Goal: Task Accomplishment & Management: Manage account settings

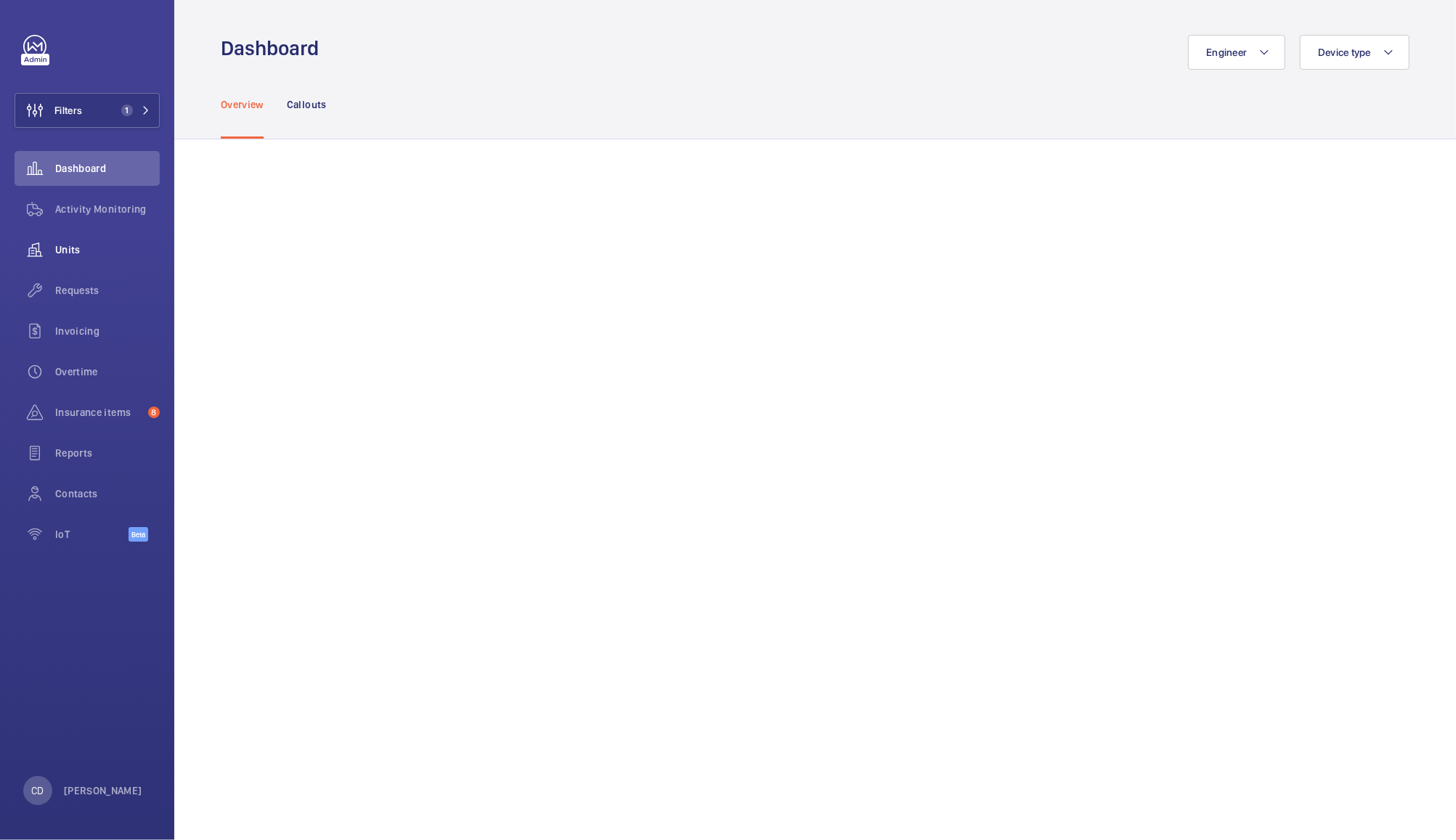
click at [51, 251] on wm-front-icon-button at bounding box center [35, 249] width 41 height 35
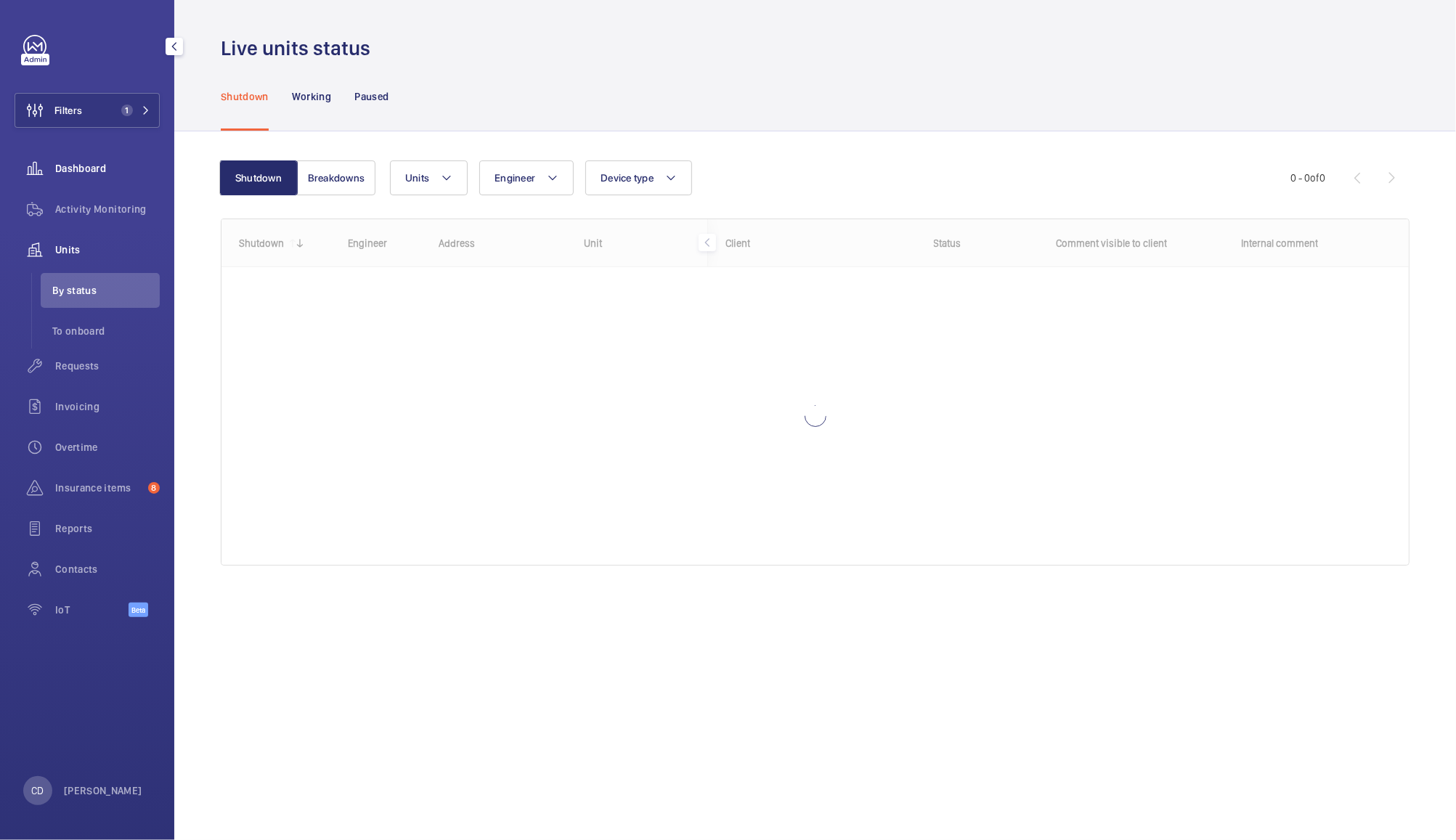
click at [90, 165] on span "Dashboard" at bounding box center [108, 169] width 105 height 15
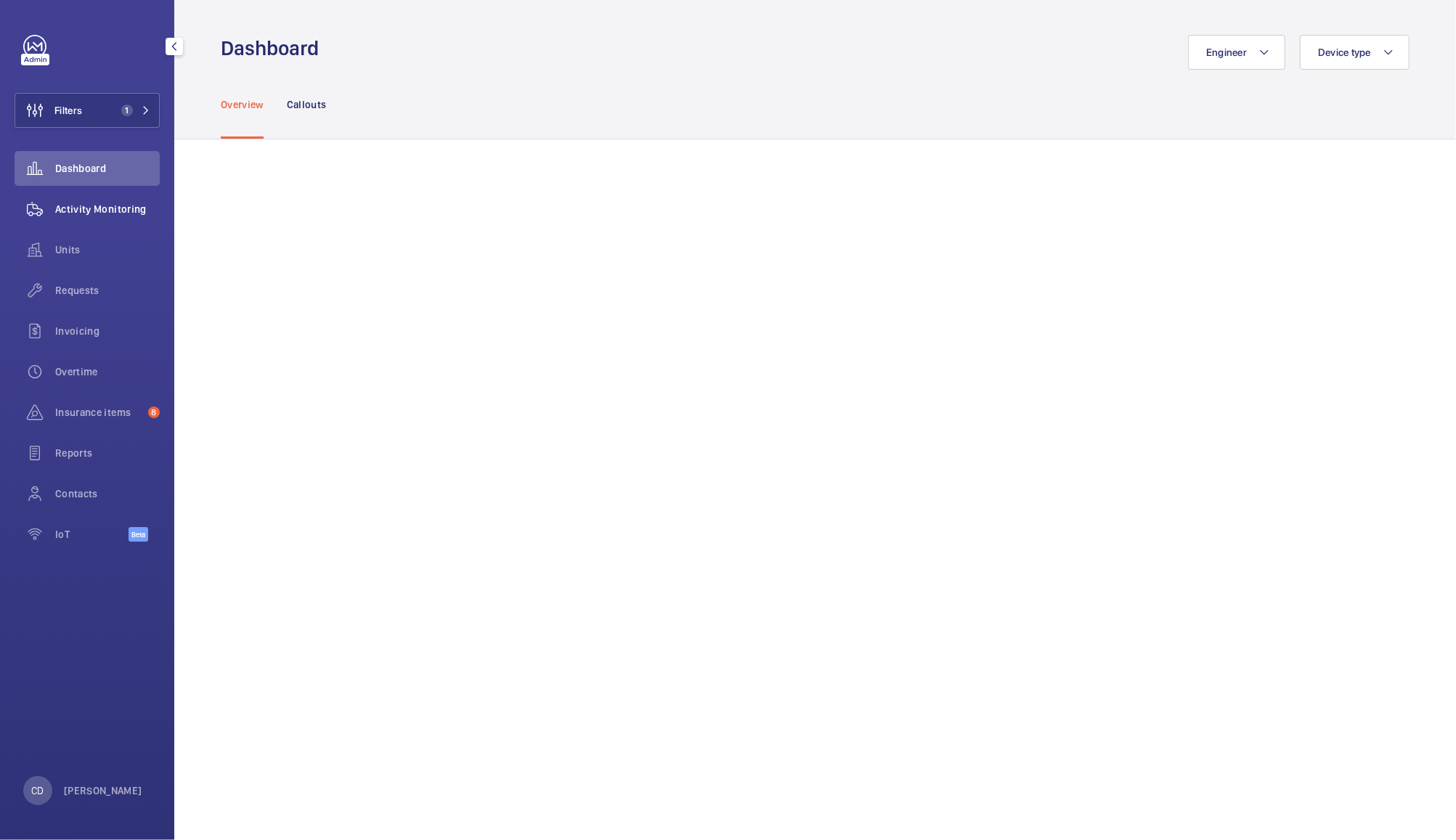
click at [111, 211] on span "Activity Monitoring" at bounding box center [108, 209] width 105 height 15
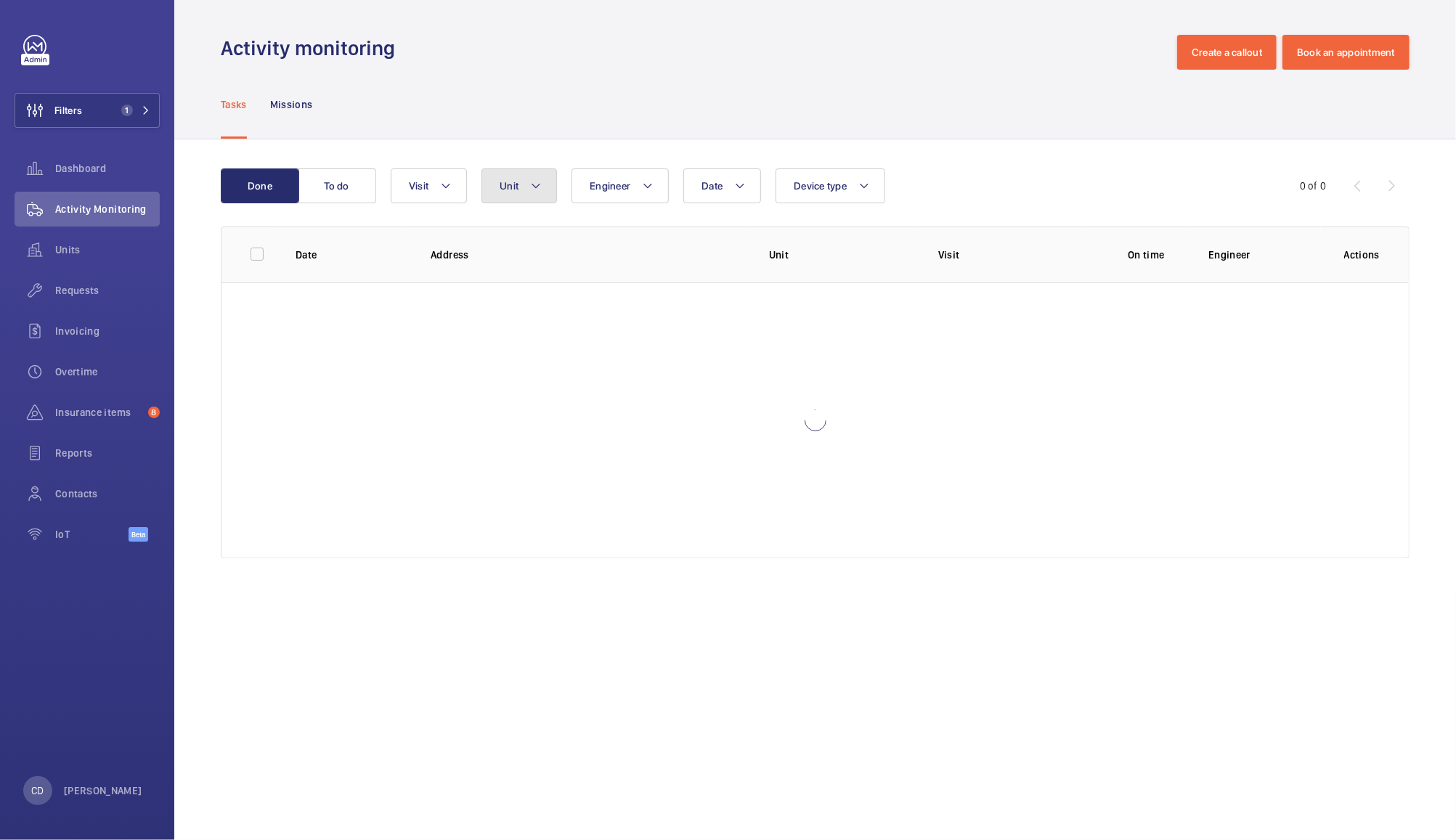
click at [513, 180] on span "Unit" at bounding box center [509, 186] width 19 height 12
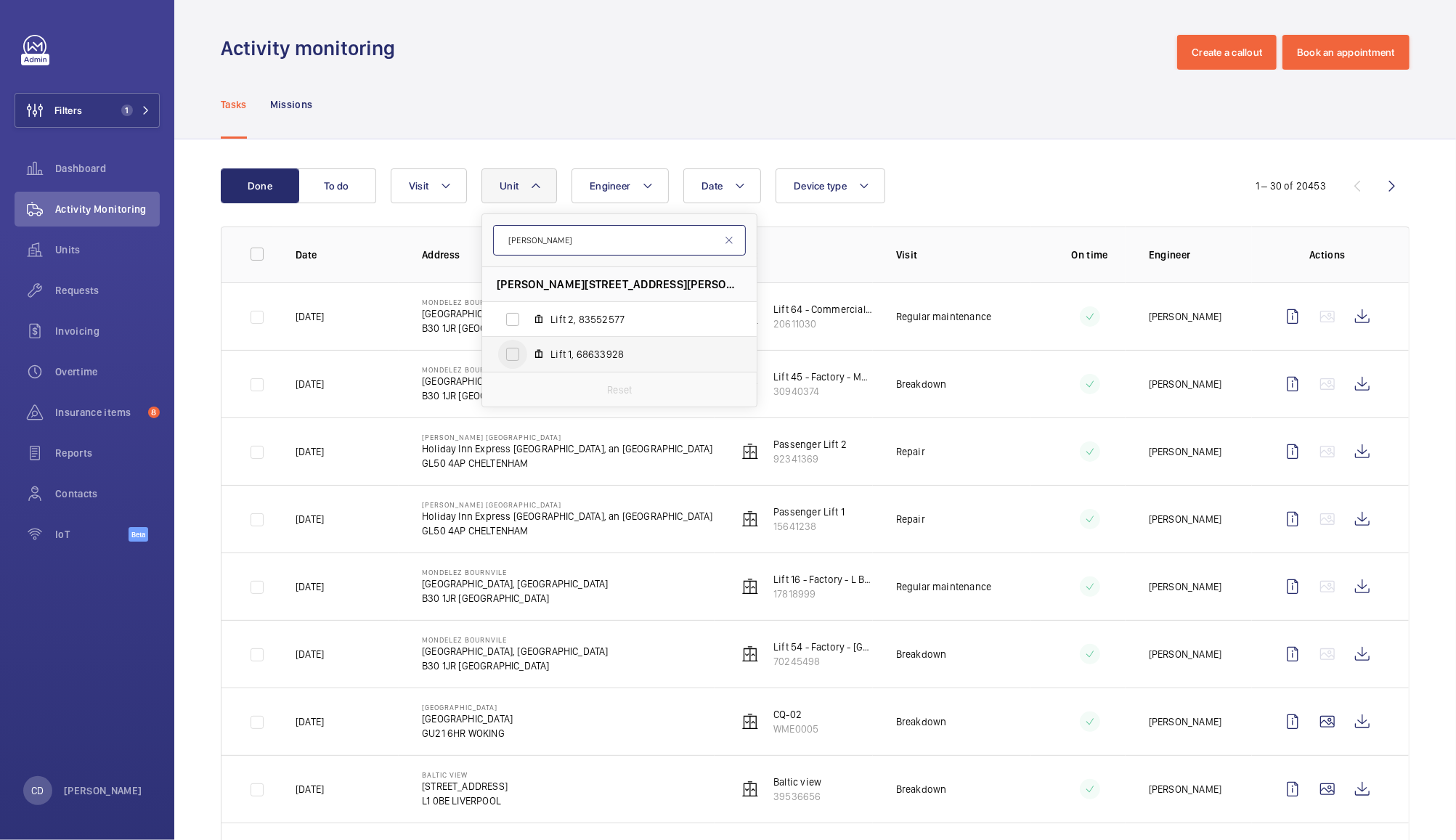
type input "[PERSON_NAME]"
click at [514, 357] on input "Lift 1, 68633928" at bounding box center [512, 354] width 29 height 29
checkbox input "true"
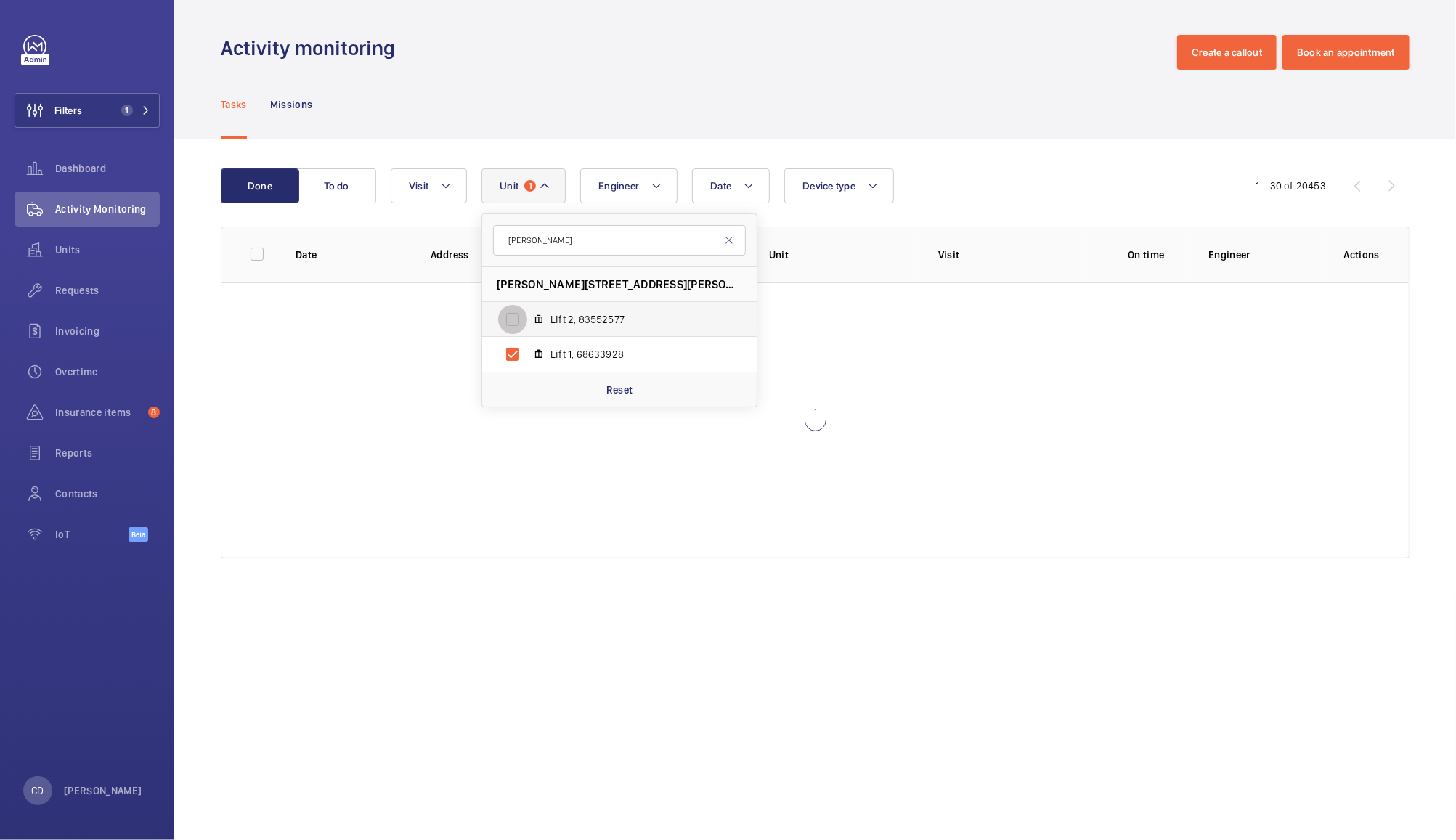
click at [511, 321] on input "Lift 2, 83552577" at bounding box center [512, 319] width 29 height 29
checkbox input "true"
click at [1049, 153] on div "Done To do Date Engineer [STREET_ADDRESS][PERSON_NAME][PERSON_NAME] NOTTINGHAM …" at bounding box center [815, 366] width 1281 height 454
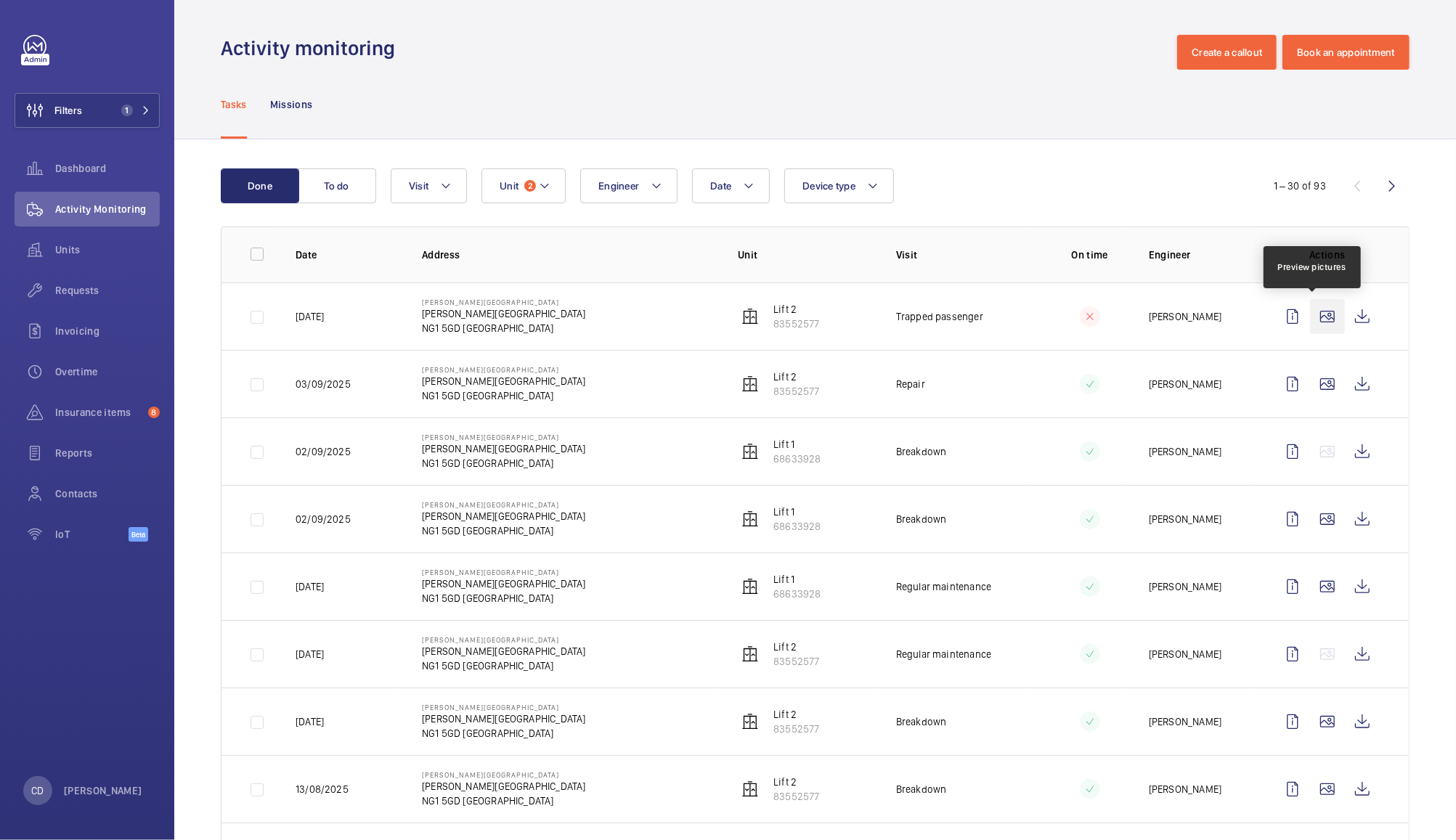
click at [1310, 313] on wm-front-icon-button at bounding box center [1327, 316] width 35 height 35
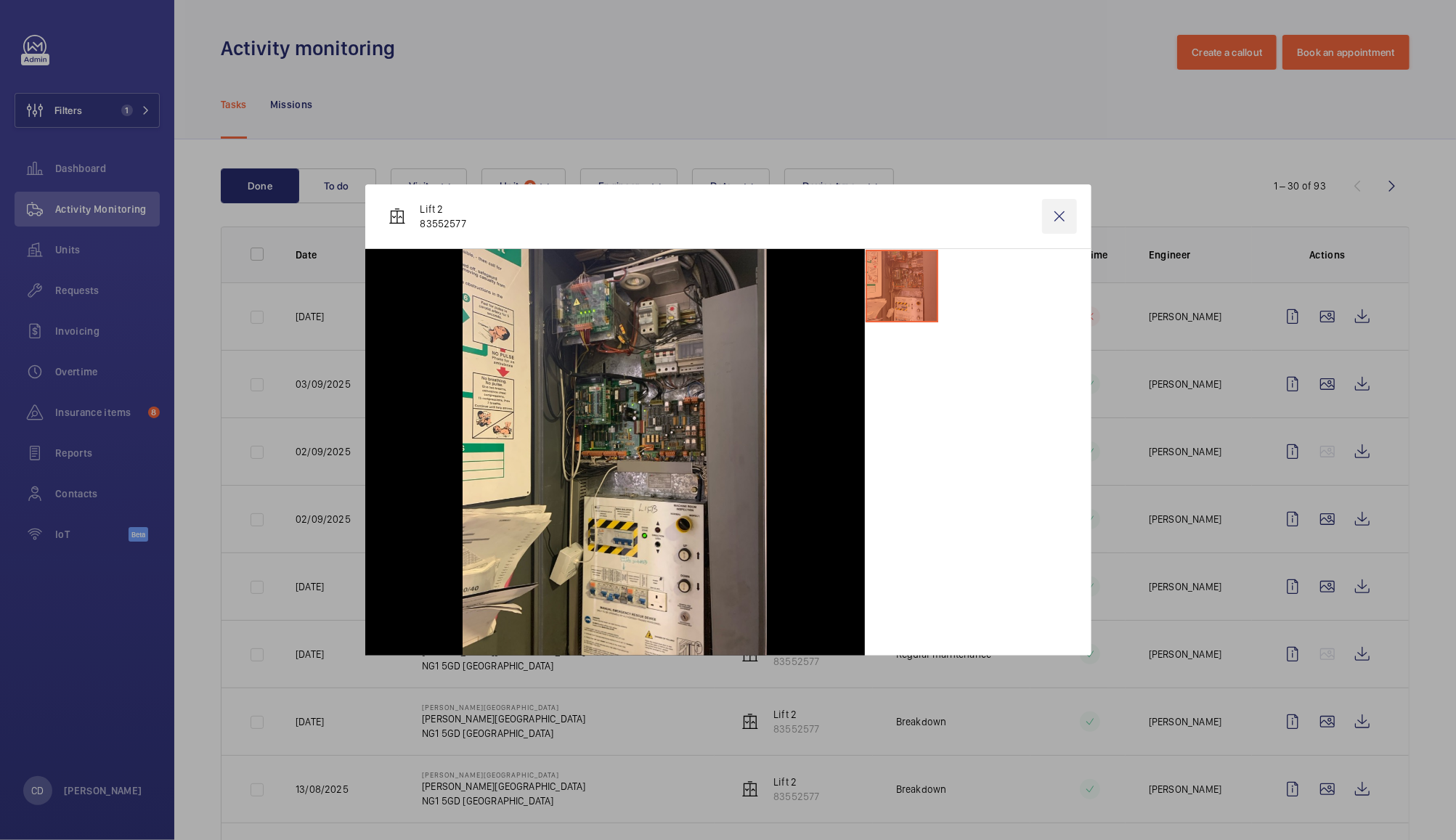
click at [1067, 215] on wm-front-icon-button at bounding box center [1059, 216] width 35 height 35
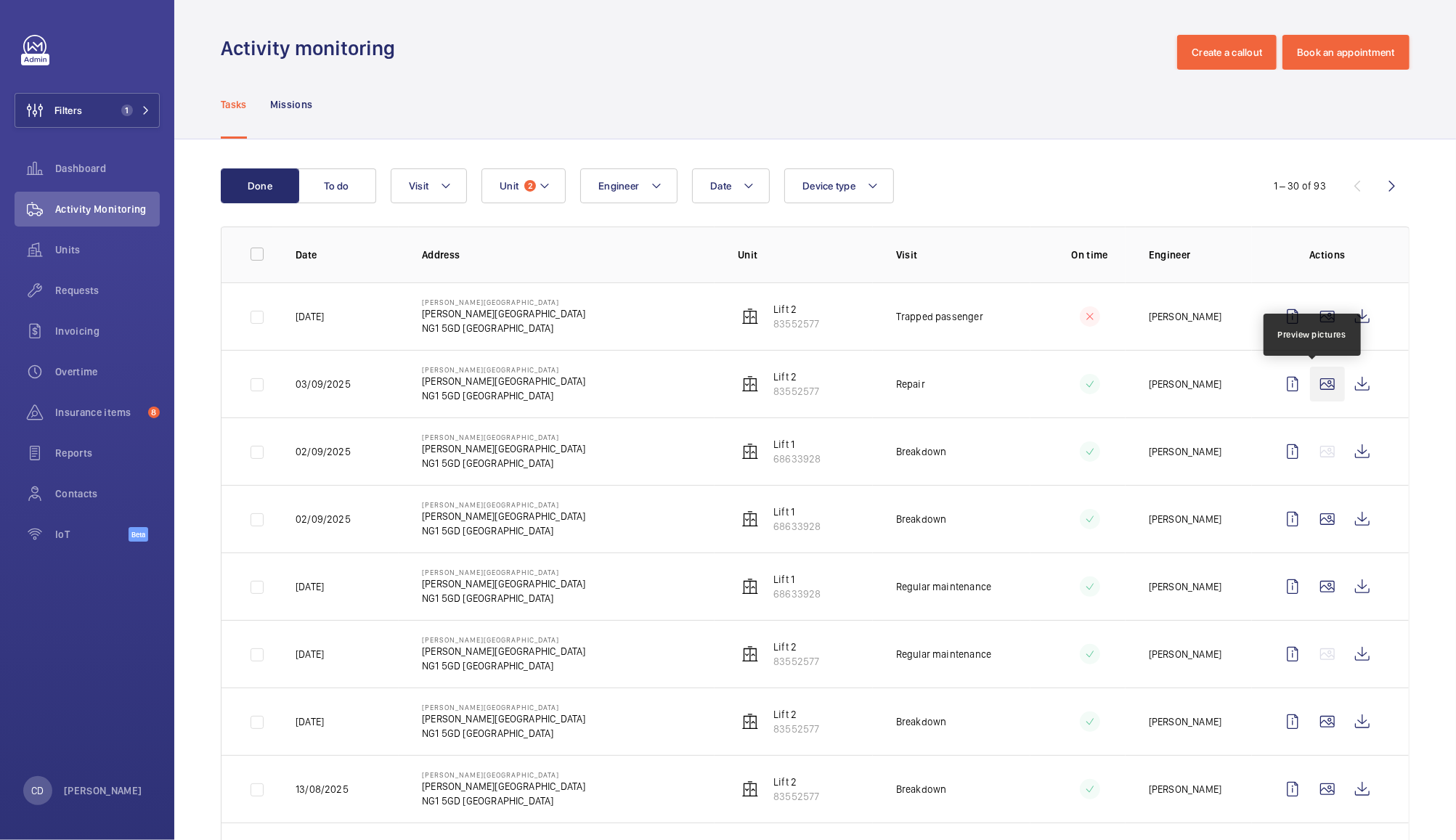
click at [1312, 379] on wm-front-icon-button at bounding box center [1327, 384] width 35 height 35
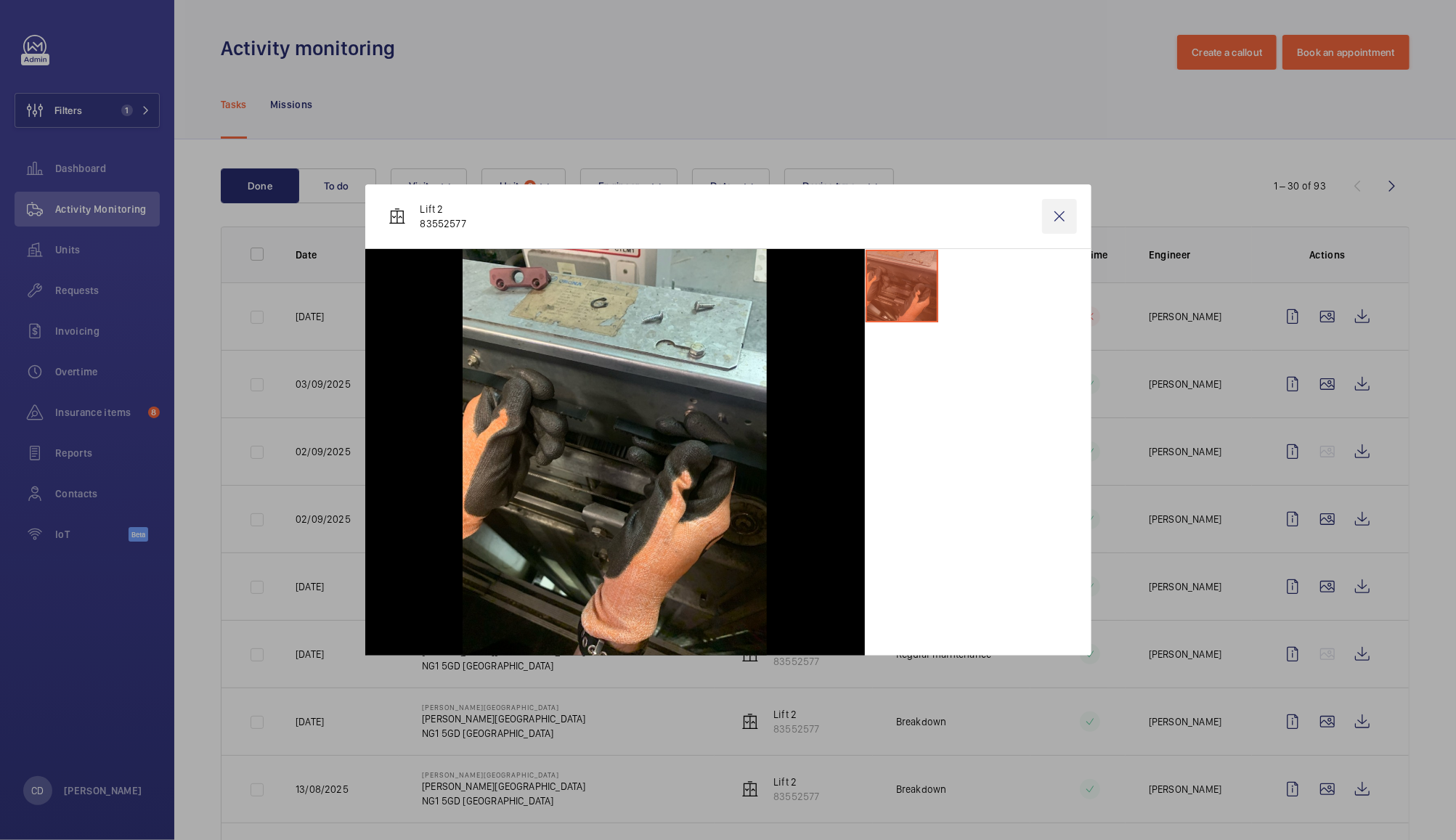
click at [1059, 215] on wm-front-icon-button at bounding box center [1059, 216] width 35 height 35
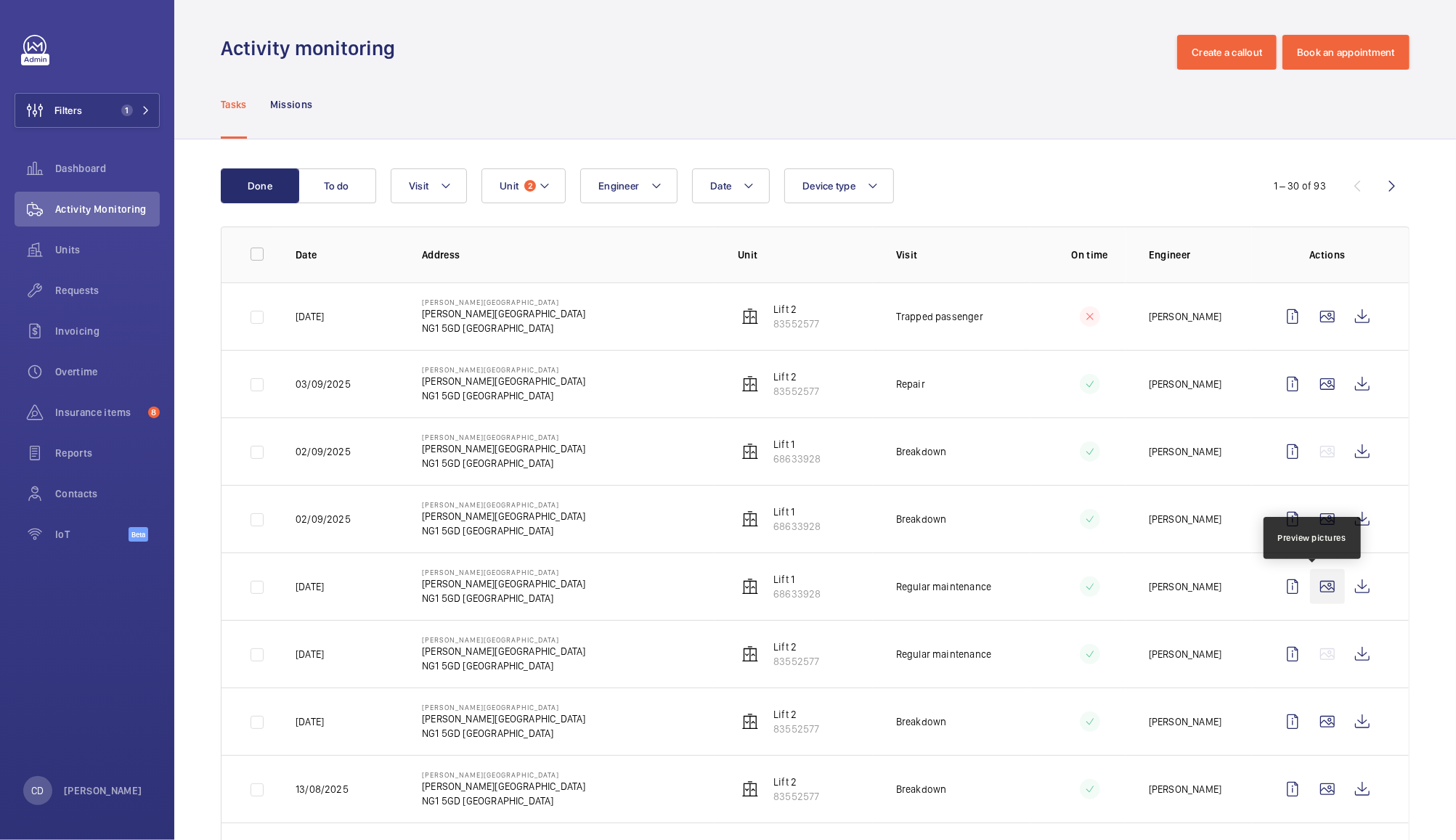
click at [1313, 589] on wm-front-icon-button at bounding box center [1327, 587] width 35 height 35
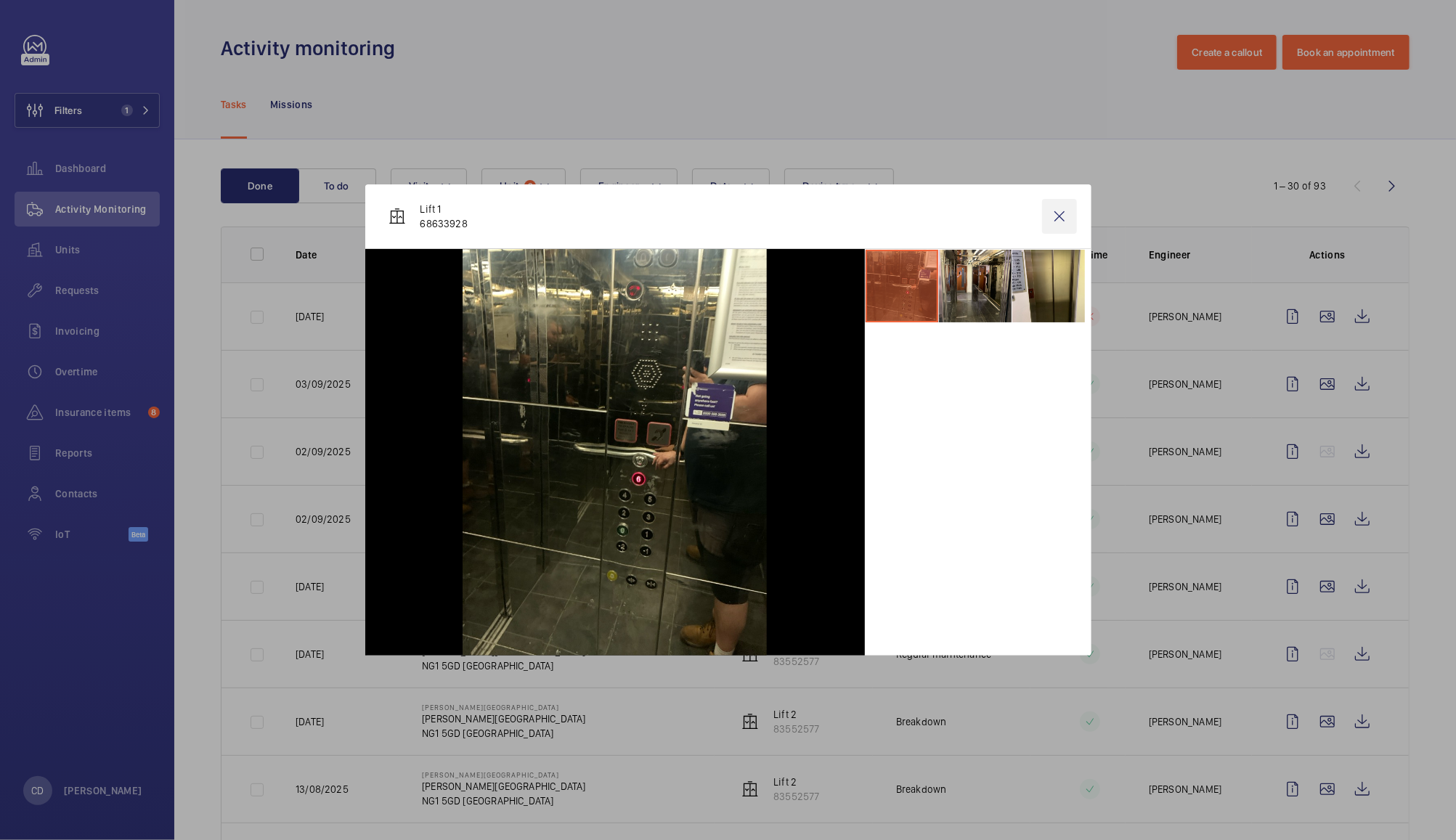
click at [1059, 216] on wm-front-icon-button at bounding box center [1059, 216] width 35 height 35
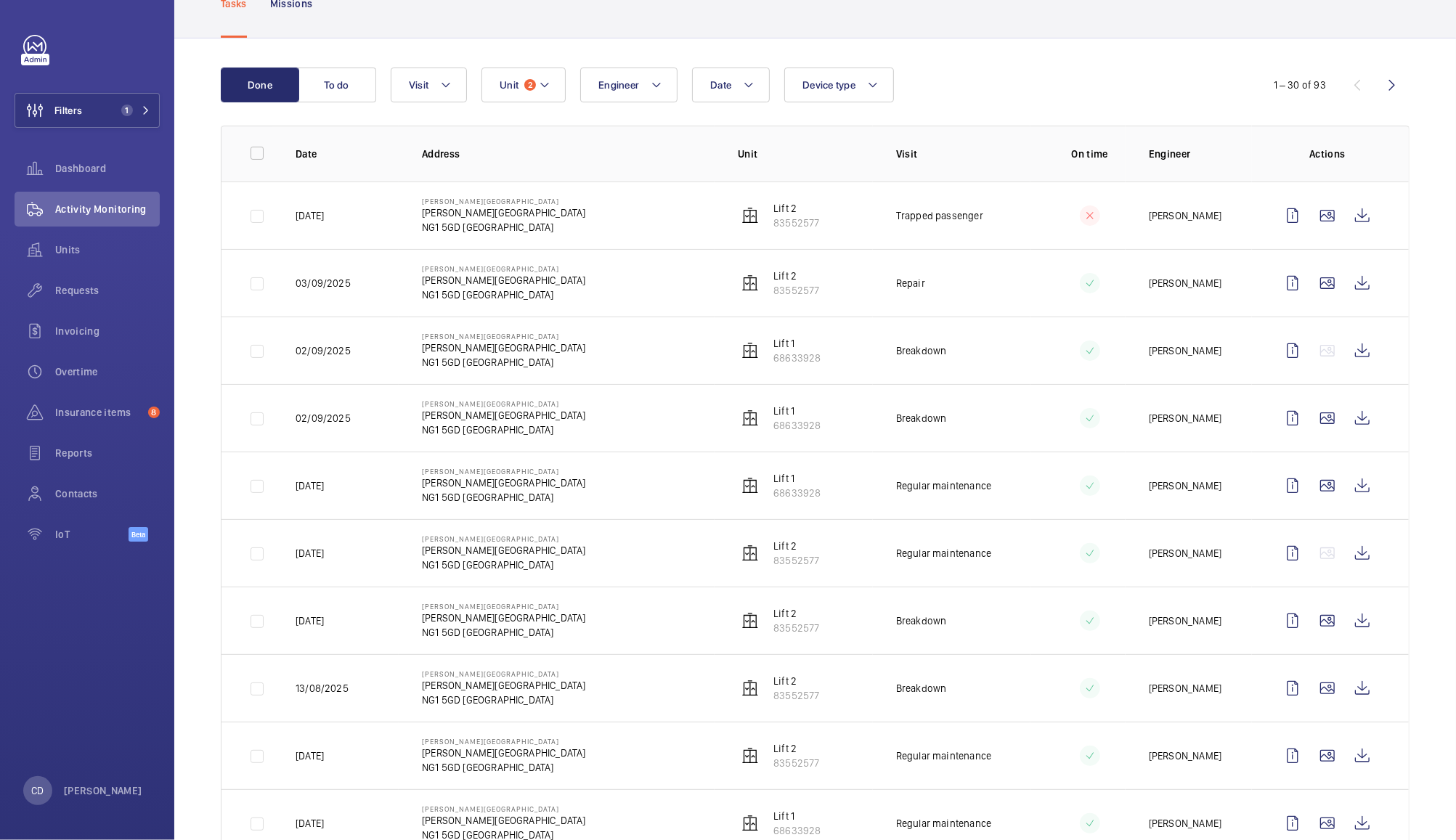
scroll to position [110, 0]
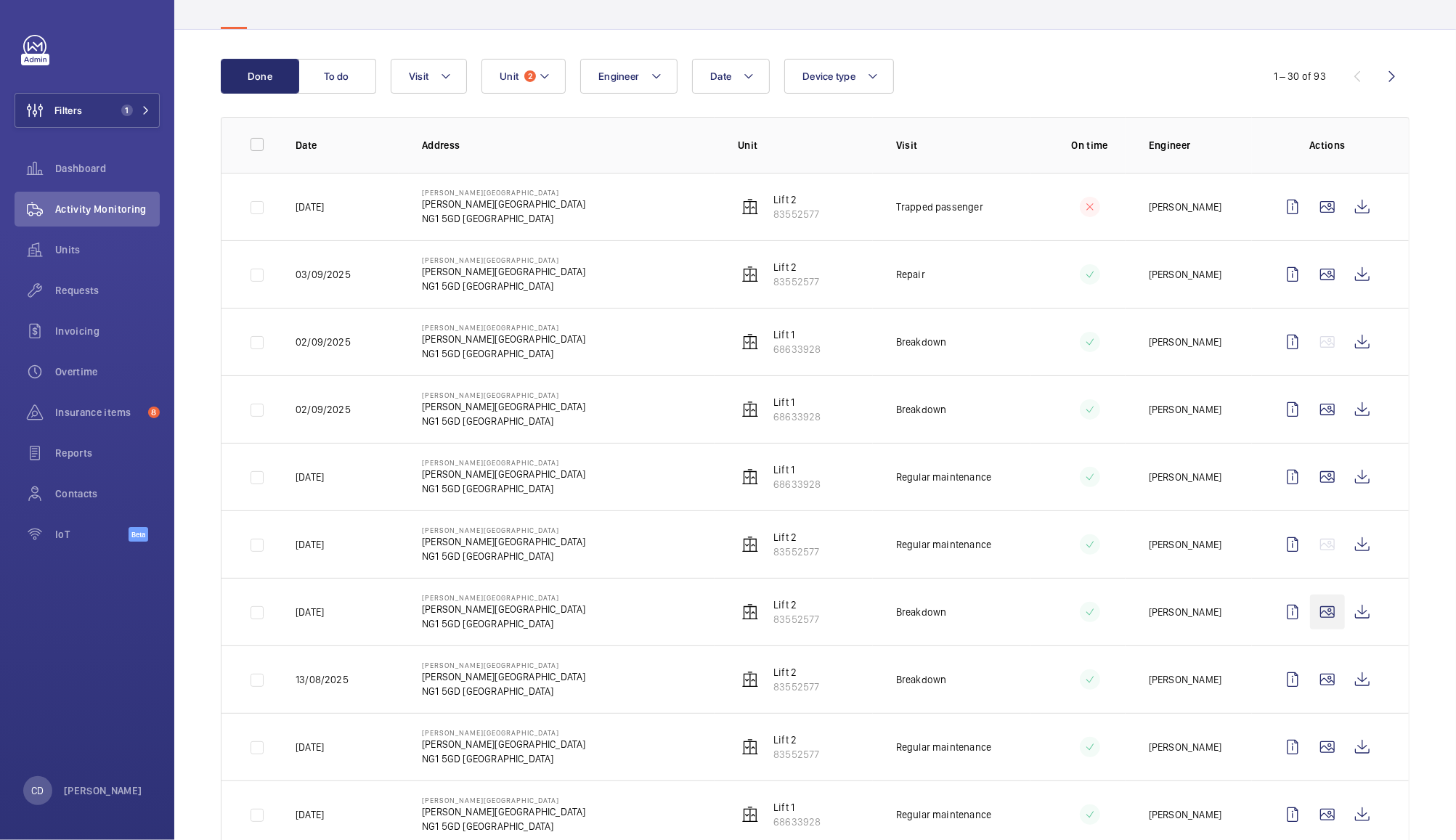
click at [1315, 621] on wm-front-icon-button at bounding box center [1327, 612] width 35 height 35
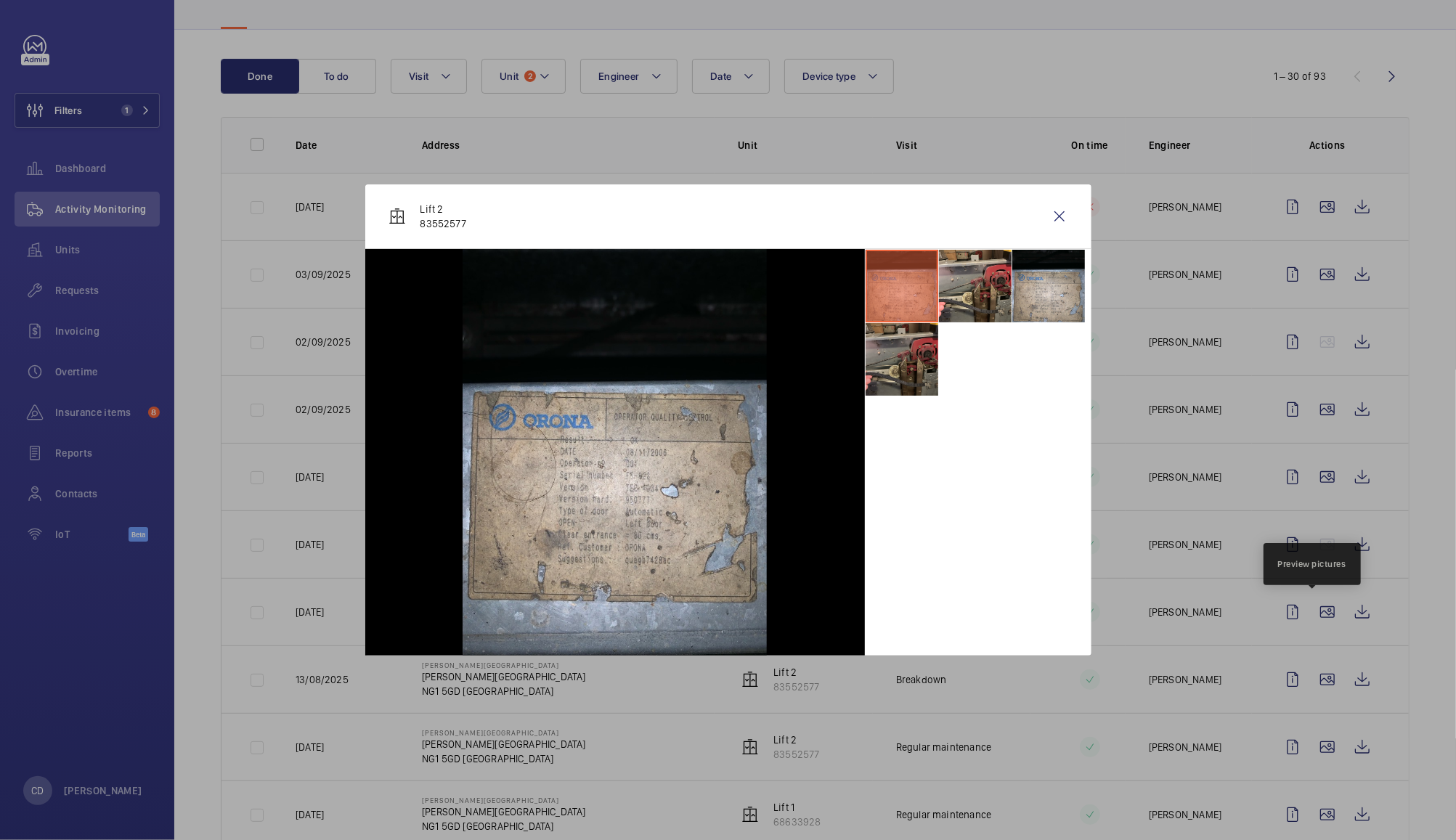
click at [910, 362] on li at bounding box center [902, 360] width 73 height 73
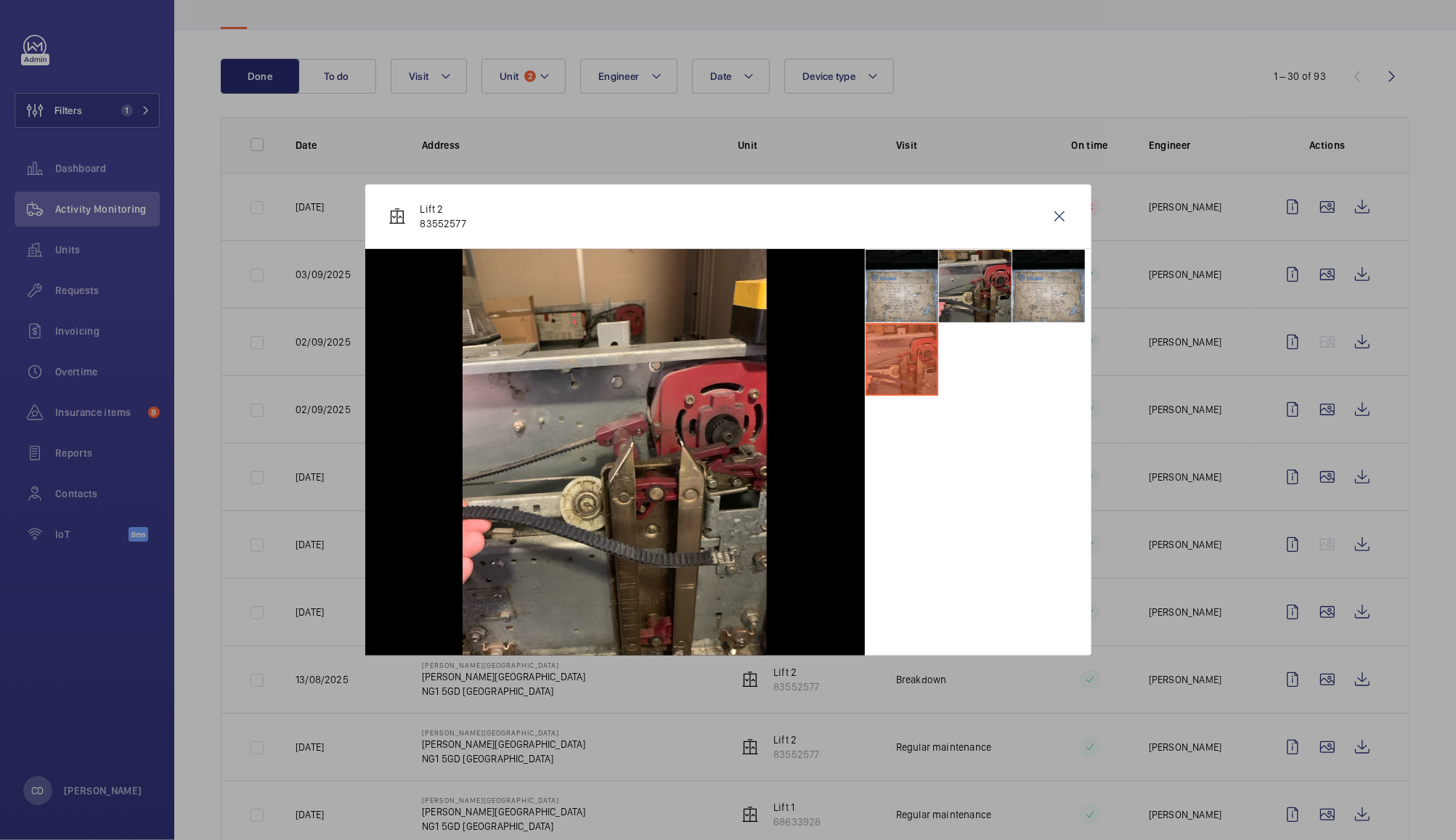
click at [967, 293] on li at bounding box center [975, 286] width 73 height 73
click at [1038, 290] on li at bounding box center [1049, 286] width 73 height 73
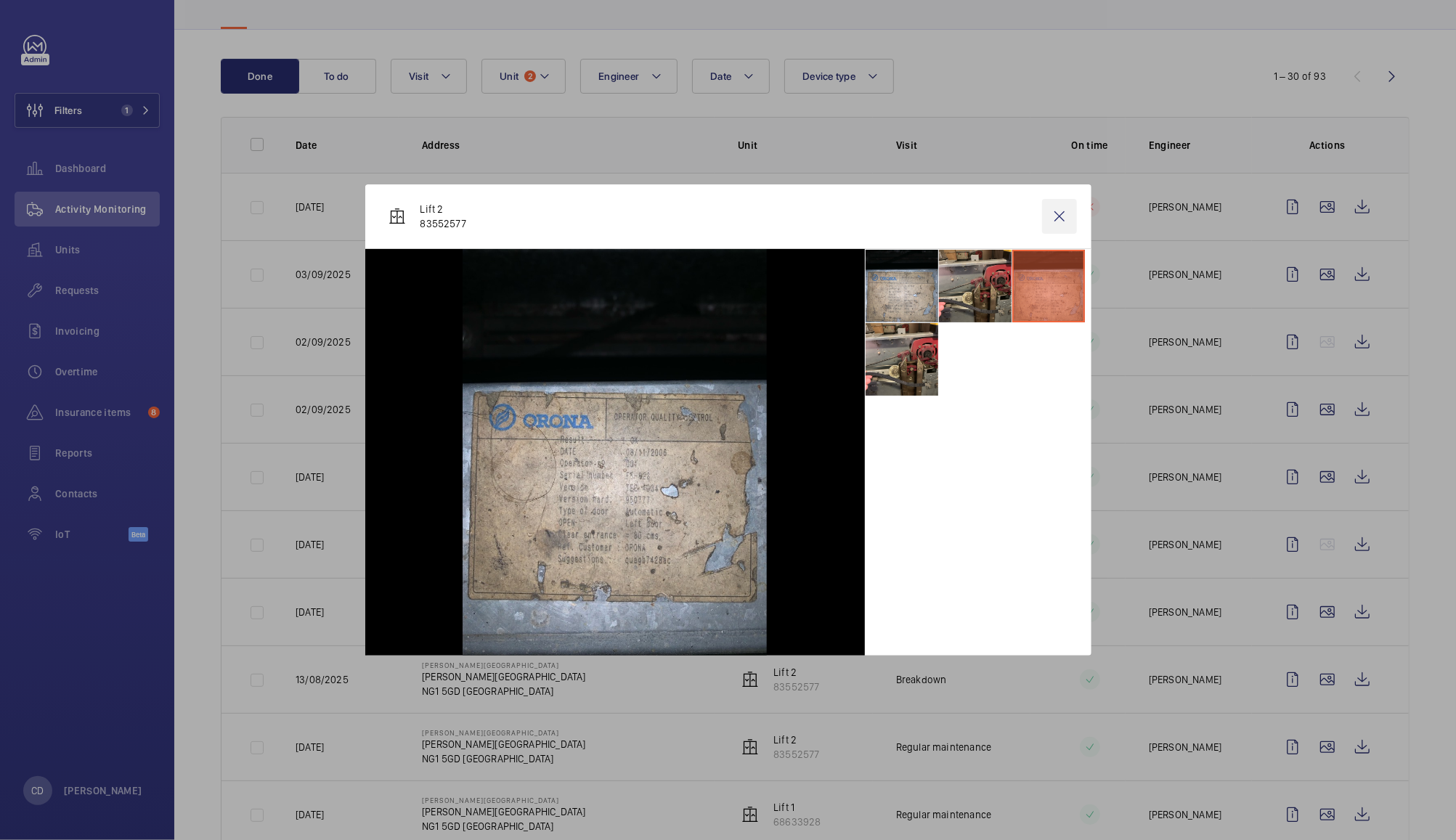
click at [1067, 214] on wm-front-icon-button at bounding box center [1059, 216] width 35 height 35
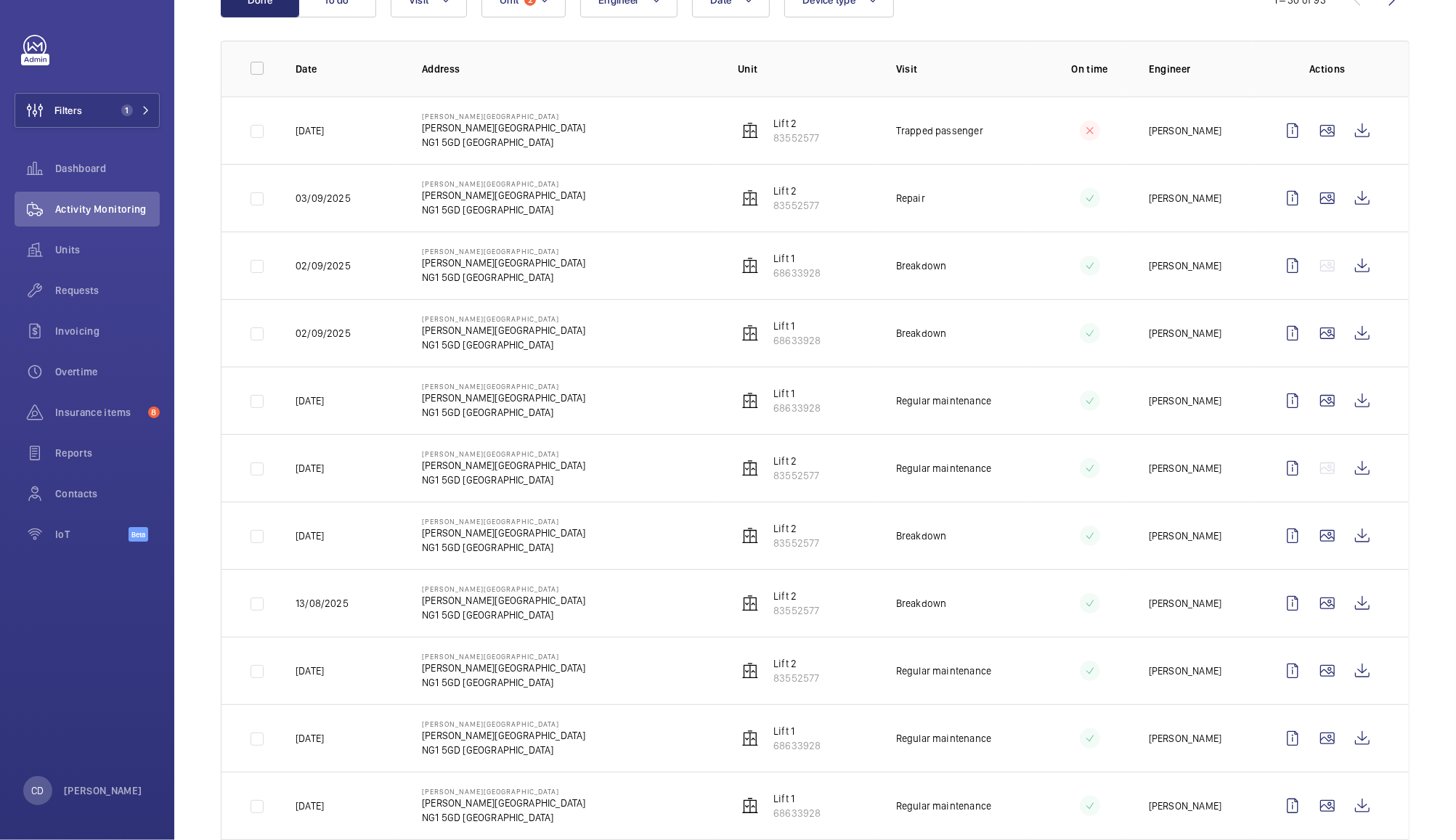
scroll to position [208, 0]
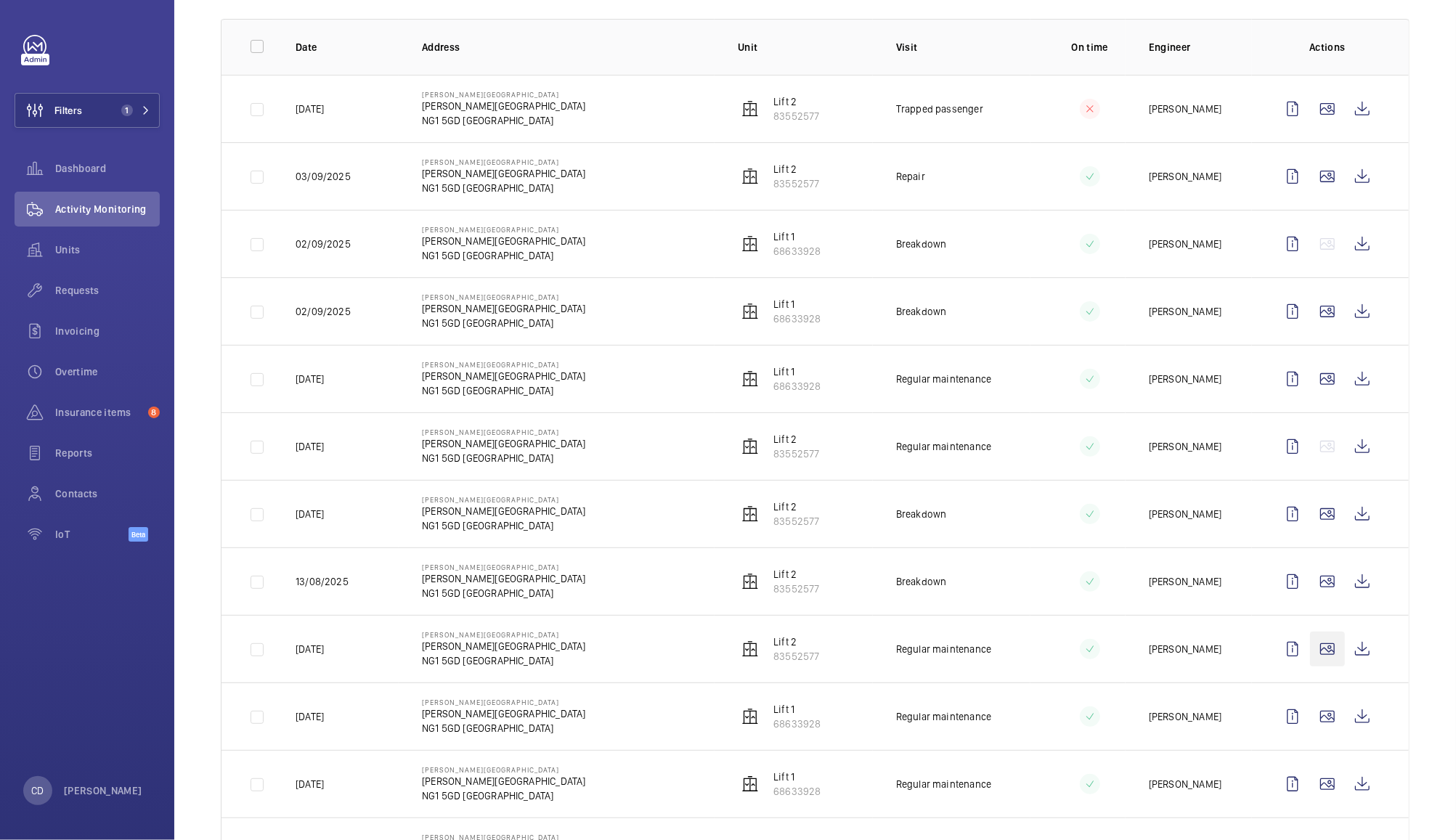
click at [1317, 654] on wm-front-icon-button at bounding box center [1327, 648] width 35 height 35
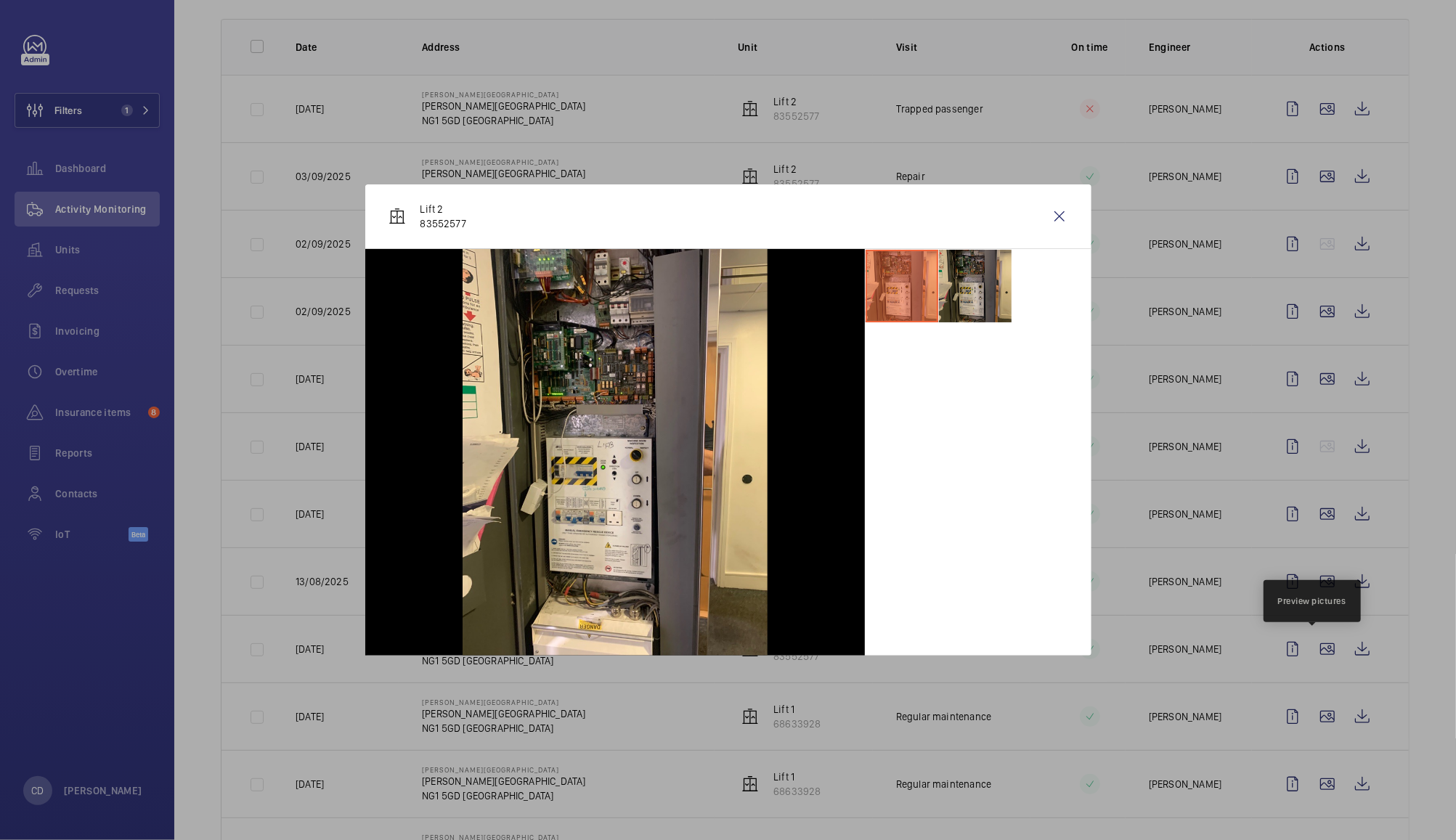
click at [971, 285] on li at bounding box center [975, 286] width 73 height 73
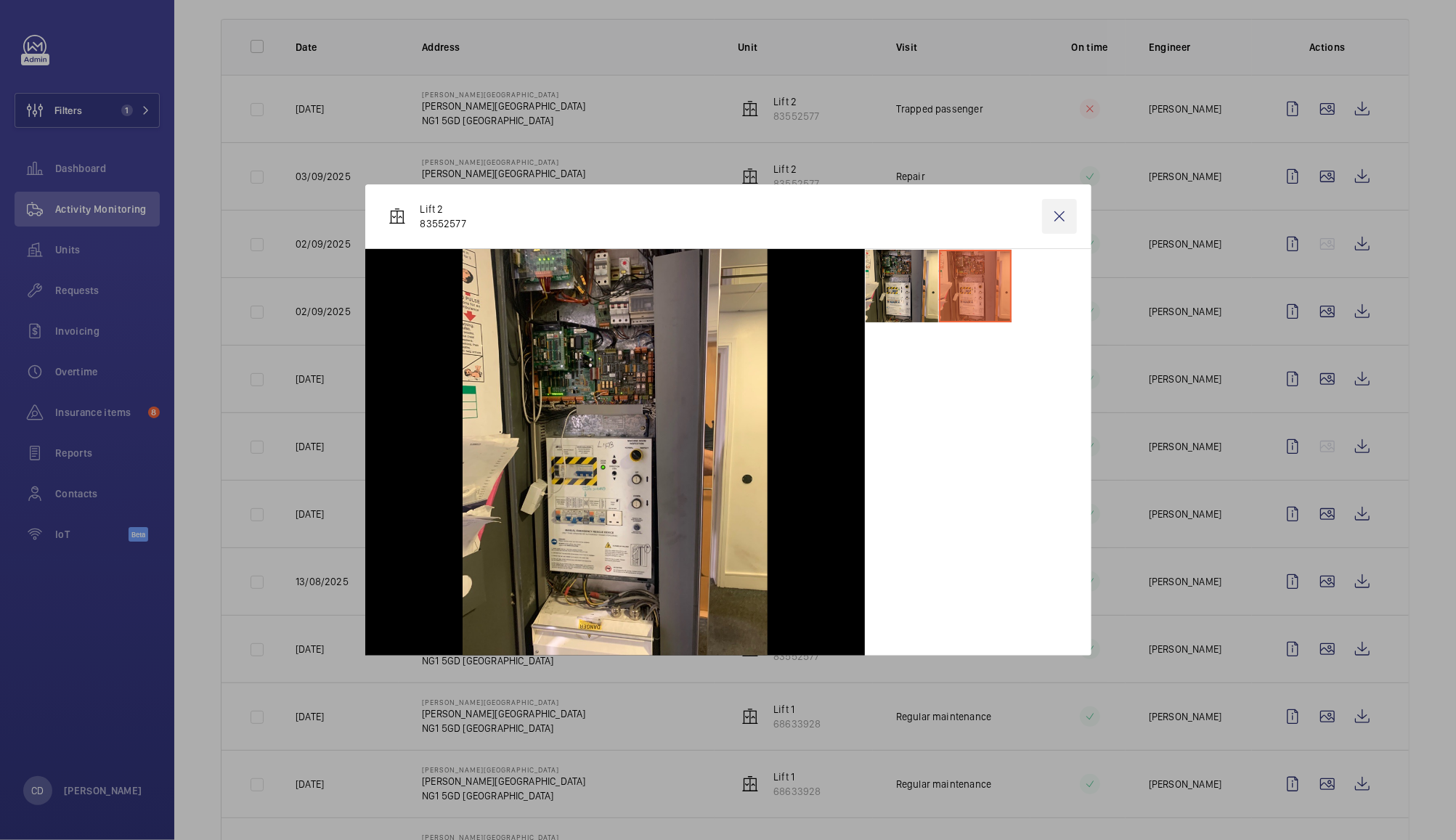
click at [1074, 215] on wm-front-icon-button at bounding box center [1059, 216] width 35 height 35
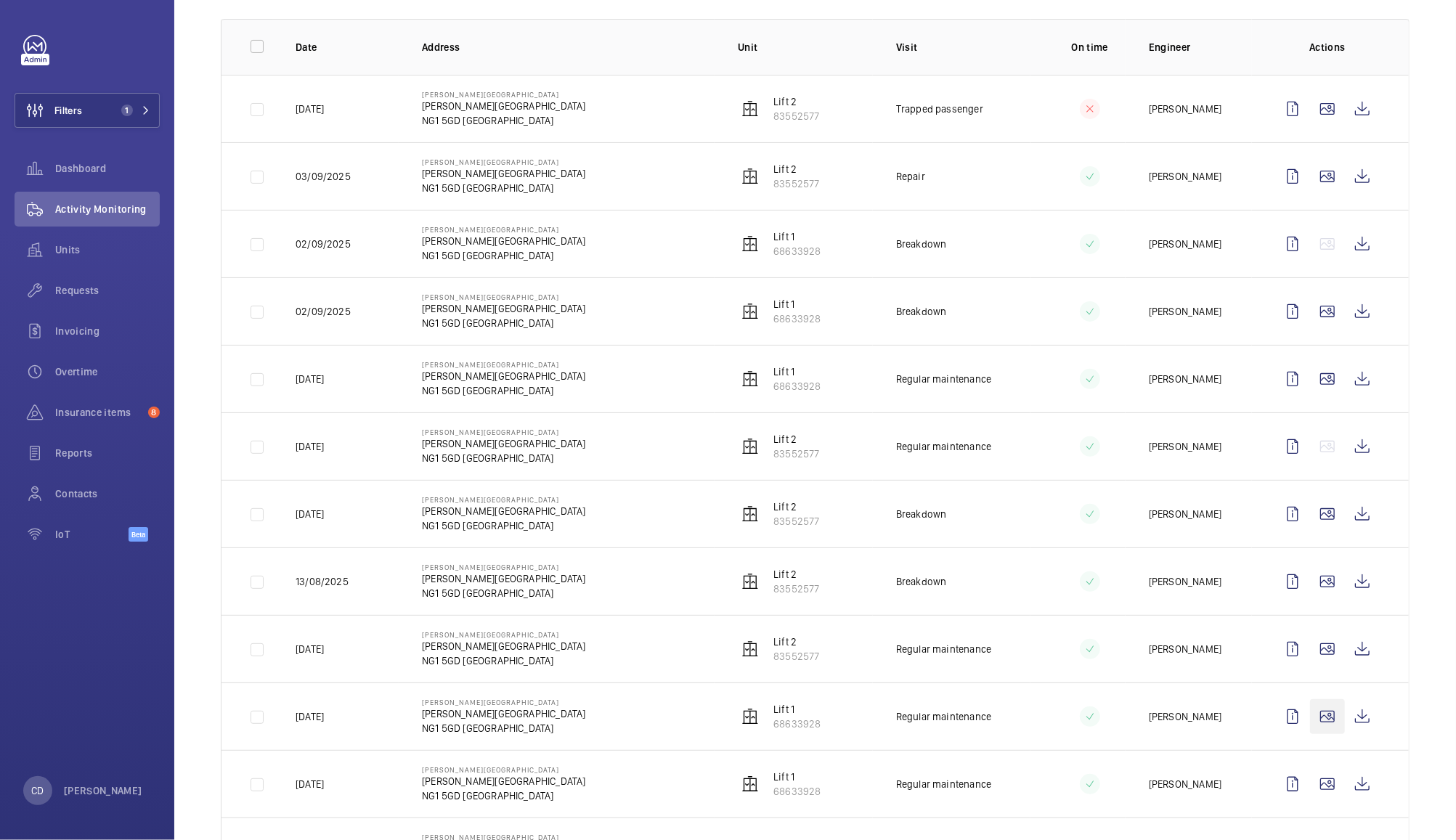
click at [1314, 720] on wm-front-icon-button at bounding box center [1327, 716] width 35 height 35
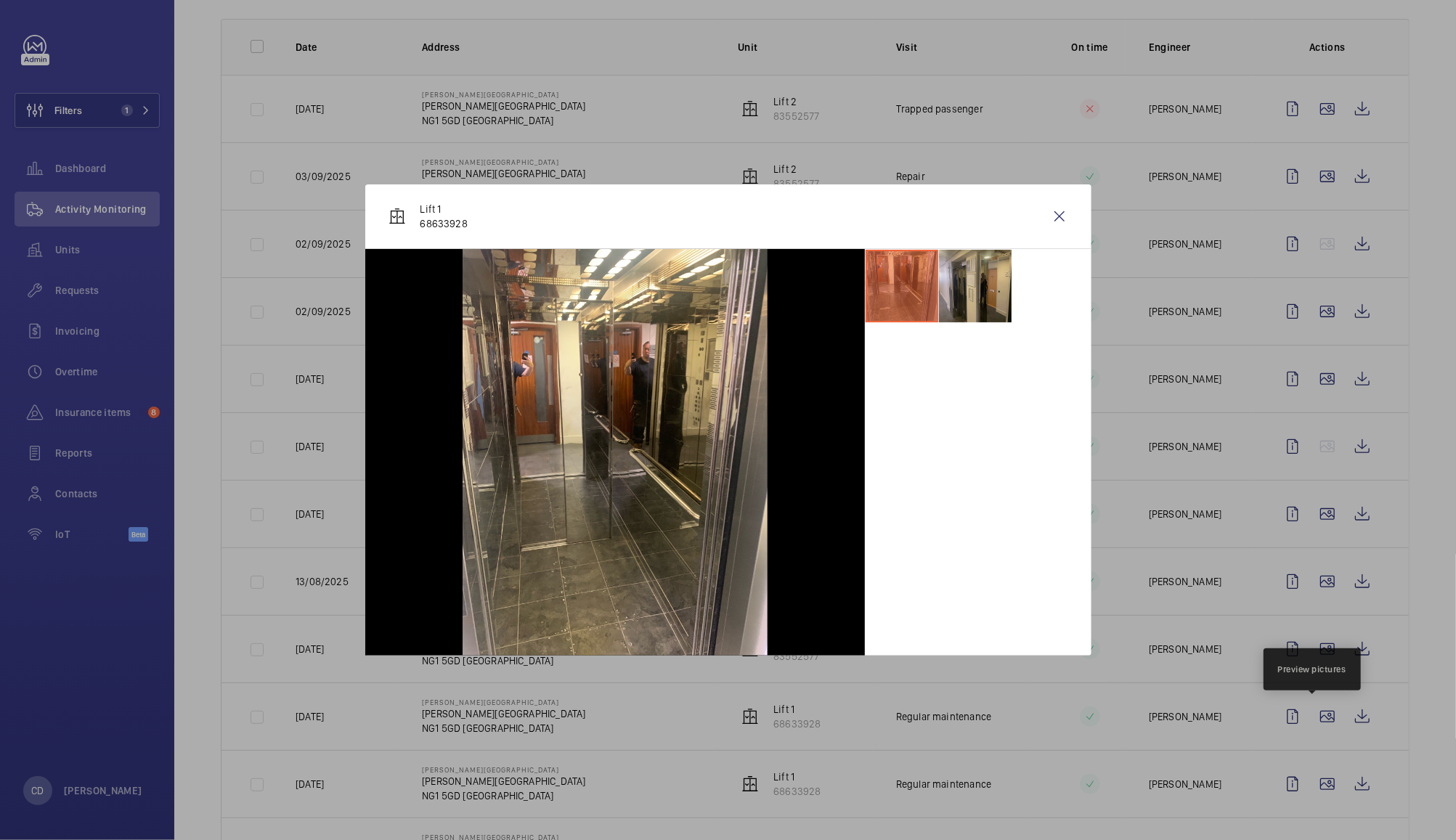
click at [981, 284] on li at bounding box center [975, 286] width 73 height 73
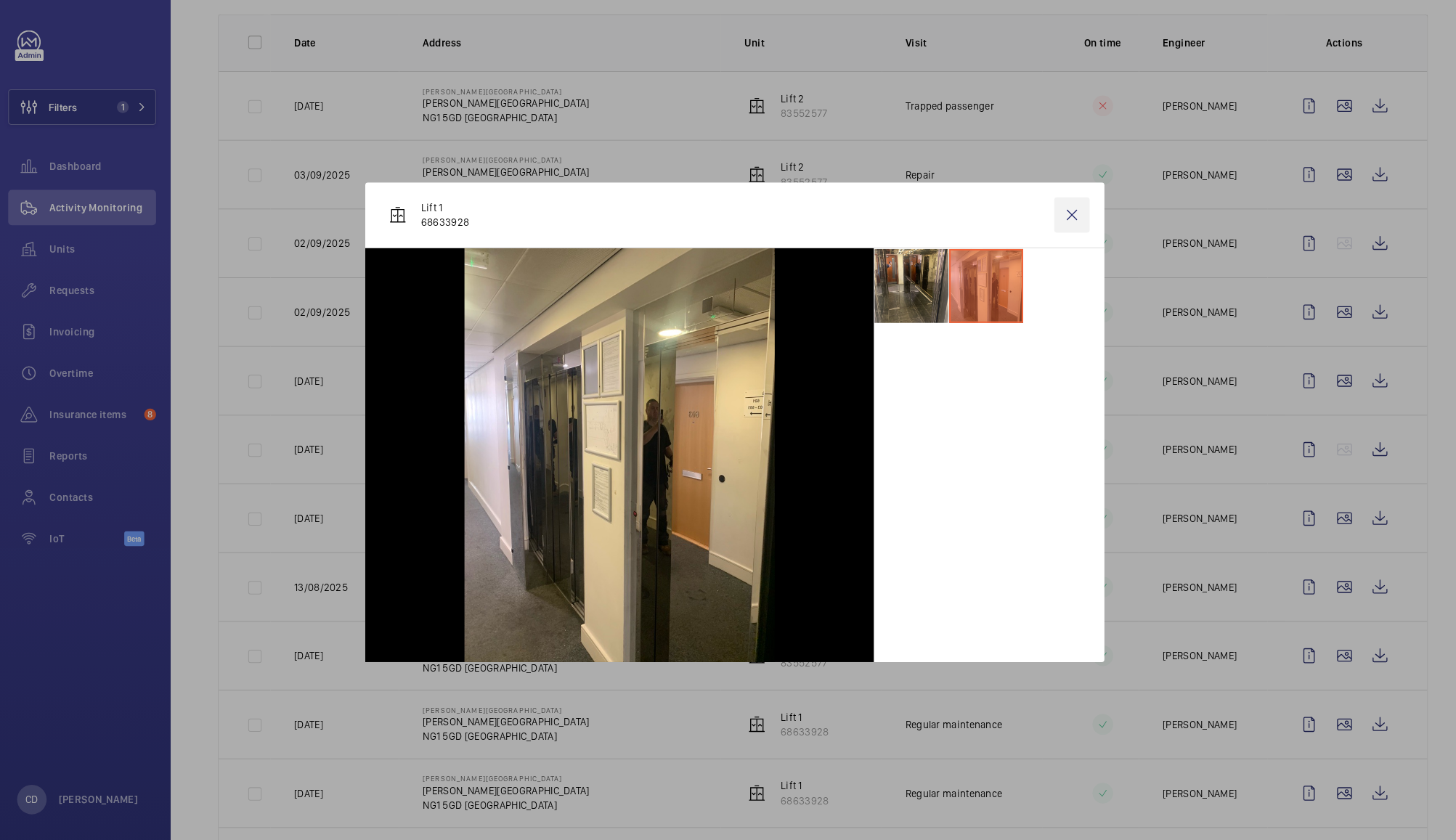
click at [1057, 216] on wm-front-icon-button at bounding box center [1059, 216] width 35 height 35
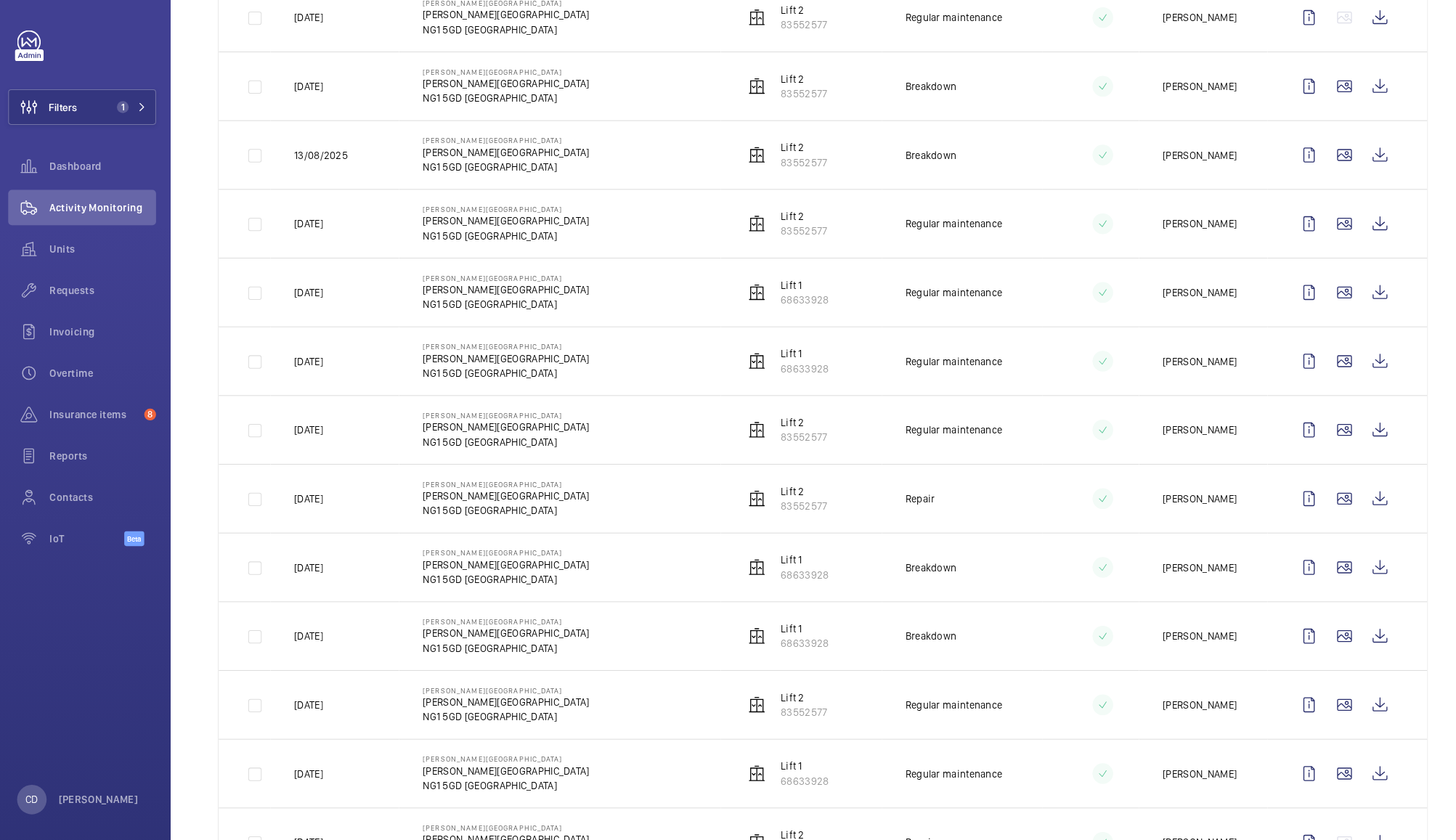
scroll to position [633, 0]
click at [1320, 430] on wm-front-icon-button at bounding box center [1327, 426] width 35 height 35
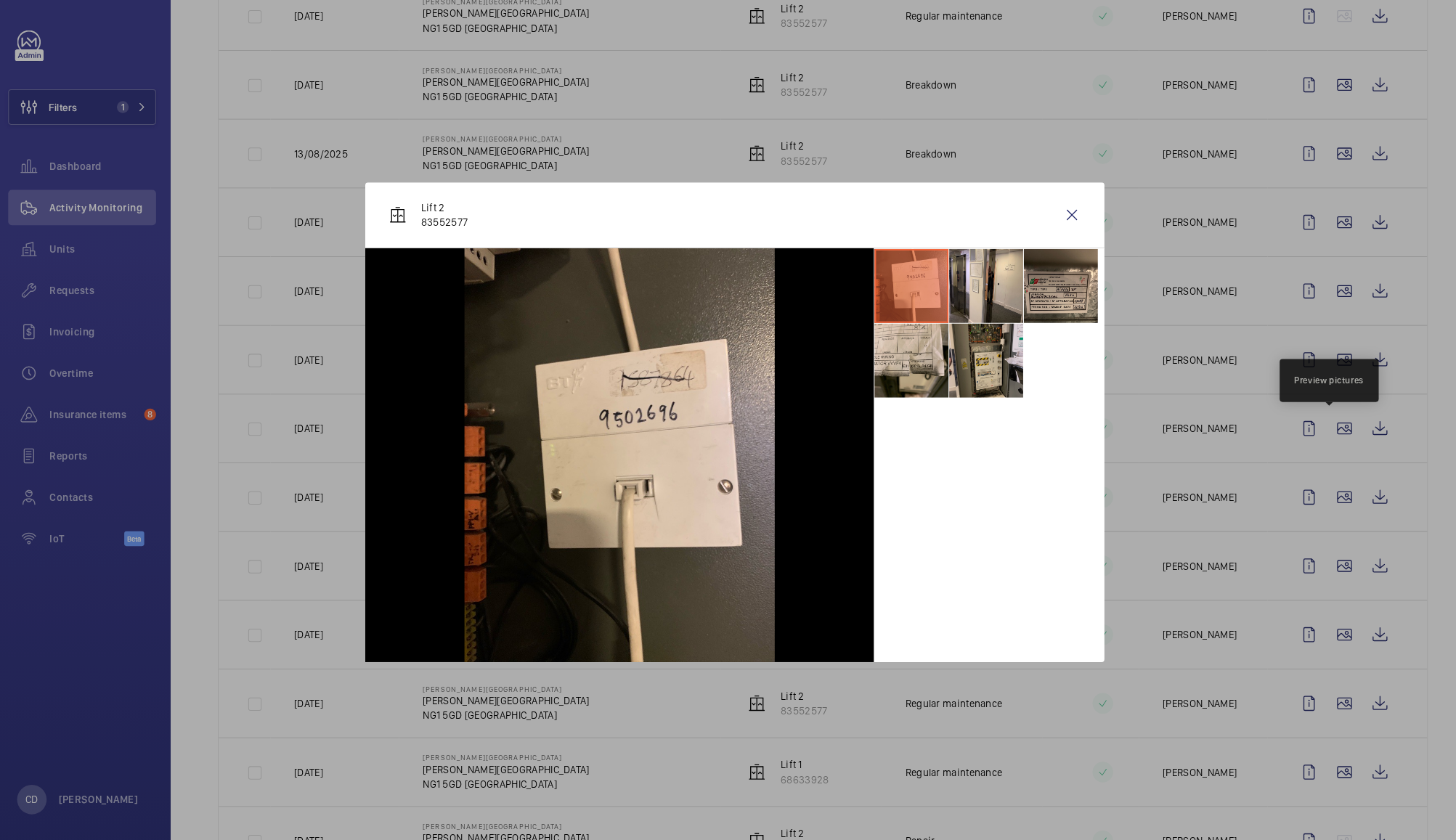
click at [983, 361] on li at bounding box center [975, 360] width 73 height 73
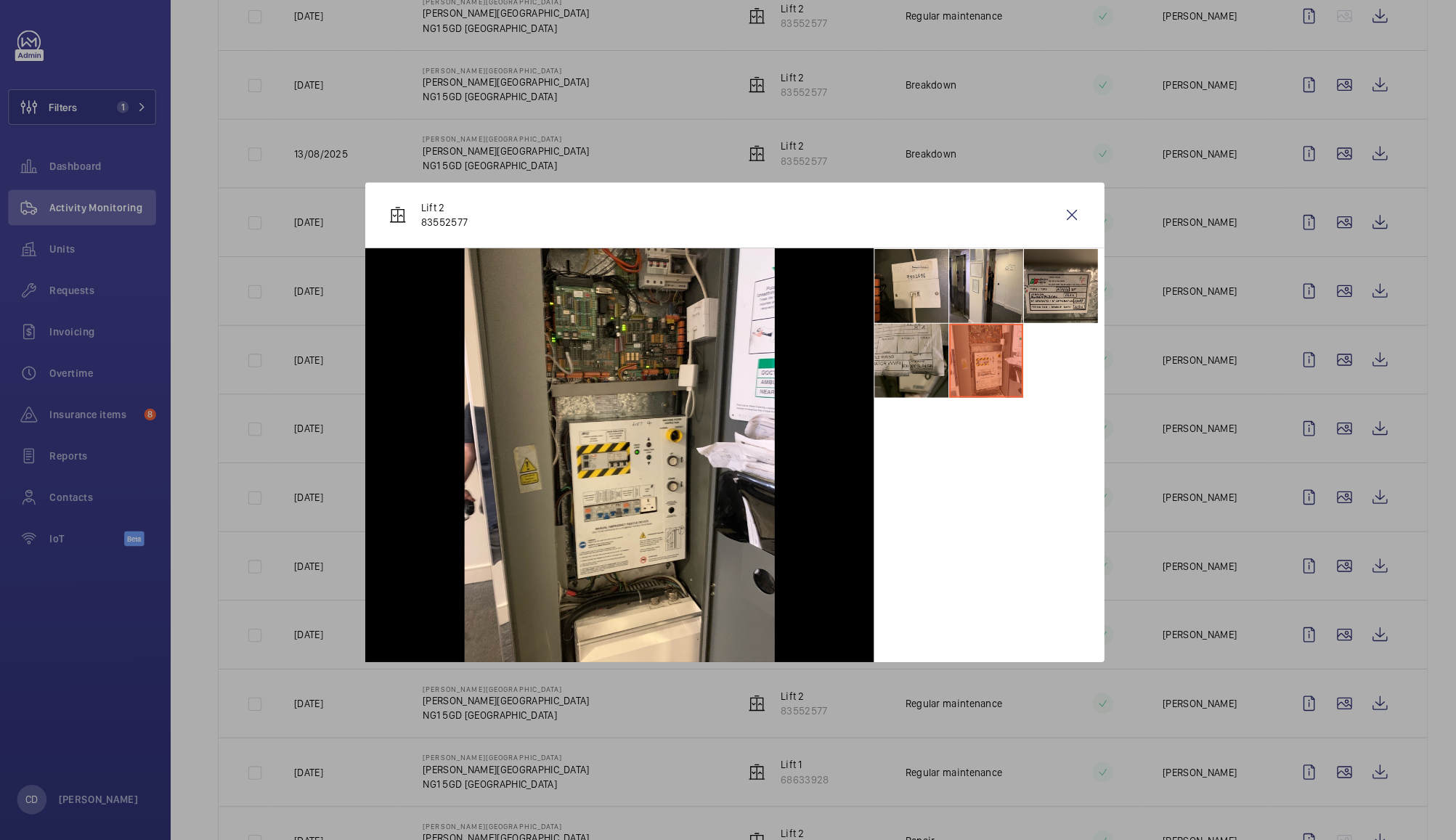
click at [906, 363] on li at bounding box center [902, 360] width 73 height 73
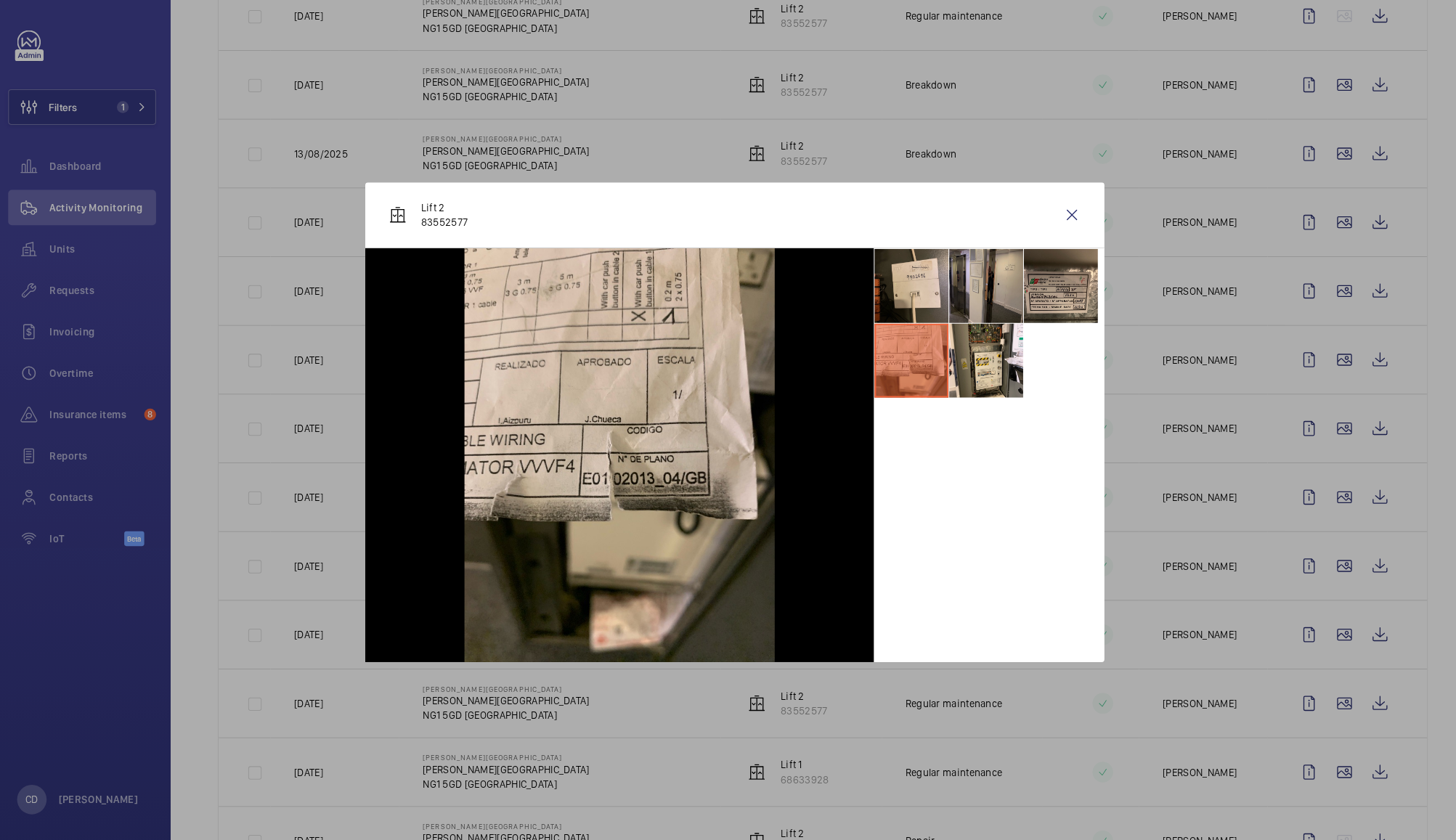
click at [981, 276] on li at bounding box center [975, 286] width 73 height 73
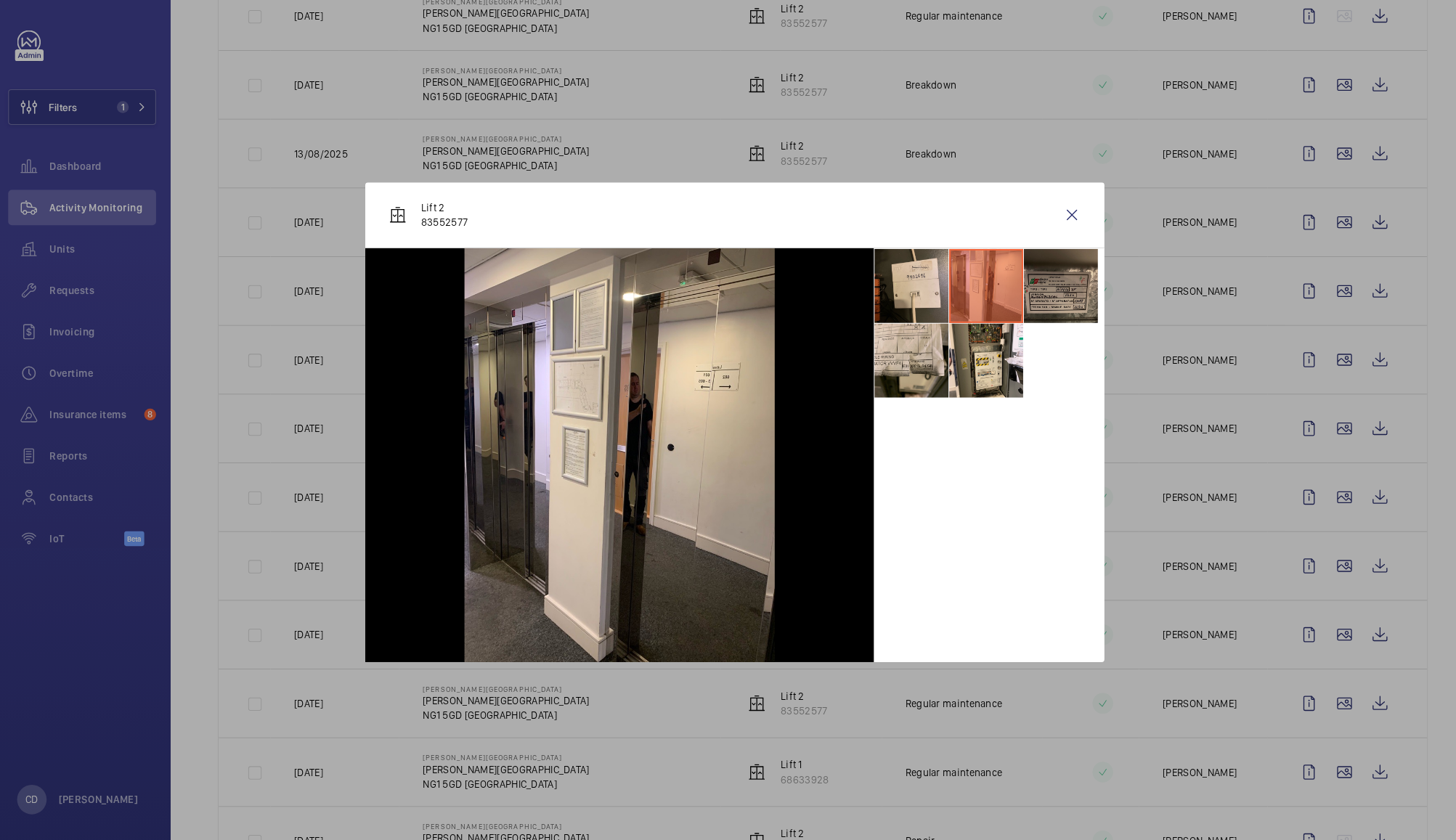
click at [1045, 276] on li at bounding box center [1049, 286] width 73 height 73
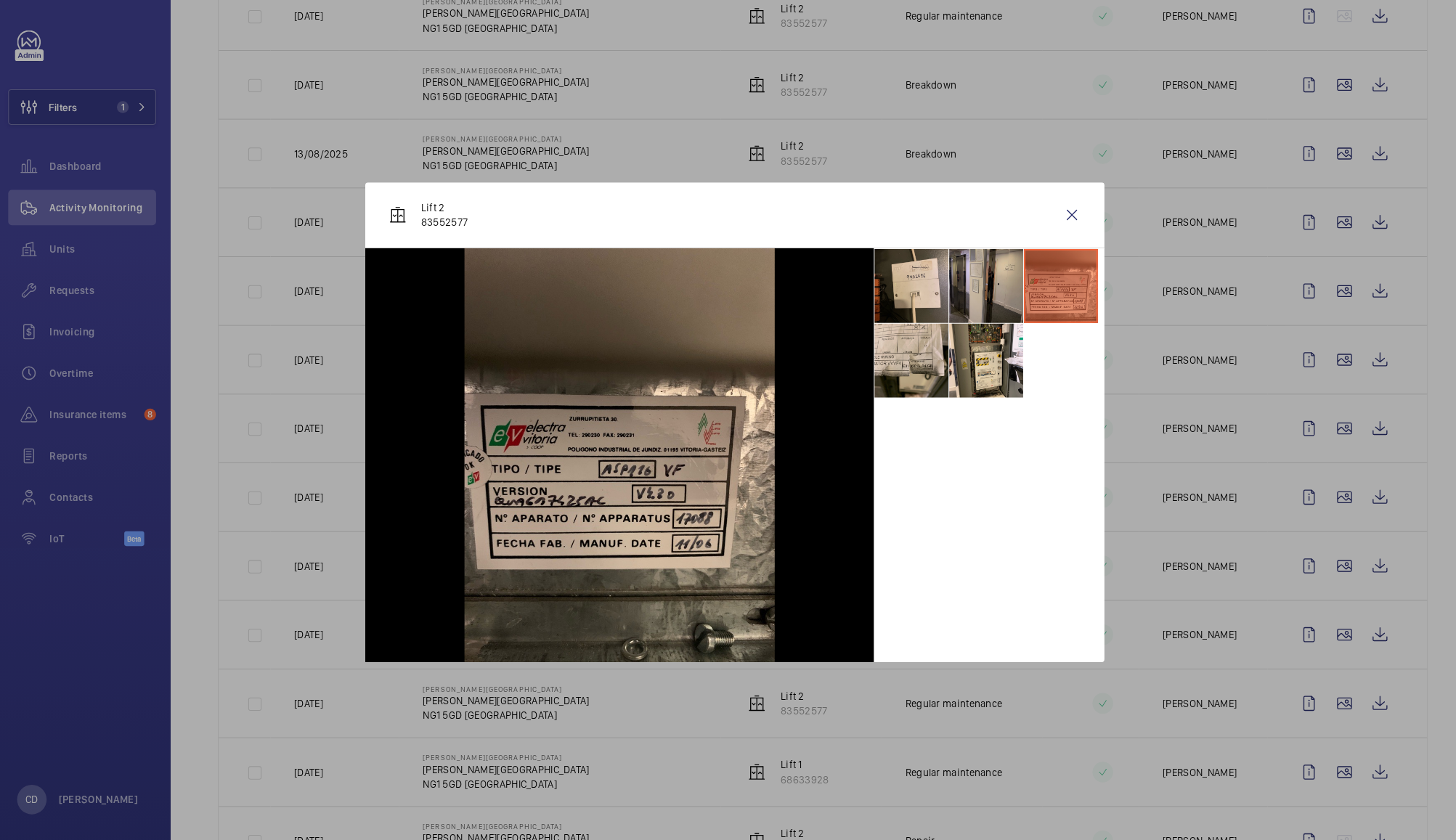
click at [973, 285] on li at bounding box center [975, 286] width 73 height 73
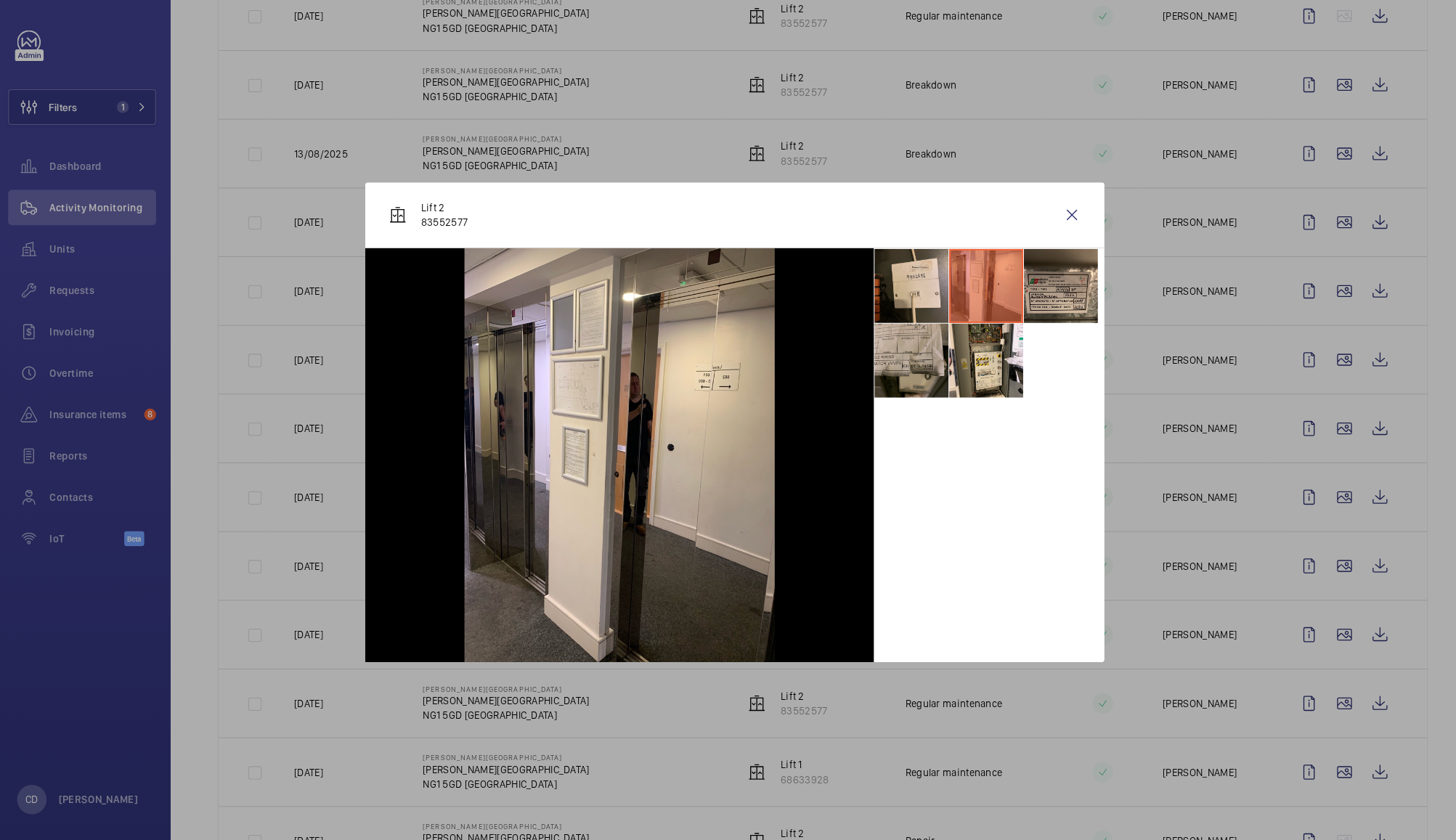
click at [907, 353] on li at bounding box center [902, 360] width 73 height 73
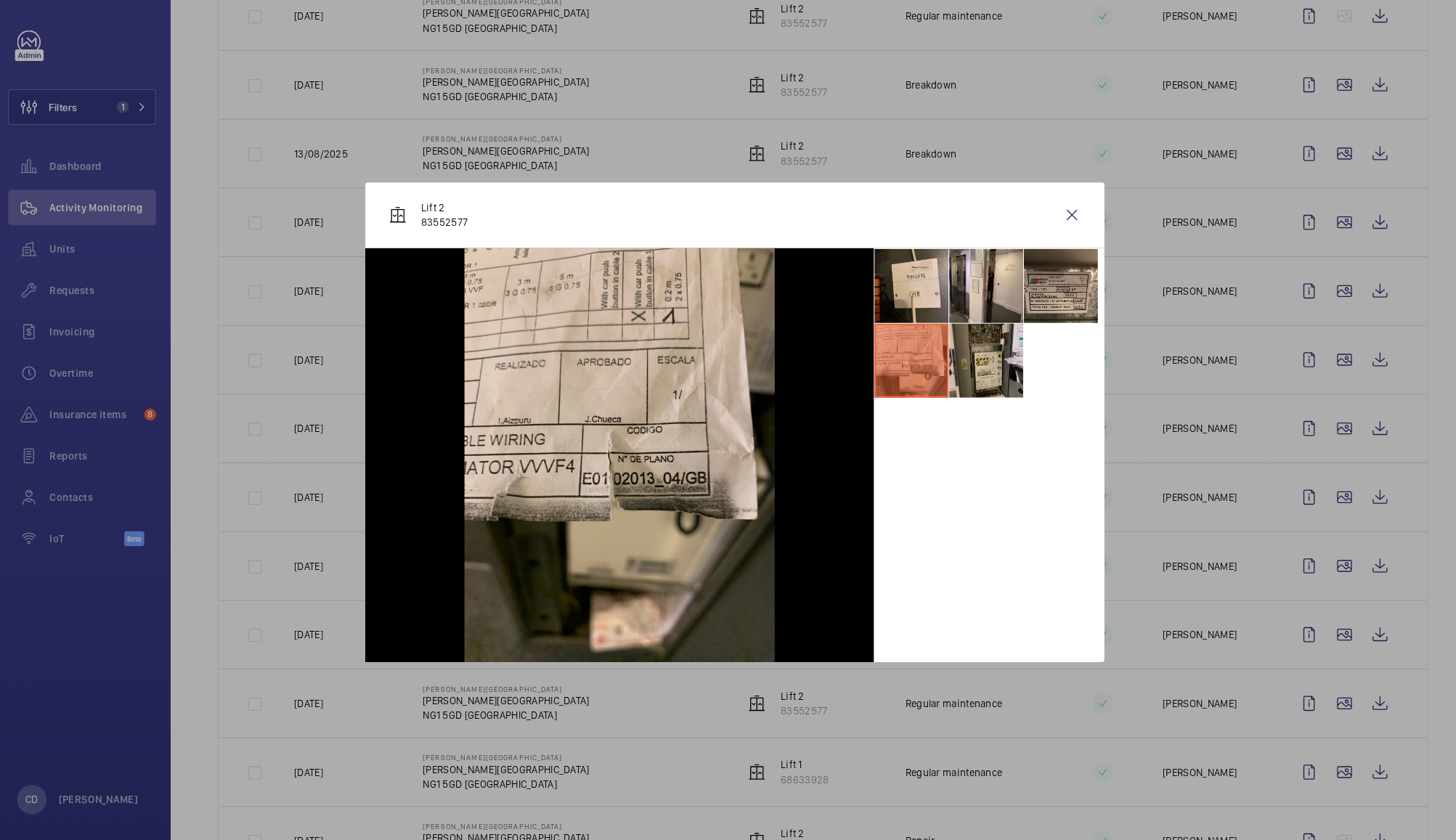
click at [976, 393] on li at bounding box center [975, 360] width 73 height 73
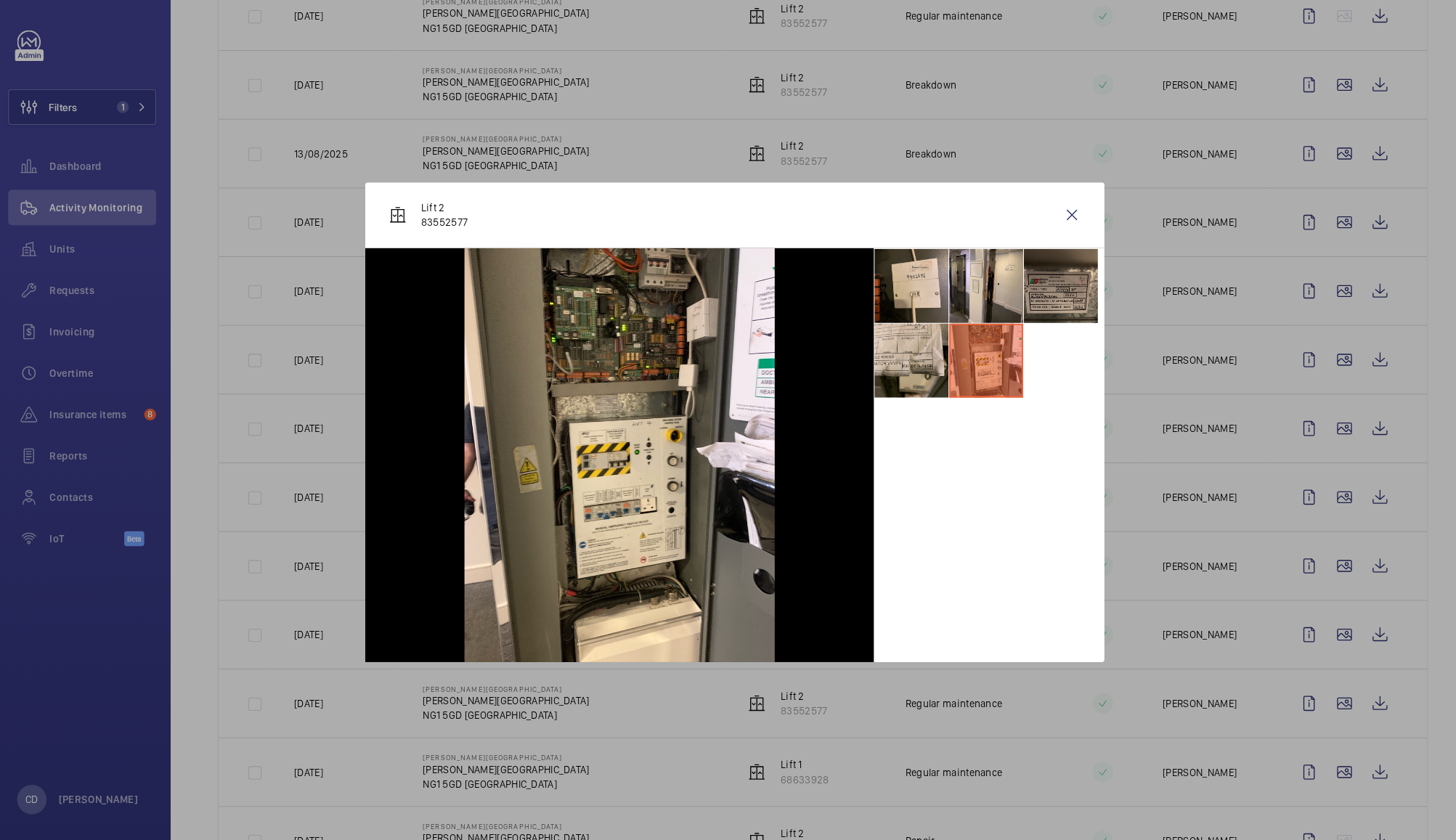
click at [1046, 280] on li at bounding box center [1049, 286] width 73 height 73
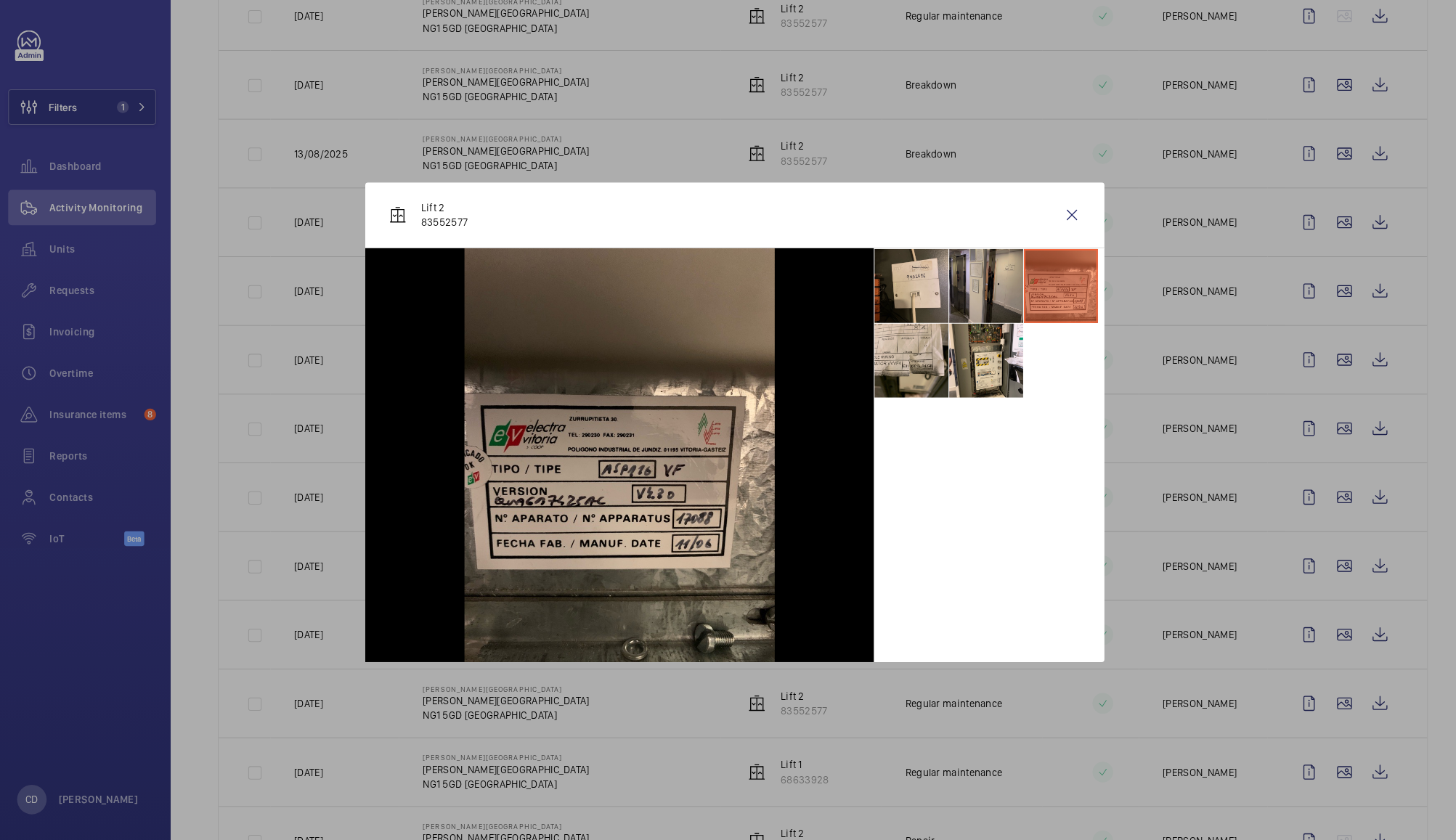
click at [952, 301] on li at bounding box center [975, 286] width 73 height 73
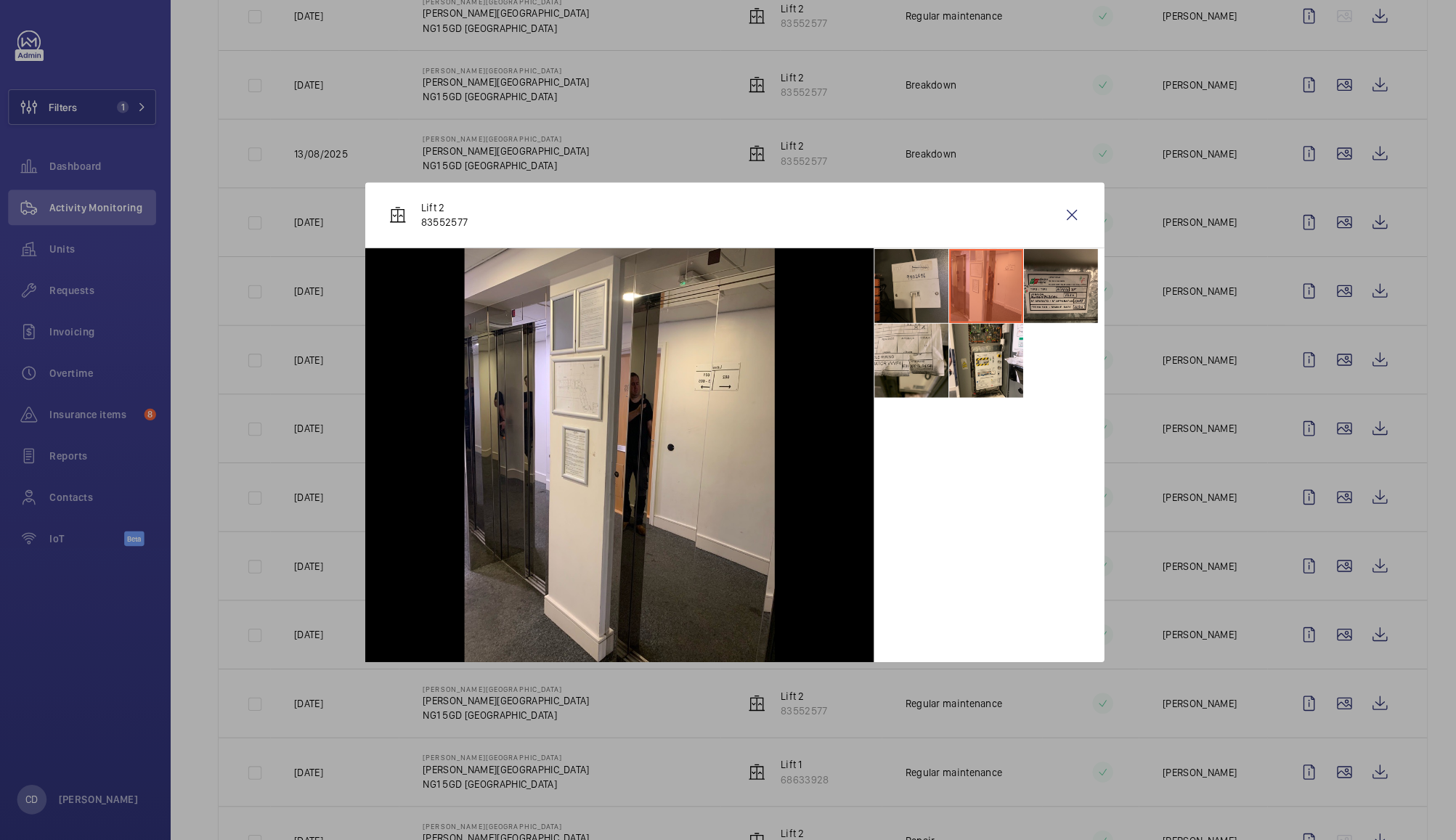
click at [899, 288] on li at bounding box center [902, 286] width 73 height 73
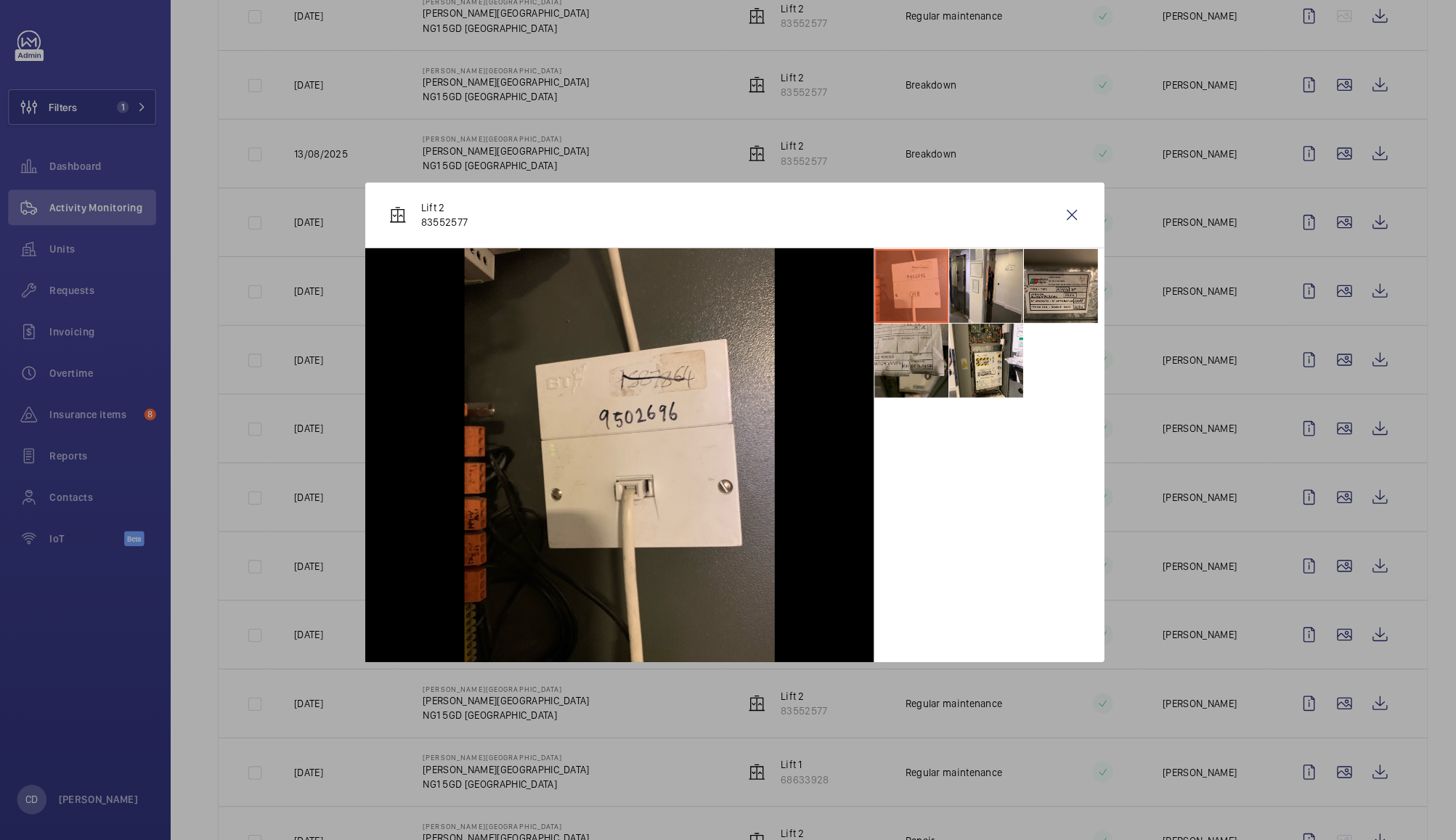
click at [906, 362] on li at bounding box center [902, 360] width 73 height 73
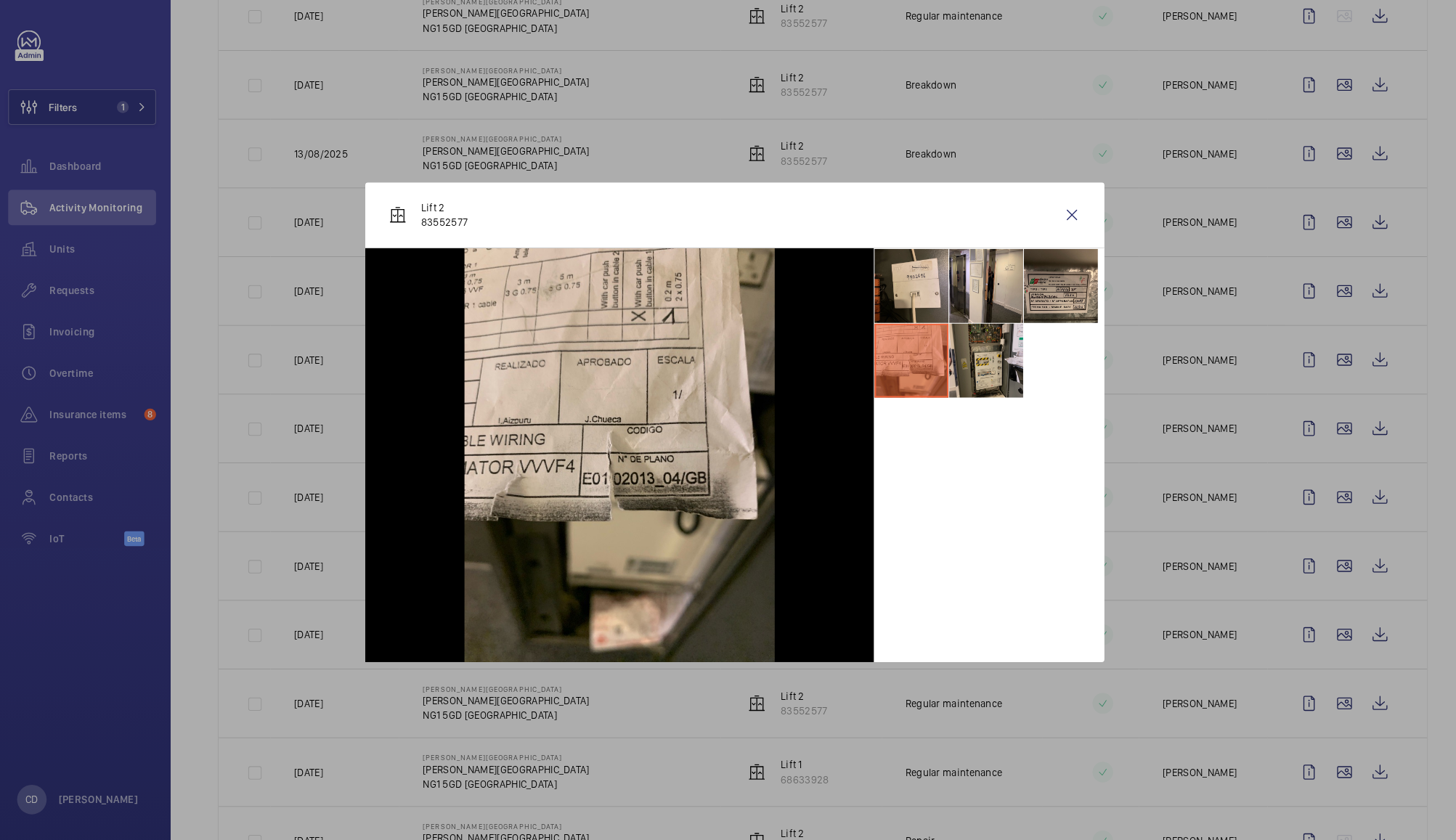
click at [995, 374] on li at bounding box center [975, 360] width 73 height 73
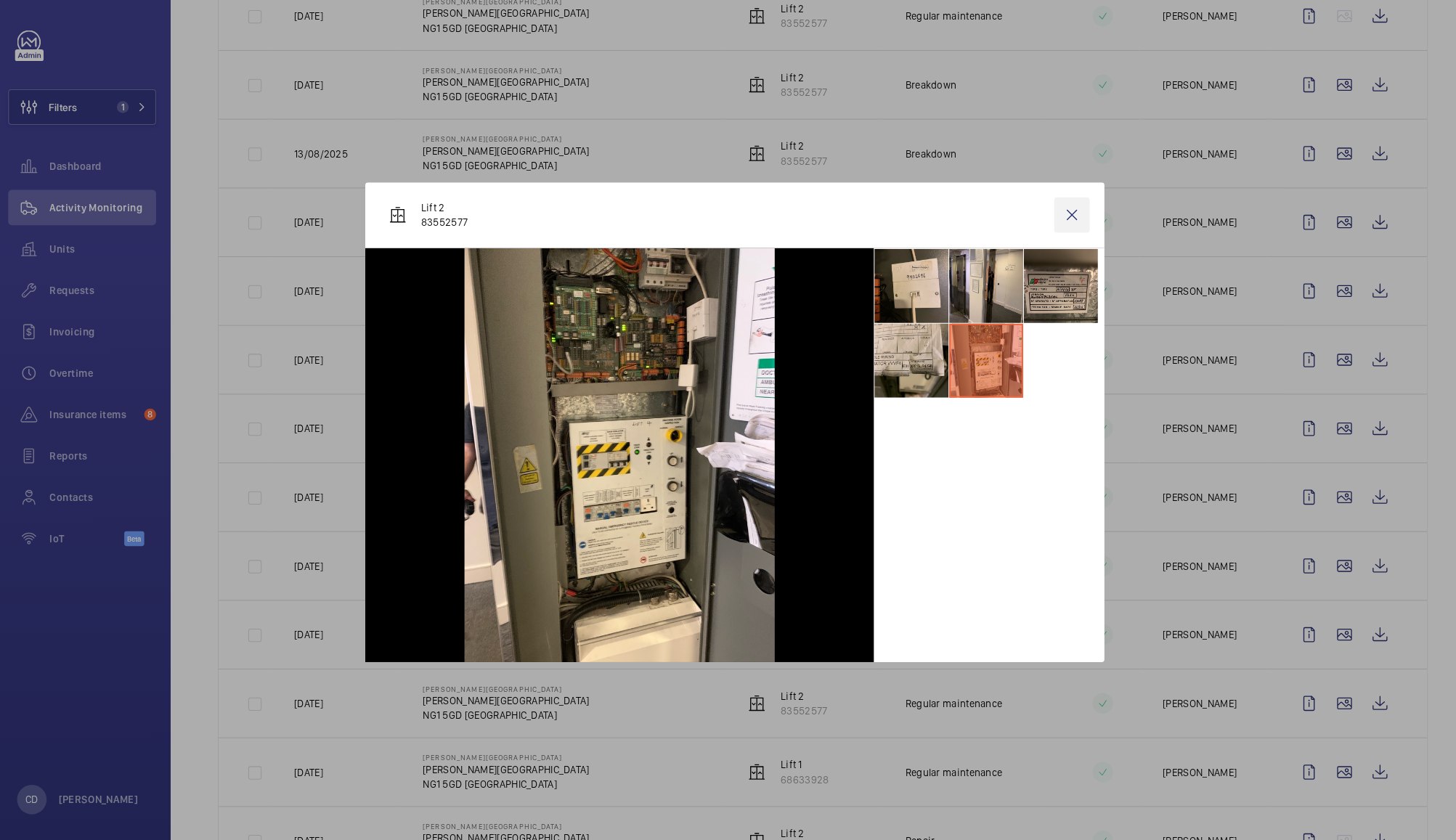
click at [1064, 220] on wm-front-icon-button at bounding box center [1059, 216] width 35 height 35
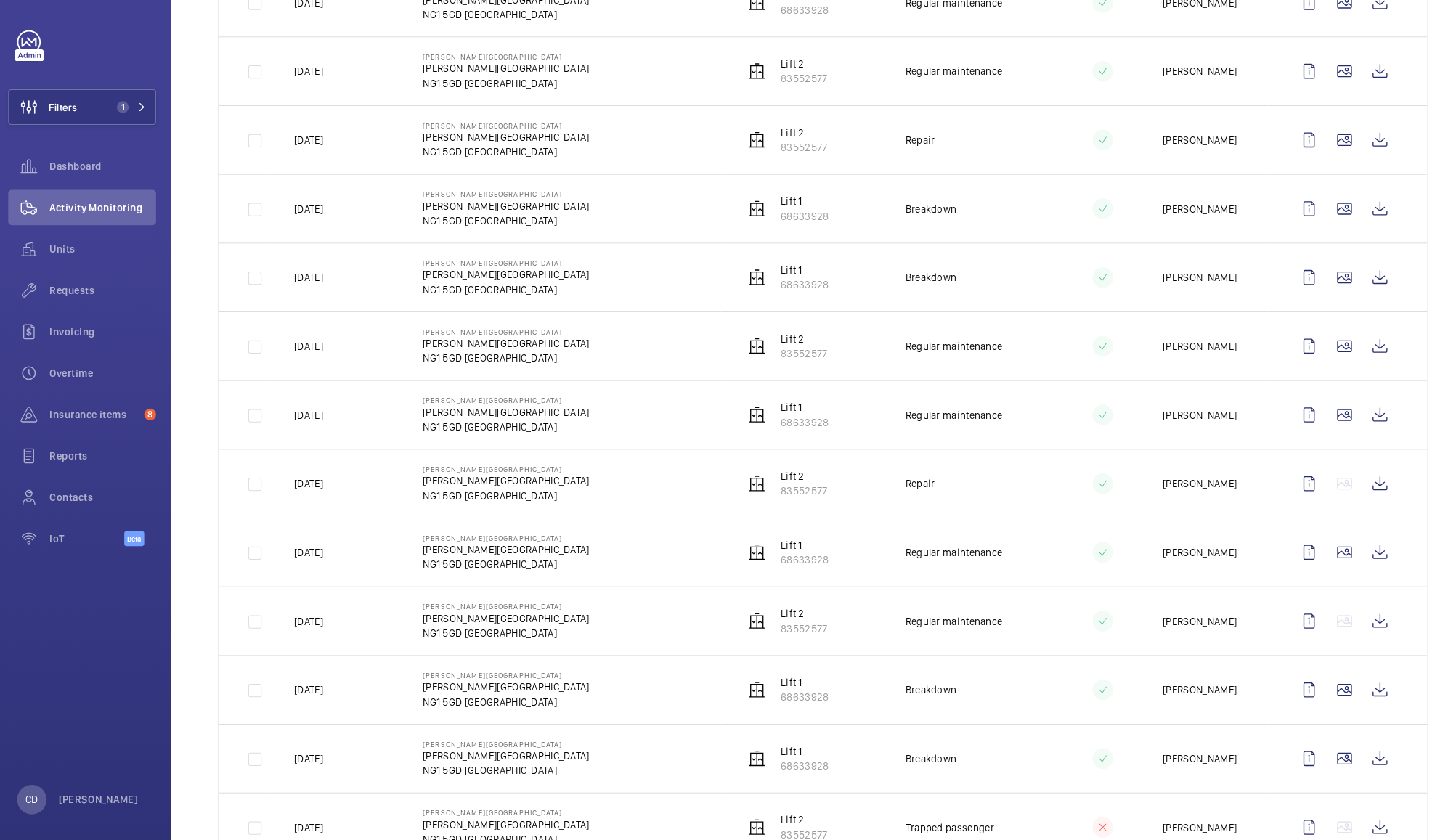
scroll to position [993, 0]
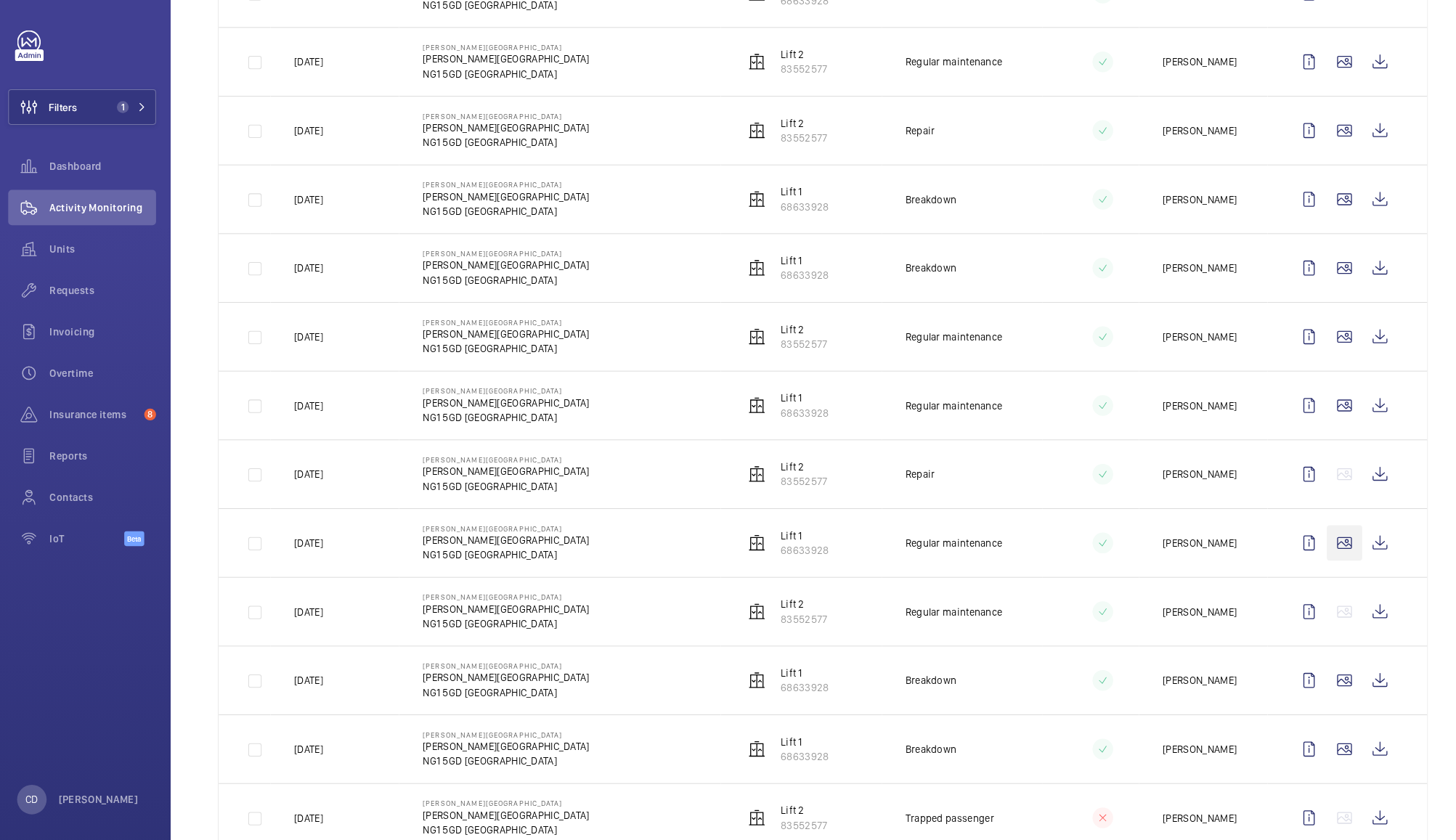
click at [1310, 546] on wm-front-icon-button at bounding box center [1327, 539] width 35 height 35
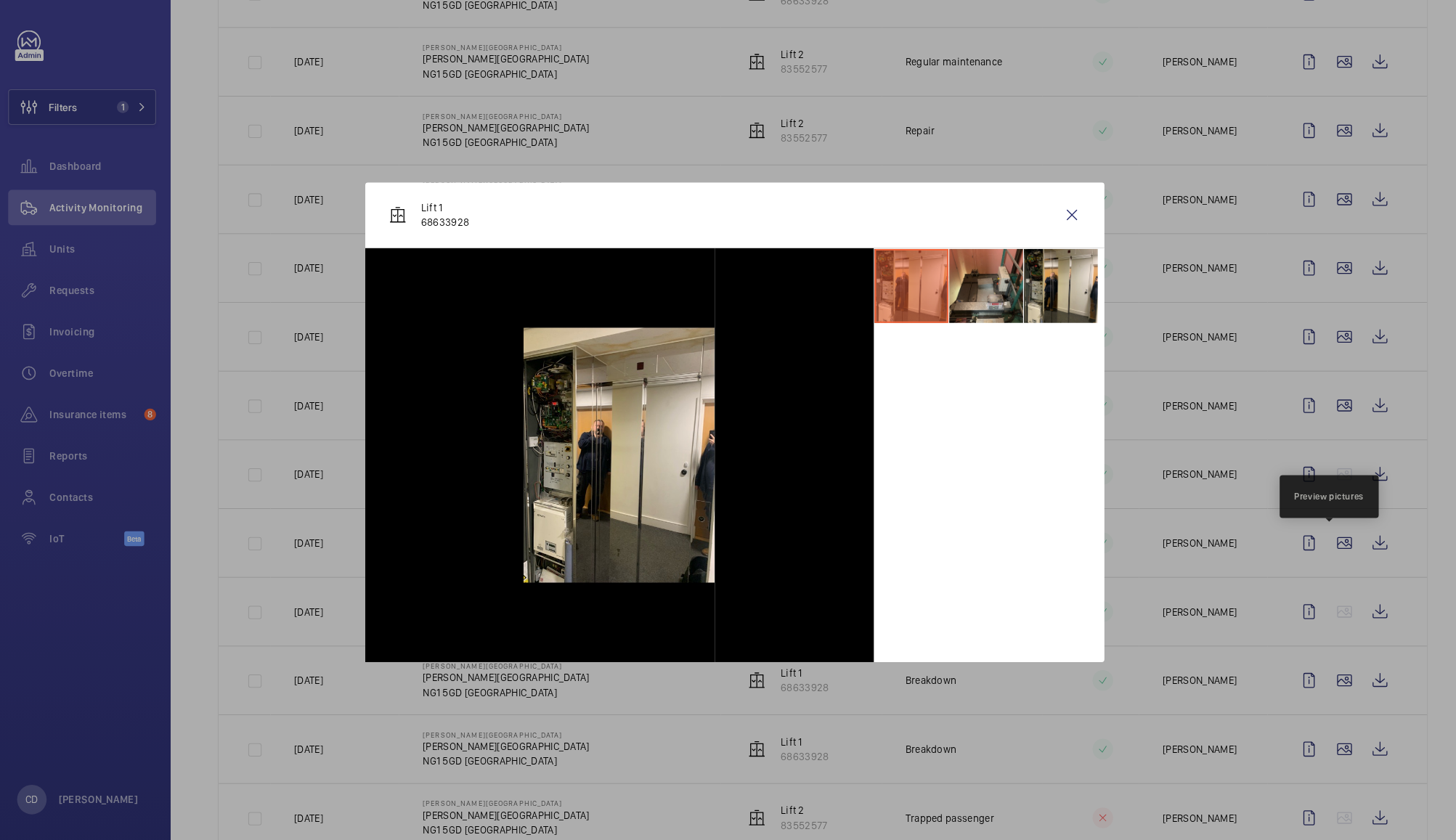
click at [993, 290] on li at bounding box center [975, 286] width 73 height 73
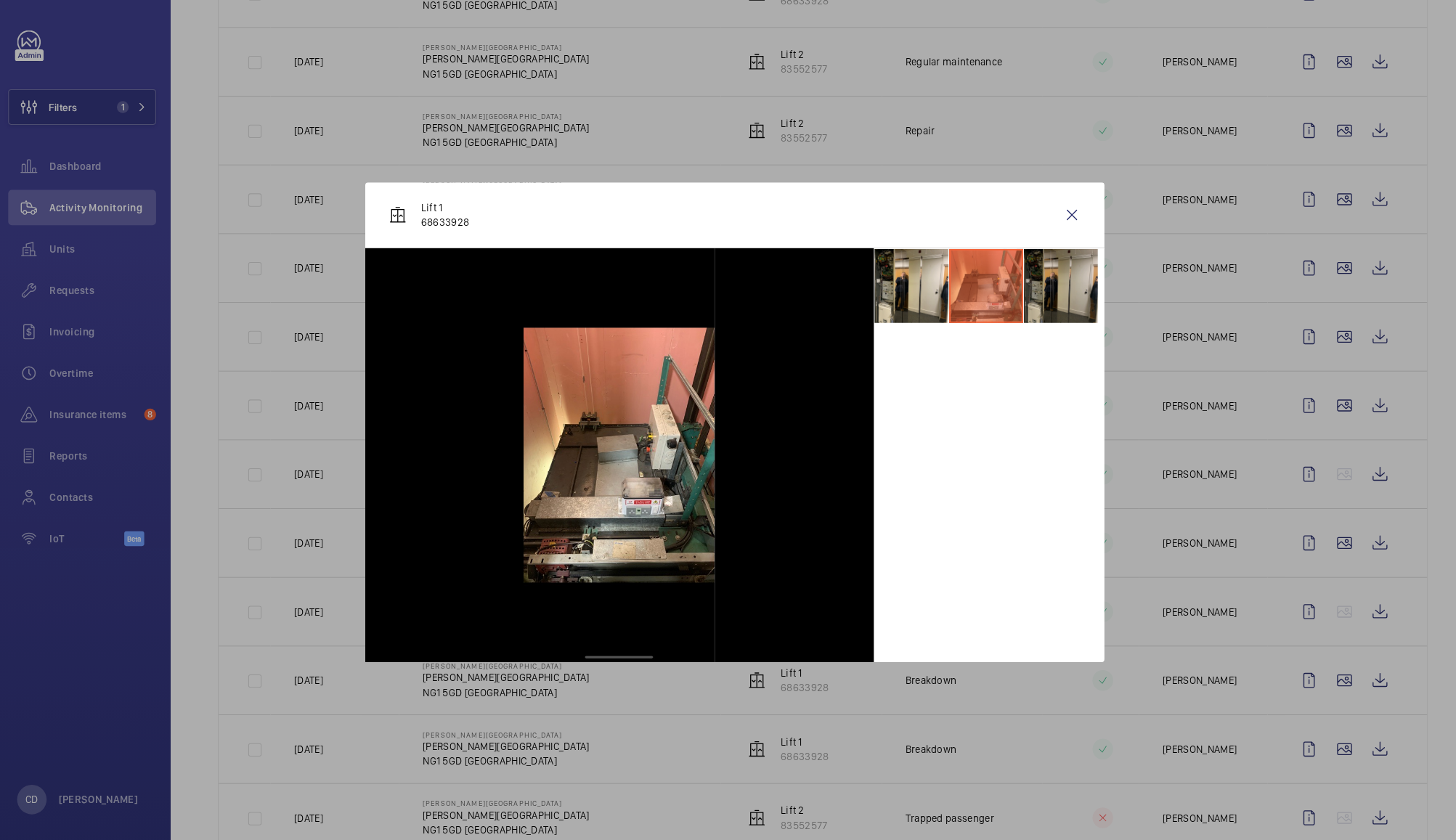
click at [1046, 282] on li at bounding box center [1049, 286] width 73 height 73
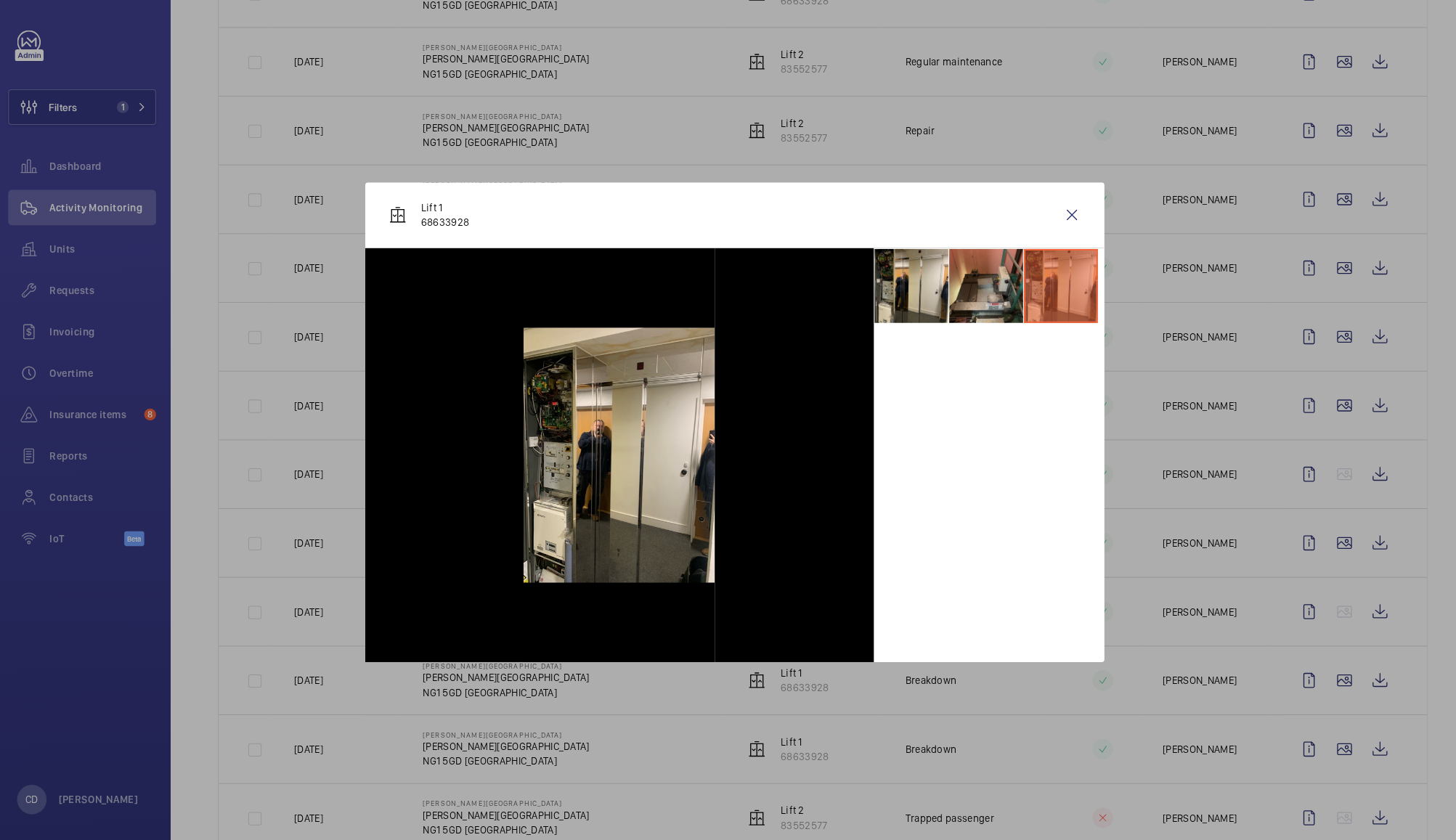
click at [971, 279] on li at bounding box center [975, 286] width 73 height 73
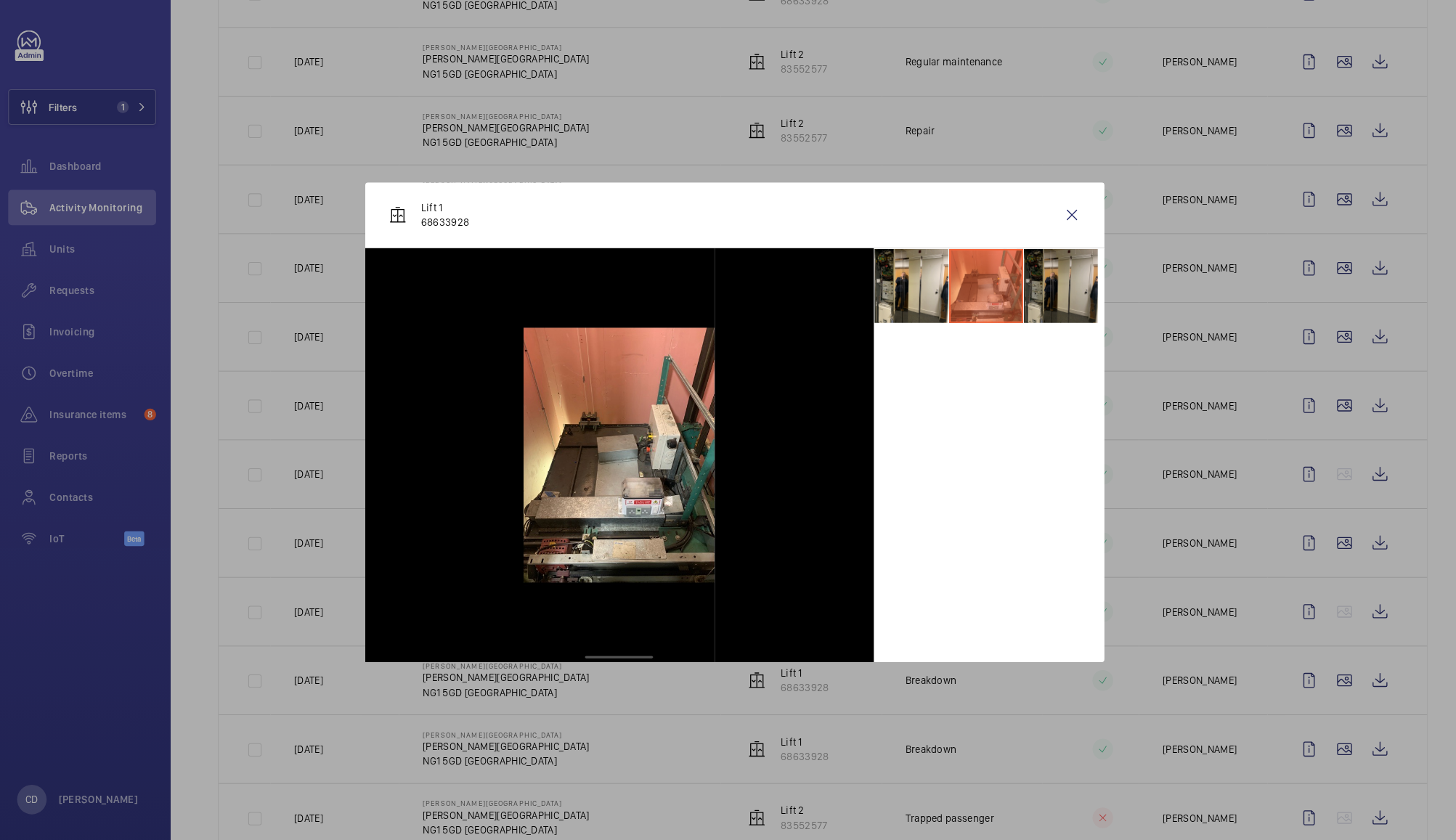
click at [1049, 281] on li at bounding box center [1049, 286] width 73 height 73
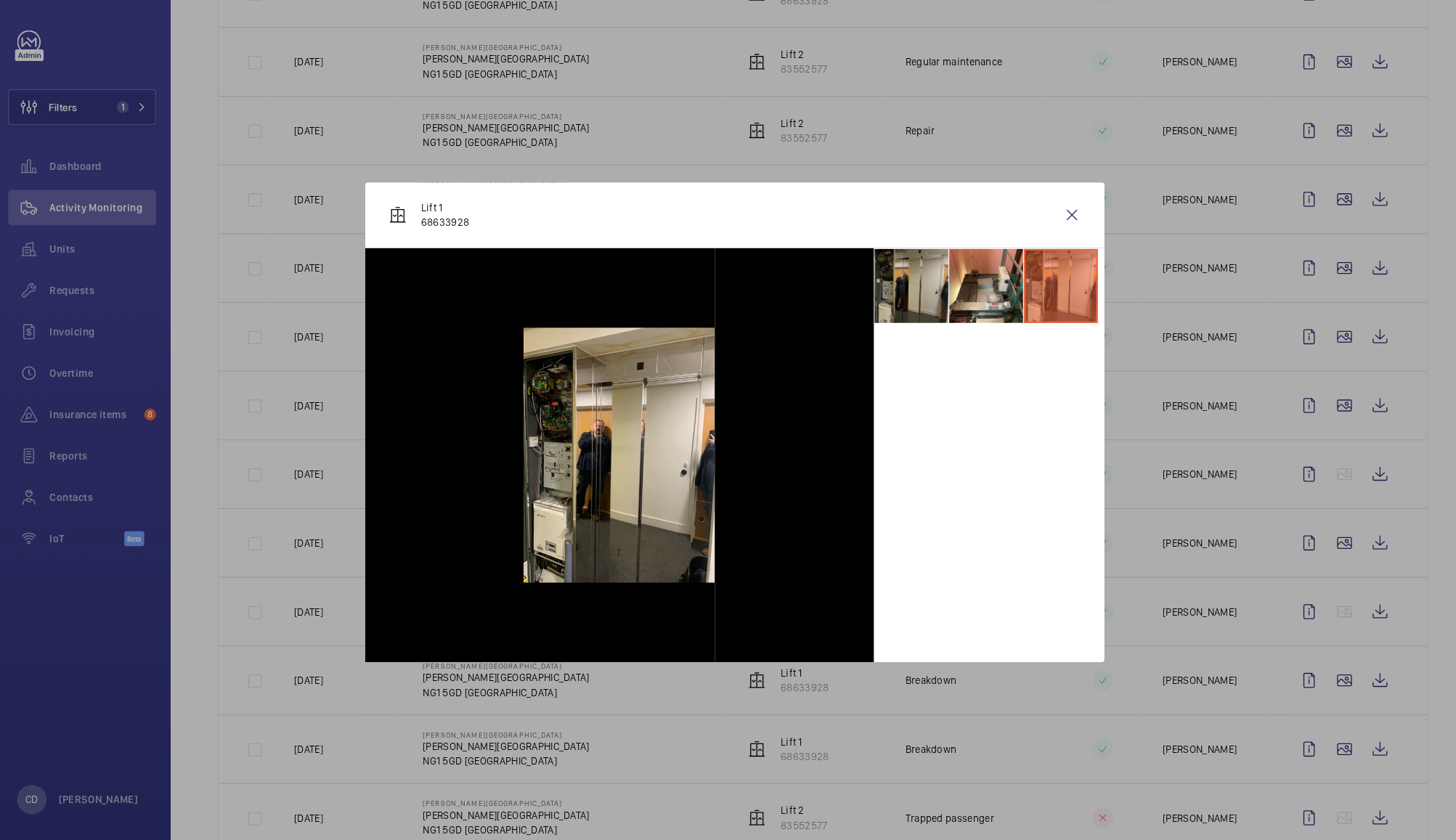
click at [902, 301] on li at bounding box center [902, 286] width 73 height 73
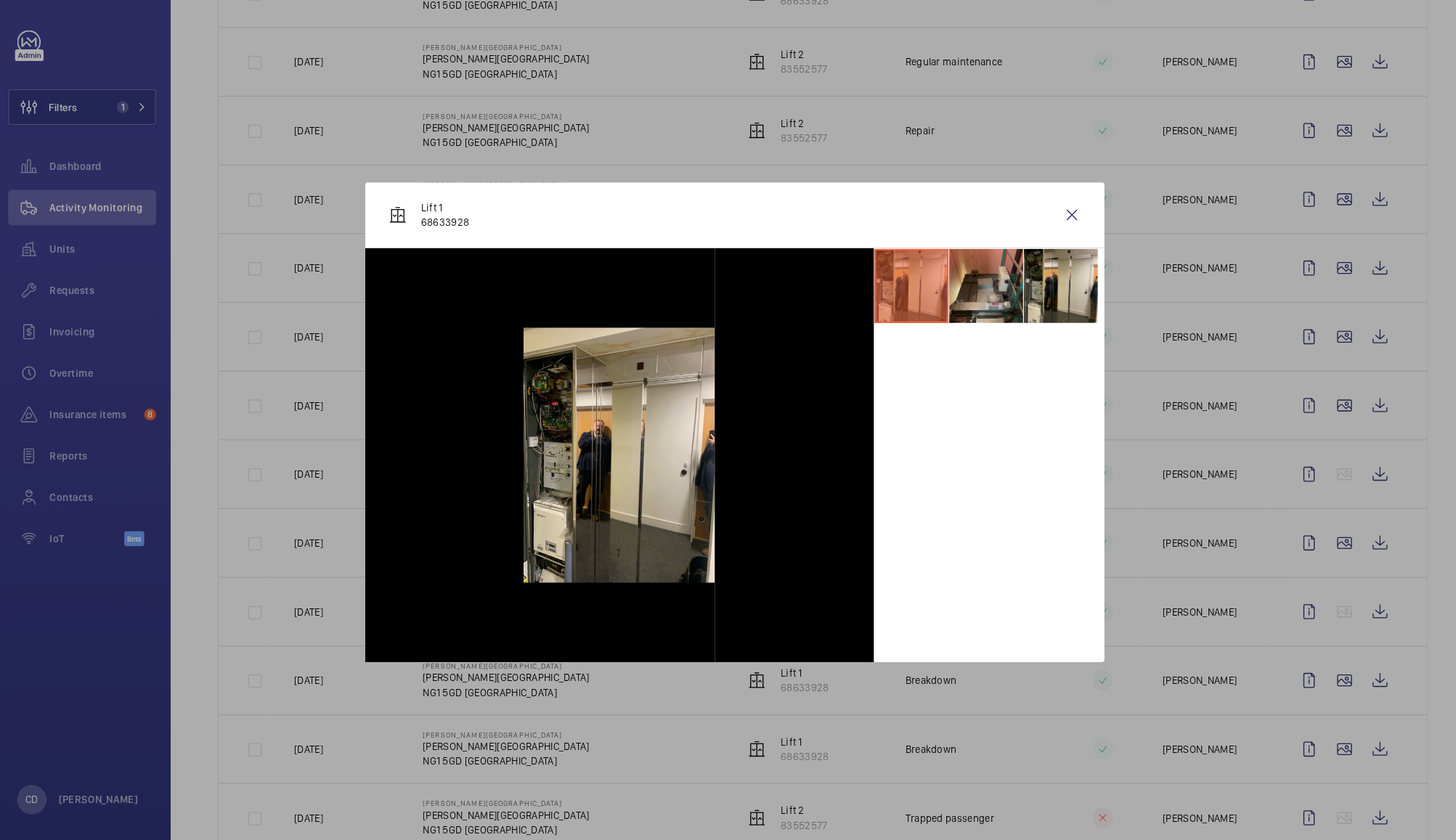
click at [976, 276] on li at bounding box center [975, 286] width 73 height 73
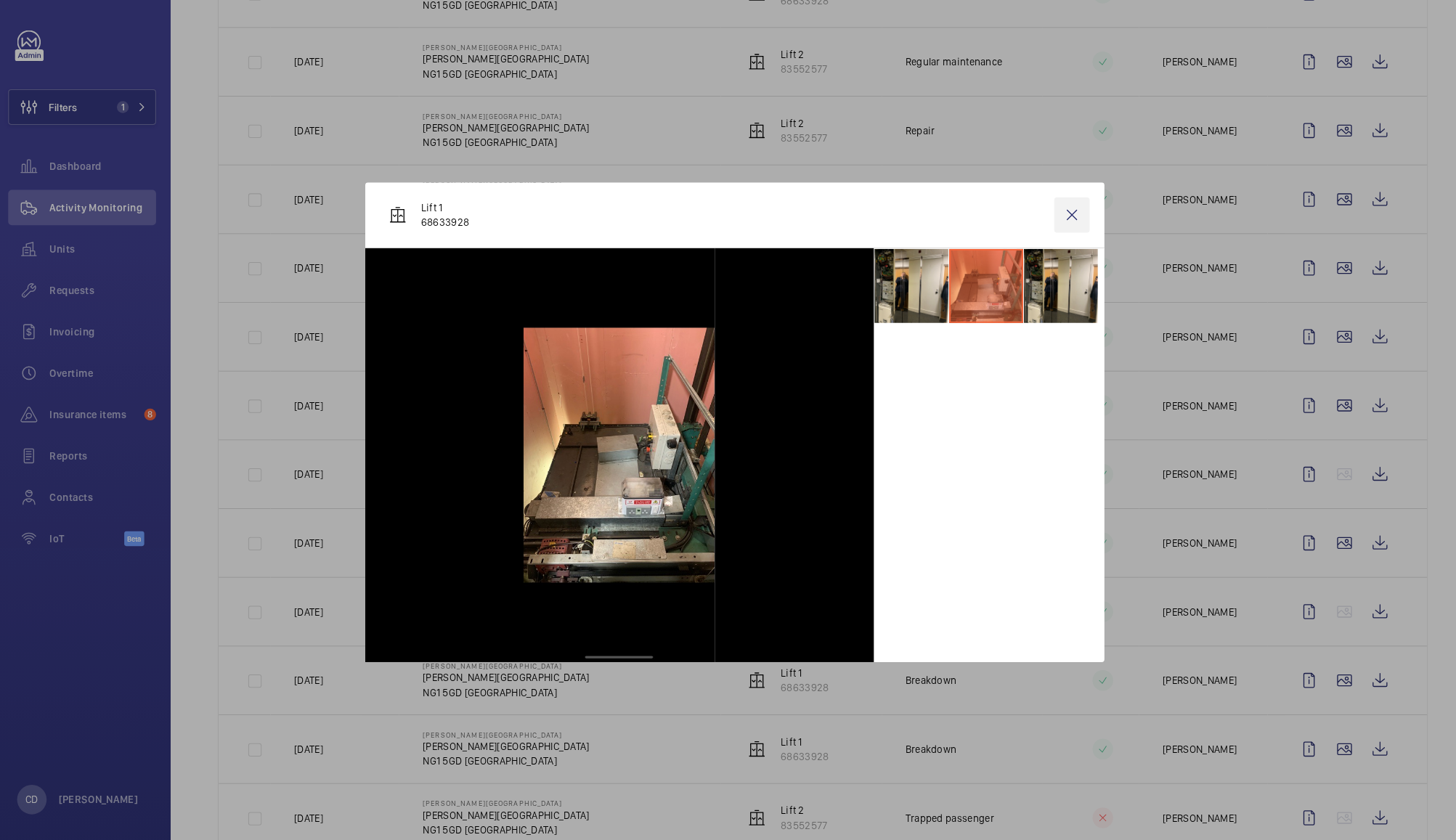
click at [1057, 205] on wm-front-icon-button at bounding box center [1059, 216] width 35 height 35
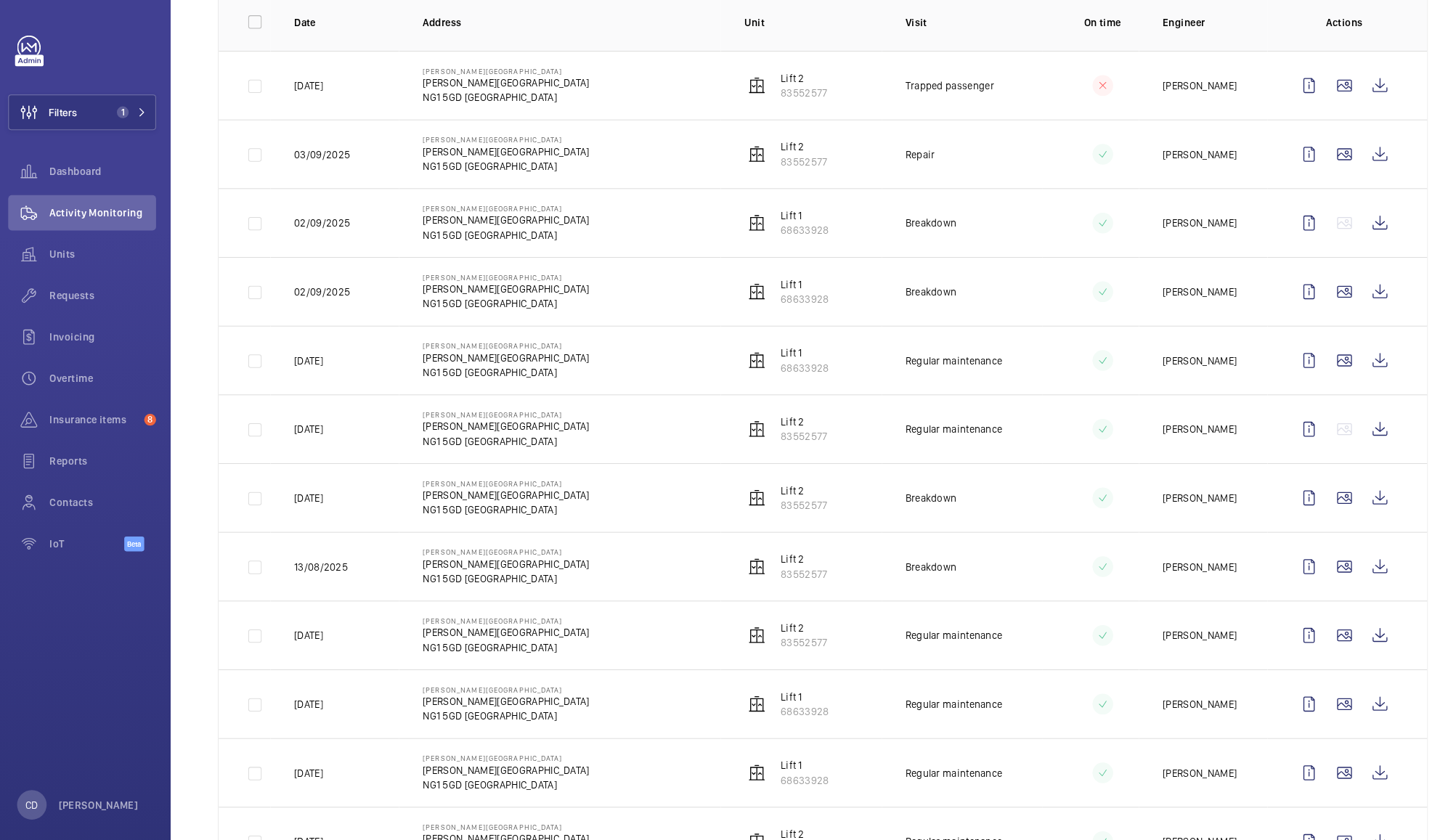
scroll to position [0, 0]
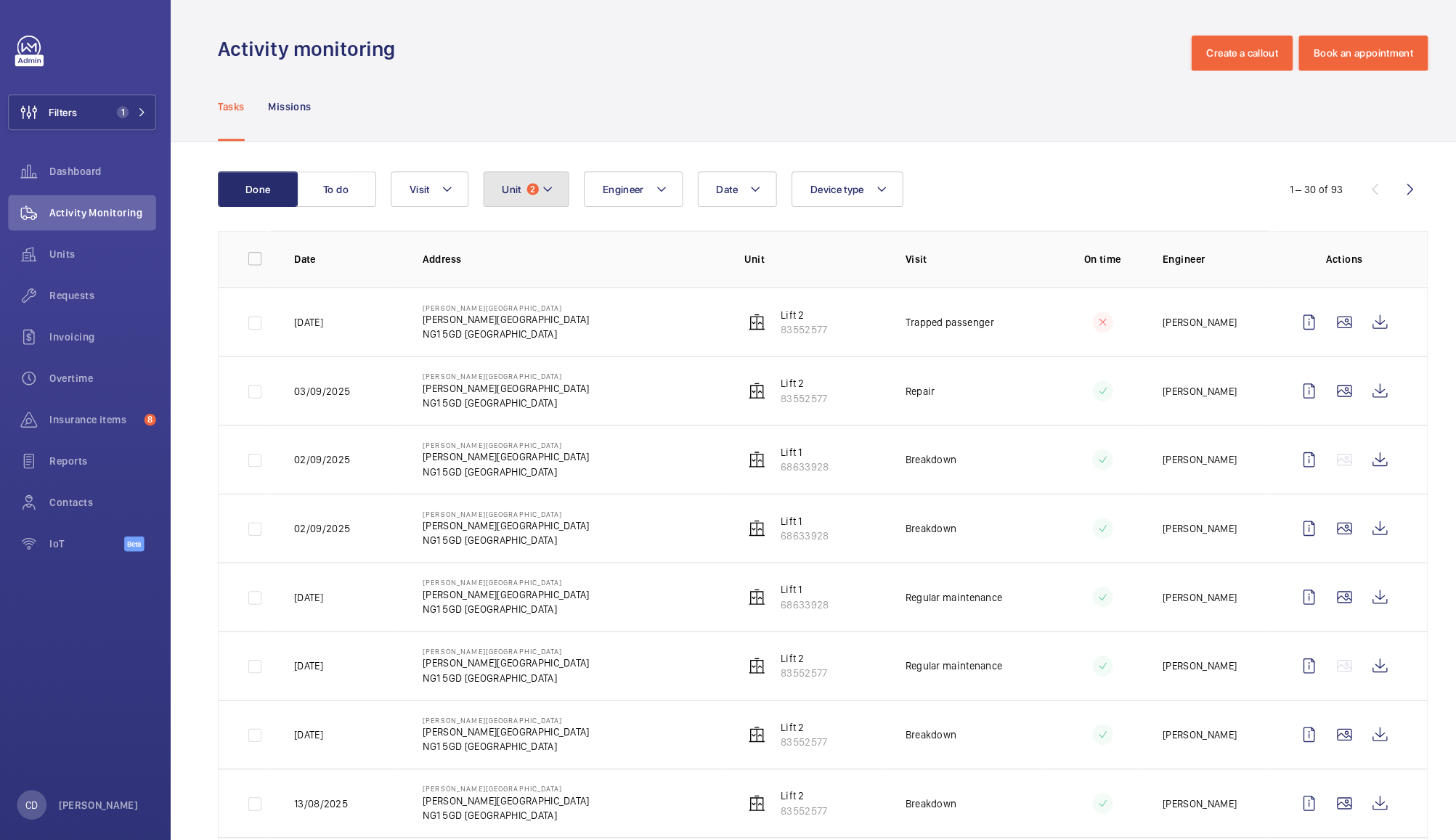
click at [531, 179] on button "Unit 2" at bounding box center [523, 186] width 84 height 35
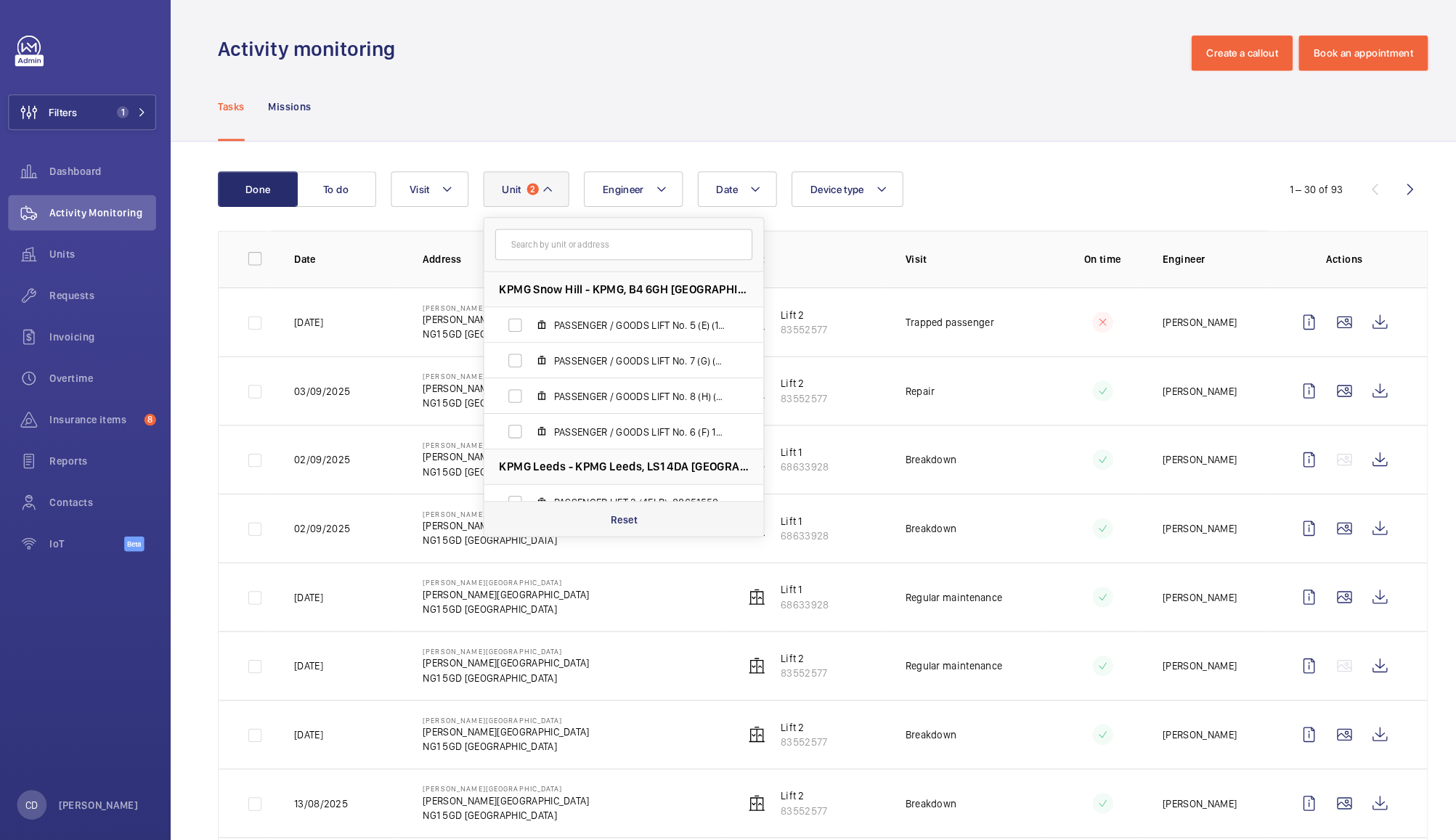
click at [634, 511] on div "Reset" at bounding box center [619, 509] width 275 height 35
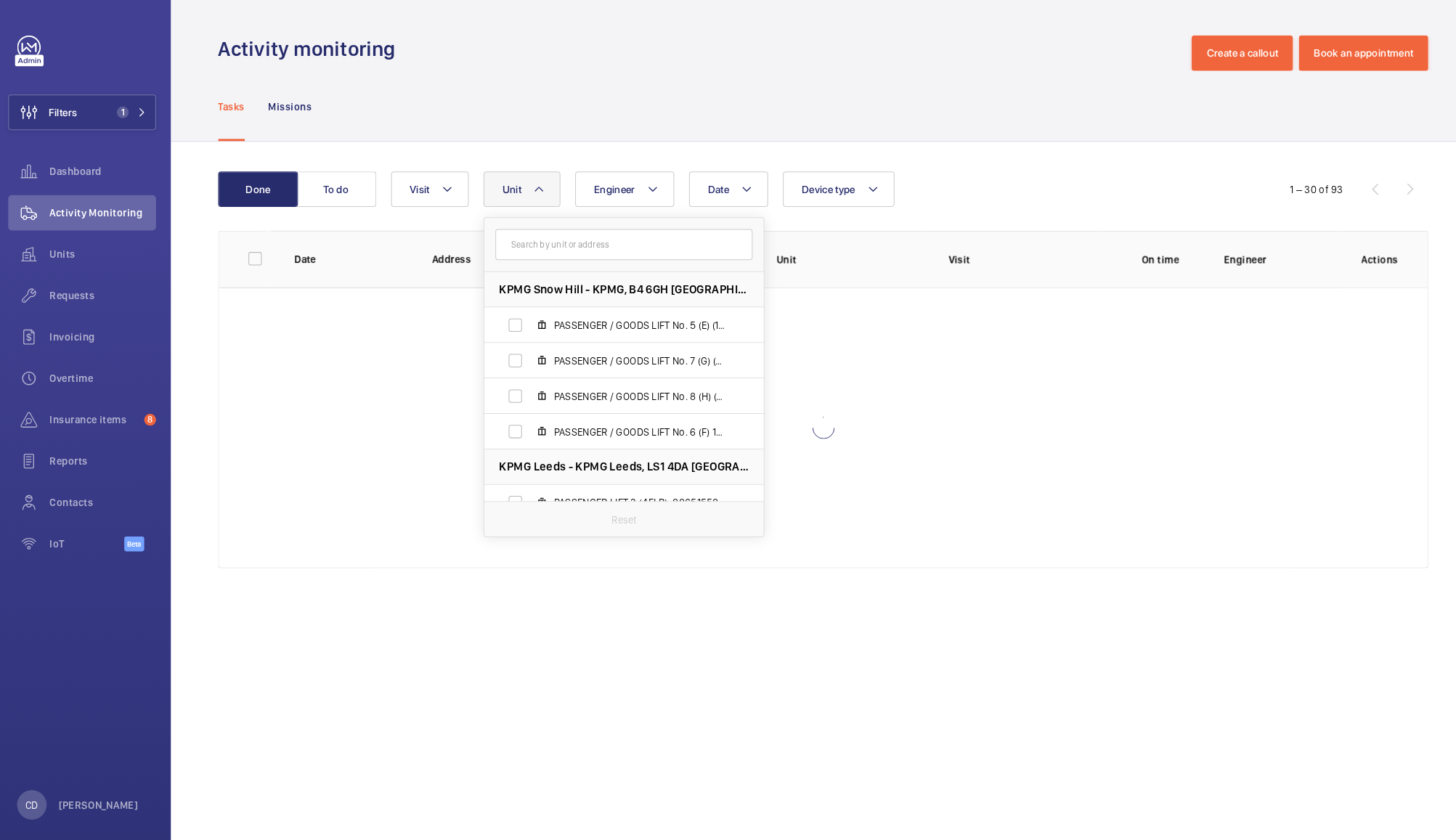
click at [704, 91] on div "Tasks Missions" at bounding box center [815, 105] width 1189 height 69
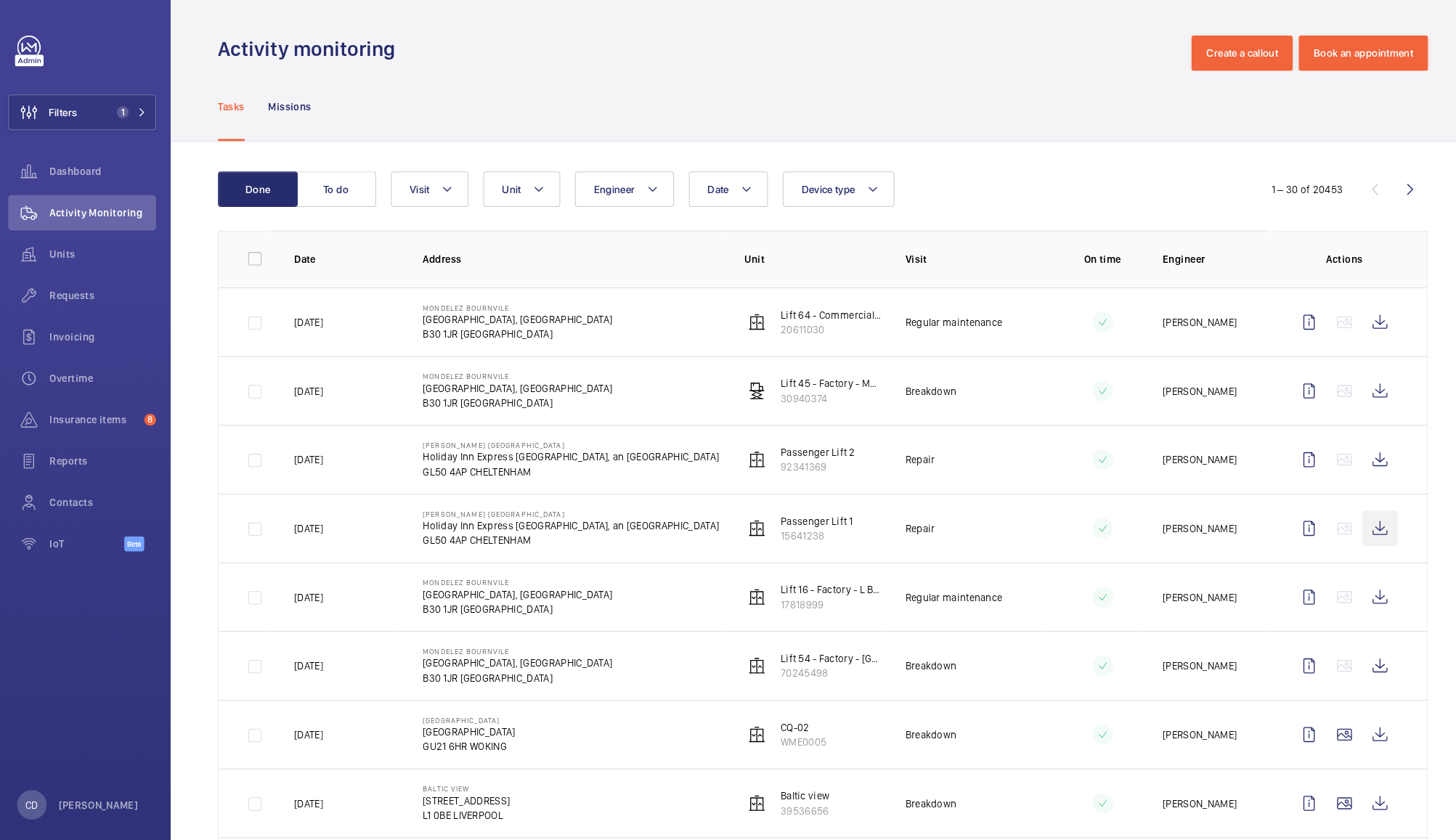
click at [1348, 524] on wm-front-icon-button at bounding box center [1362, 519] width 35 height 35
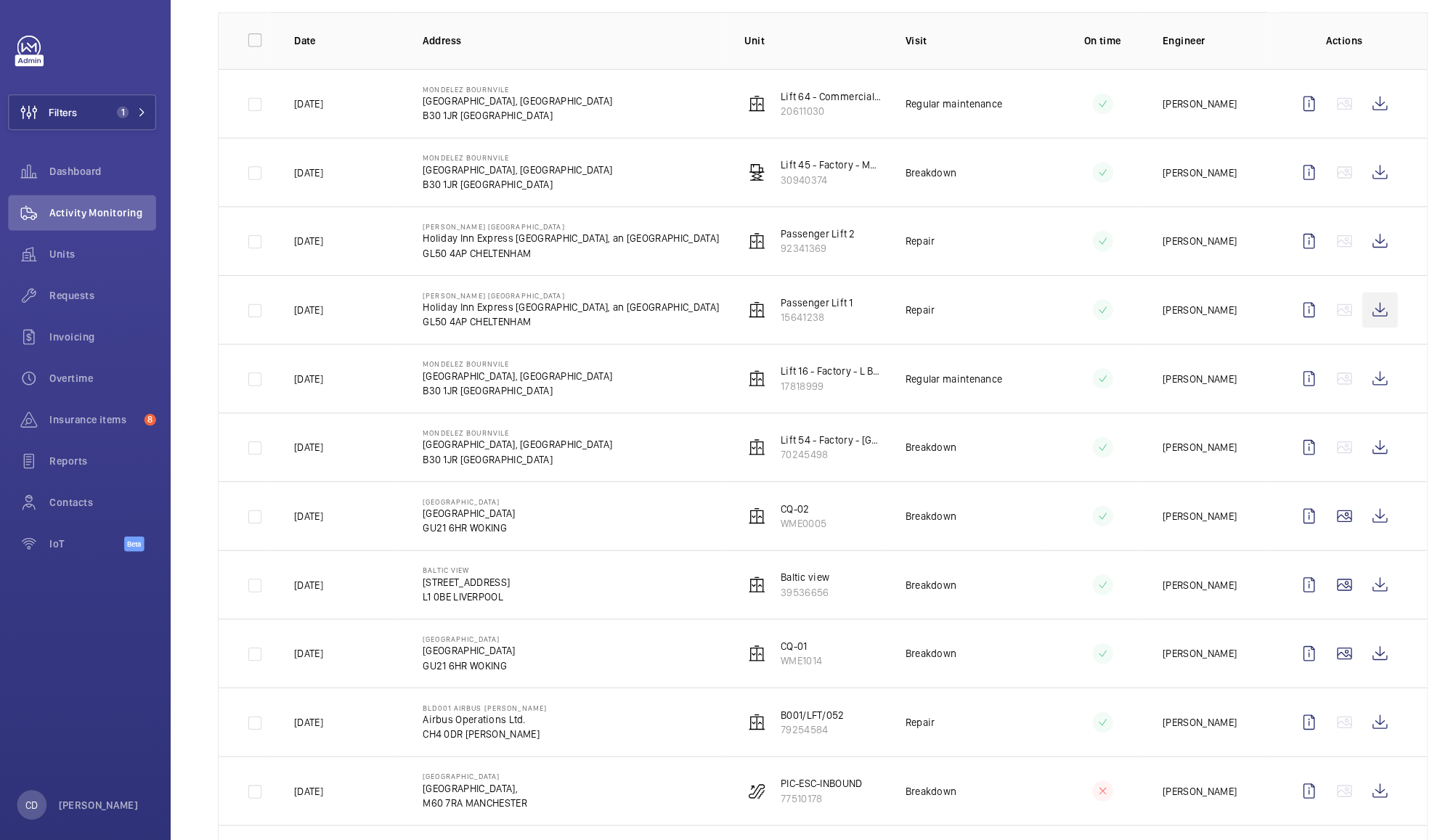
scroll to position [216, 0]
click at [55, 288] on wm-front-icon-button at bounding box center [35, 290] width 41 height 35
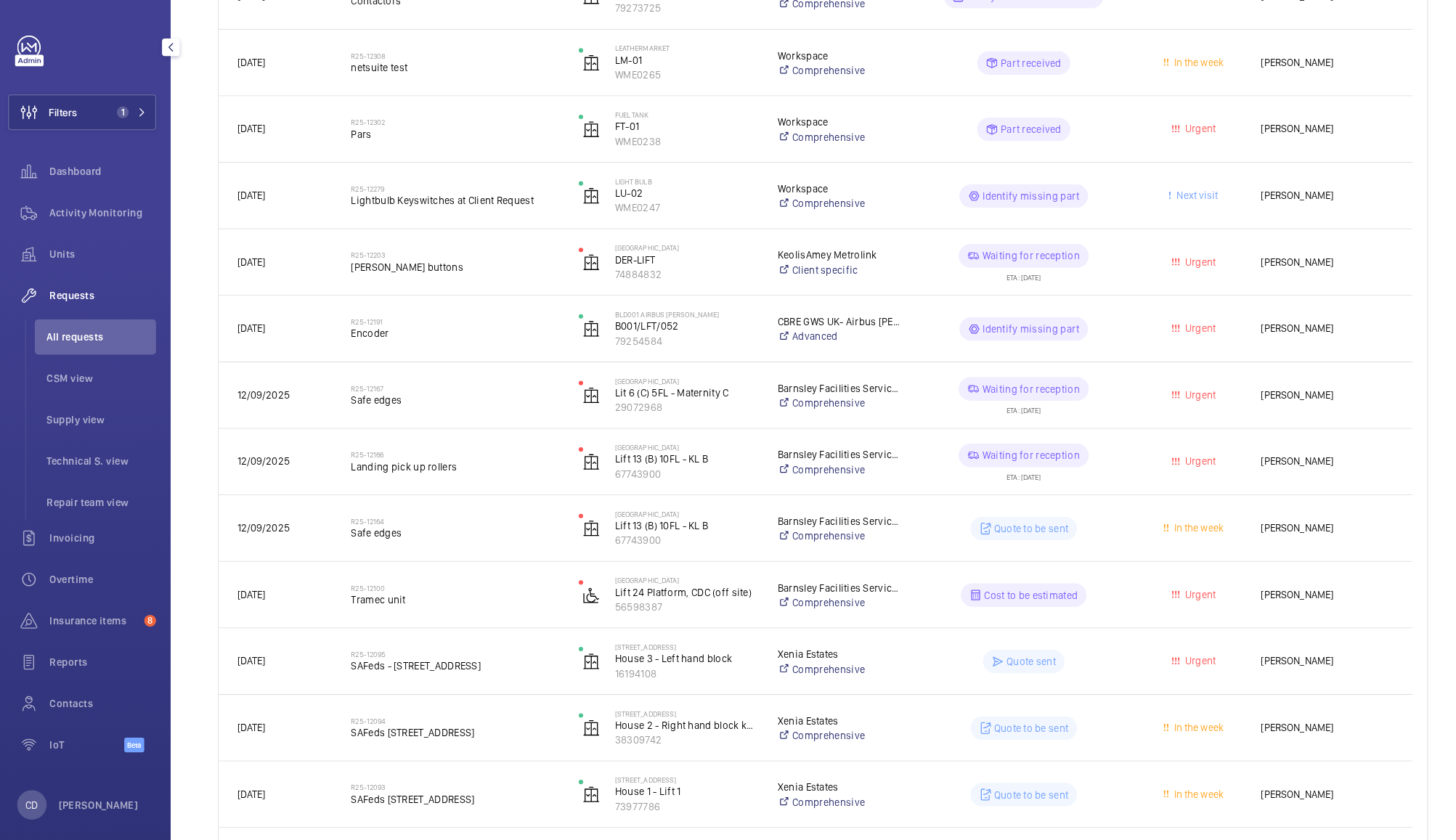
scroll to position [457, 0]
click at [1120, 453] on div "Urgent" at bounding box center [1172, 449] width 111 height 46
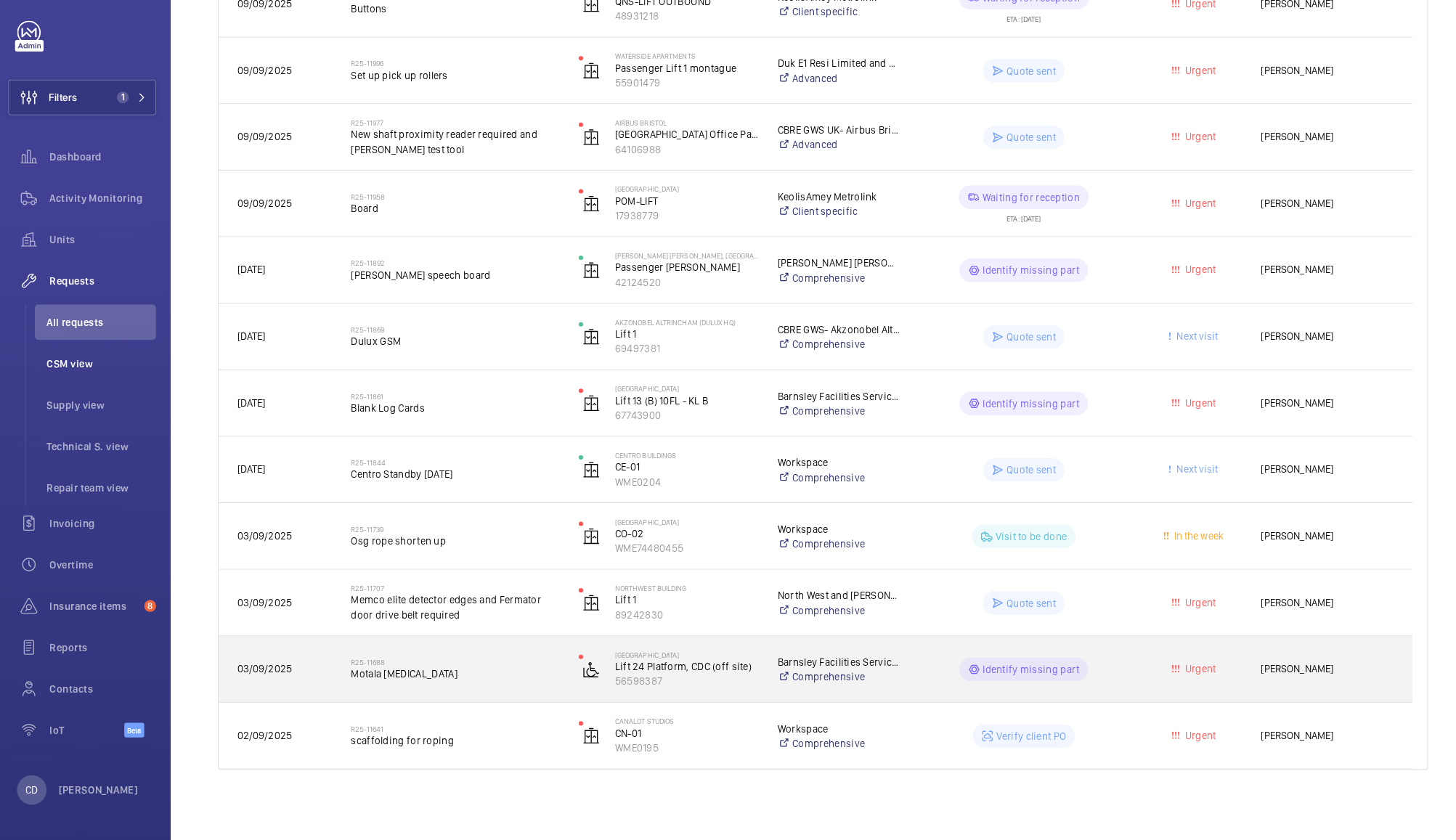
click at [61, 366] on span "CSM view" at bounding box center [106, 372] width 108 height 15
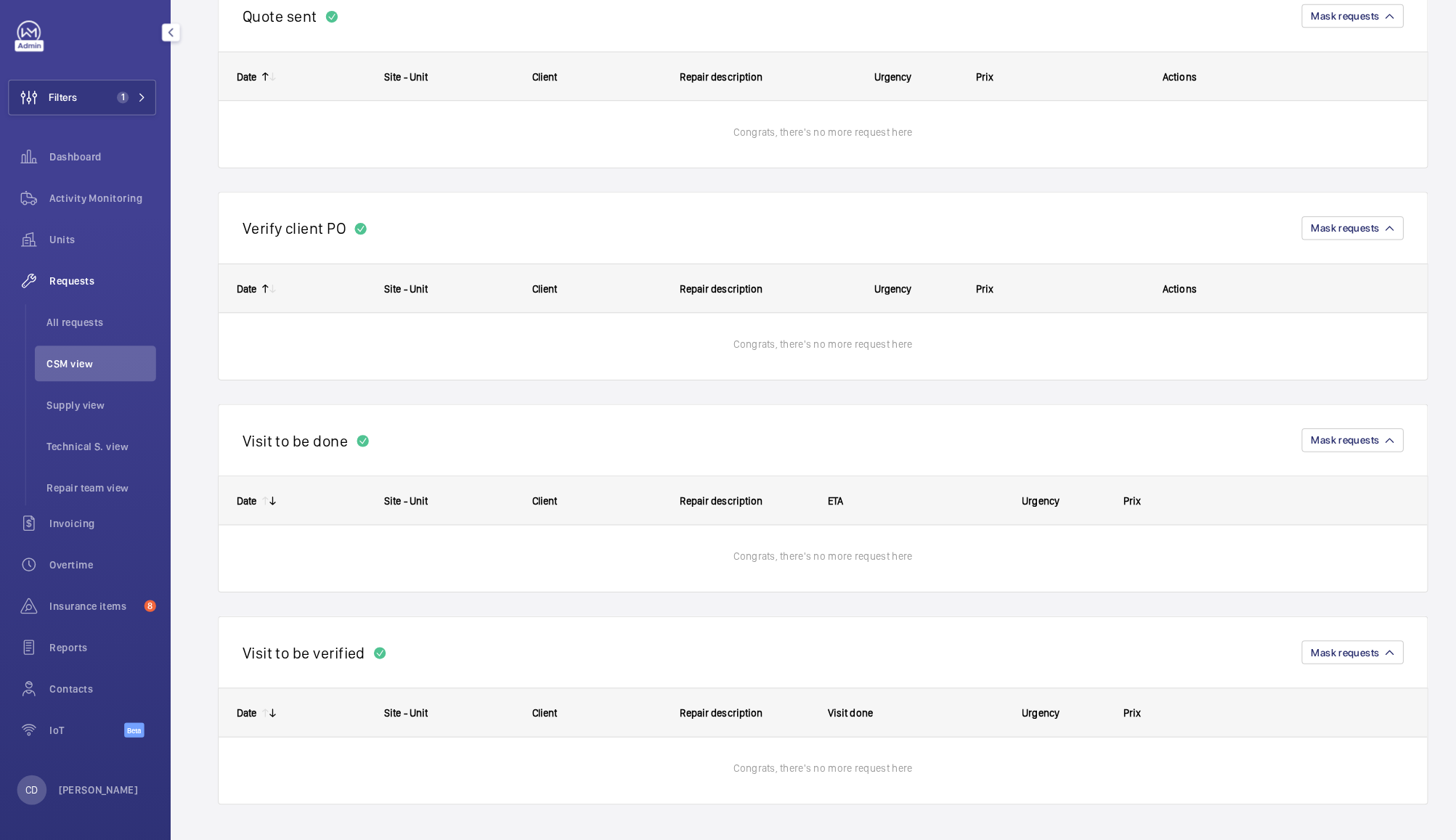
scroll to position [376, 0]
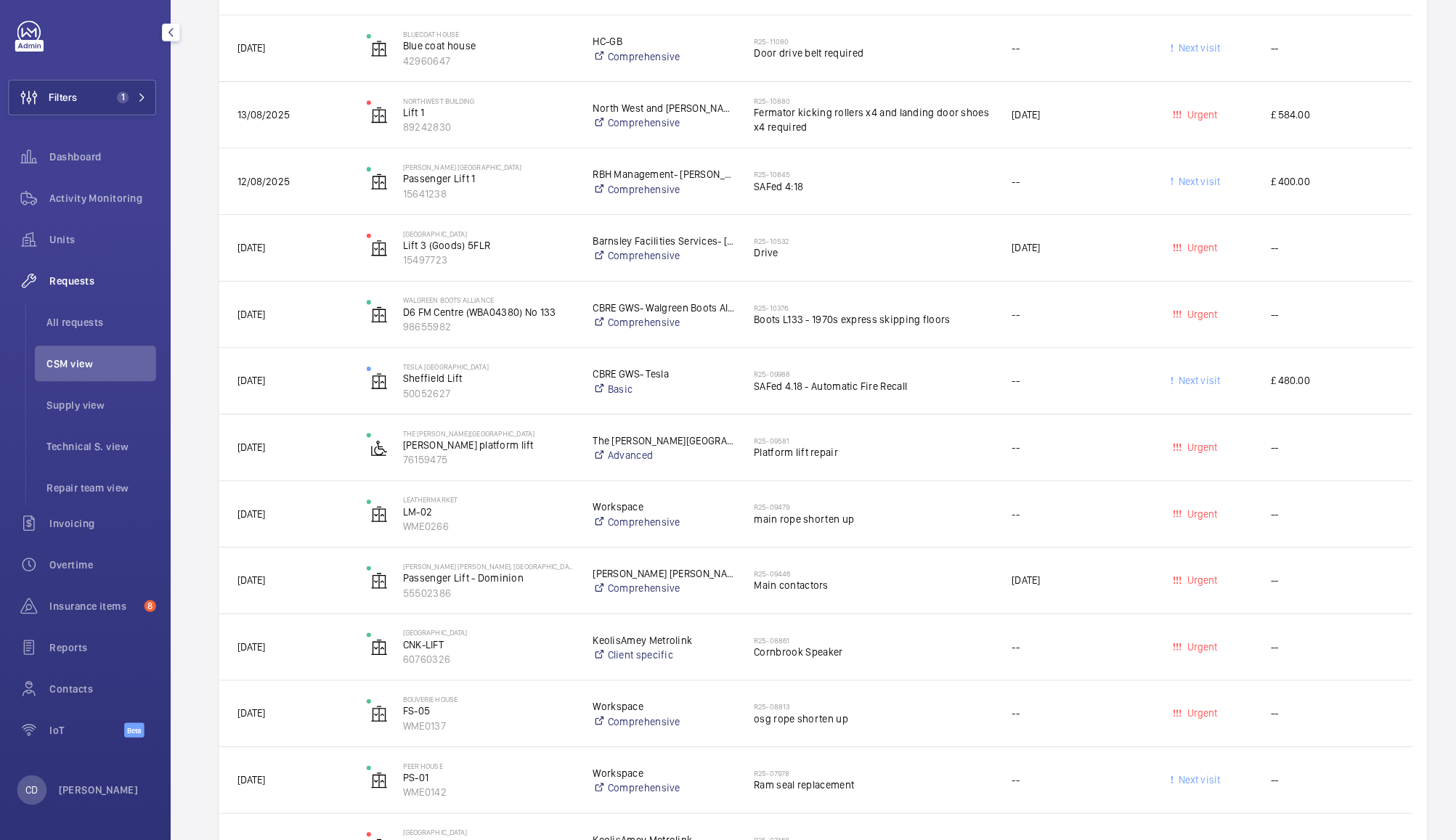
scroll to position [3753, 0]
click at [830, 261] on span "Drive" at bounding box center [864, 262] width 234 height 15
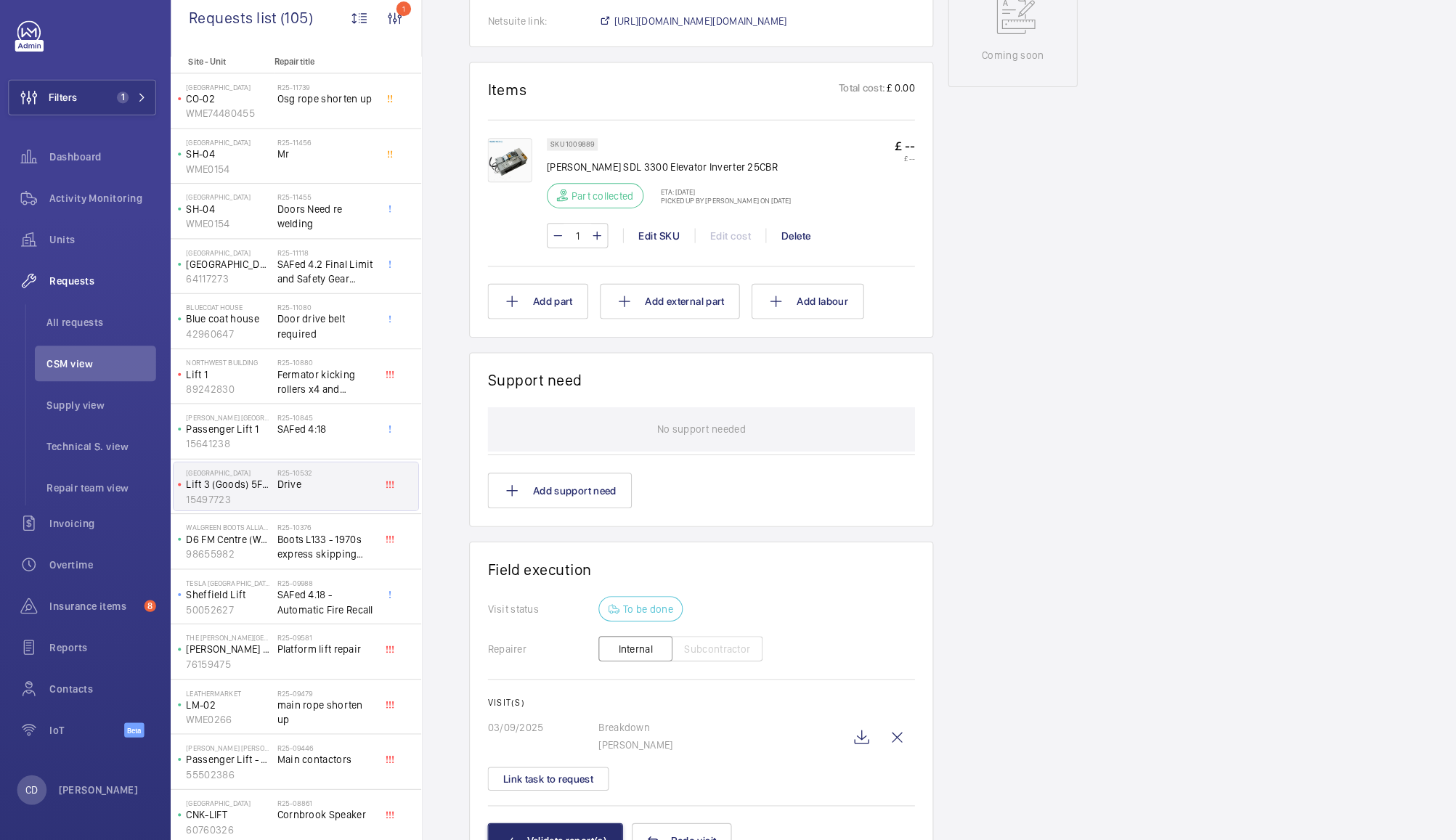
scroll to position [830, 0]
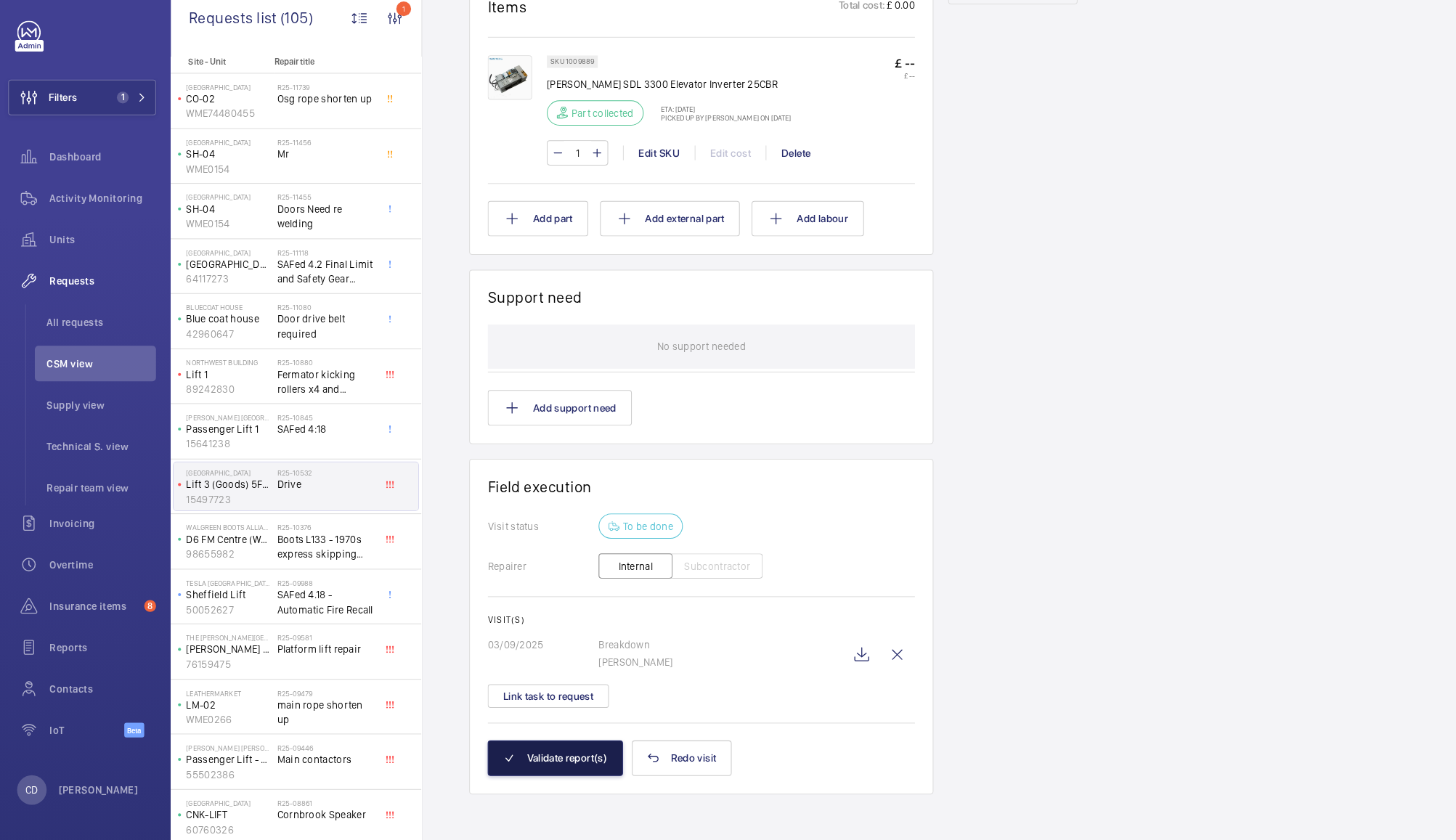
click at [558, 755] on button "Validate report(s)" at bounding box center [552, 759] width 133 height 35
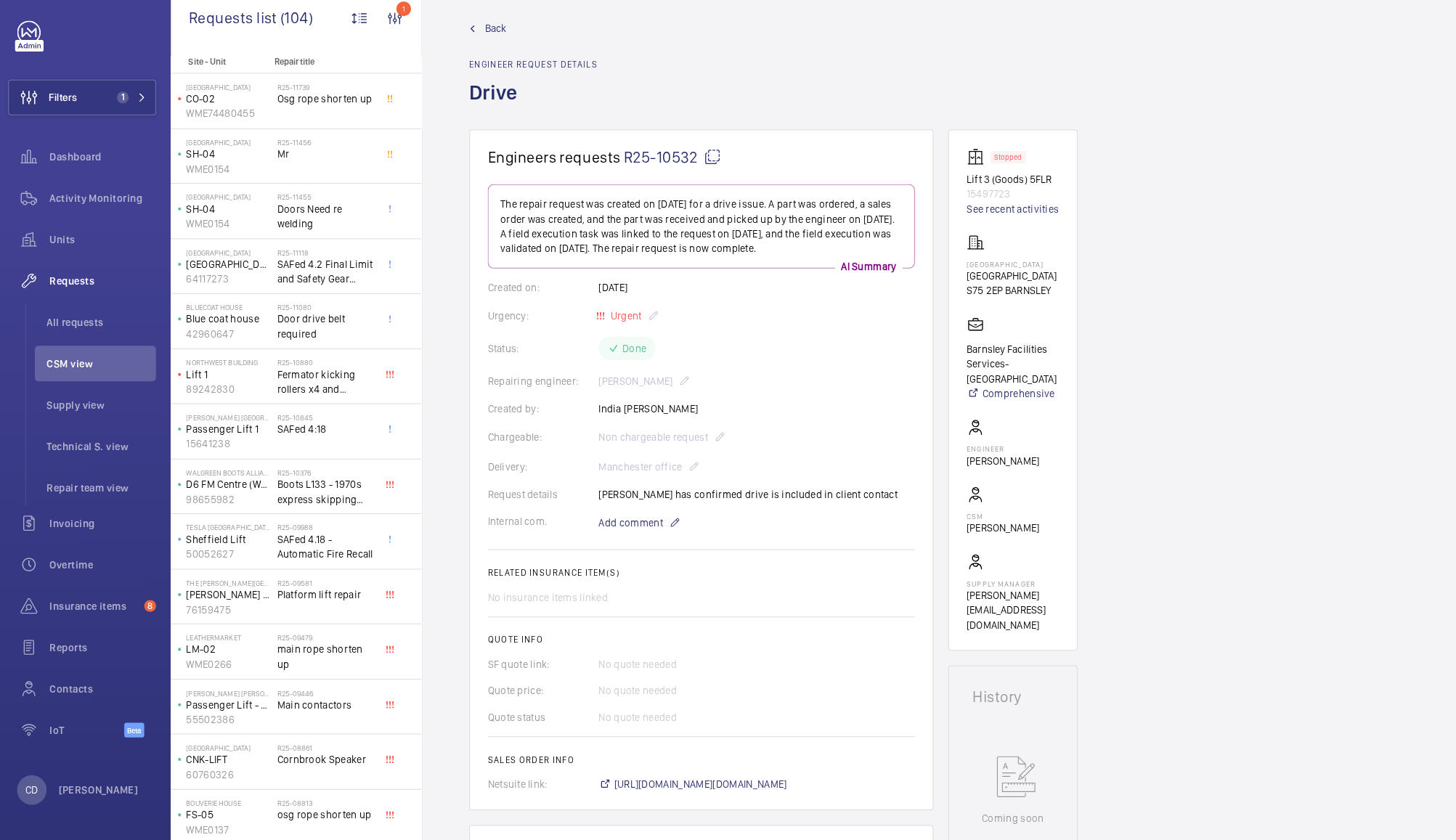
click at [81, 385] on li "CSM view" at bounding box center [100, 371] width 119 height 35
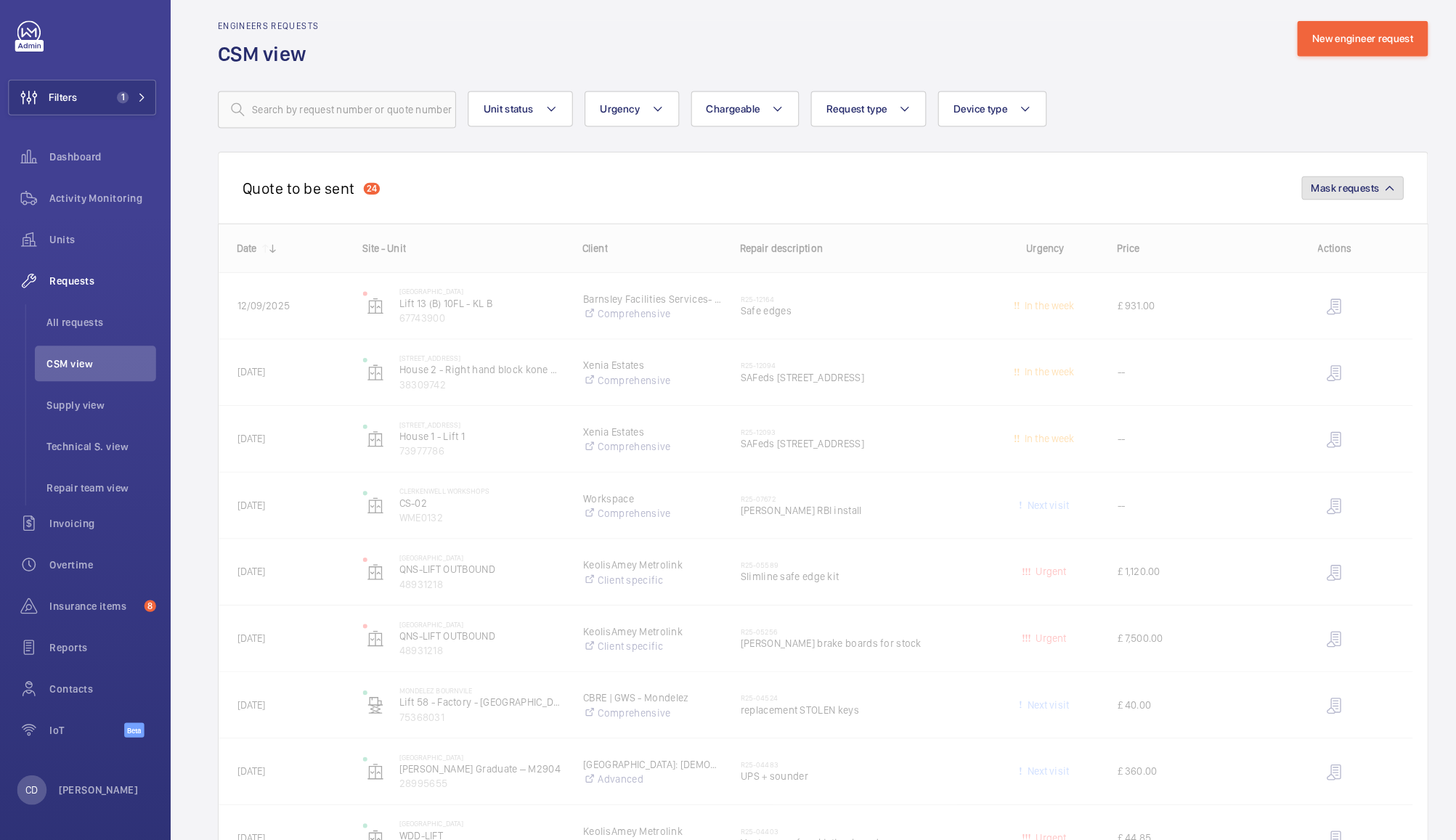
click at [1336, 193] on span "Mask requests" at bounding box center [1328, 199] width 67 height 12
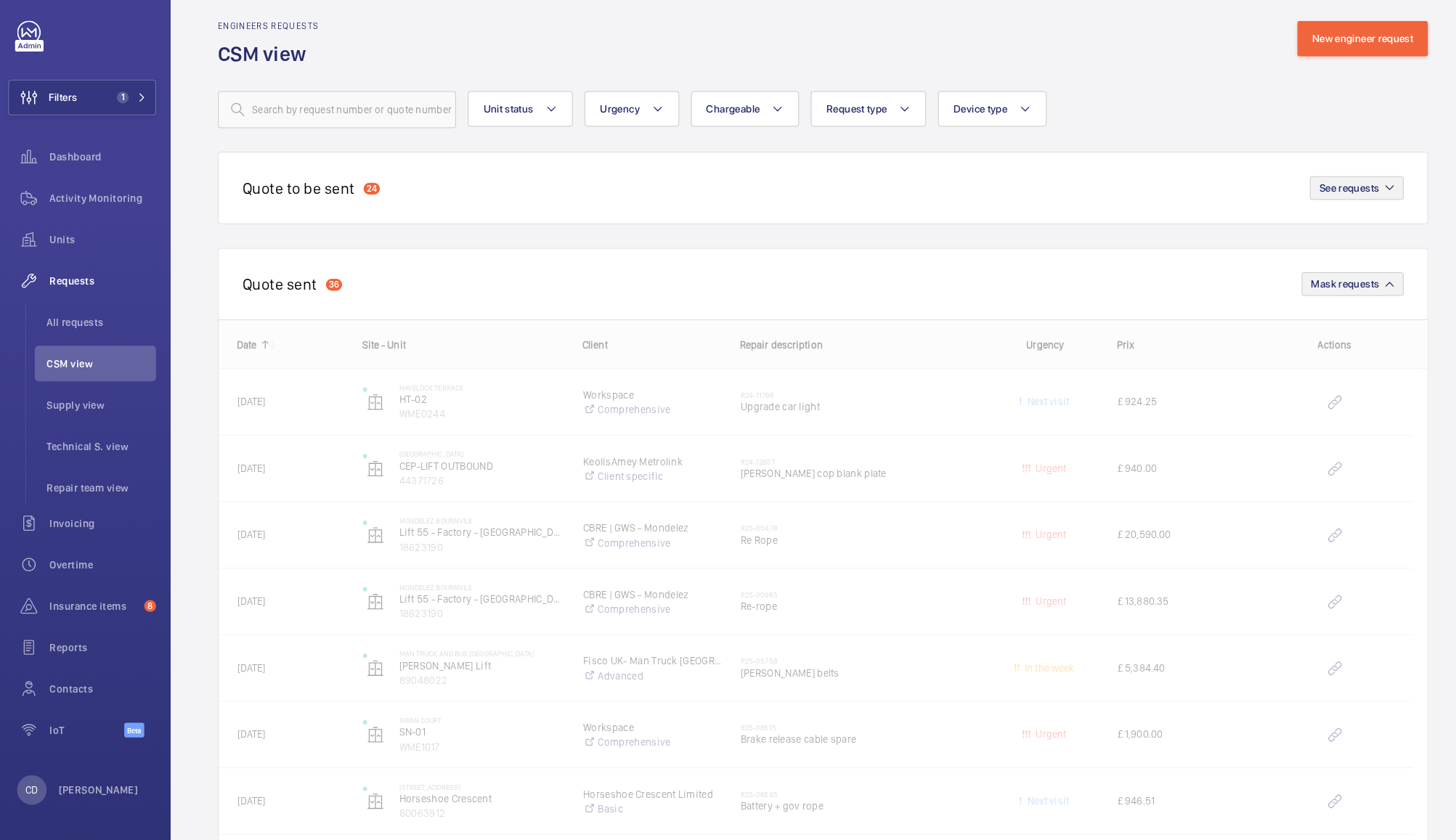
click at [1334, 290] on span "Mask requests" at bounding box center [1328, 293] width 67 height 12
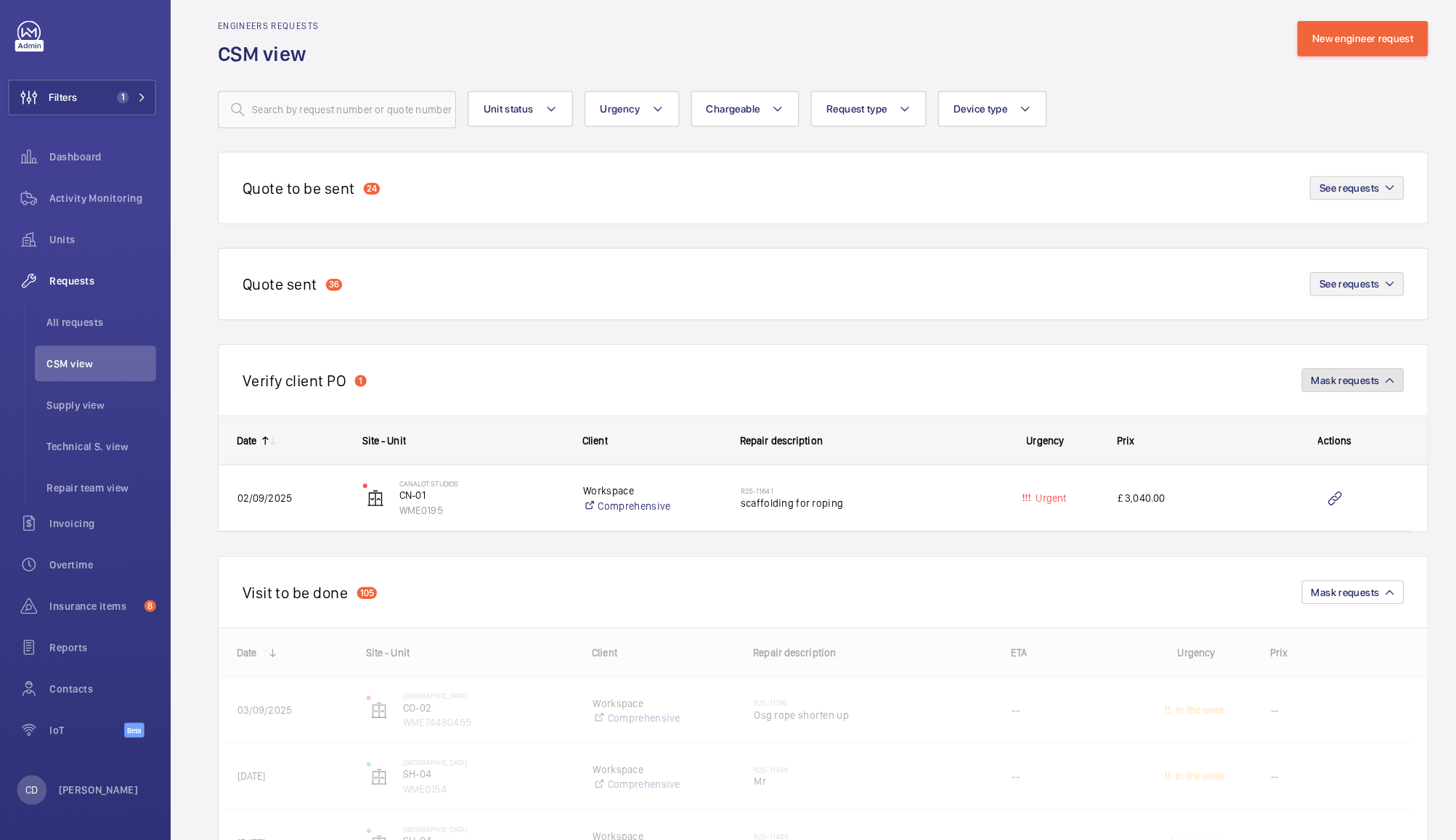
click at [1329, 382] on span "Mask requests" at bounding box center [1328, 388] width 67 height 12
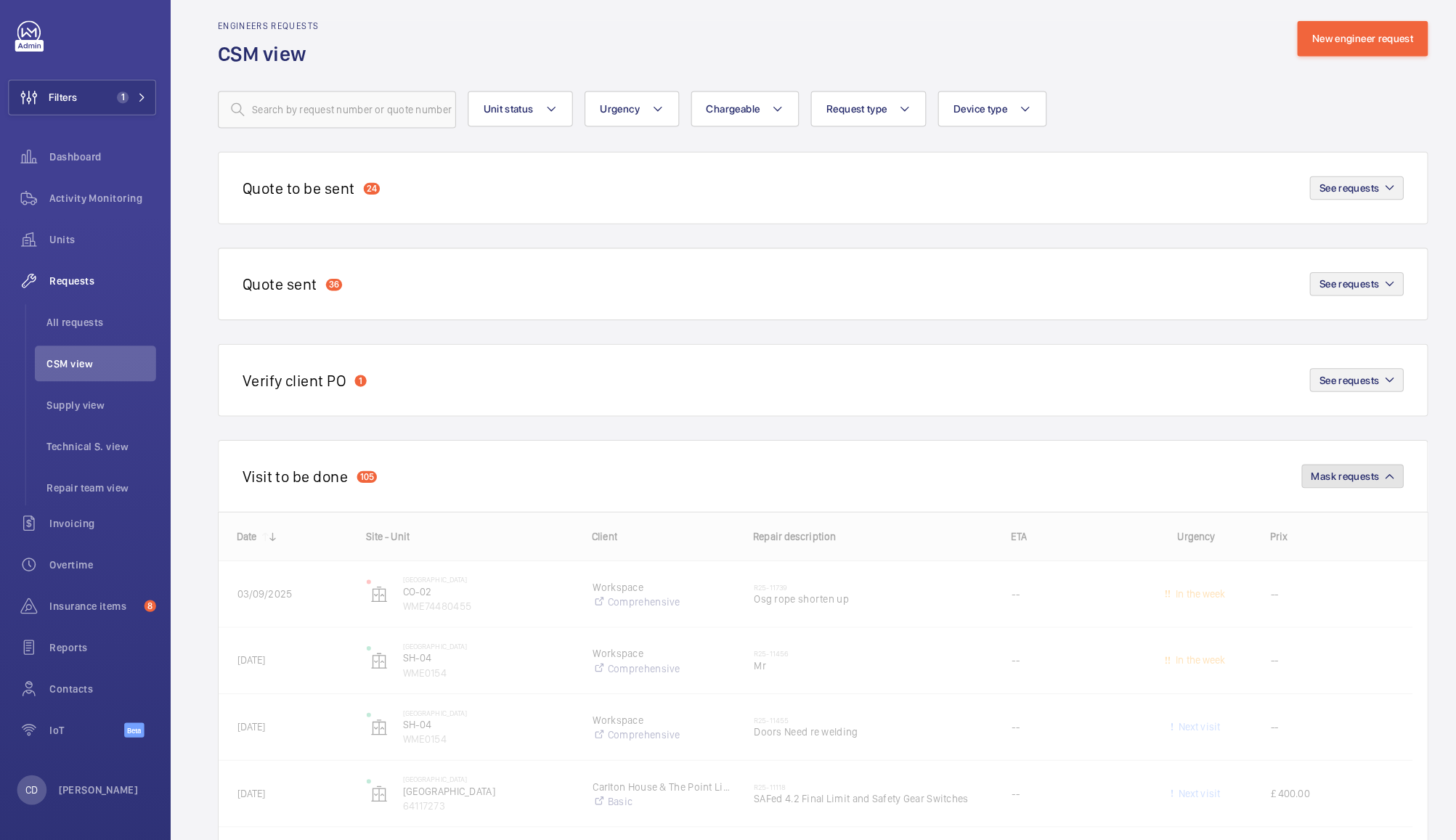
click at [1334, 476] on span "Mask requests" at bounding box center [1328, 482] width 67 height 12
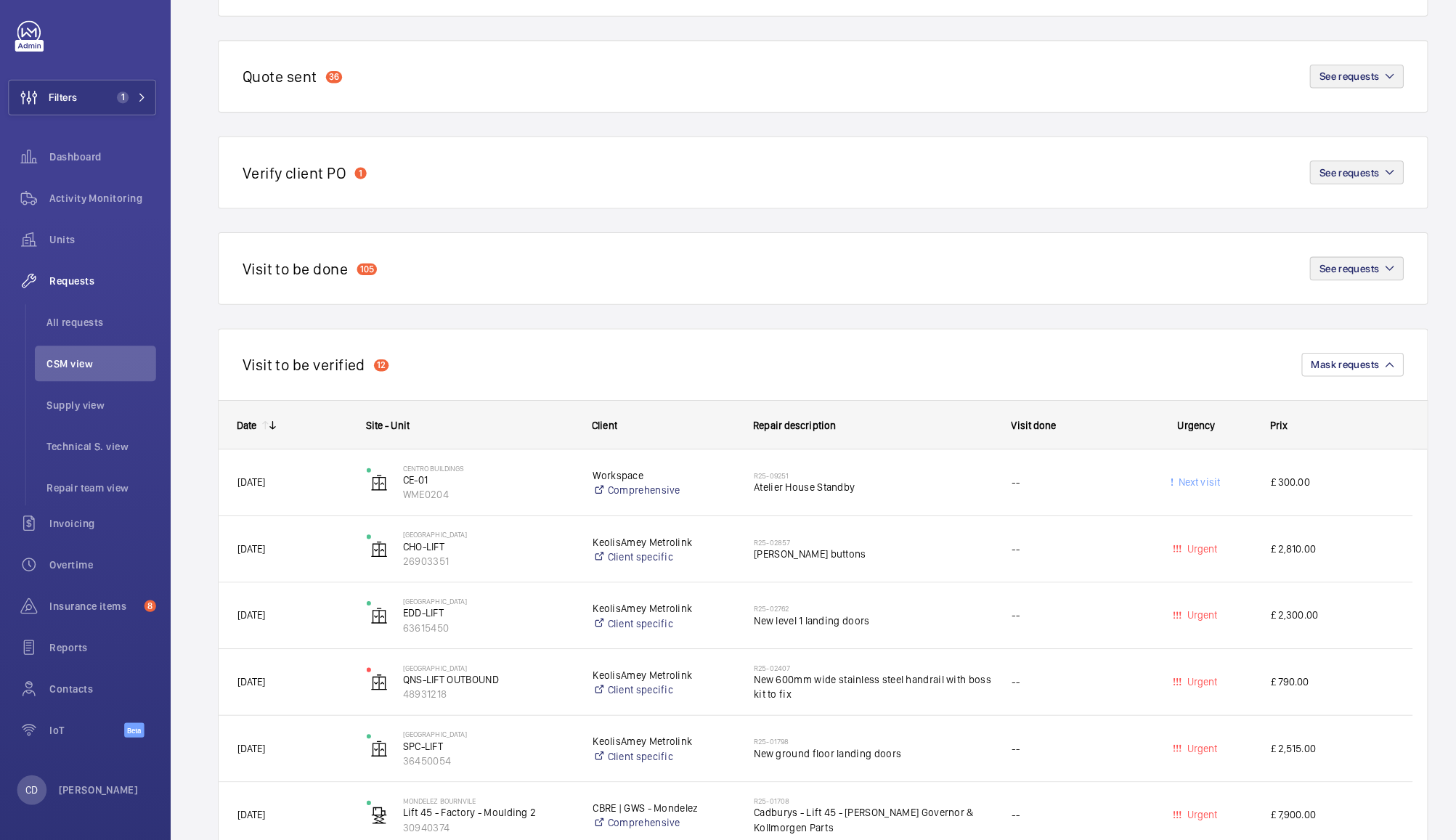
scroll to position [156, 0]
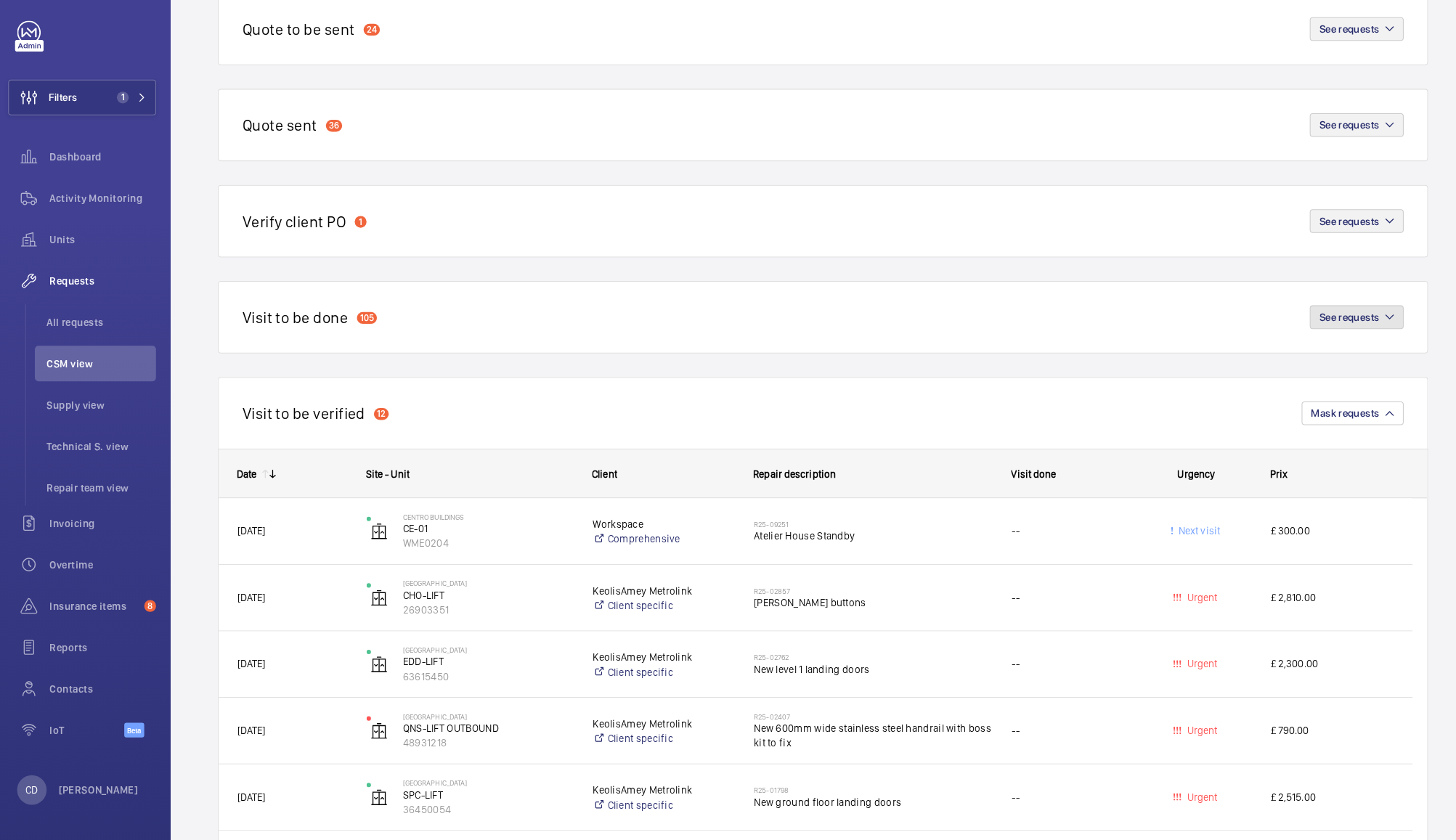
click at [1345, 321] on span "See requests" at bounding box center [1332, 326] width 59 height 12
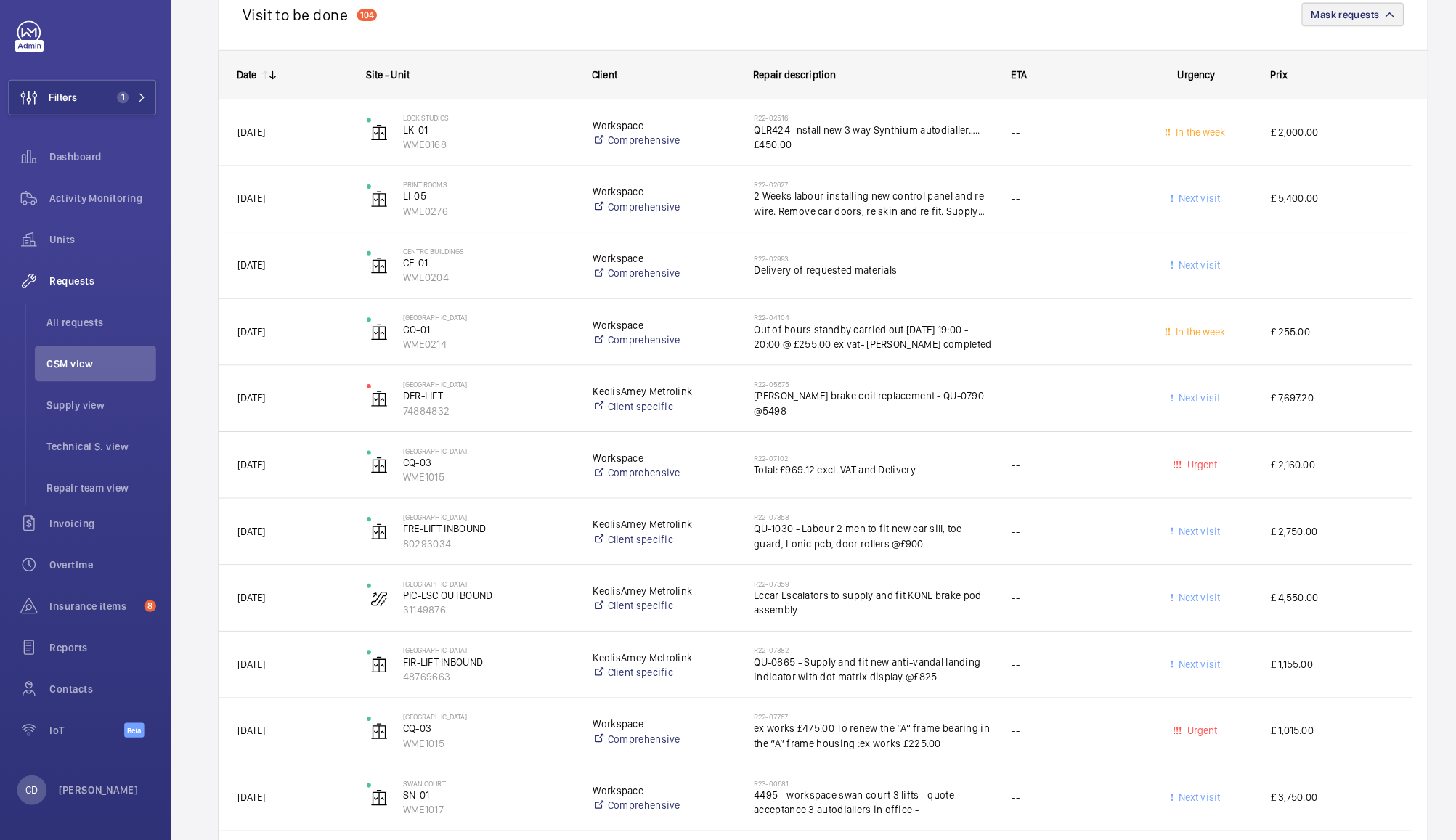
scroll to position [434, 0]
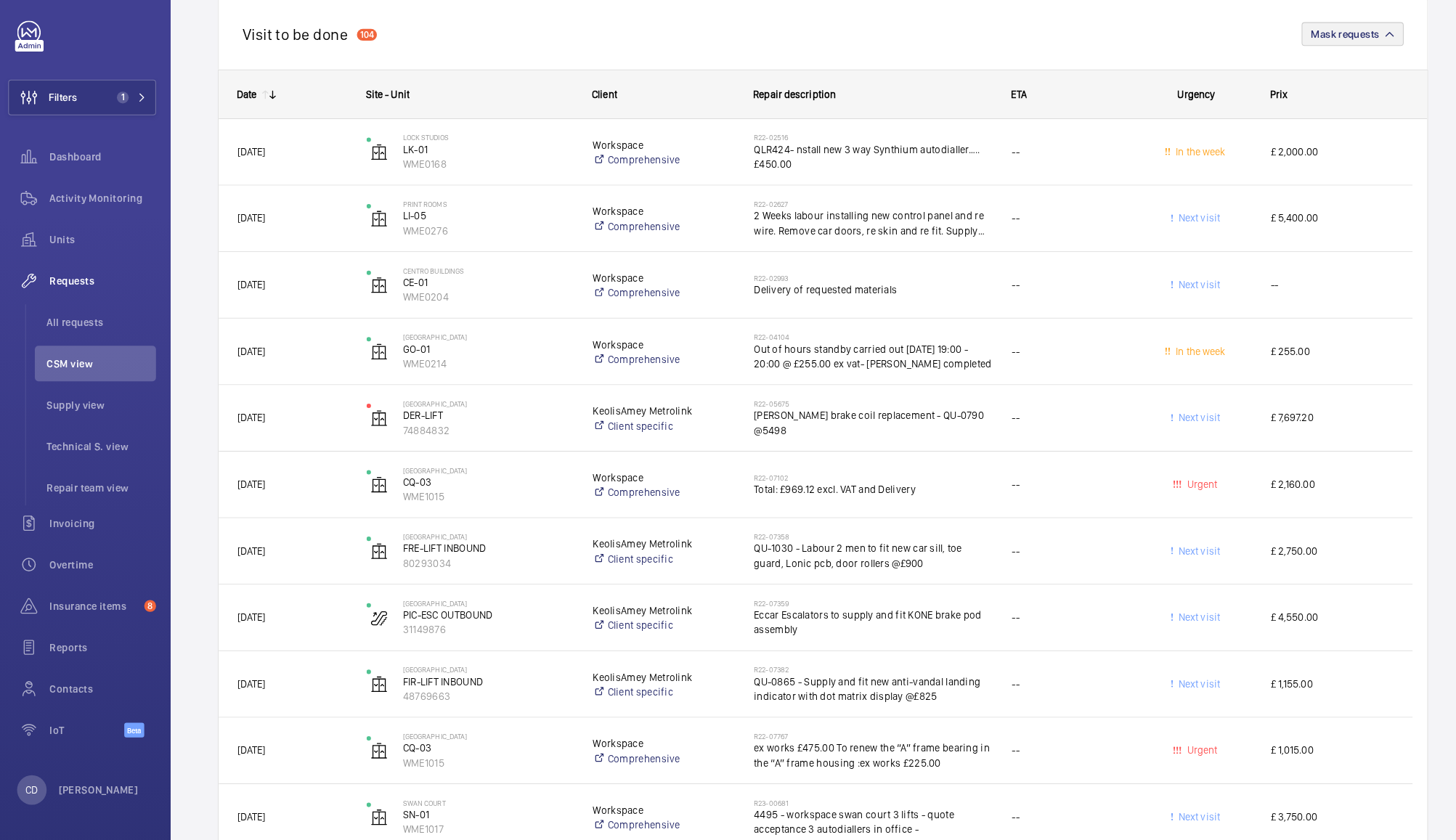
click at [274, 105] on mat-icon at bounding box center [275, 108] width 12 height 12
click at [274, 102] on mat-icon at bounding box center [275, 108] width 12 height 12
click at [274, 105] on mat-icon at bounding box center [275, 108] width 12 height 12
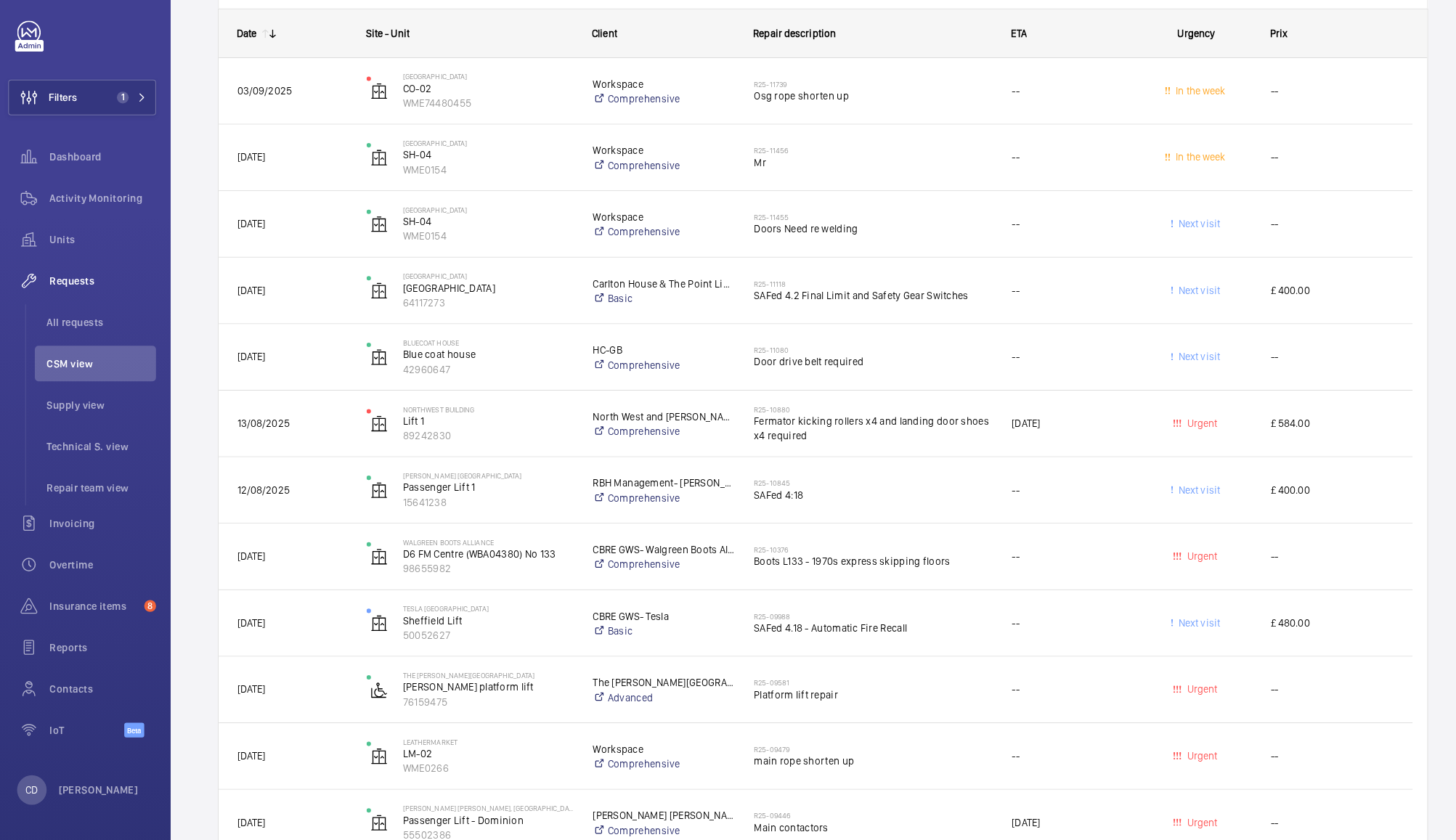
scroll to position [496, 0]
click at [929, 489] on h2 "R25-10845" at bounding box center [864, 487] width 234 height 9
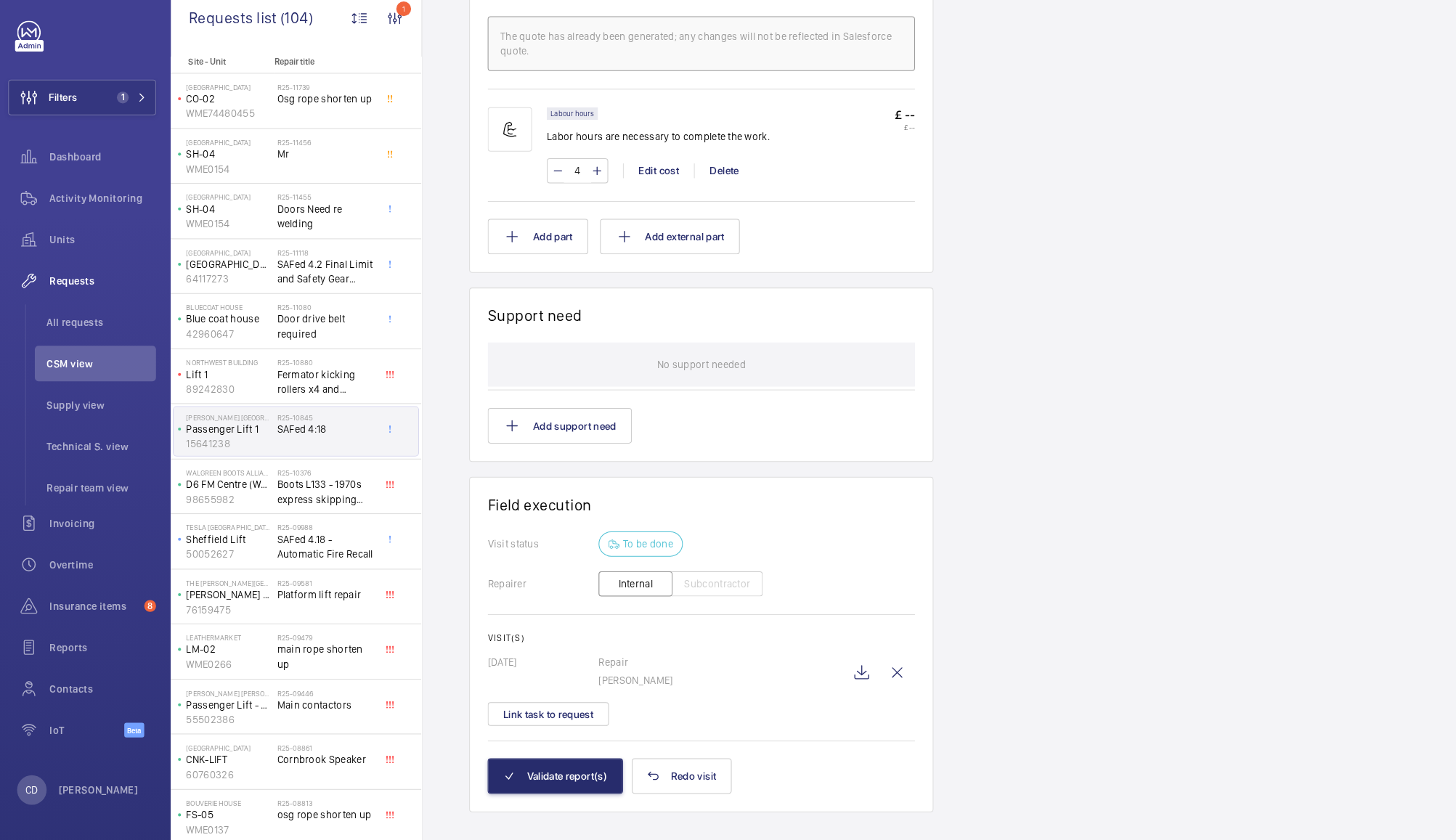
scroll to position [925, 0]
click at [567, 768] on button "Validate report(s)" at bounding box center [552, 774] width 133 height 35
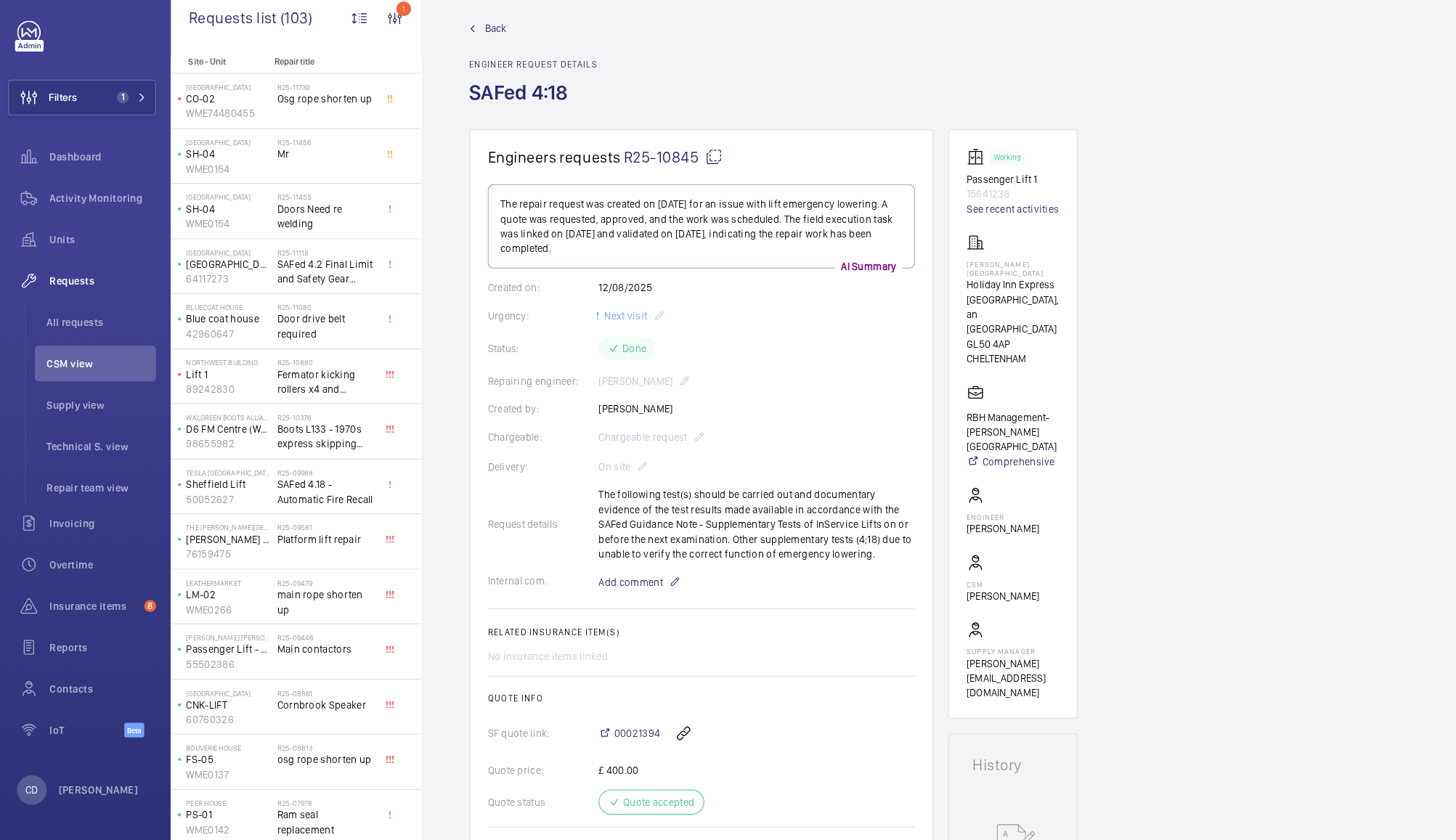
click at [79, 368] on span "CSM view" at bounding box center [106, 372] width 108 height 15
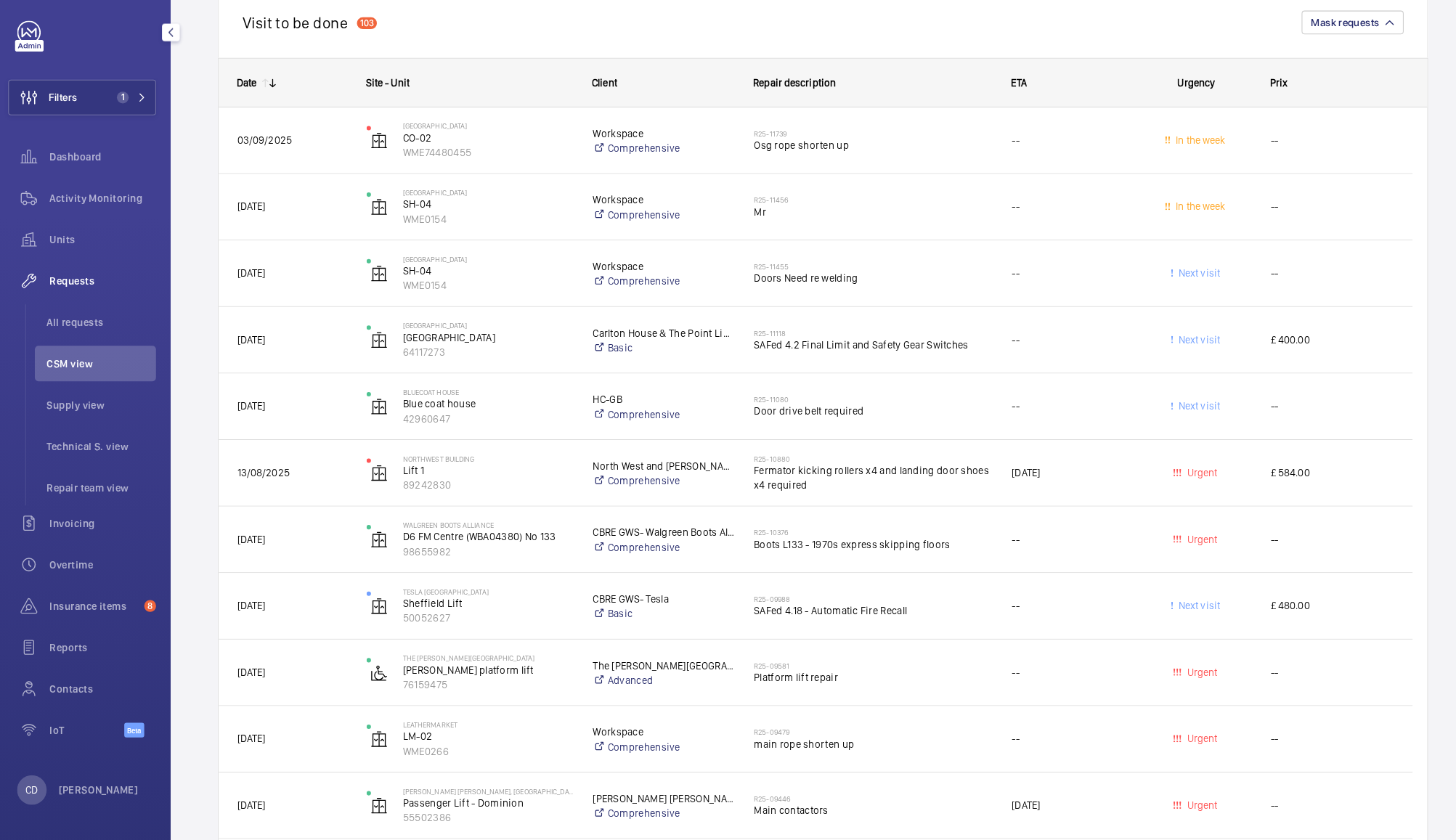
scroll to position [447, 0]
click at [907, 487] on span "Fermator kicking rollers x4 and landing door shoes x4 required" at bounding box center [864, 482] width 234 height 29
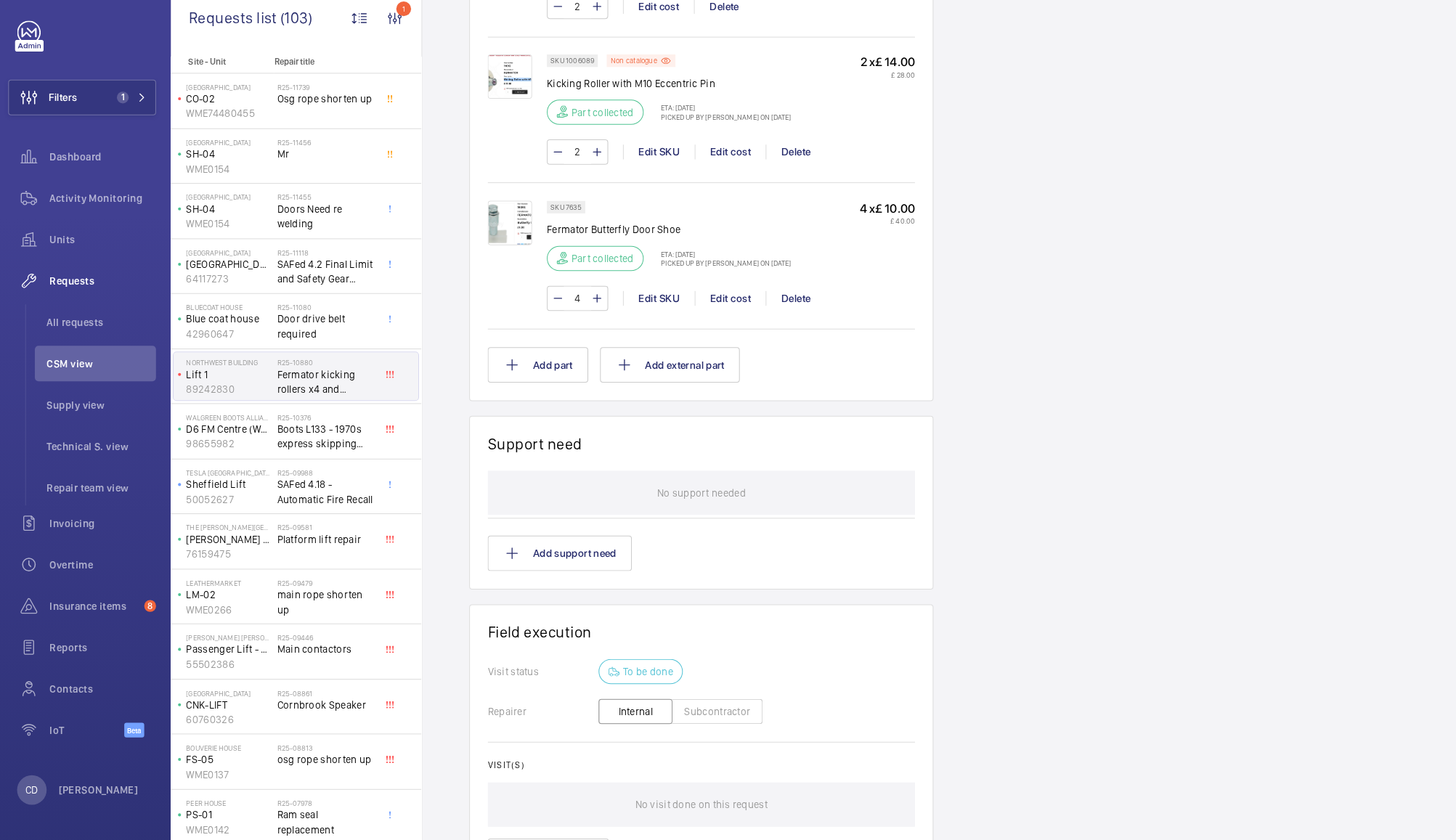
scroll to position [1247, 0]
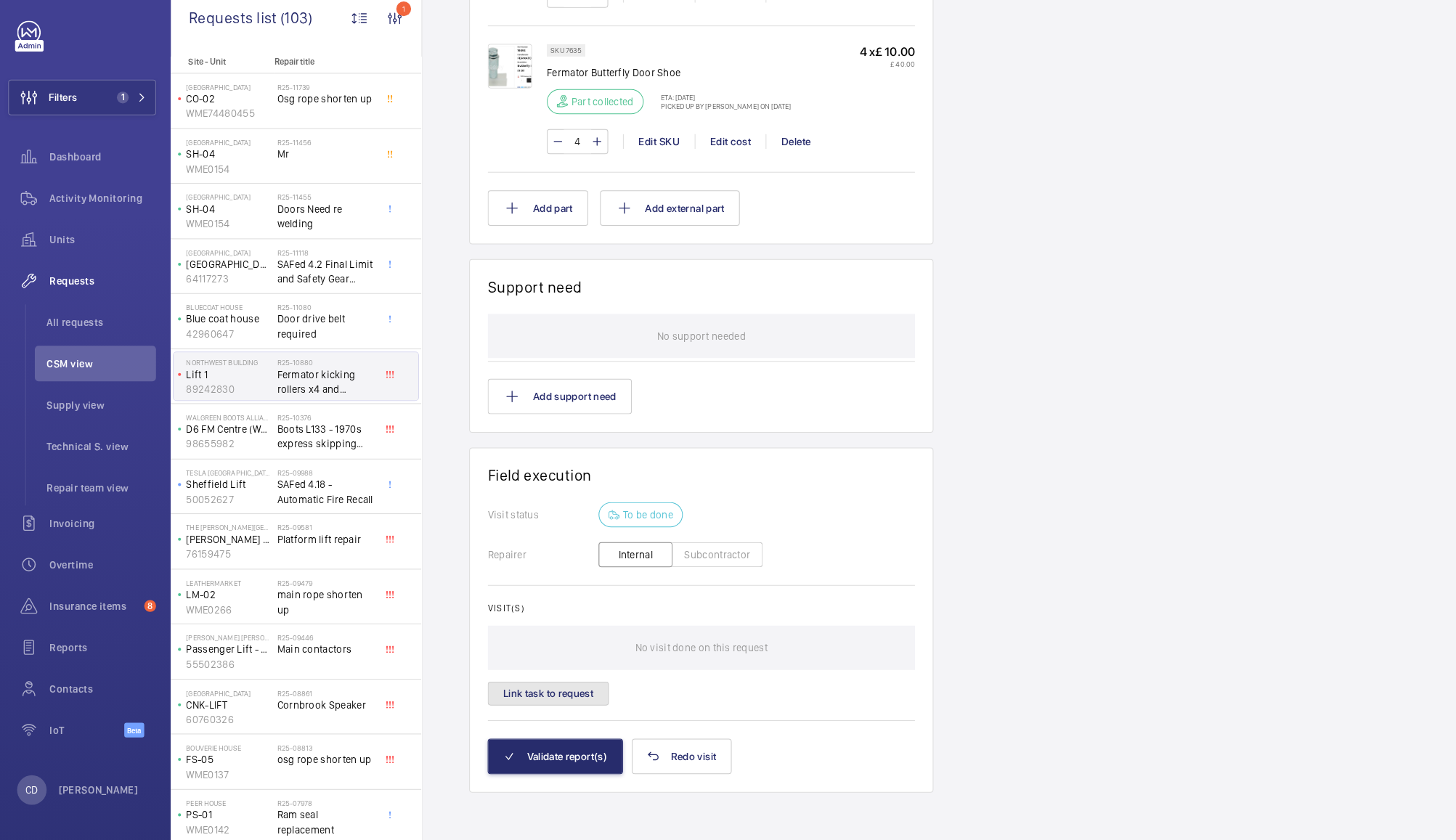
click at [553, 695] on button "Link task to request" at bounding box center [545, 696] width 119 height 24
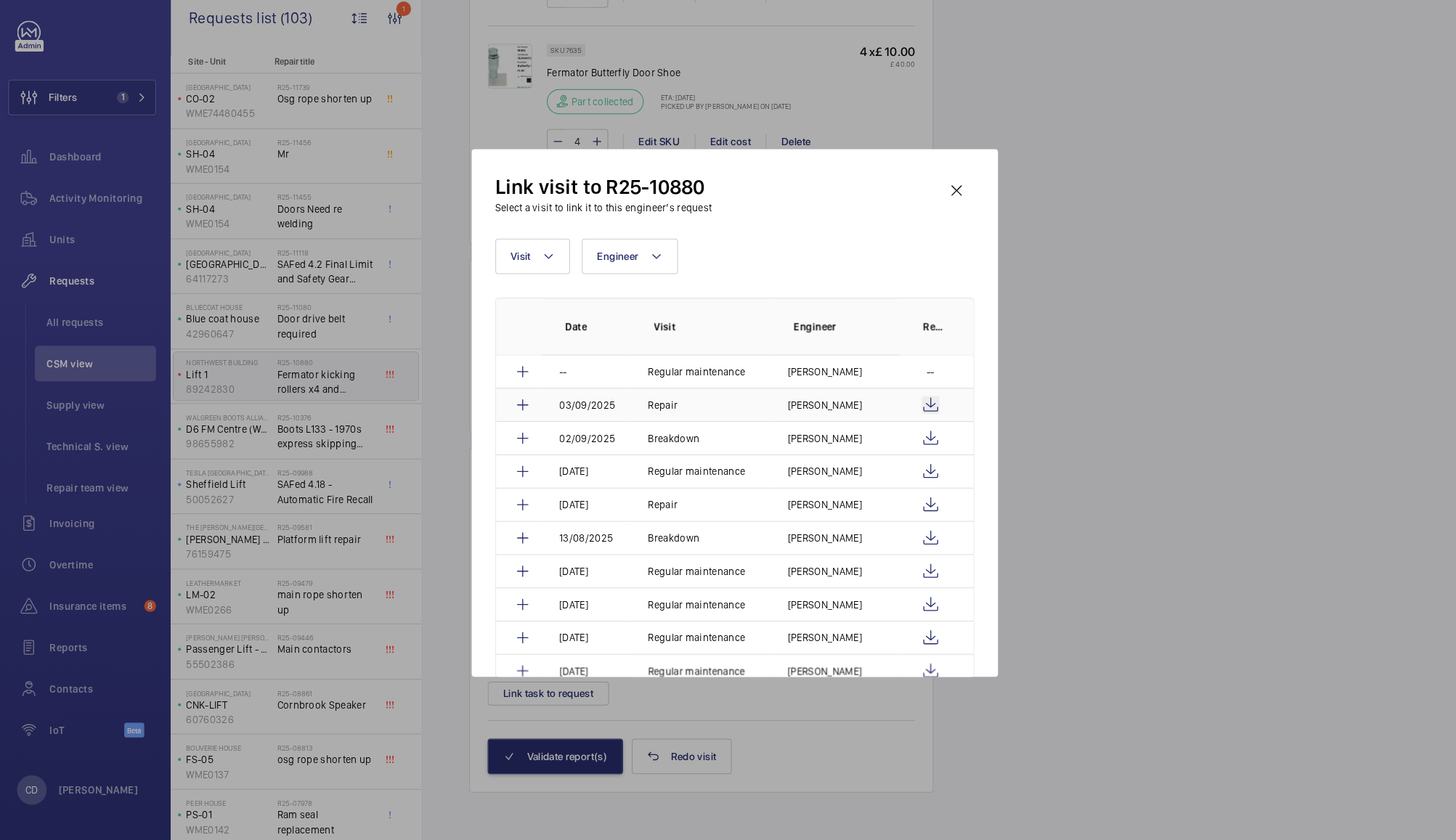
click at [921, 413] on wm-front-icon-button at bounding box center [921, 413] width 18 height 18
click at [521, 417] on mat-icon at bounding box center [520, 413] width 18 height 18
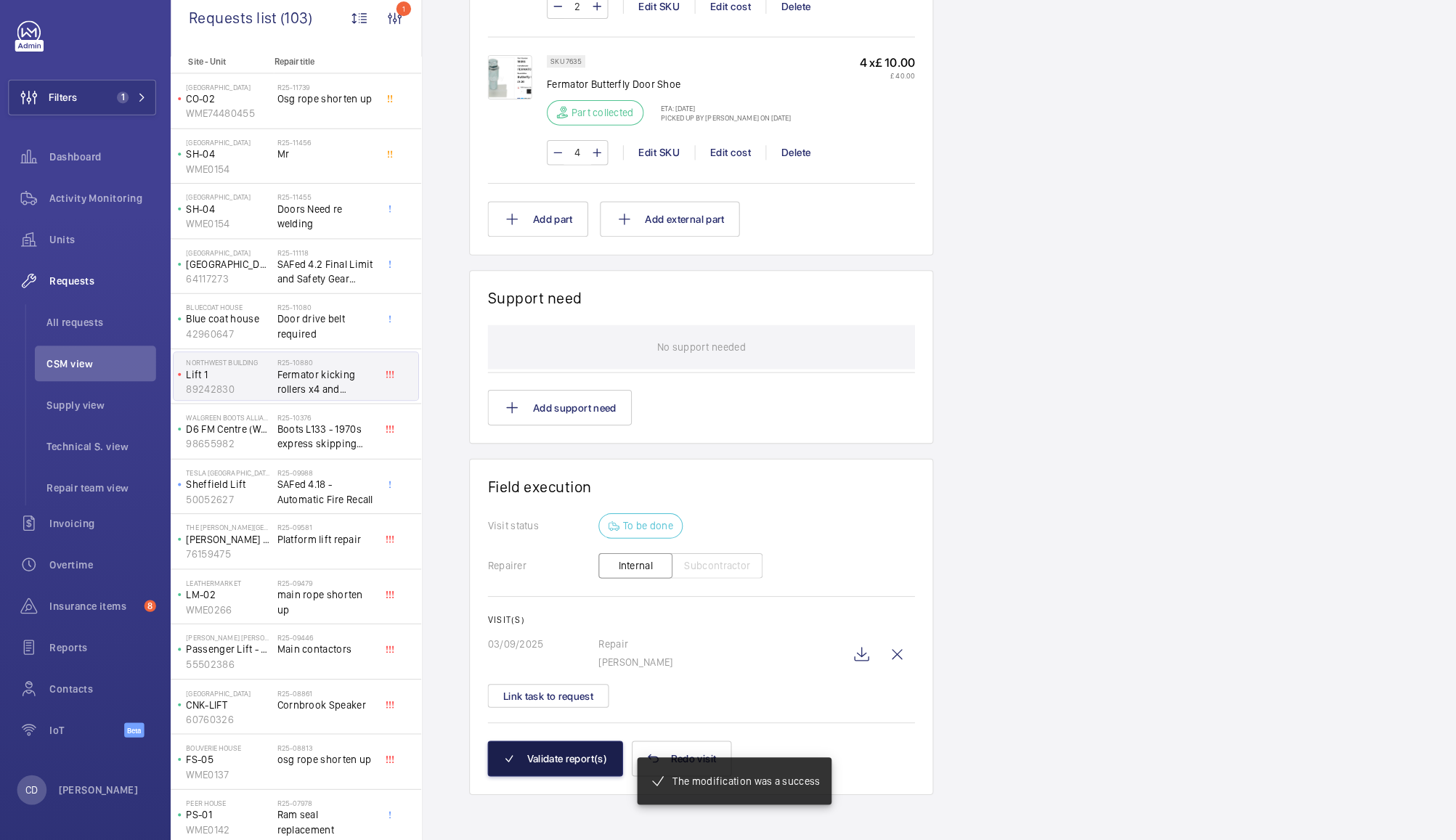
click at [542, 766] on button "Validate report(s)" at bounding box center [552, 760] width 133 height 35
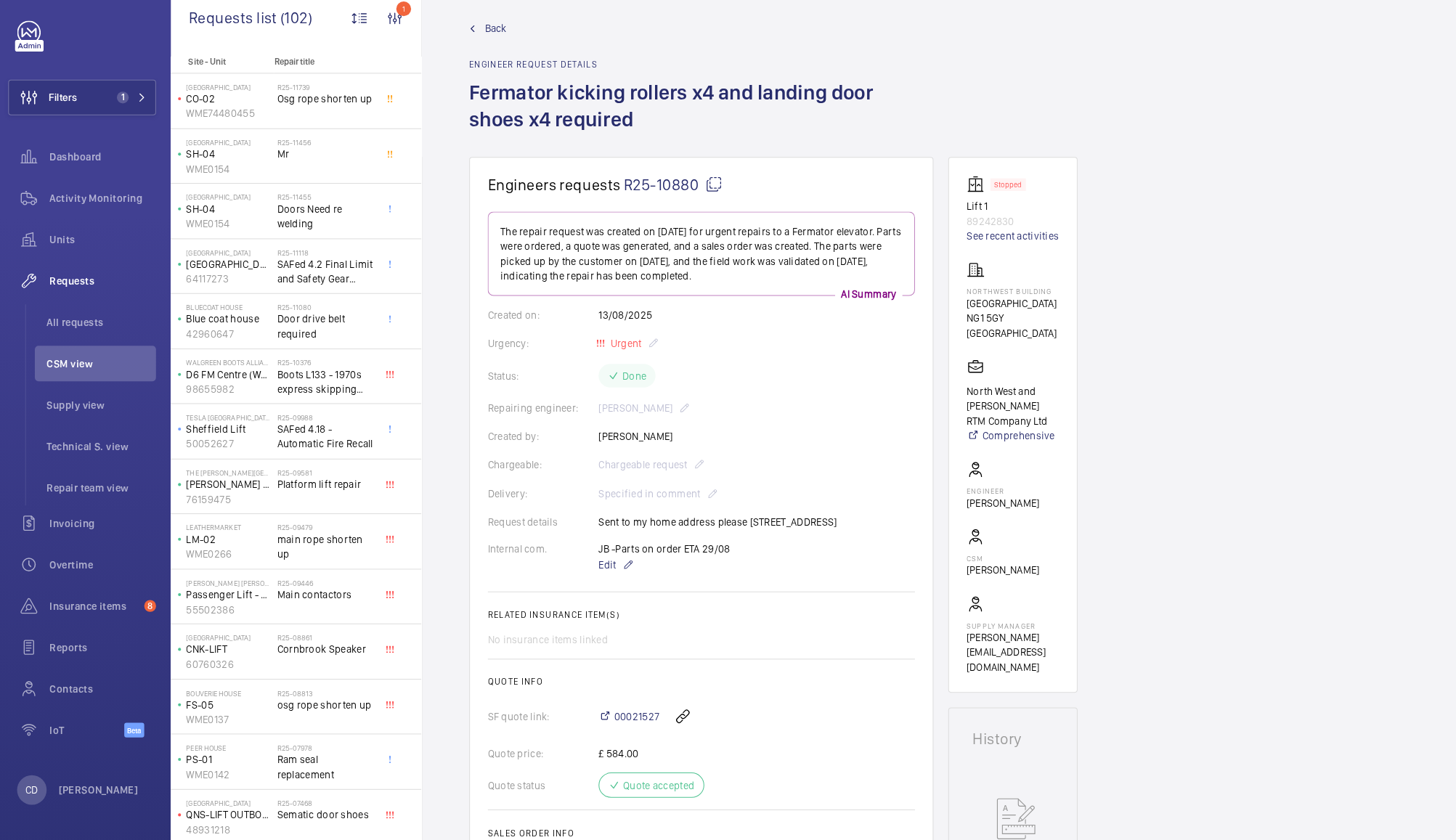
click at [86, 371] on span "CSM view" at bounding box center [106, 372] width 108 height 15
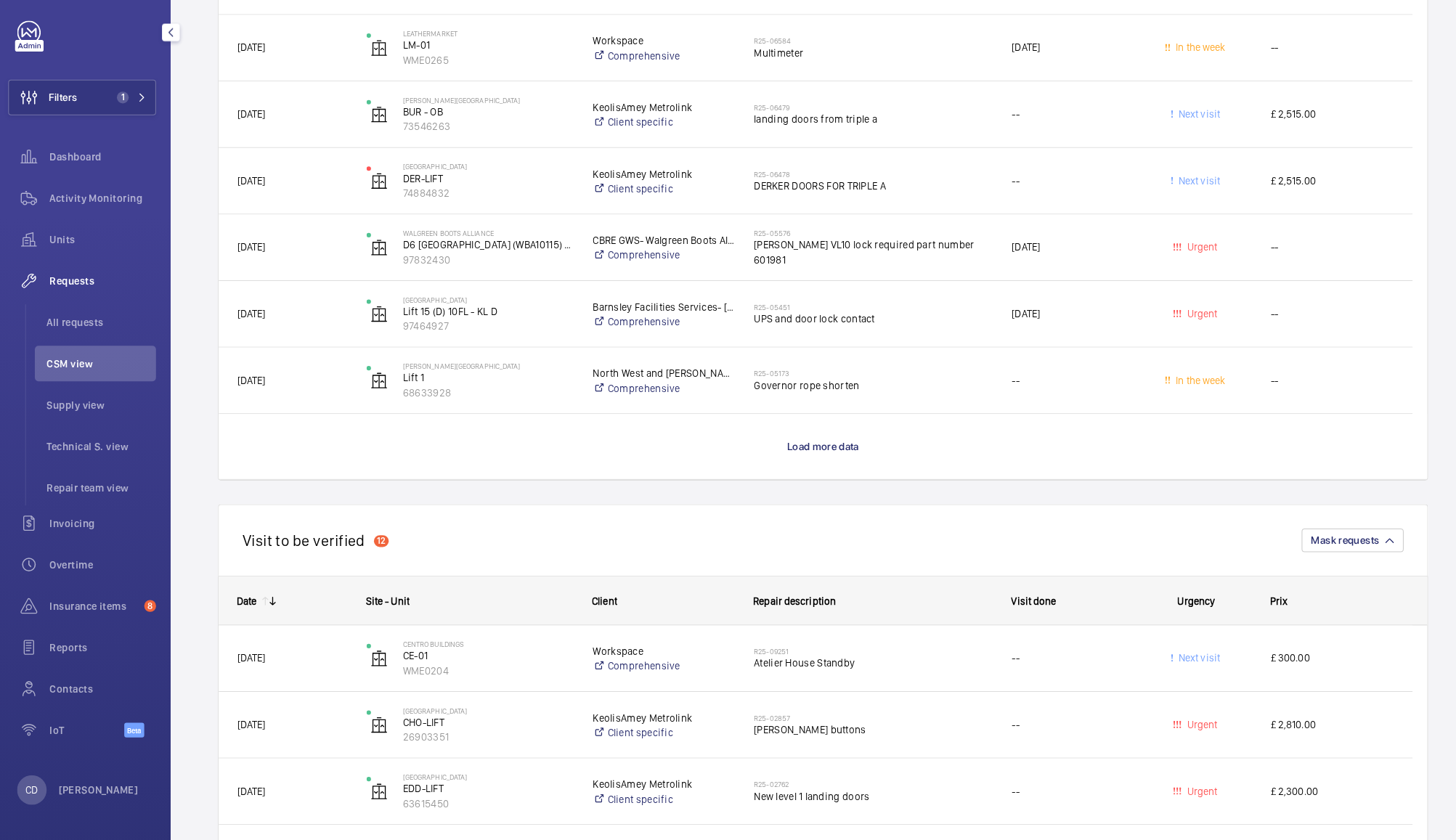
scroll to position [1453, 0]
click at [798, 448] on span "Load more data" at bounding box center [815, 452] width 71 height 12
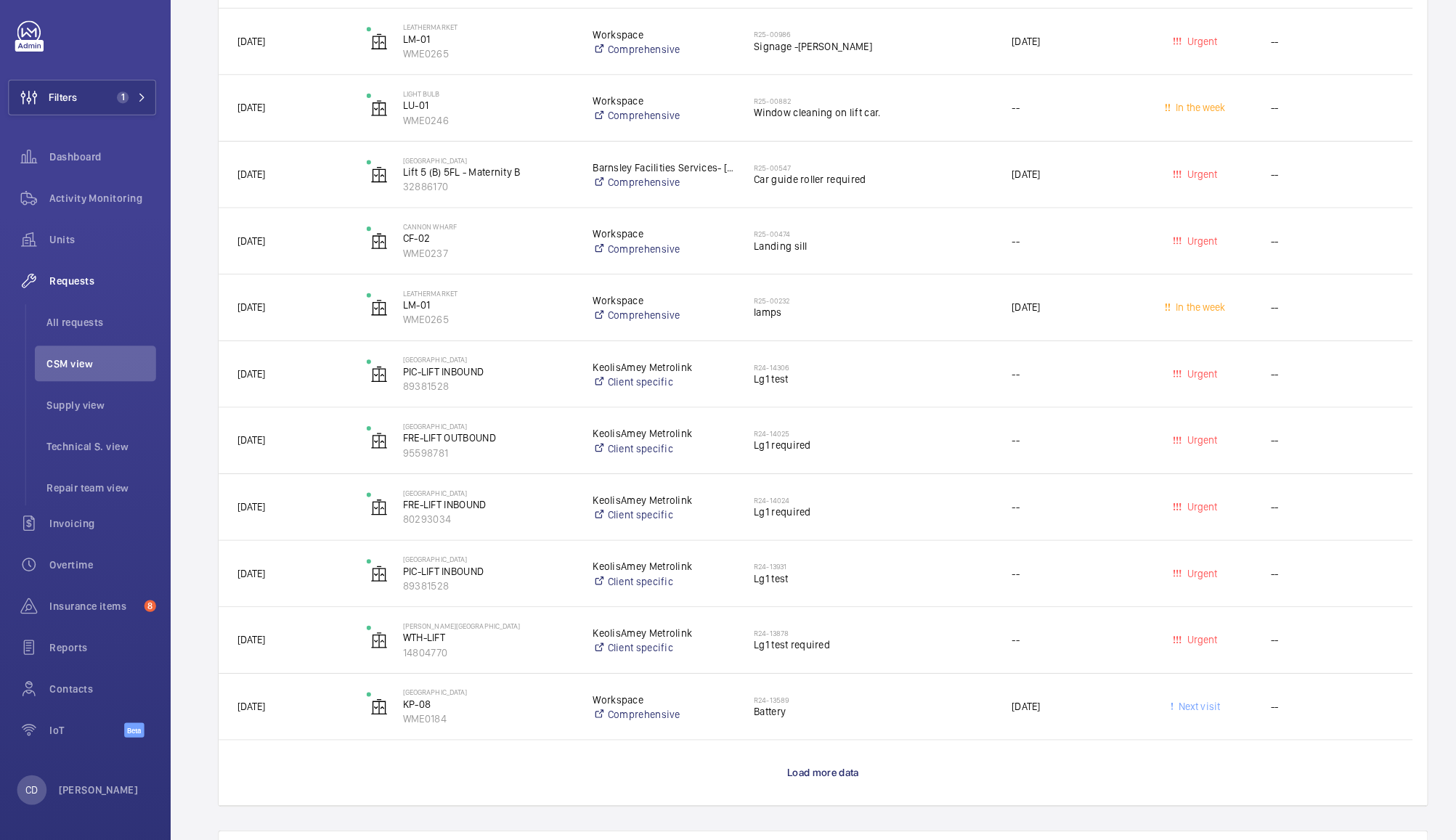
scroll to position [2435, 0]
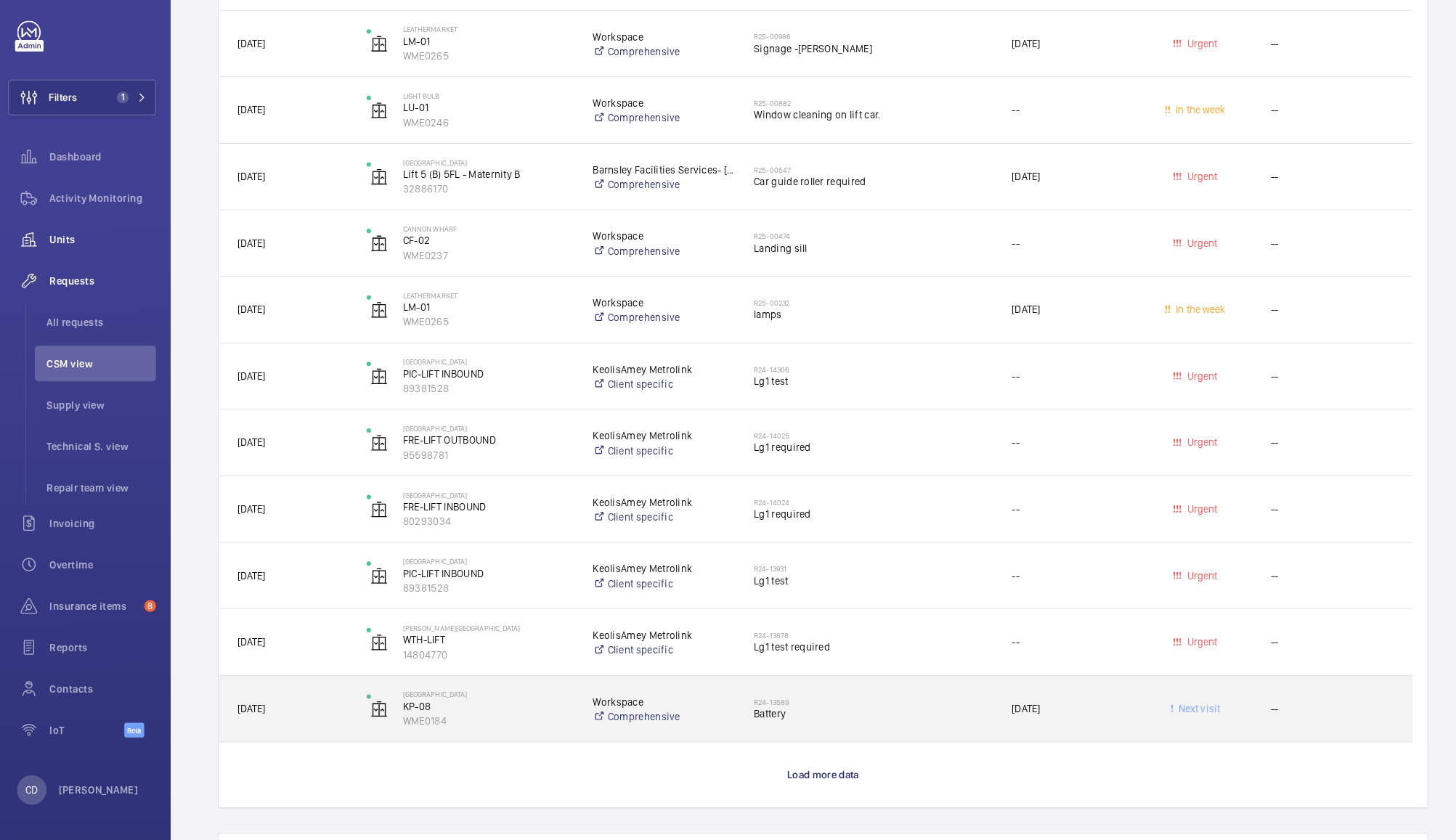
click at [68, 251] on span "Units" at bounding box center [108, 250] width 105 height 15
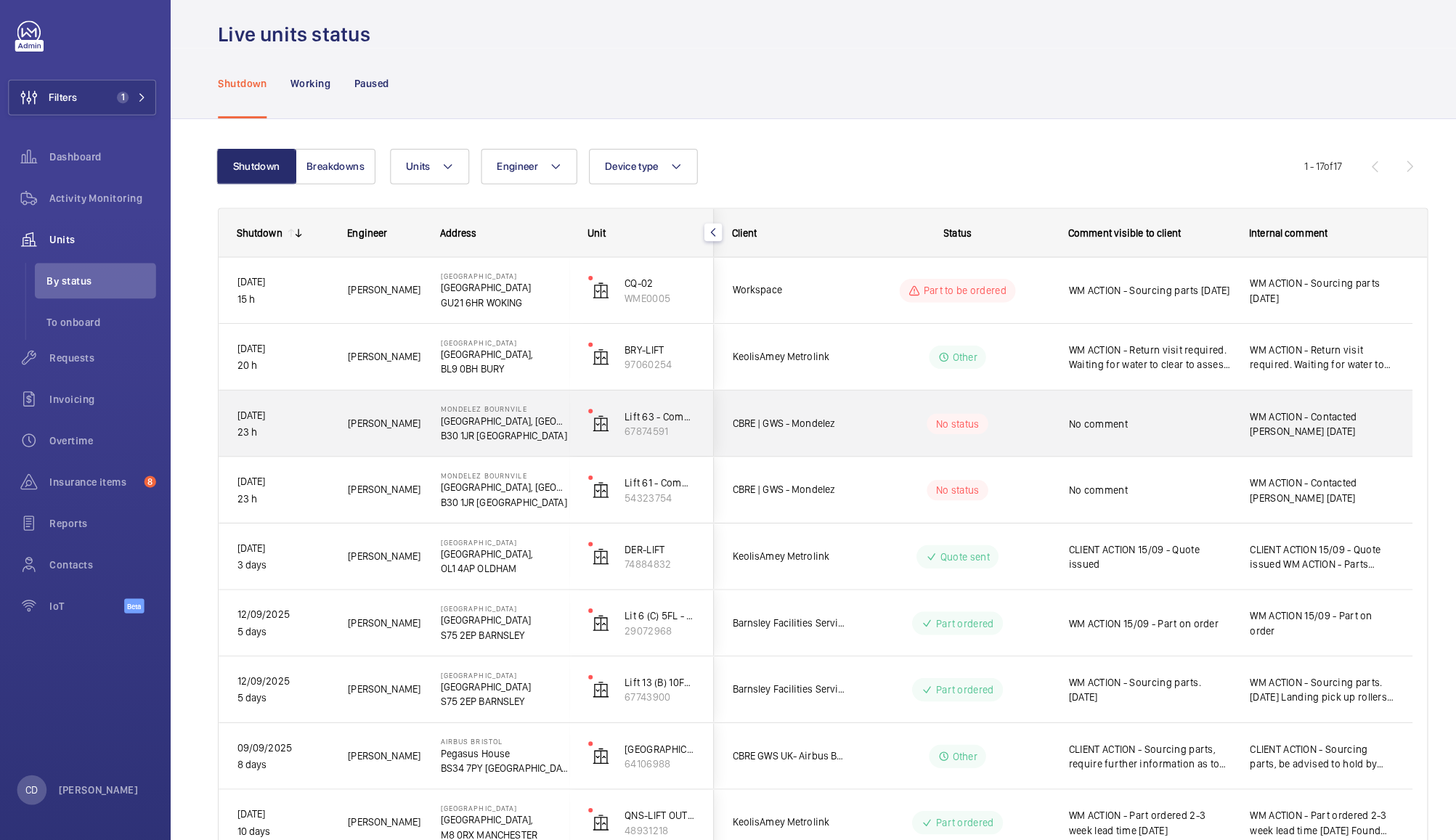
click at [1144, 440] on div "No comment" at bounding box center [1136, 430] width 159 height 33
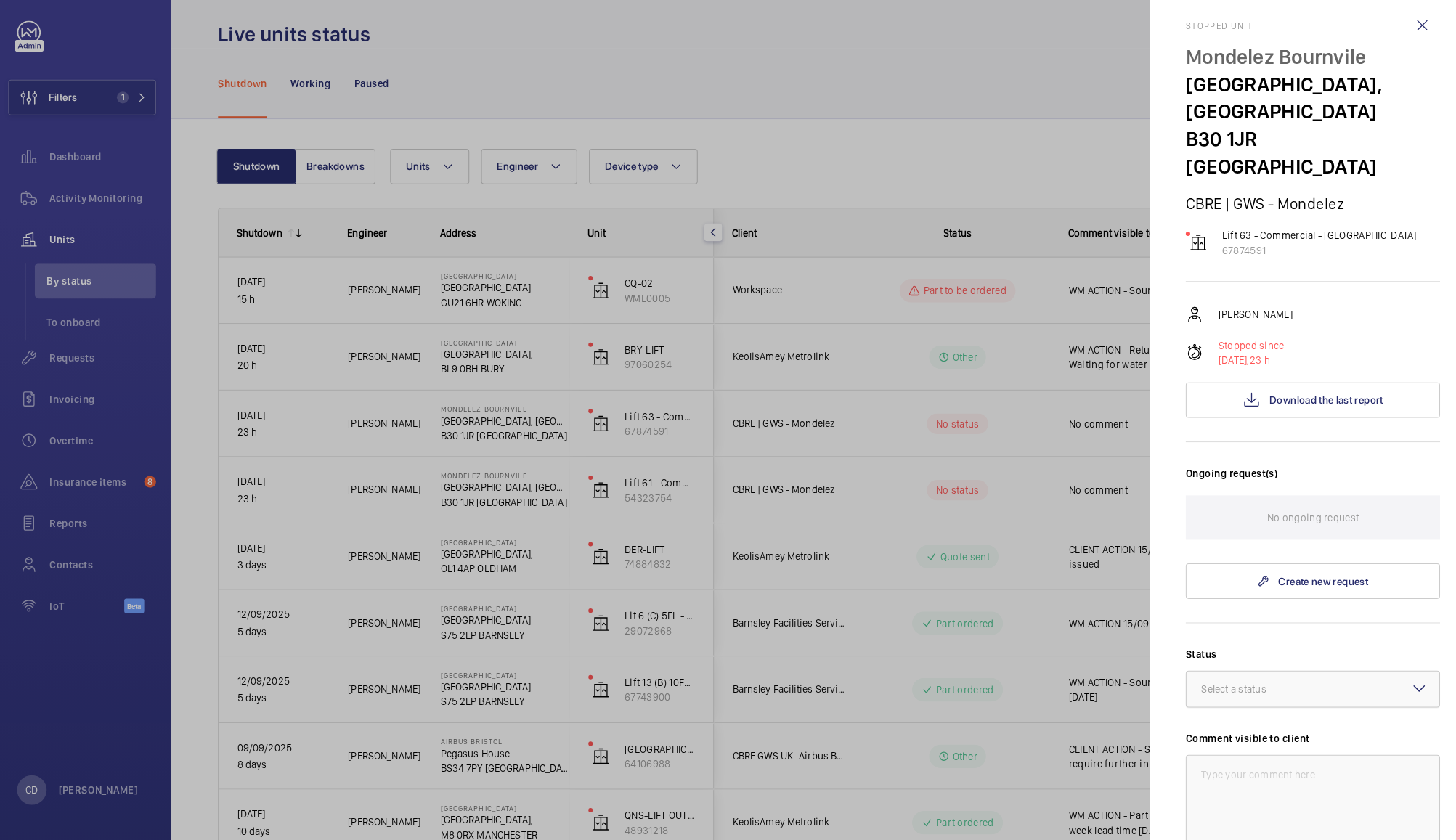
click at [1231, 674] on div at bounding box center [1296, 691] width 248 height 35
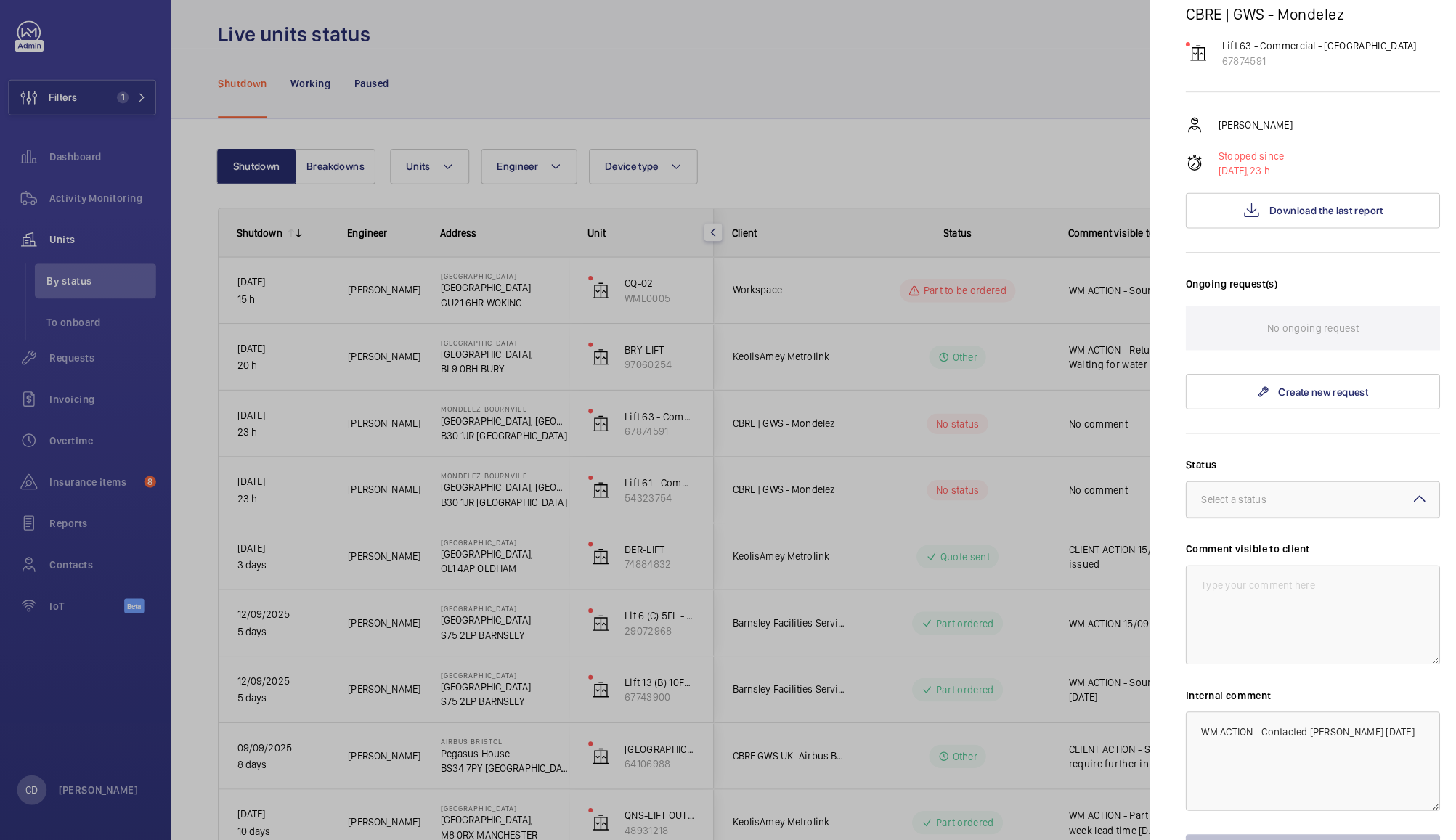
scroll to position [192, 0]
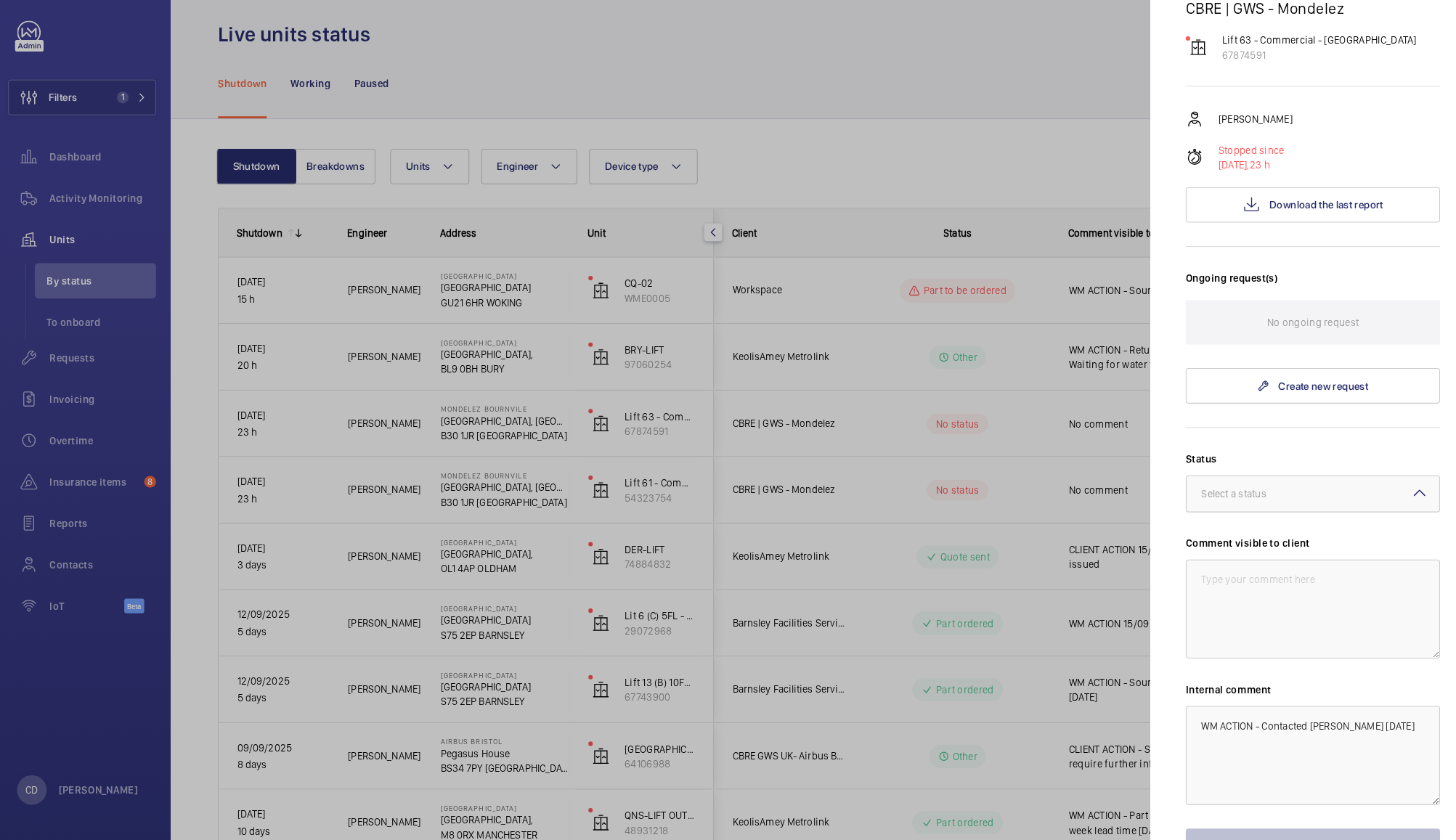
click at [1281, 492] on div "Select a status" at bounding box center [1236, 500] width 100 height 15
click at [1238, 663] on span "Other" at bounding box center [1296, 671] width 220 height 15
click at [1287, 592] on textarea at bounding box center [1296, 613] width 250 height 97
type textarea "17/09 - Lift isolated on H&S grounds"
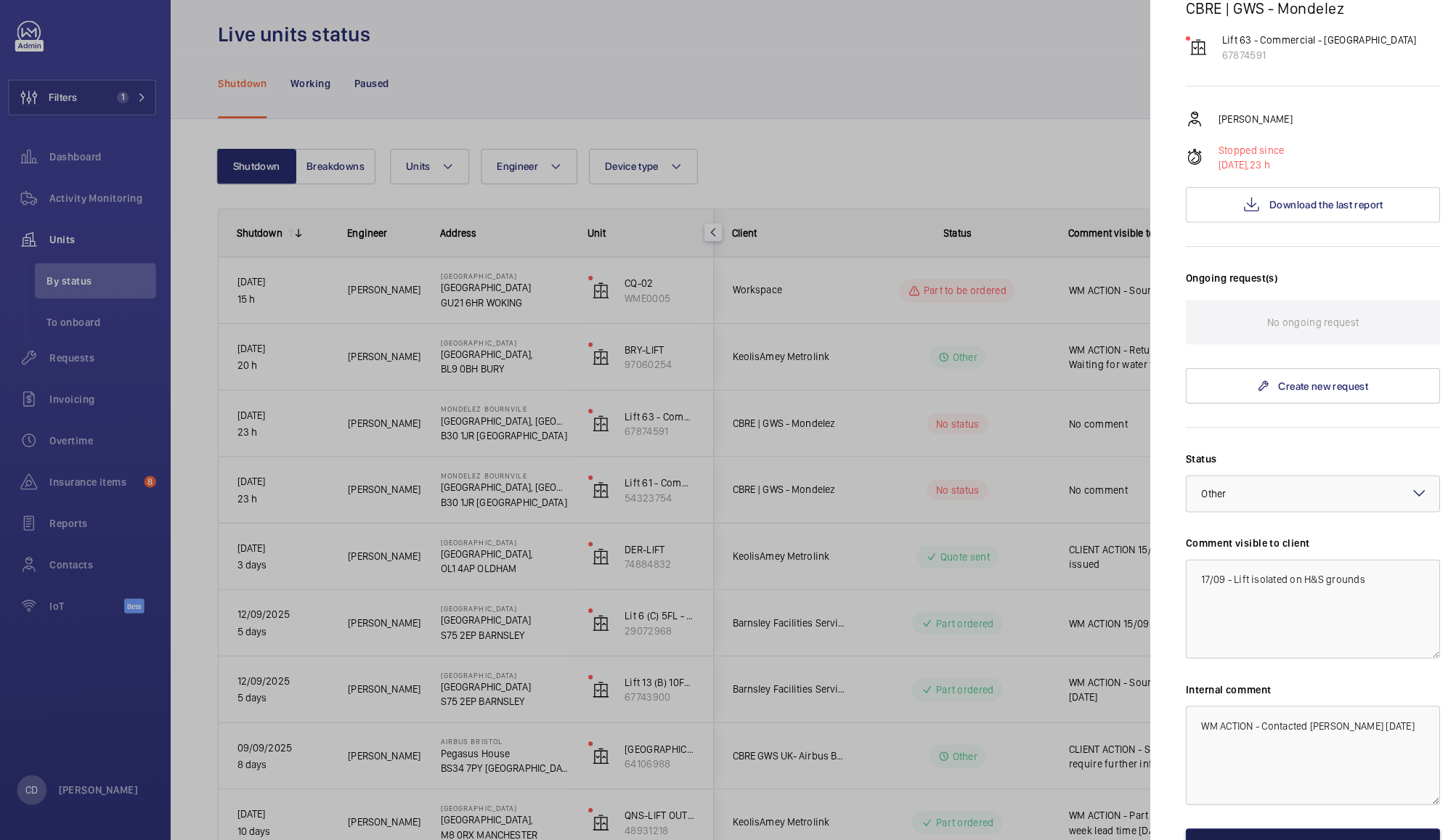
click at [1315, 828] on button "Save the changes" at bounding box center [1296, 845] width 250 height 35
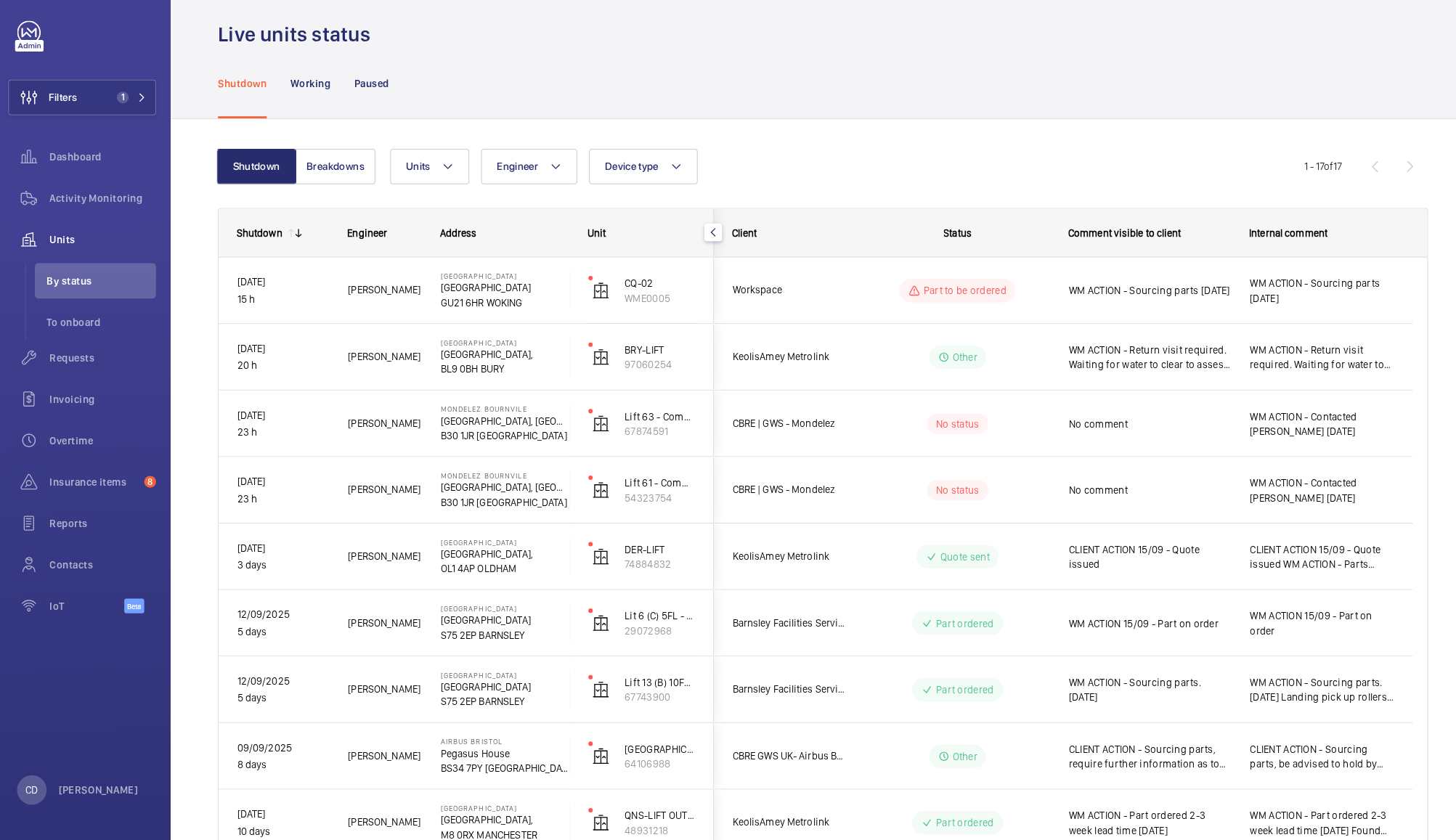
scroll to position [0, 0]
click at [1144, 482] on div "No comment" at bounding box center [1136, 495] width 159 height 33
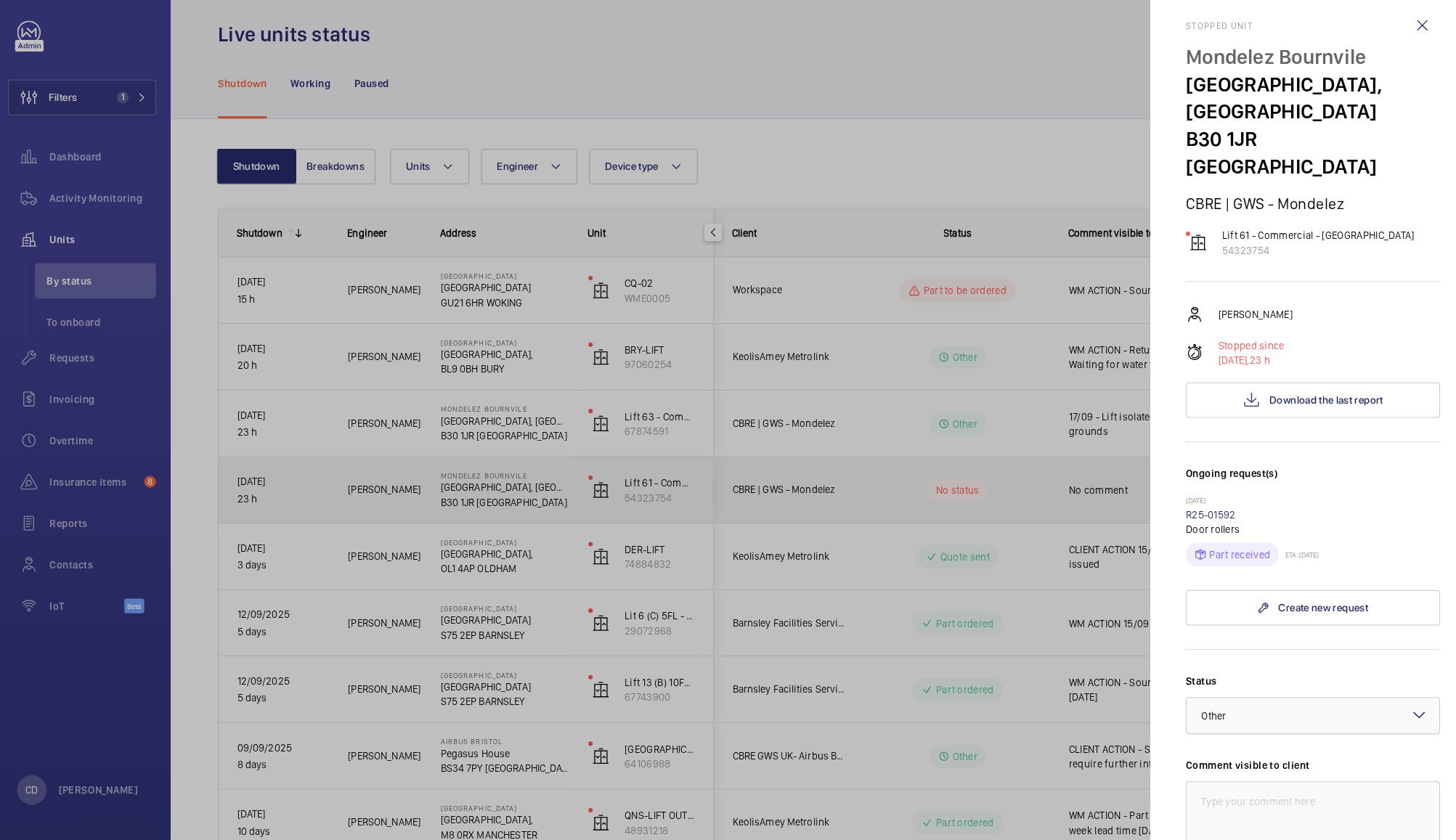
click at [1300, 700] on div at bounding box center [1296, 717] width 248 height 35
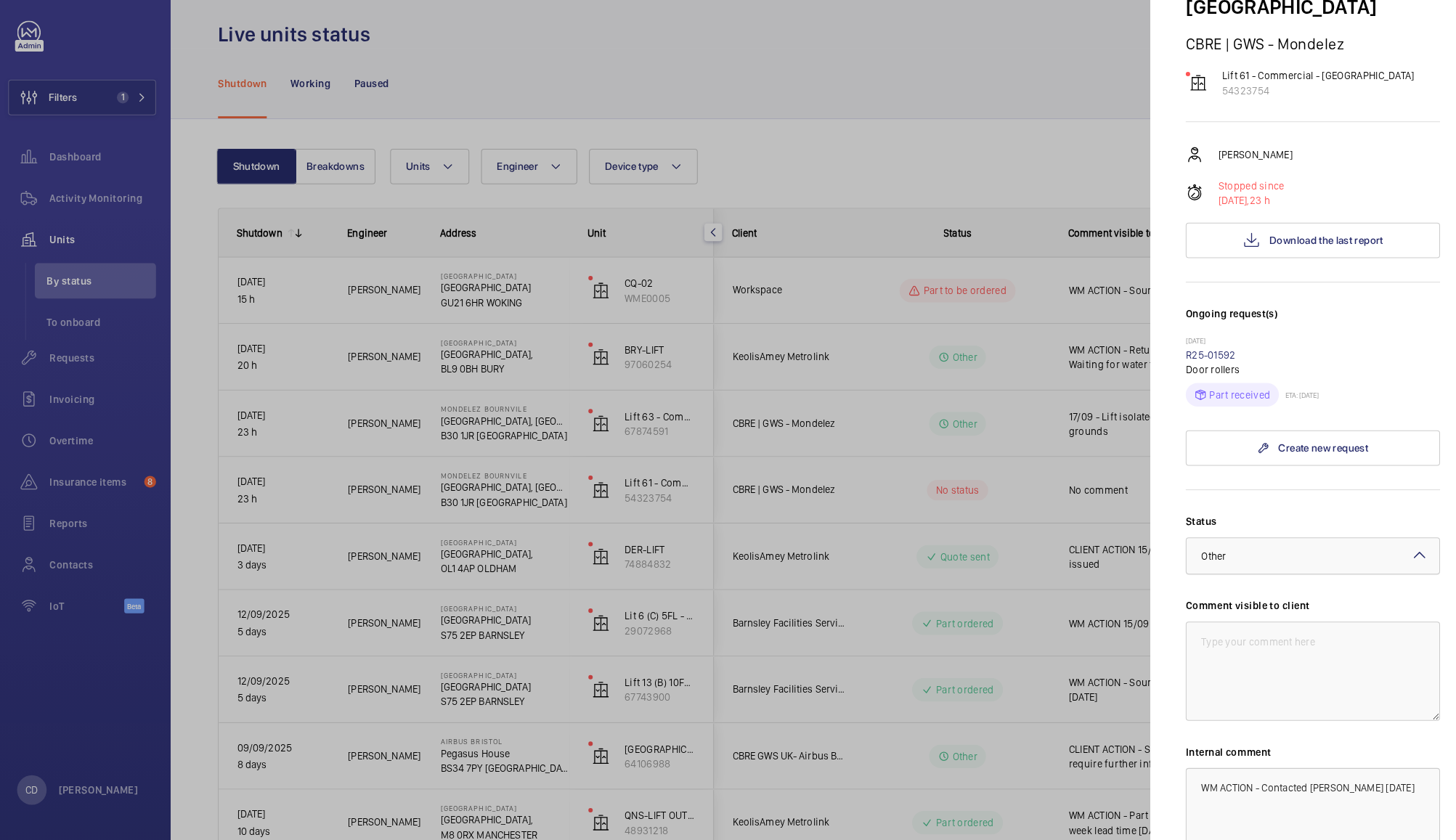
scroll to position [153, 0]
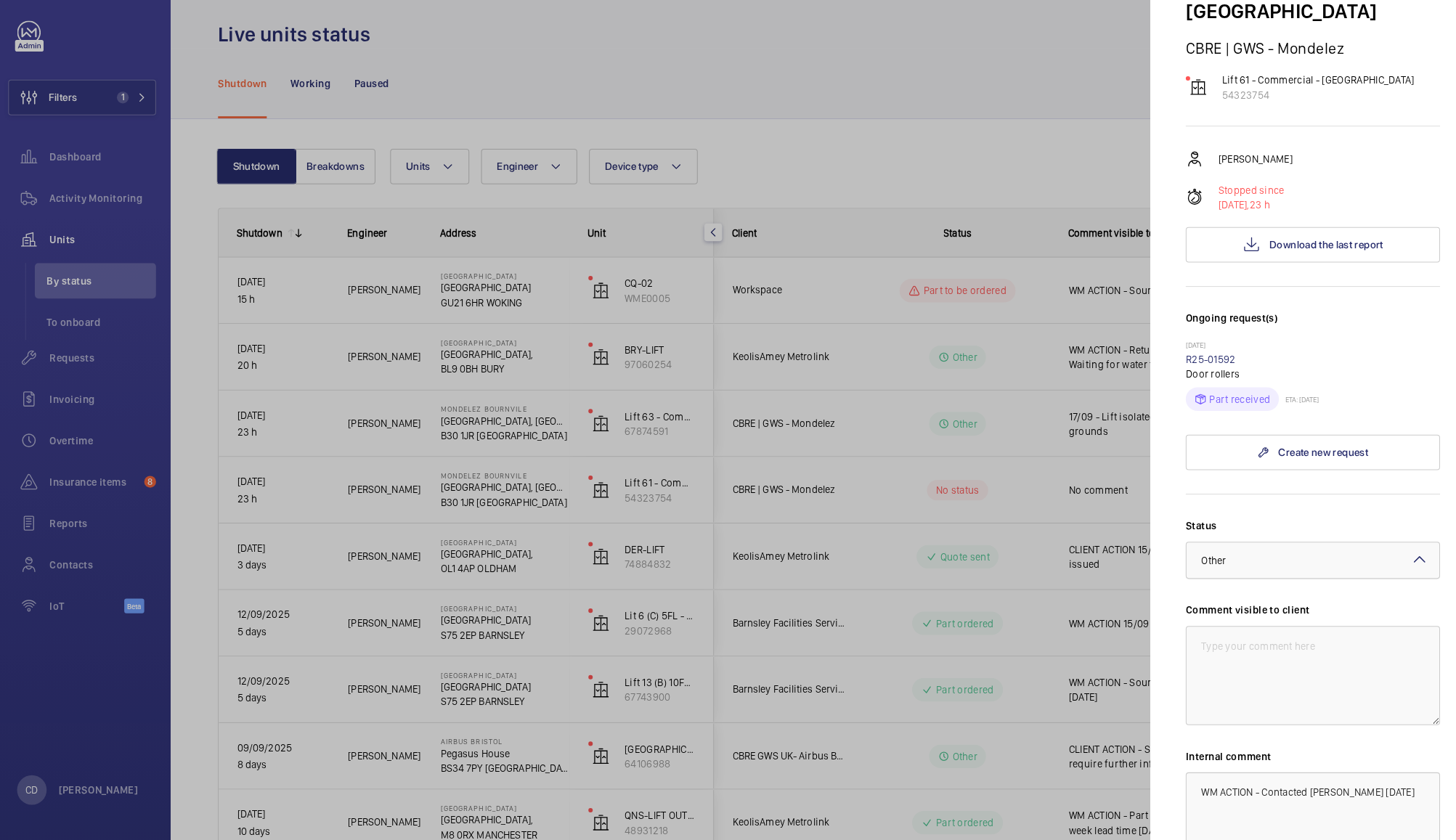
click at [1301, 547] on div at bounding box center [1296, 564] width 248 height 35
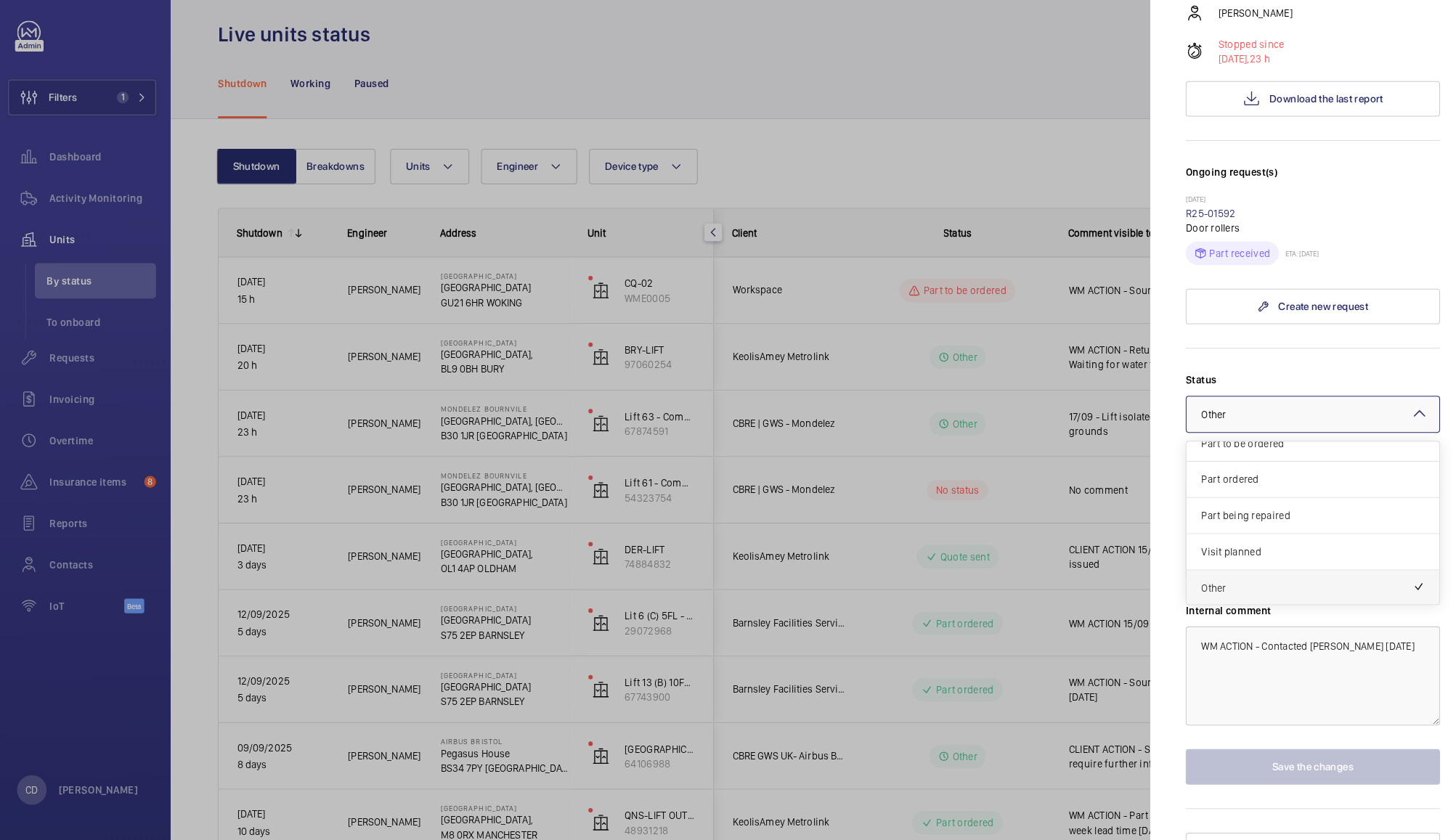
click at [1208, 585] on span "Other" at bounding box center [1290, 592] width 208 height 15
click at [1289, 503] on textarea at bounding box center [1296, 535] width 250 height 97
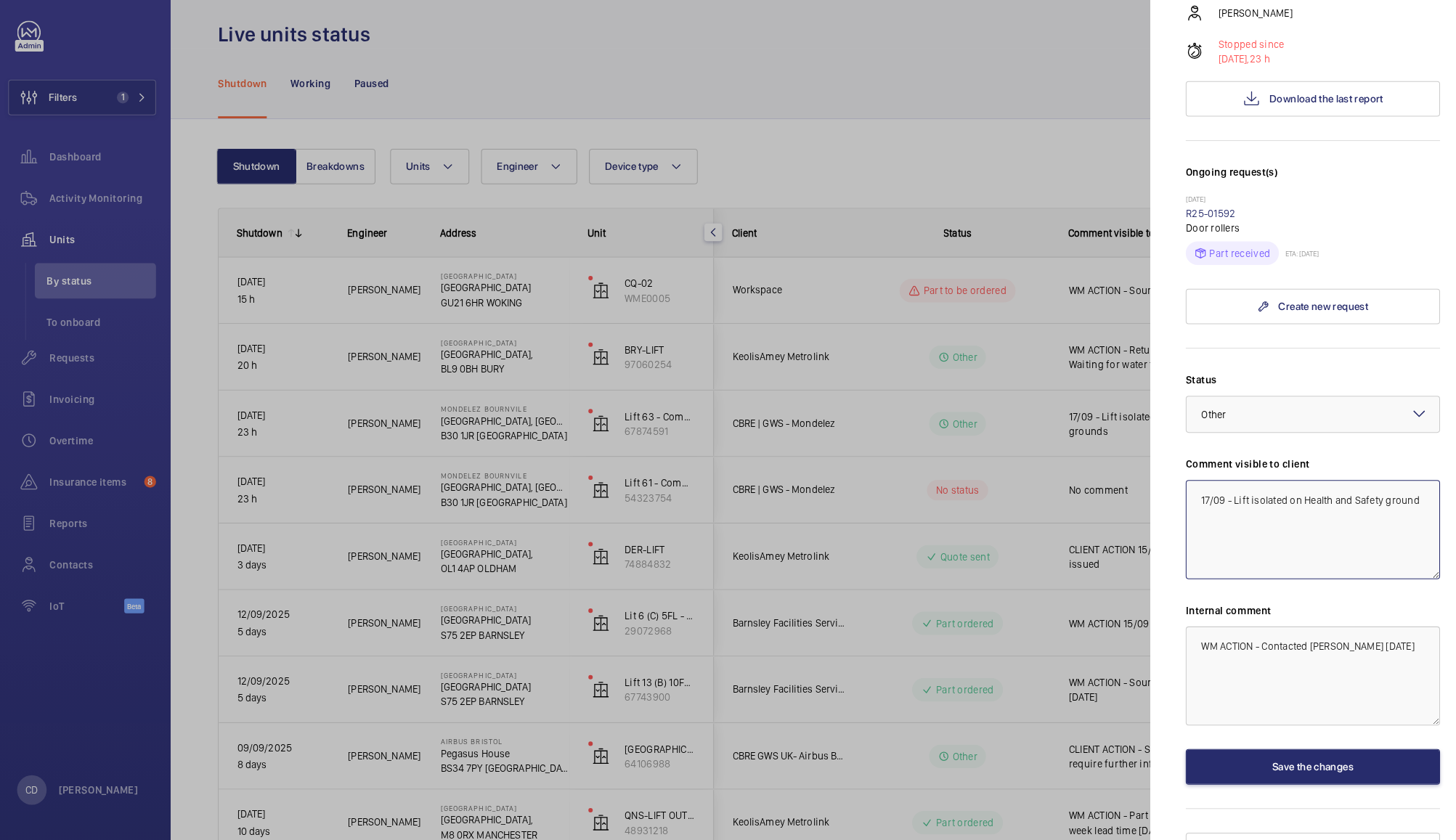
type textarea "17/09 - Lift isolated on Health and Safety grounds"
click at [1326, 751] on button "Save the changes" at bounding box center [1296, 768] width 250 height 35
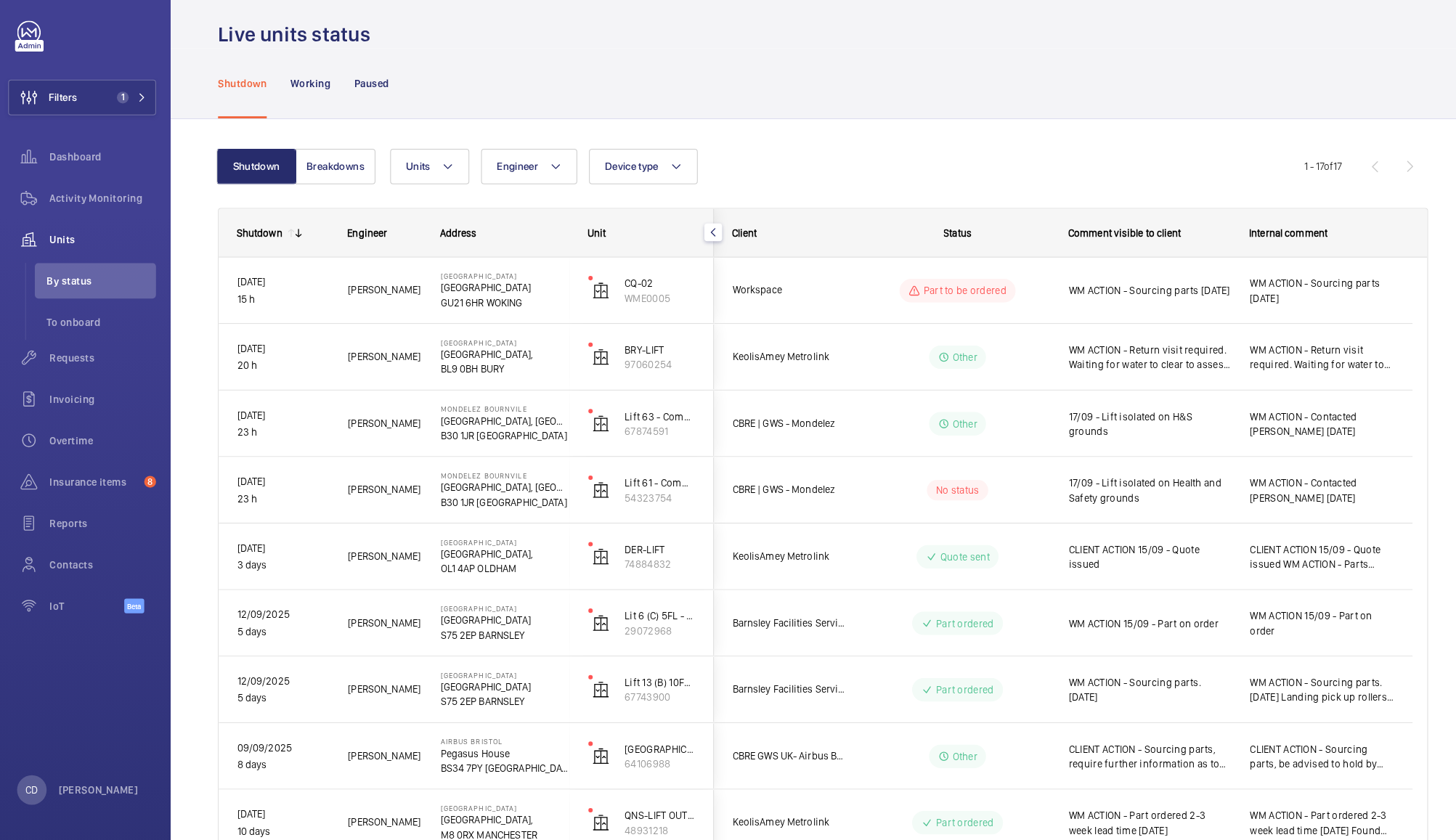
click at [1160, 408] on div "17/09 - Lift isolated on H&S grounds" at bounding box center [1127, 430] width 176 height 63
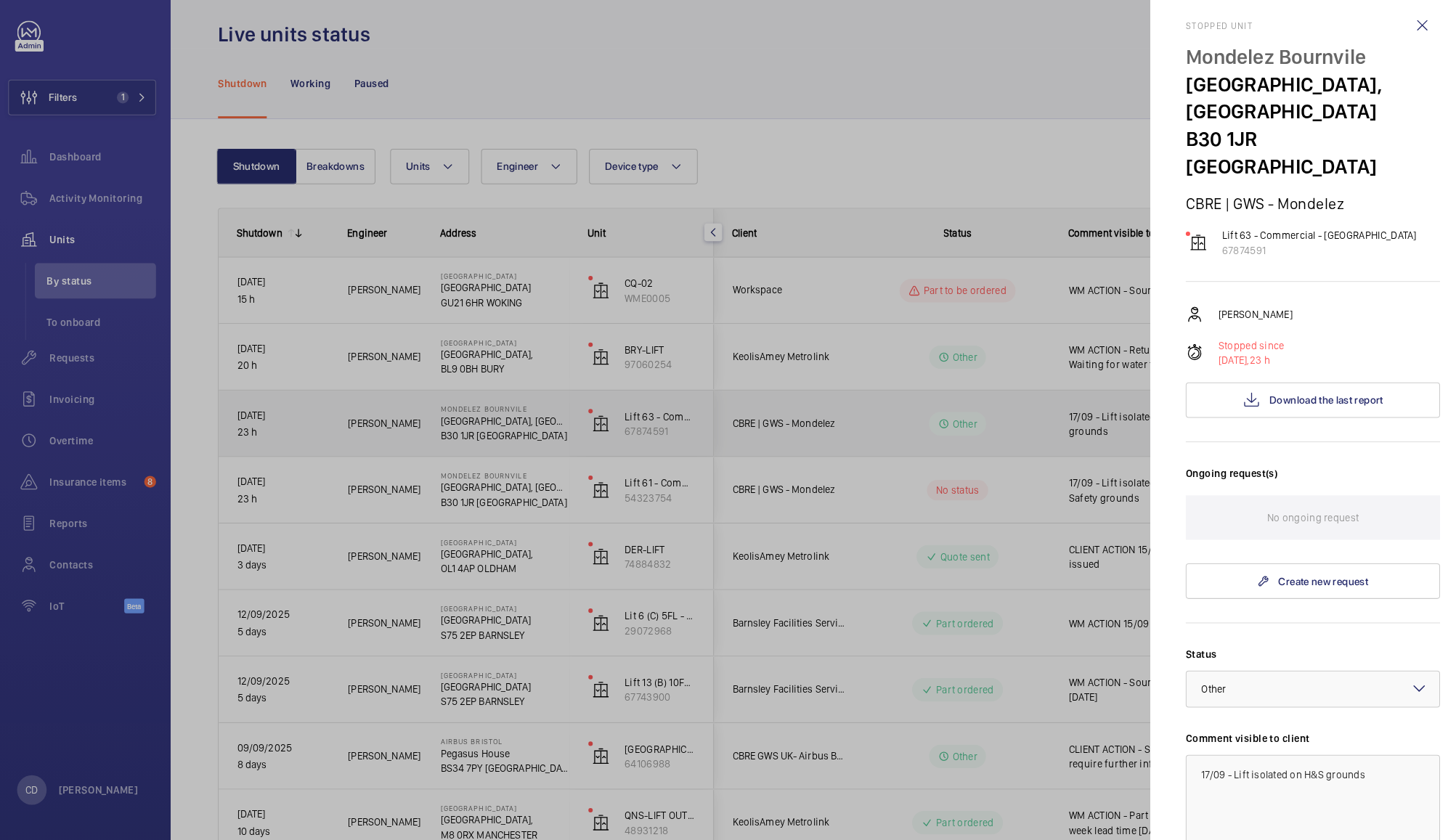
click at [1062, 488] on div at bounding box center [728, 420] width 1456 height 840
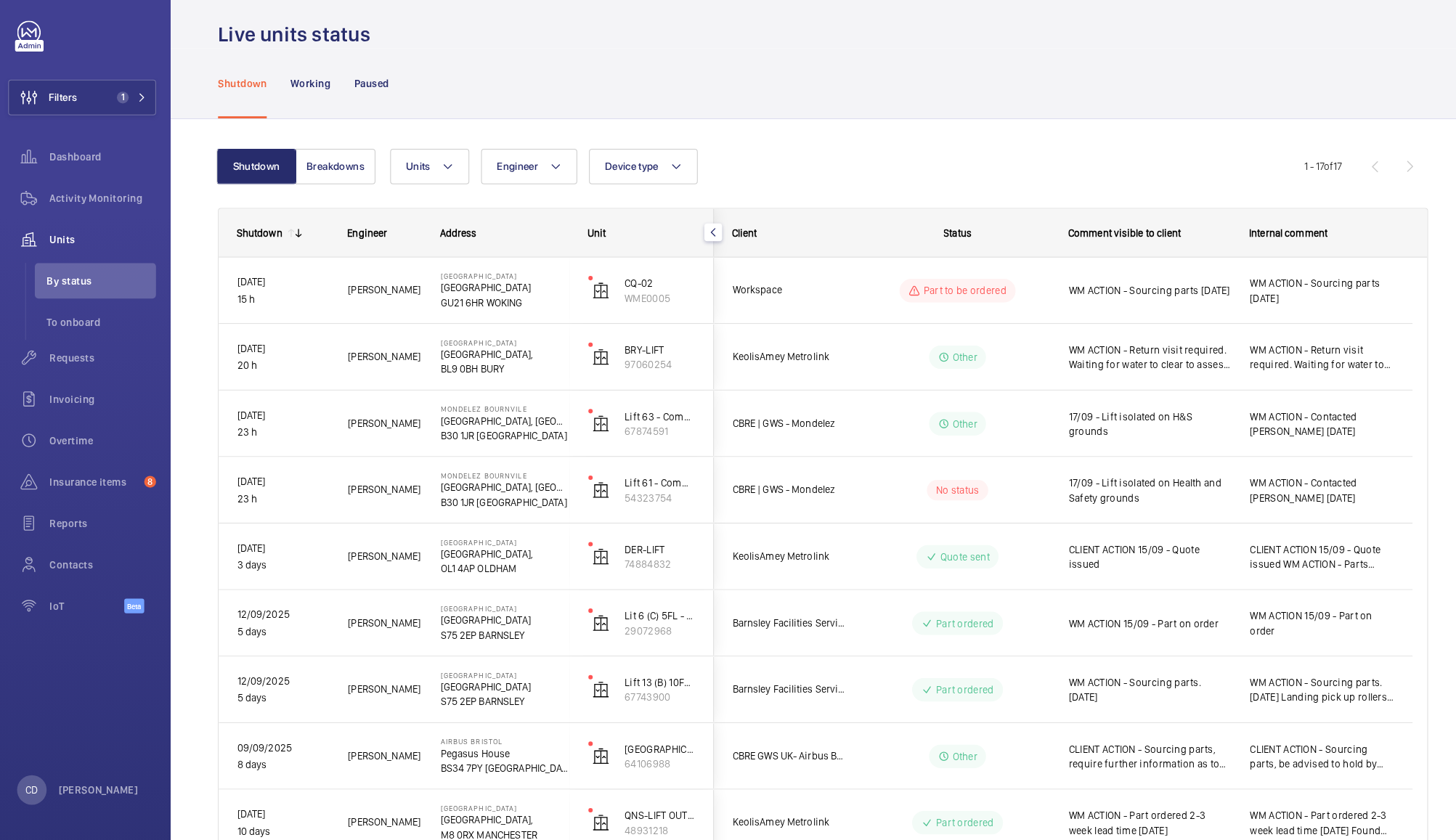
click at [1122, 489] on span "17/09 - Lift isolated on Health and Safety grounds" at bounding box center [1136, 495] width 159 height 29
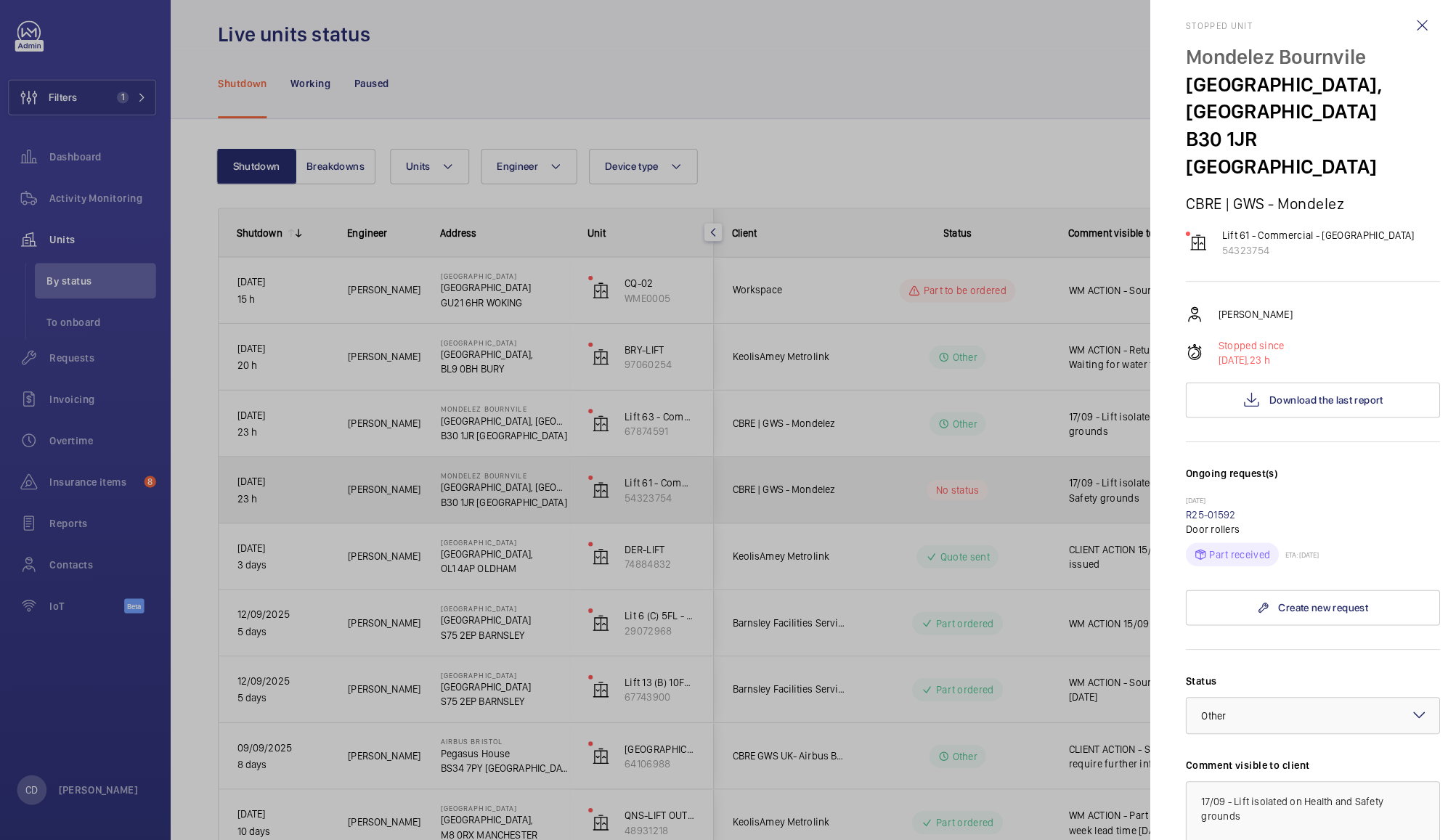
scroll to position [62, 0]
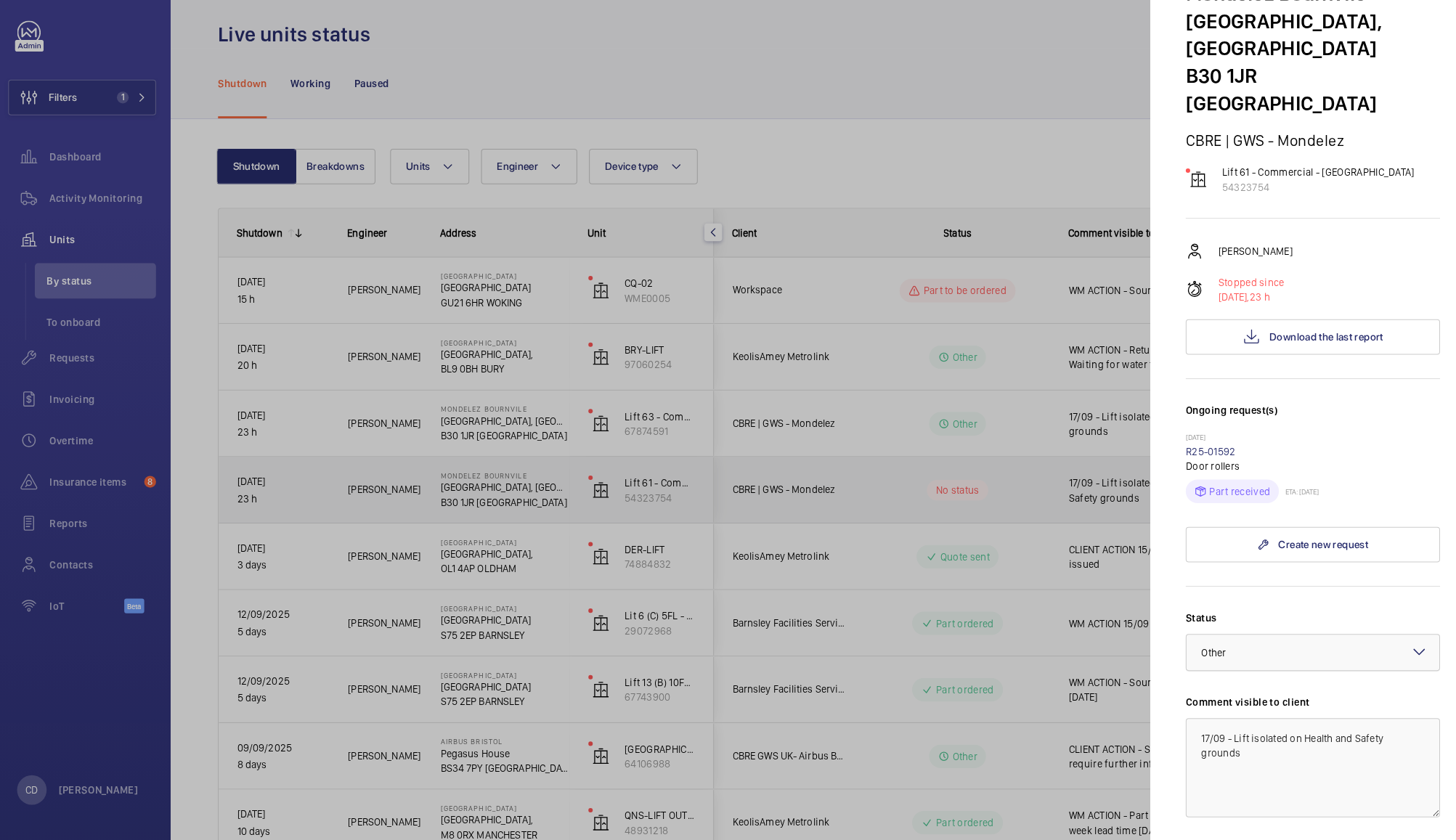
click at [1314, 638] on div at bounding box center [1296, 655] width 248 height 35
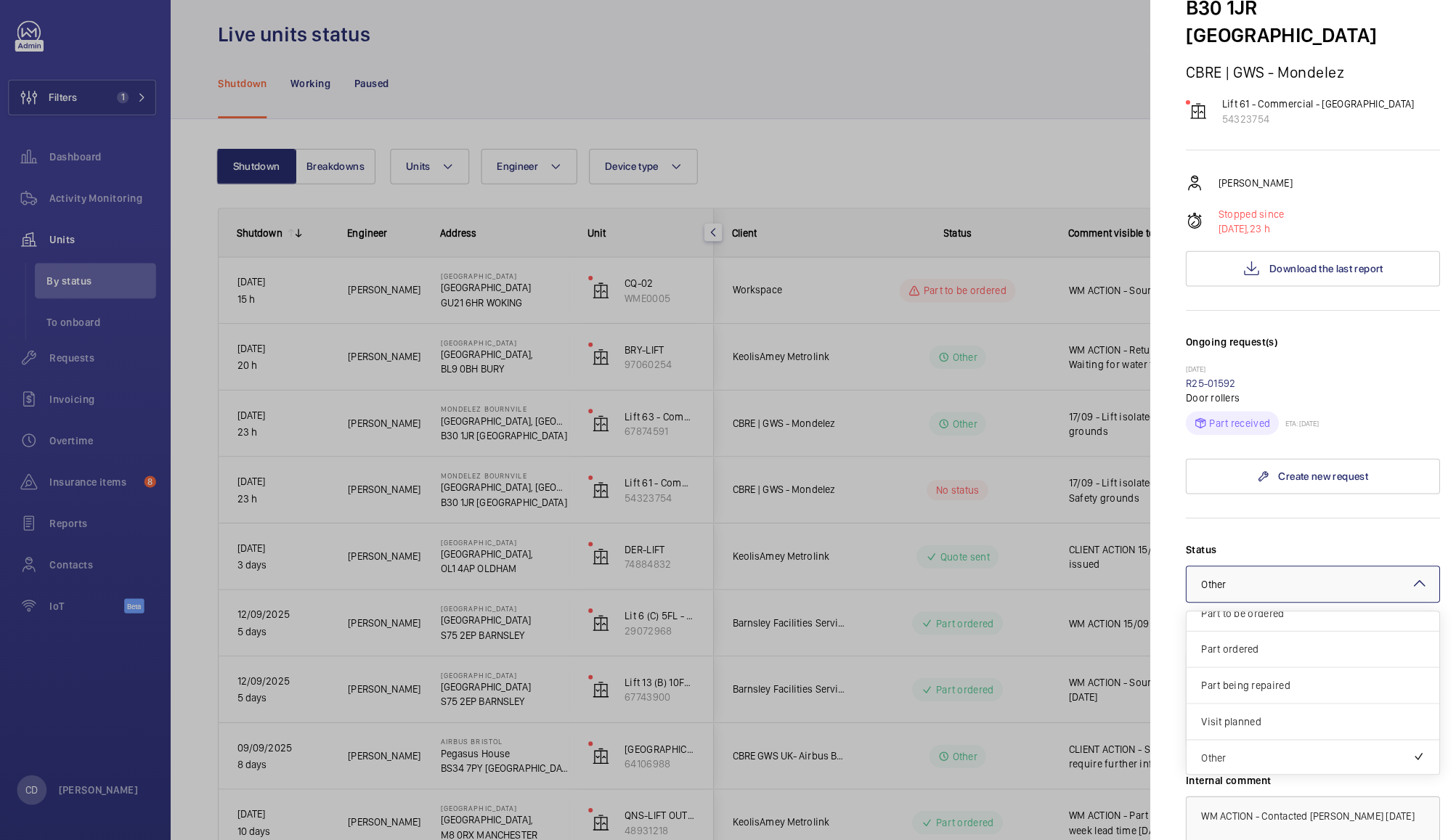
scroll to position [137, 0]
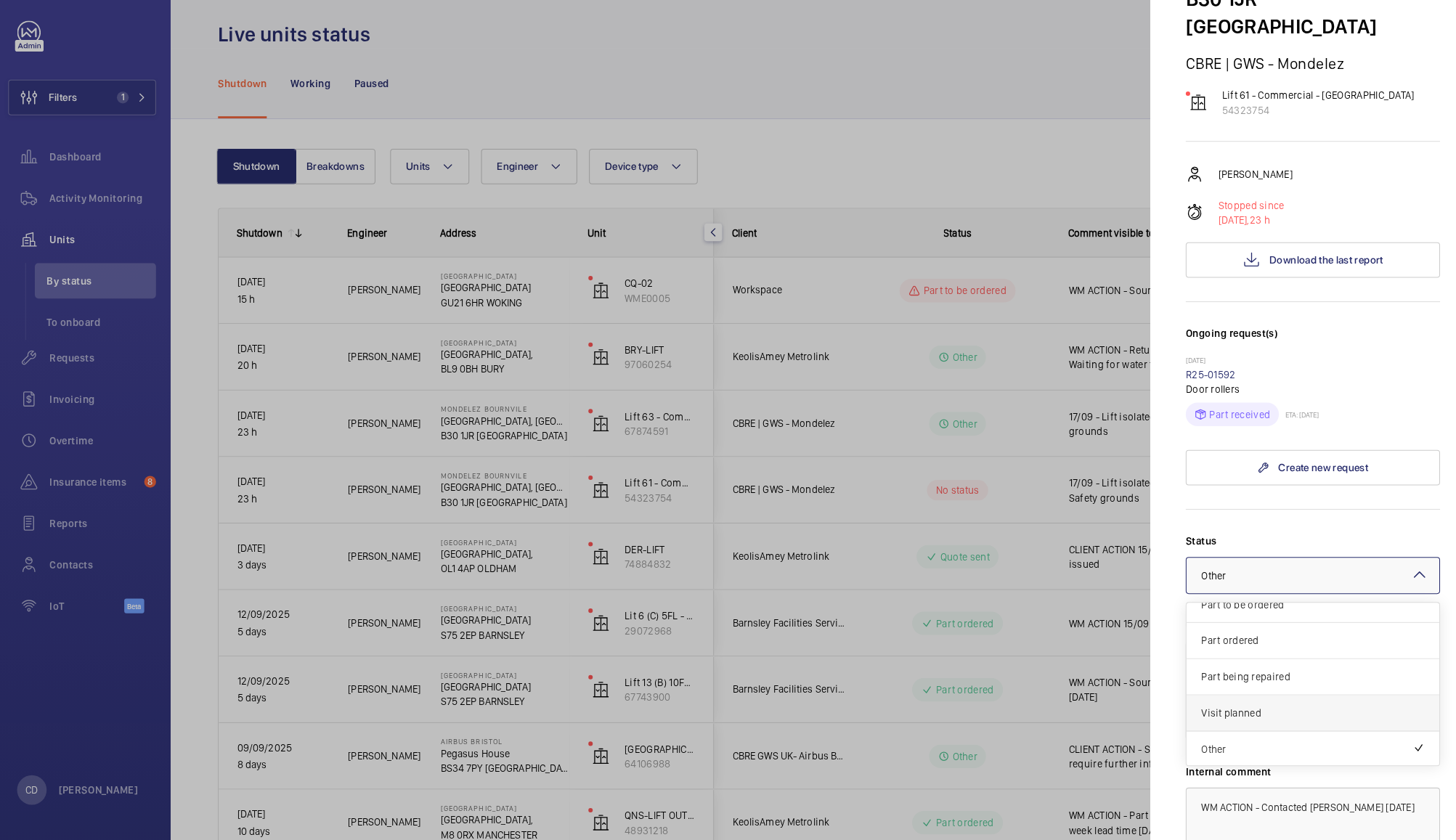
click at [1278, 708] on span "Visit planned" at bounding box center [1296, 715] width 220 height 15
click at [1328, 563] on div at bounding box center [1296, 580] width 248 height 35
click at [1284, 743] on span "Other" at bounding box center [1296, 751] width 220 height 15
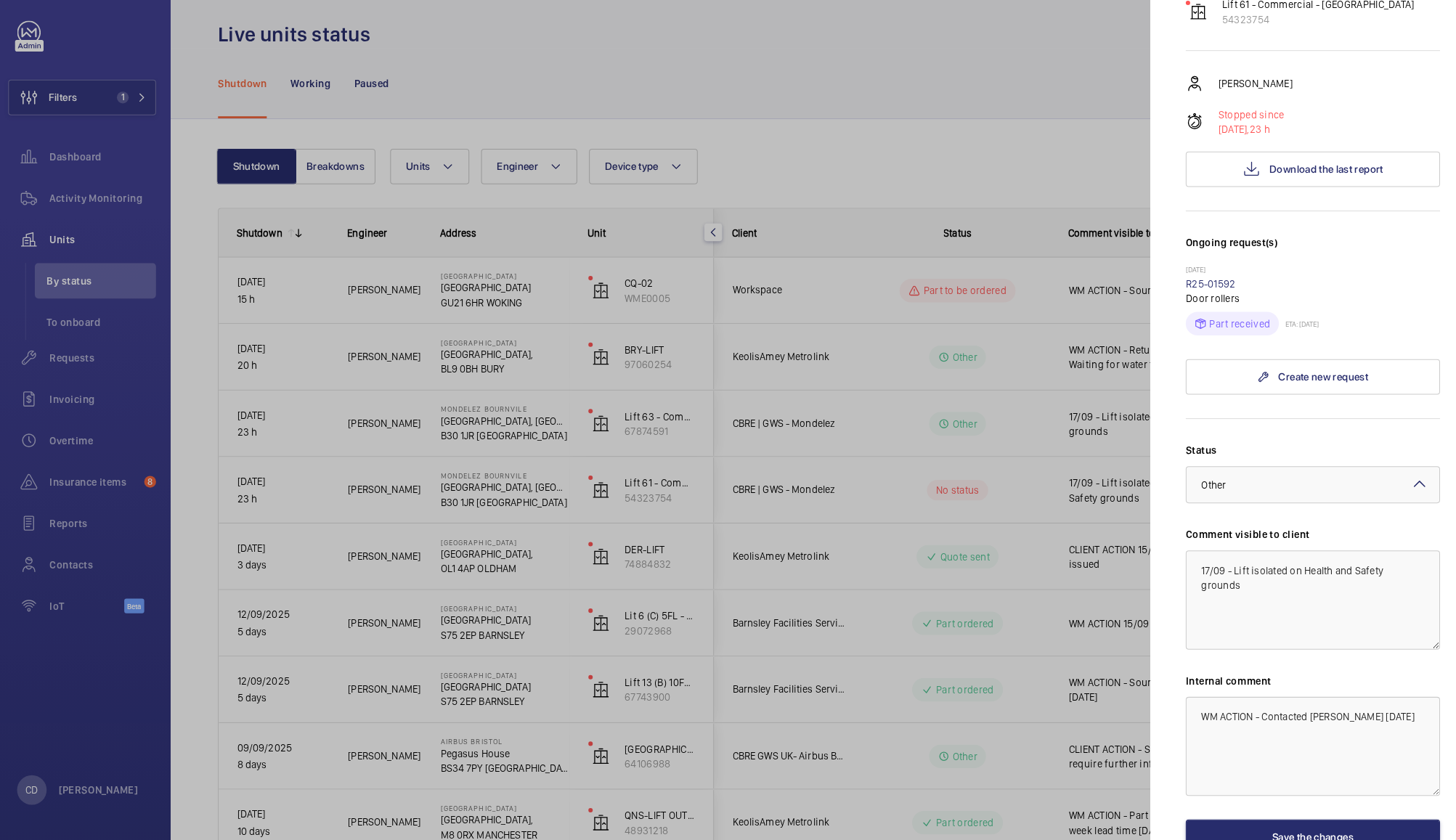
scroll to position [295, 0]
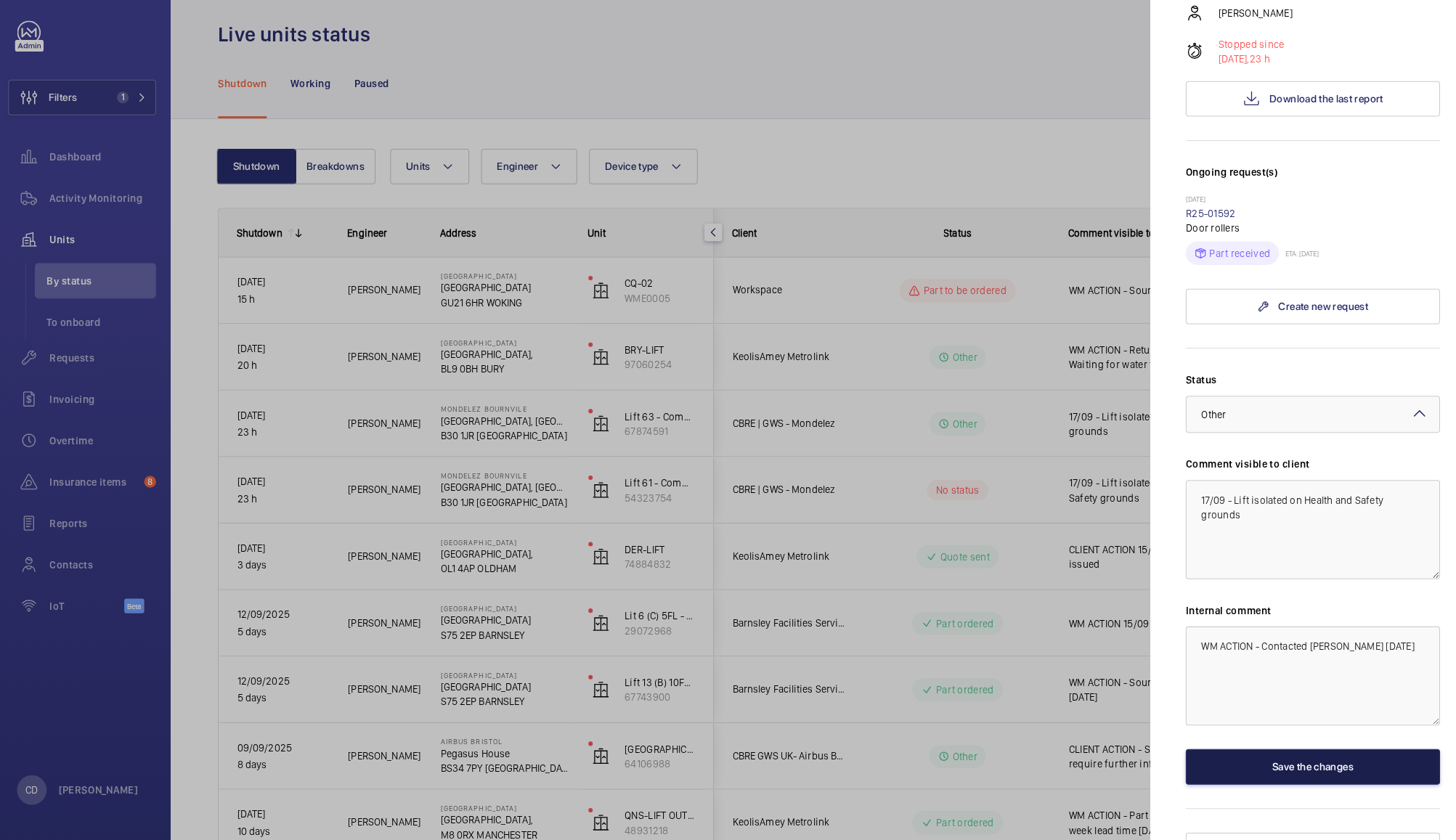
click at [1315, 751] on button "Save the changes" at bounding box center [1296, 768] width 250 height 35
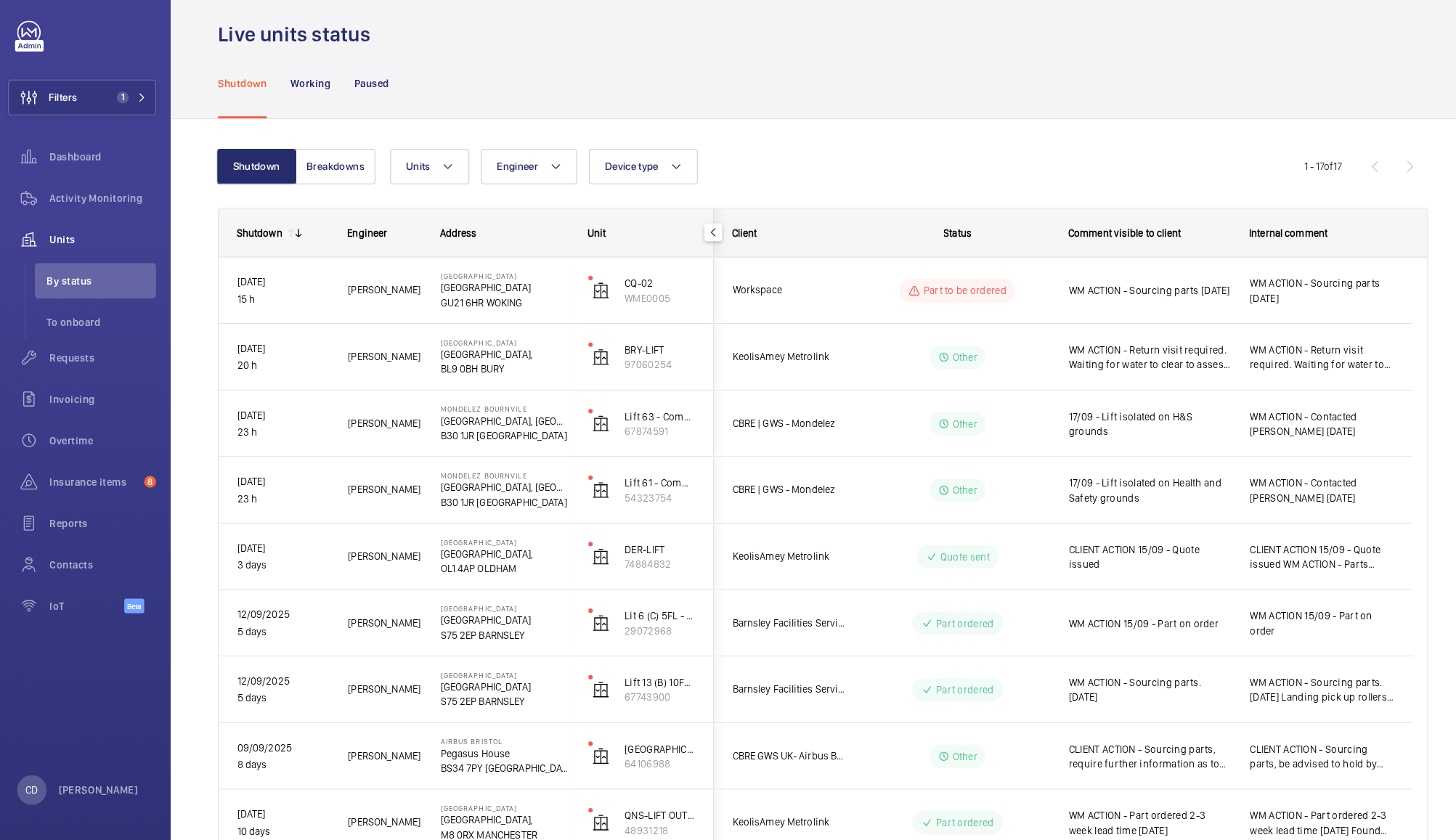
click at [1149, 484] on span "17/09 - Lift isolated on Health and Safety grounds" at bounding box center [1136, 495] width 159 height 29
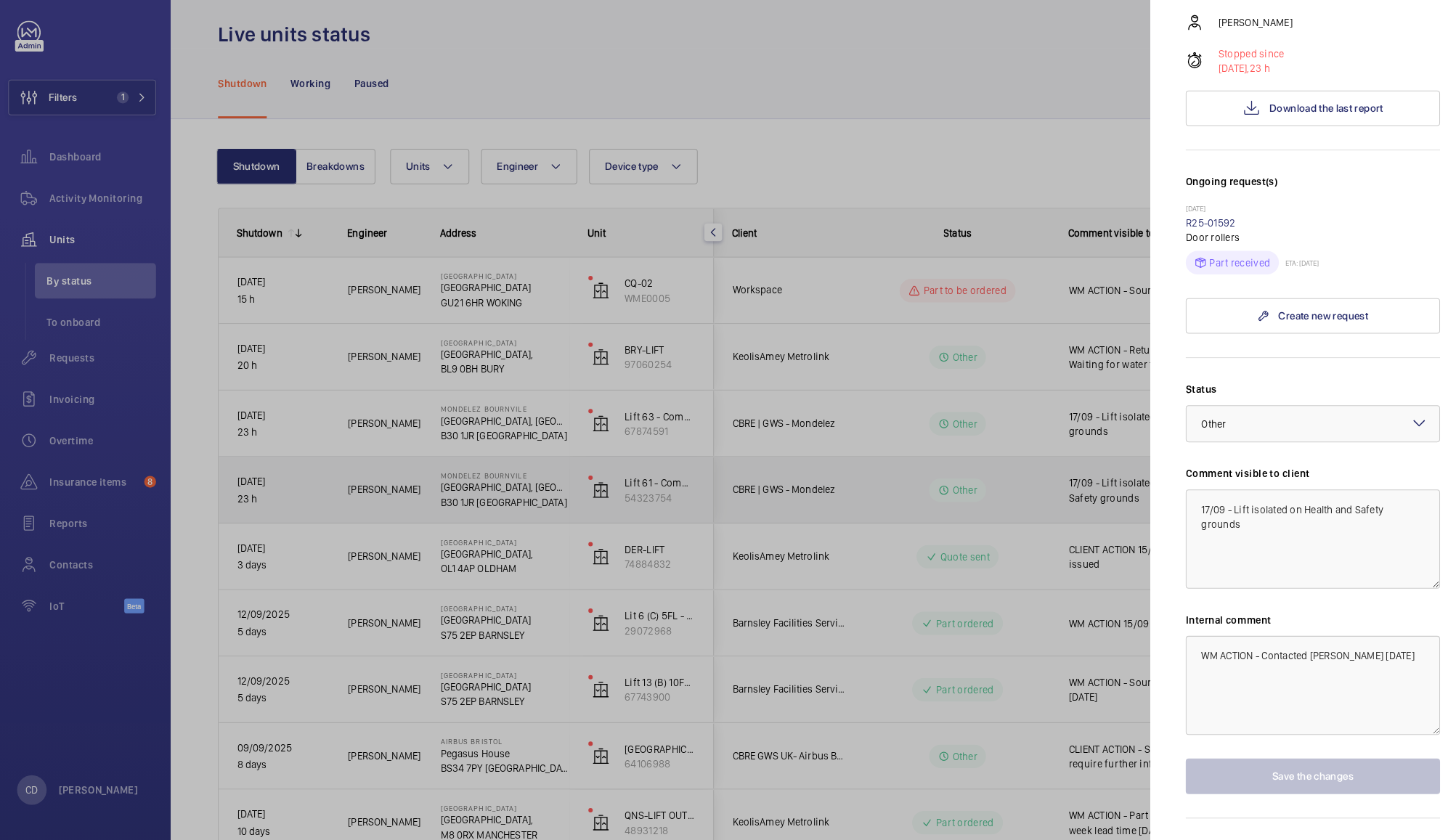
scroll to position [295, 0]
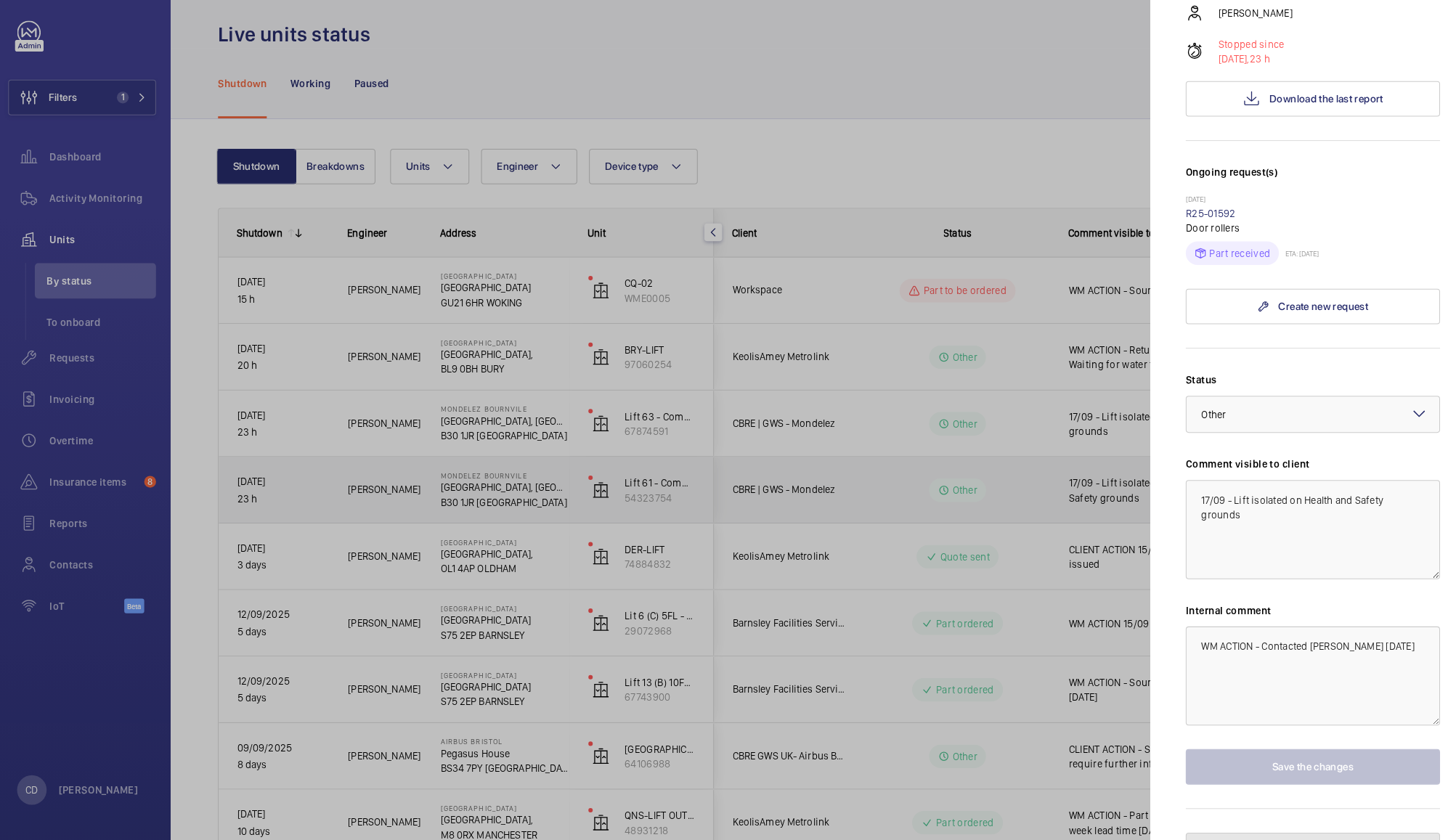
click at [1344, 833] on button "Pause the unit" at bounding box center [1296, 850] width 250 height 35
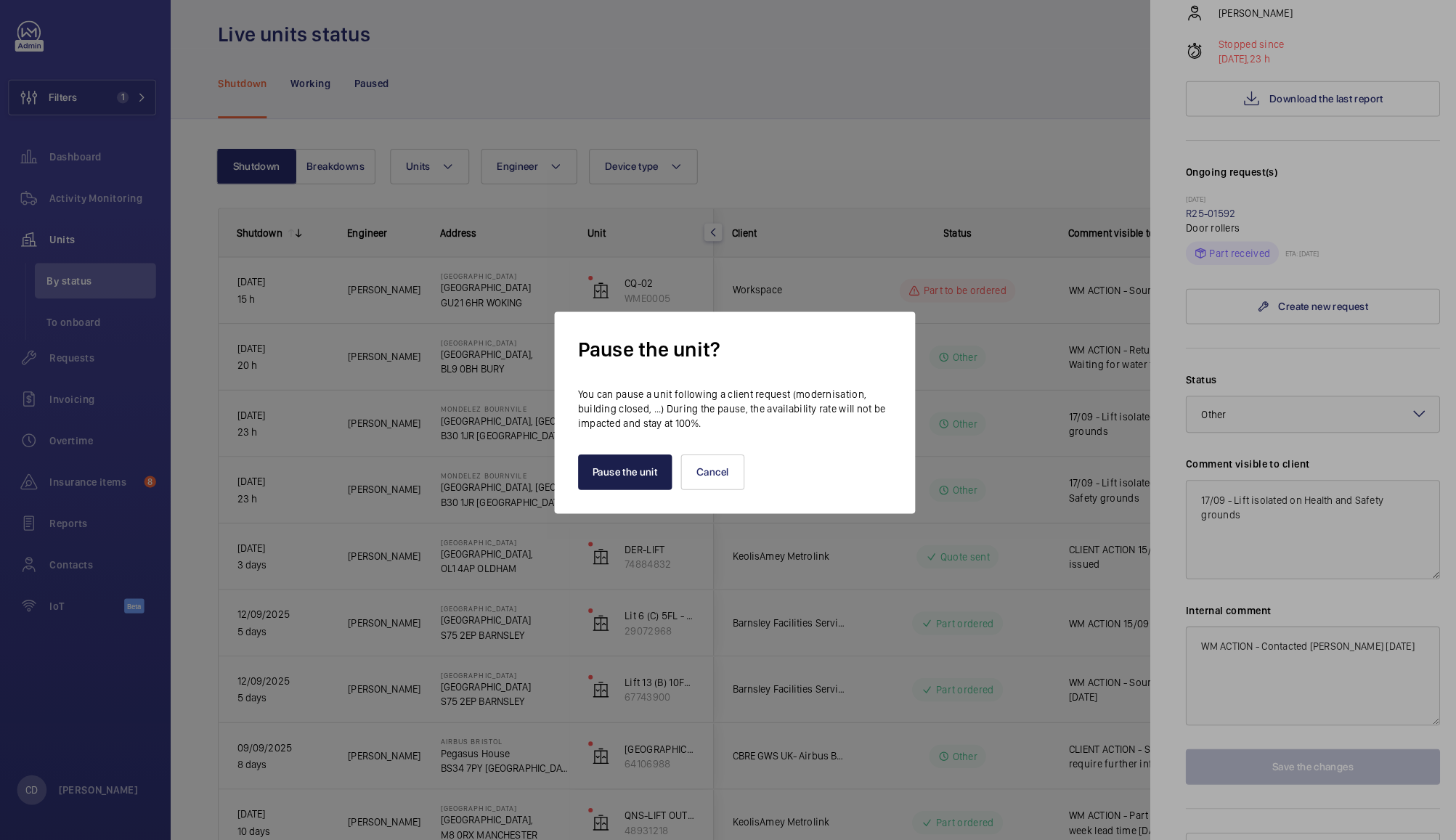
click at [609, 477] on button "Pause the unit" at bounding box center [621, 478] width 93 height 35
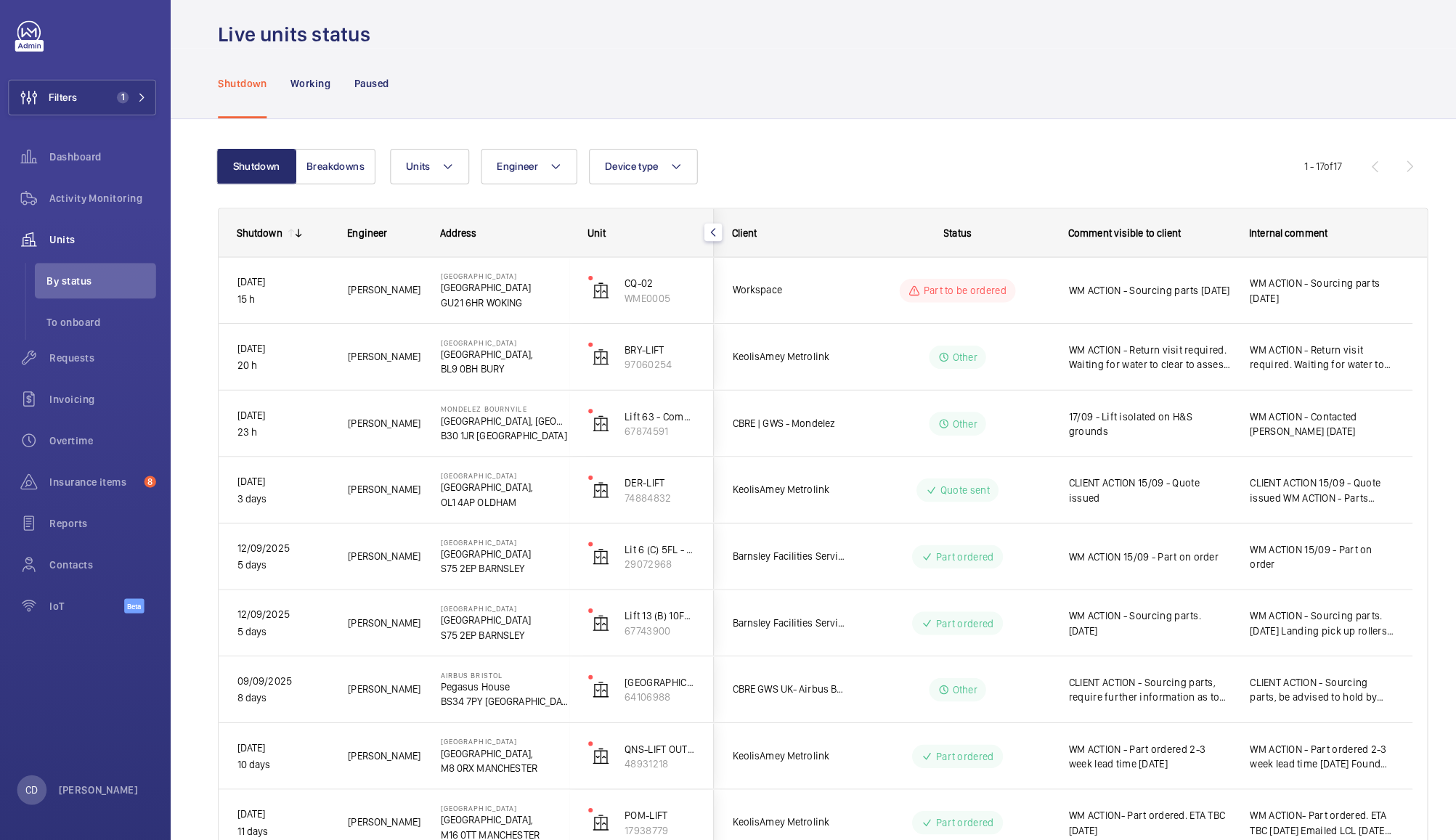
click at [1167, 435] on span "17/09 - Lift isolated on H&S grounds" at bounding box center [1136, 430] width 159 height 29
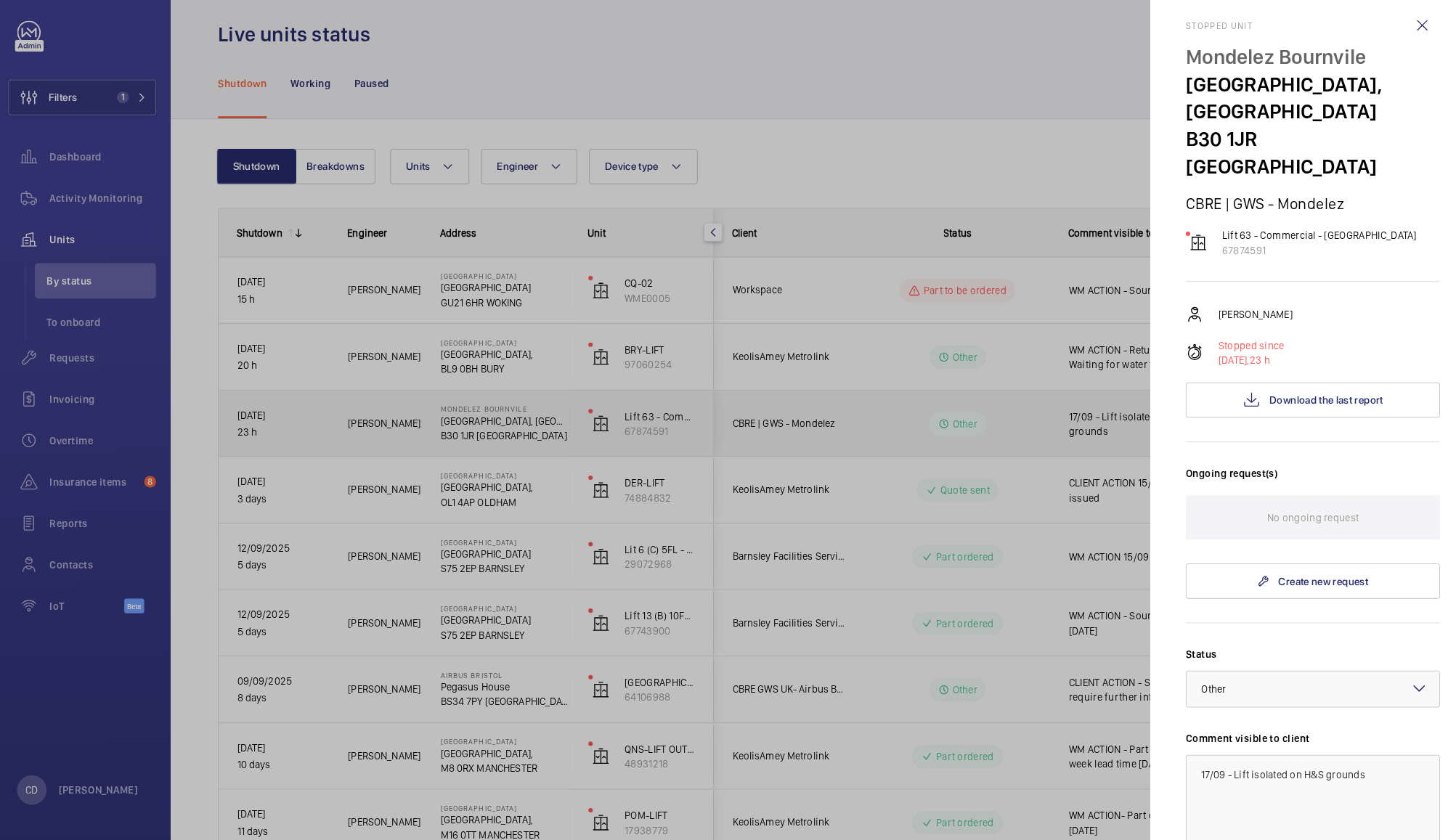
scroll to position [269, 0]
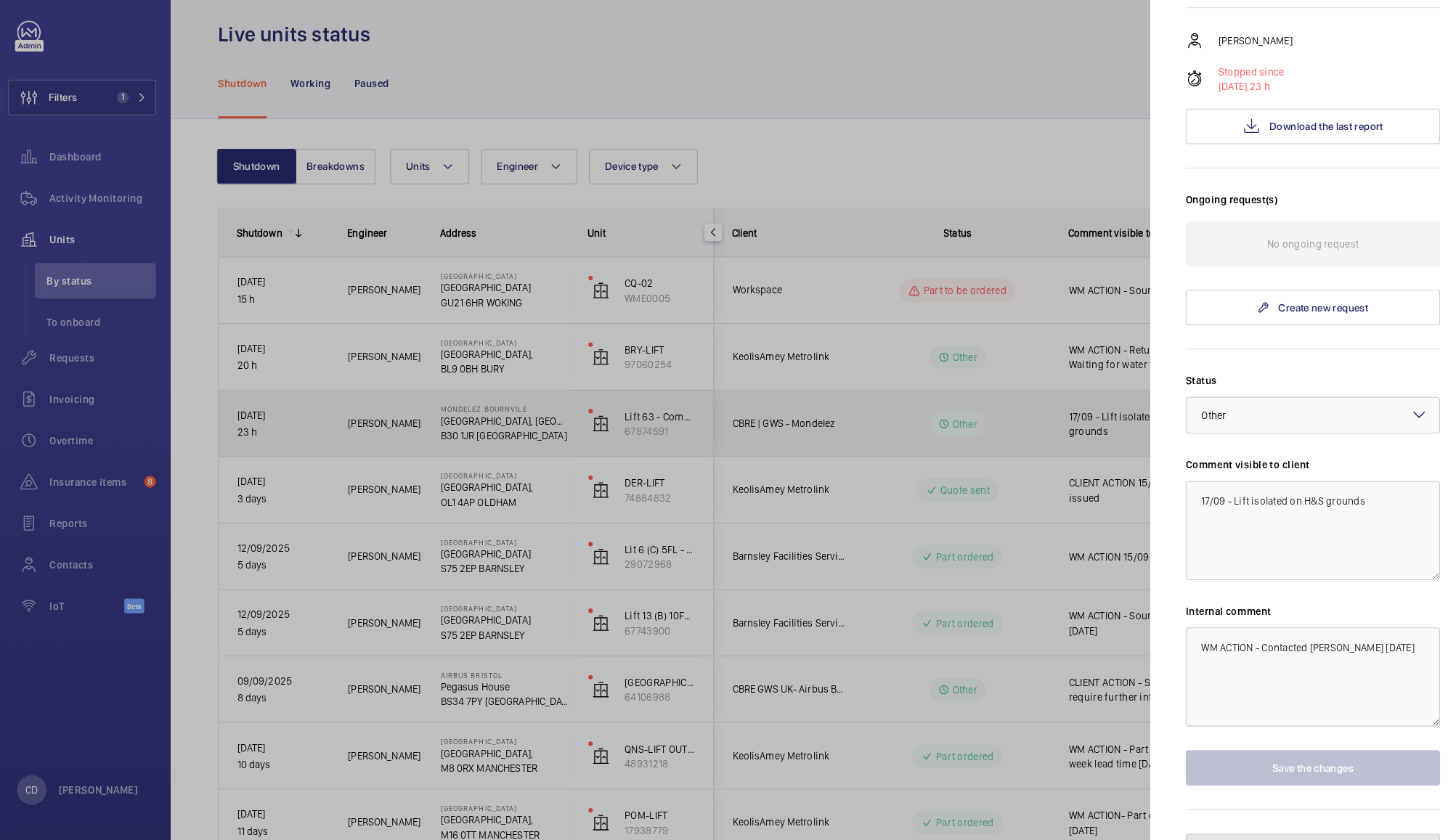
click at [1345, 833] on button "Pause the unit" at bounding box center [1296, 850] width 250 height 35
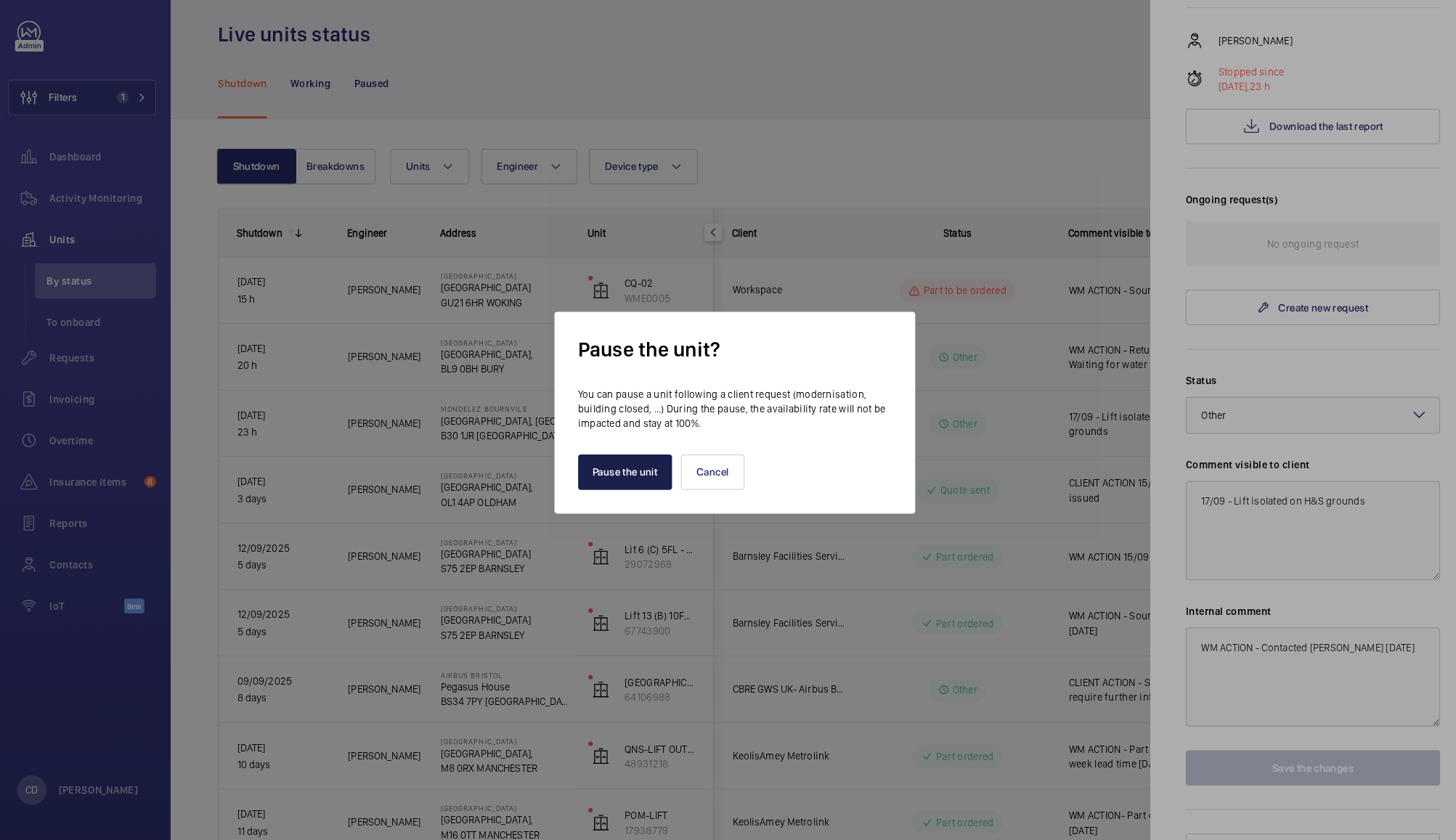
click at [621, 476] on button "Pause the unit" at bounding box center [621, 478] width 93 height 35
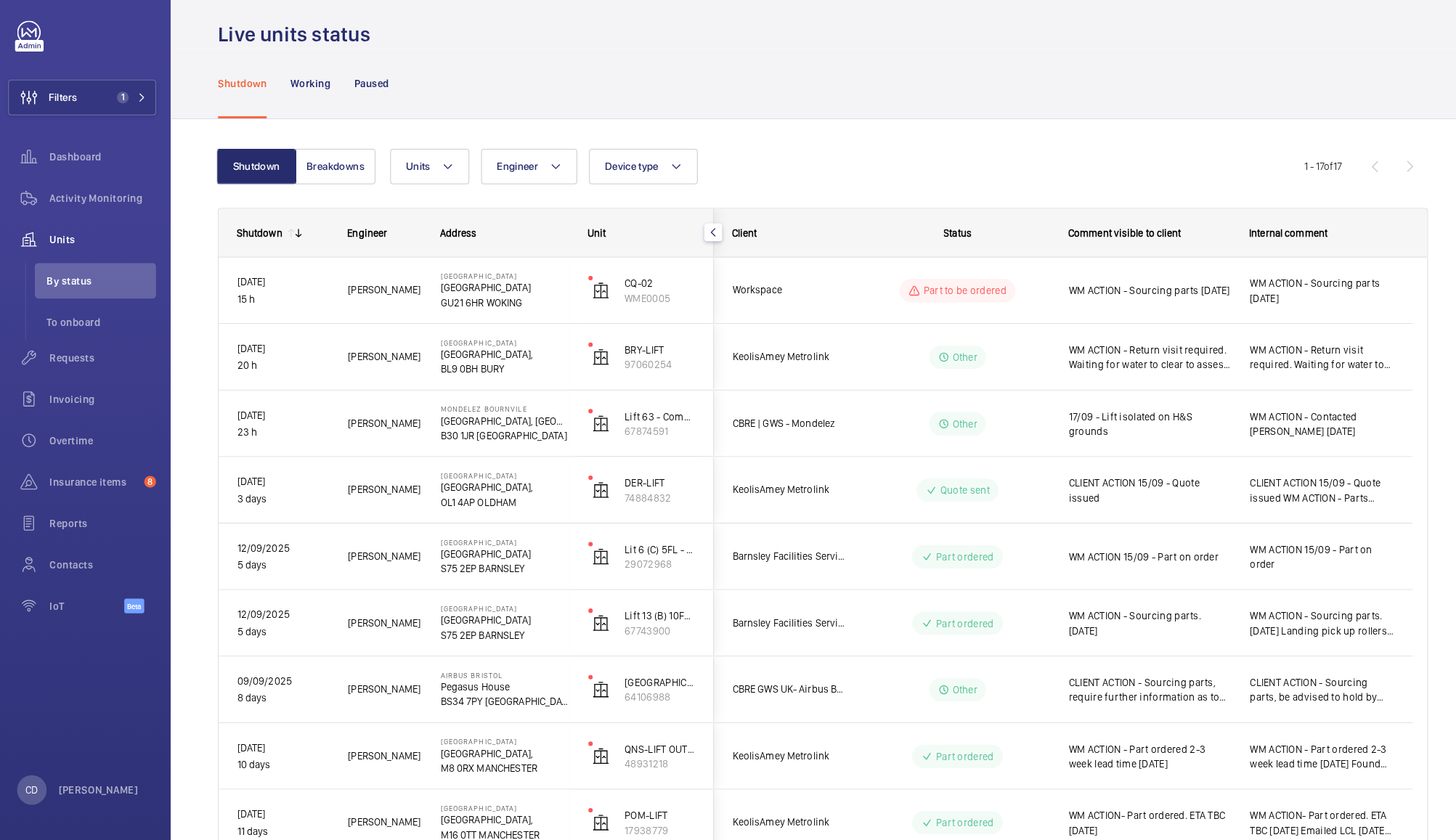
scroll to position [0, 0]
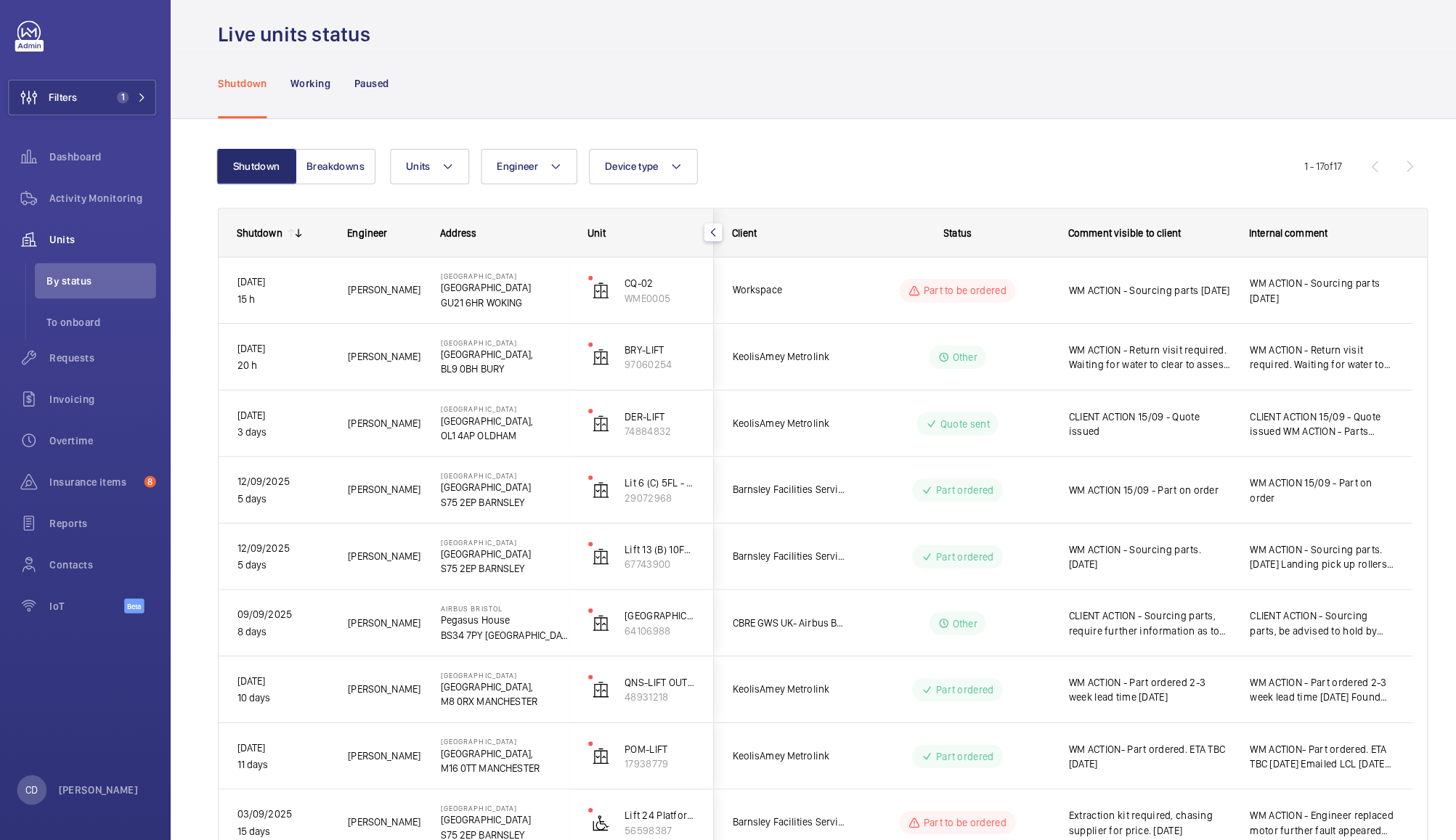
click at [1149, 511] on div "WM ACTION 15/09 - Part on order" at bounding box center [1136, 495] width 159 height 33
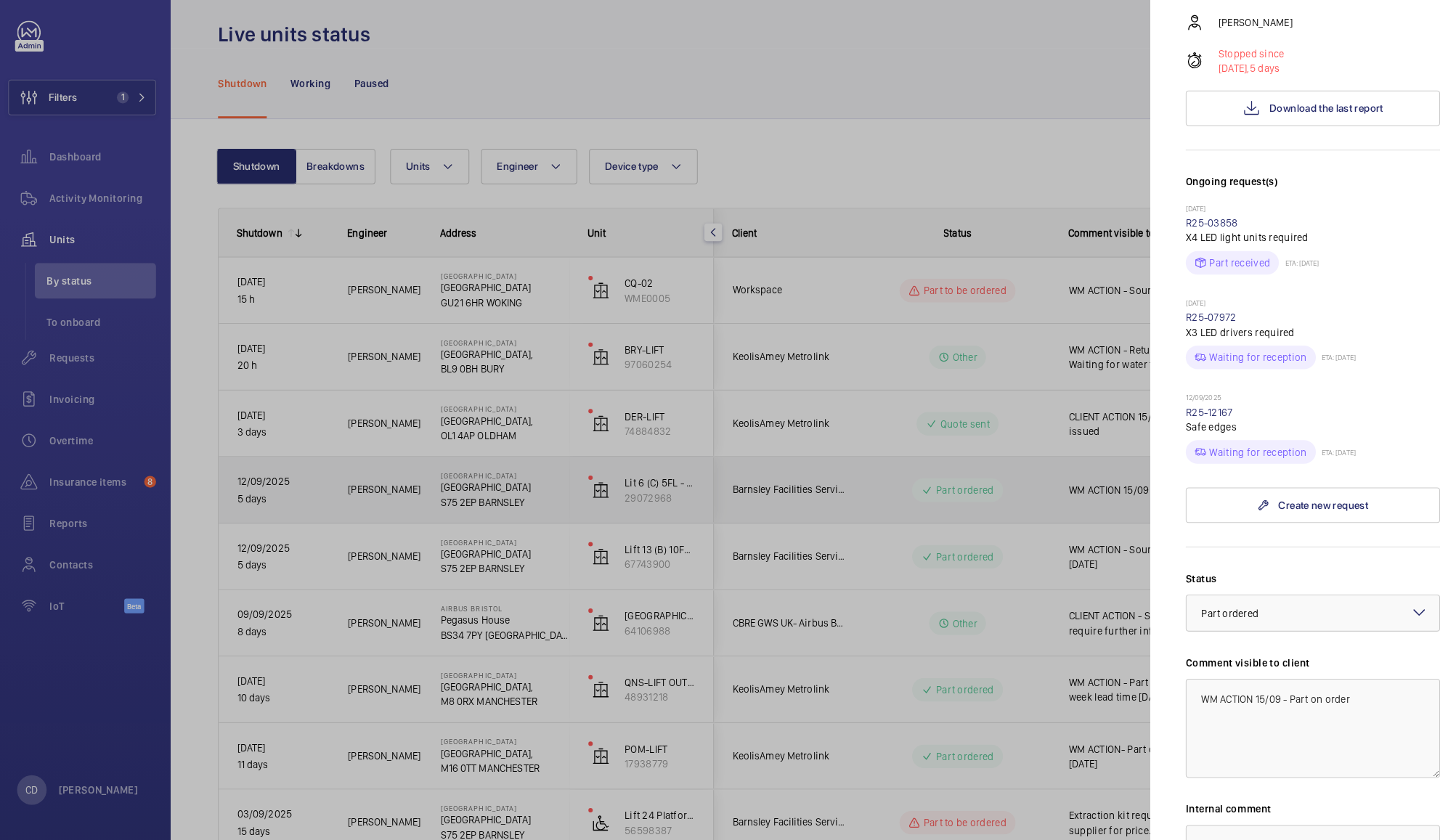
scroll to position [249, 0]
click at [1074, 703] on div at bounding box center [728, 420] width 1456 height 840
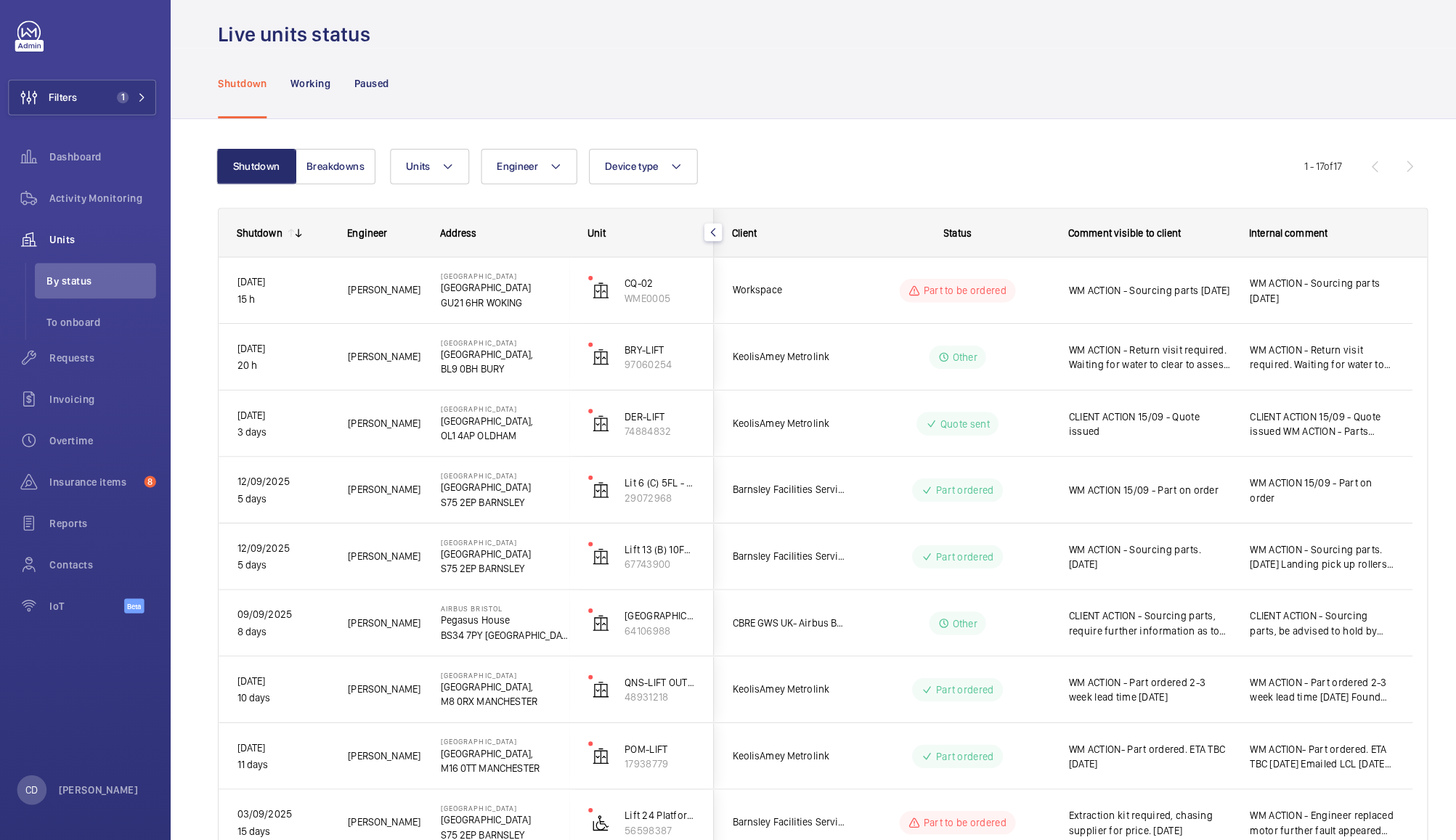
click at [1185, 562] on span "WM ACTION - Sourcing parts. [DATE]" at bounding box center [1136, 561] width 159 height 29
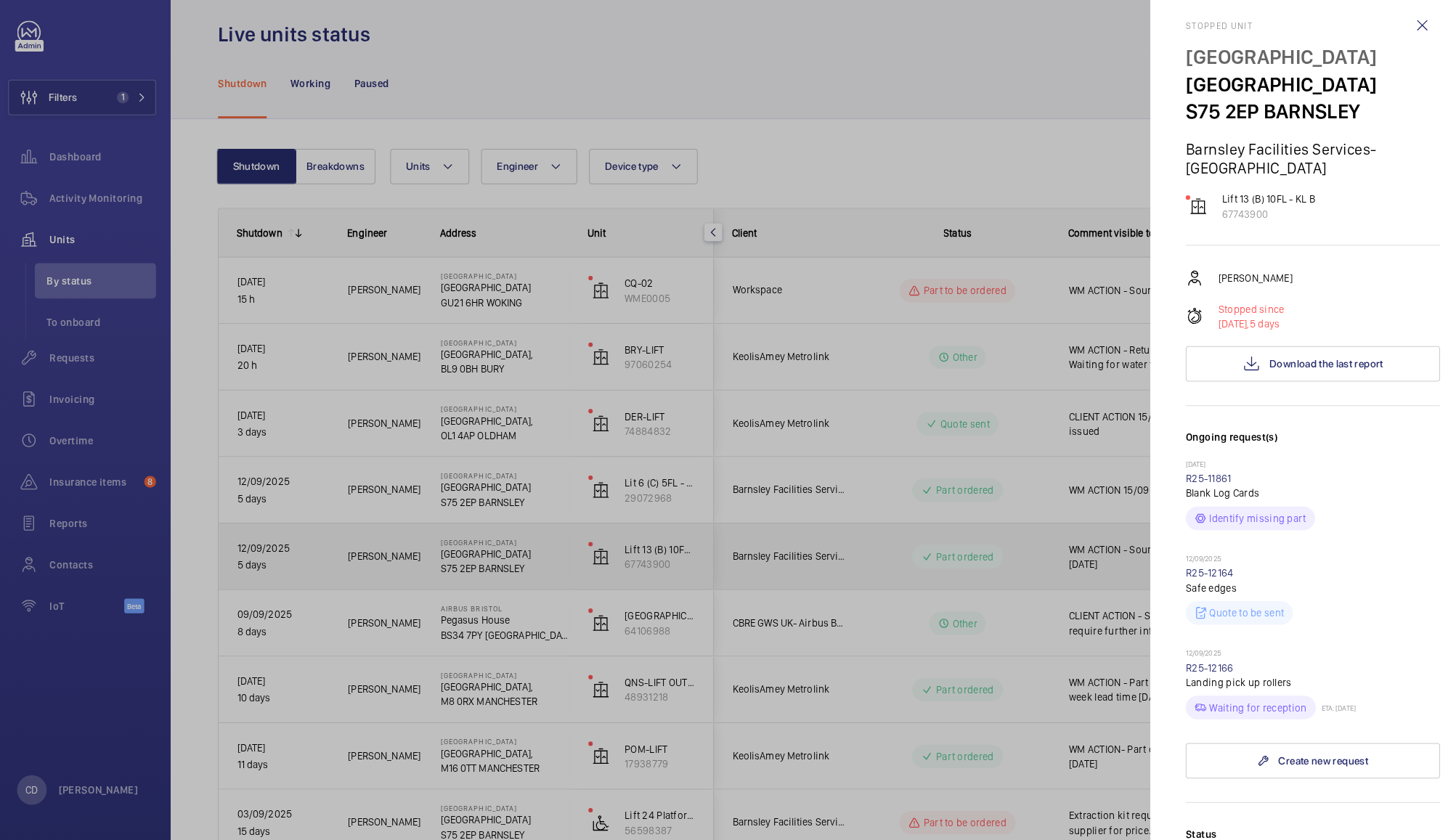
click at [1065, 496] on div at bounding box center [728, 420] width 1456 height 840
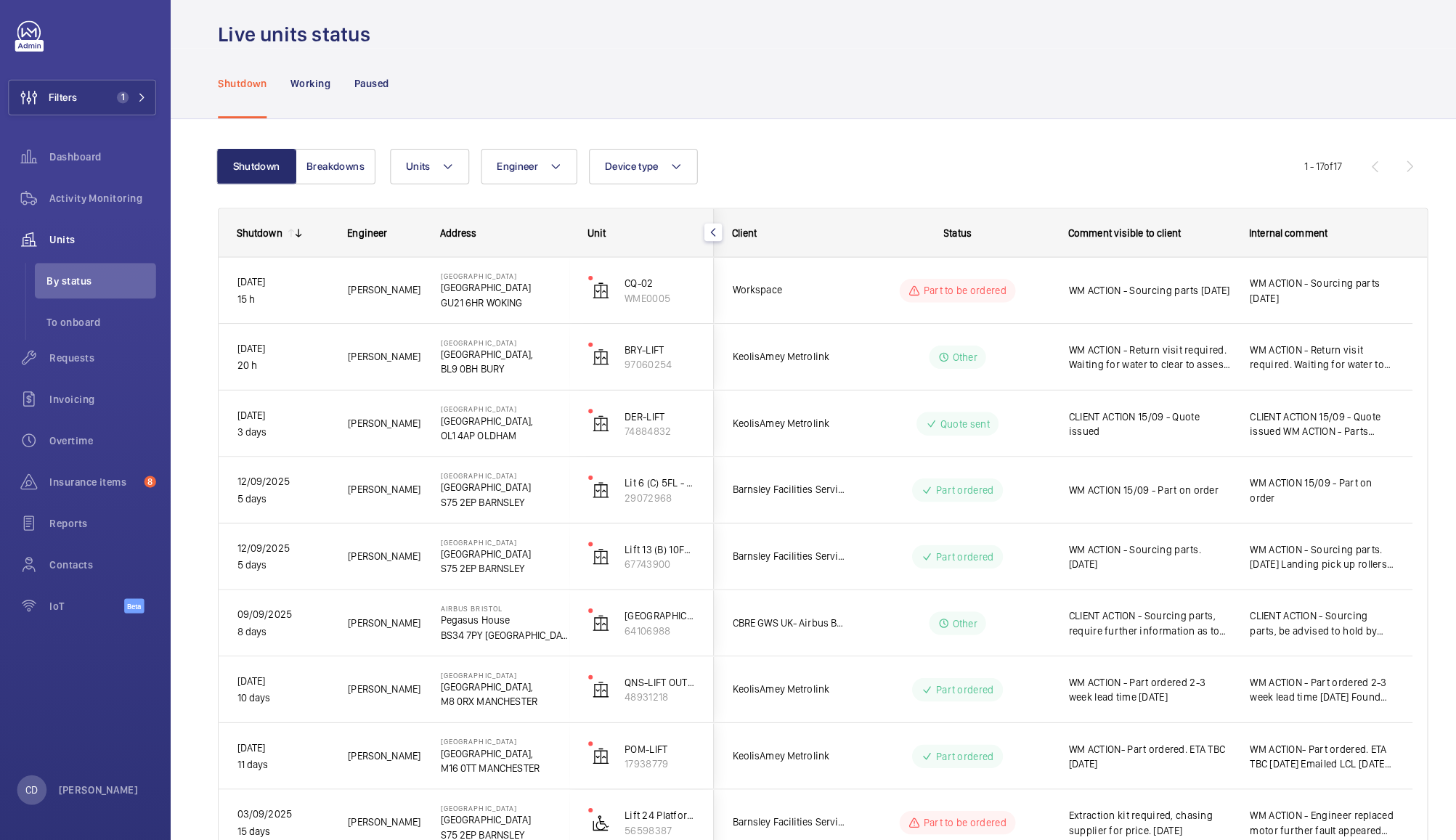
click at [1205, 489] on span "WM ACTION 15/09 - Part on order" at bounding box center [1136, 496] width 159 height 15
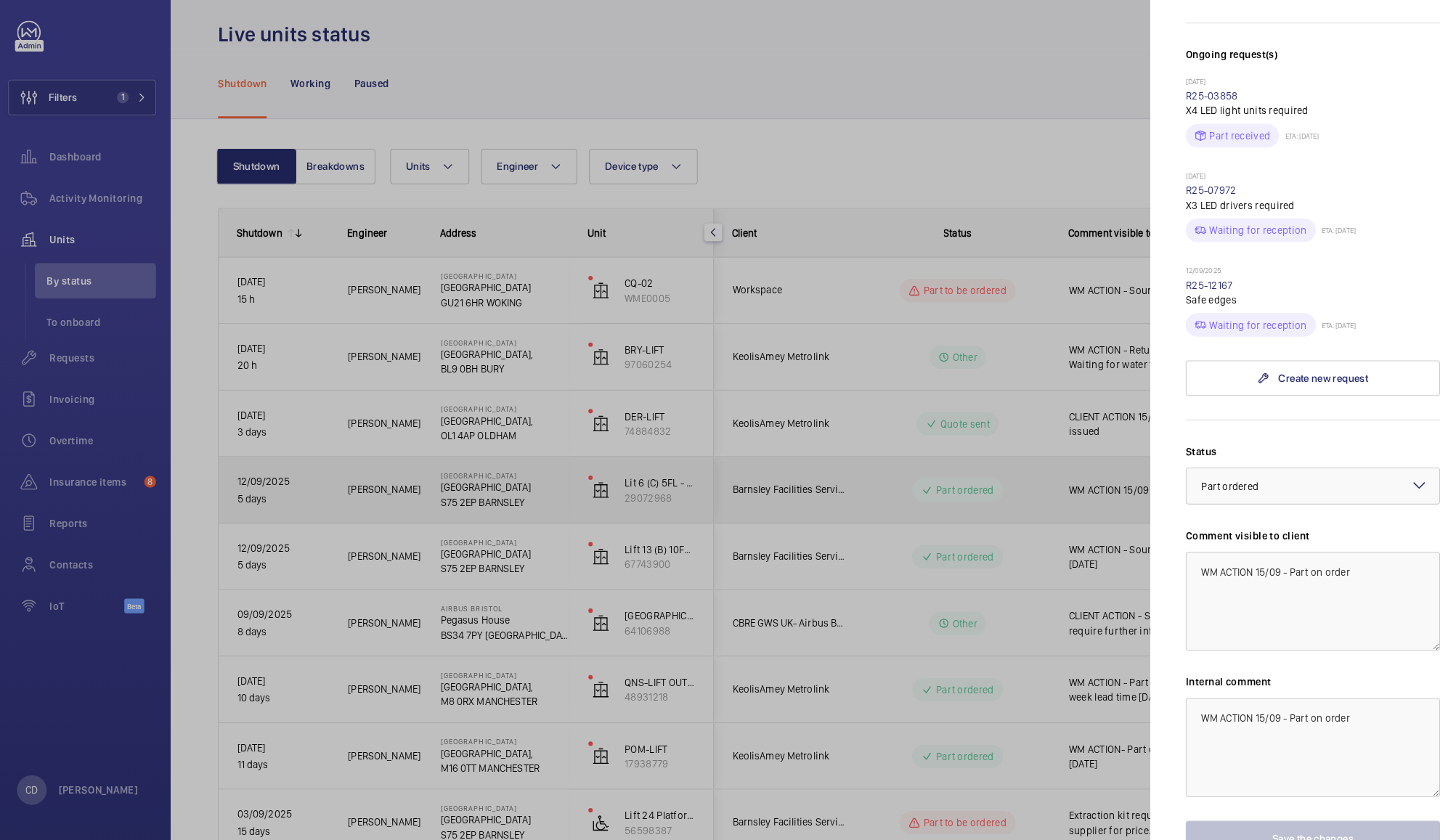
scroll to position [376, 0]
click at [1295, 492] on div at bounding box center [1296, 491] width 248 height 35
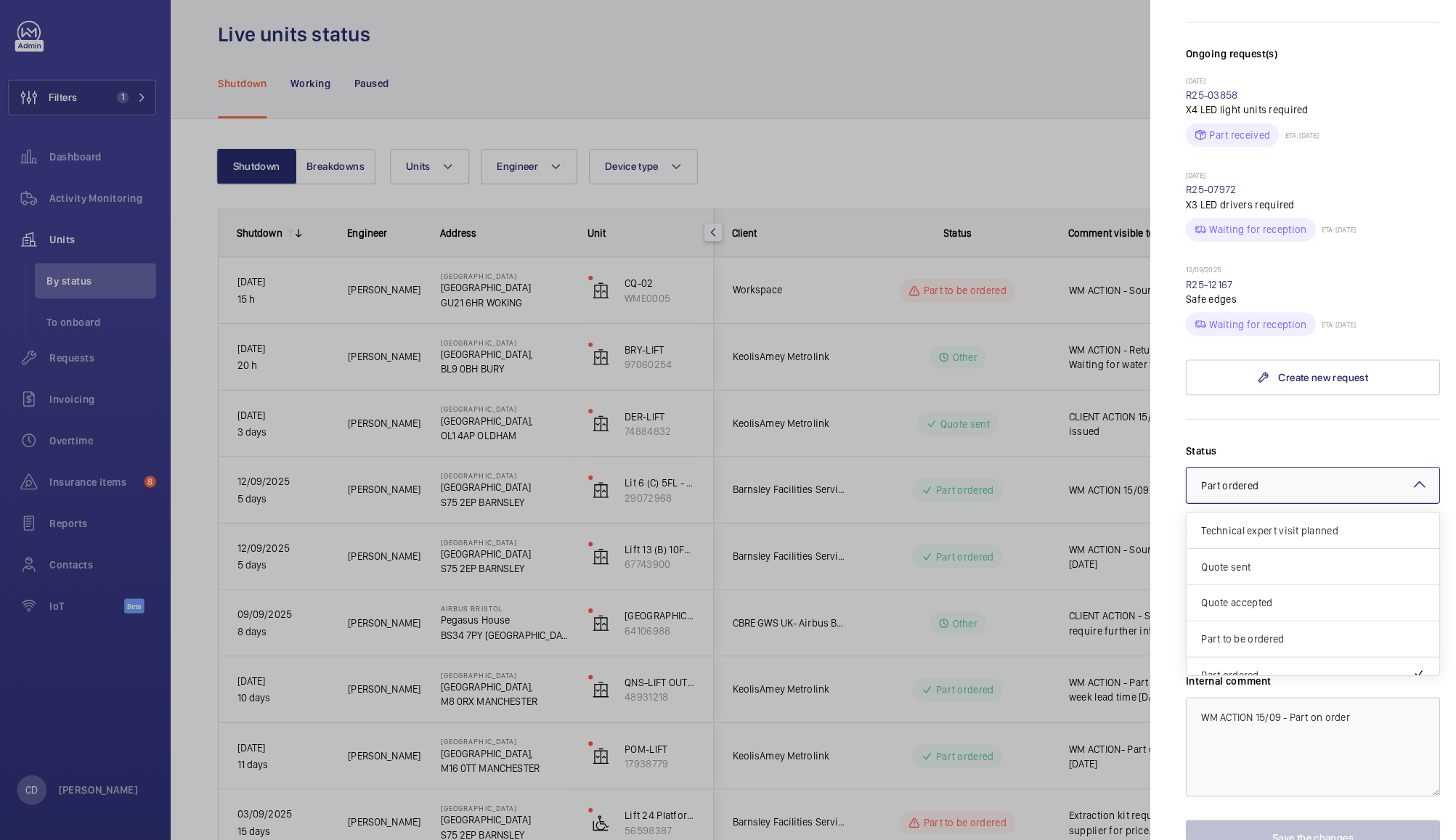
scroll to position [123, 0]
click at [1277, 626] on span "Visit planned" at bounding box center [1296, 627] width 220 height 15
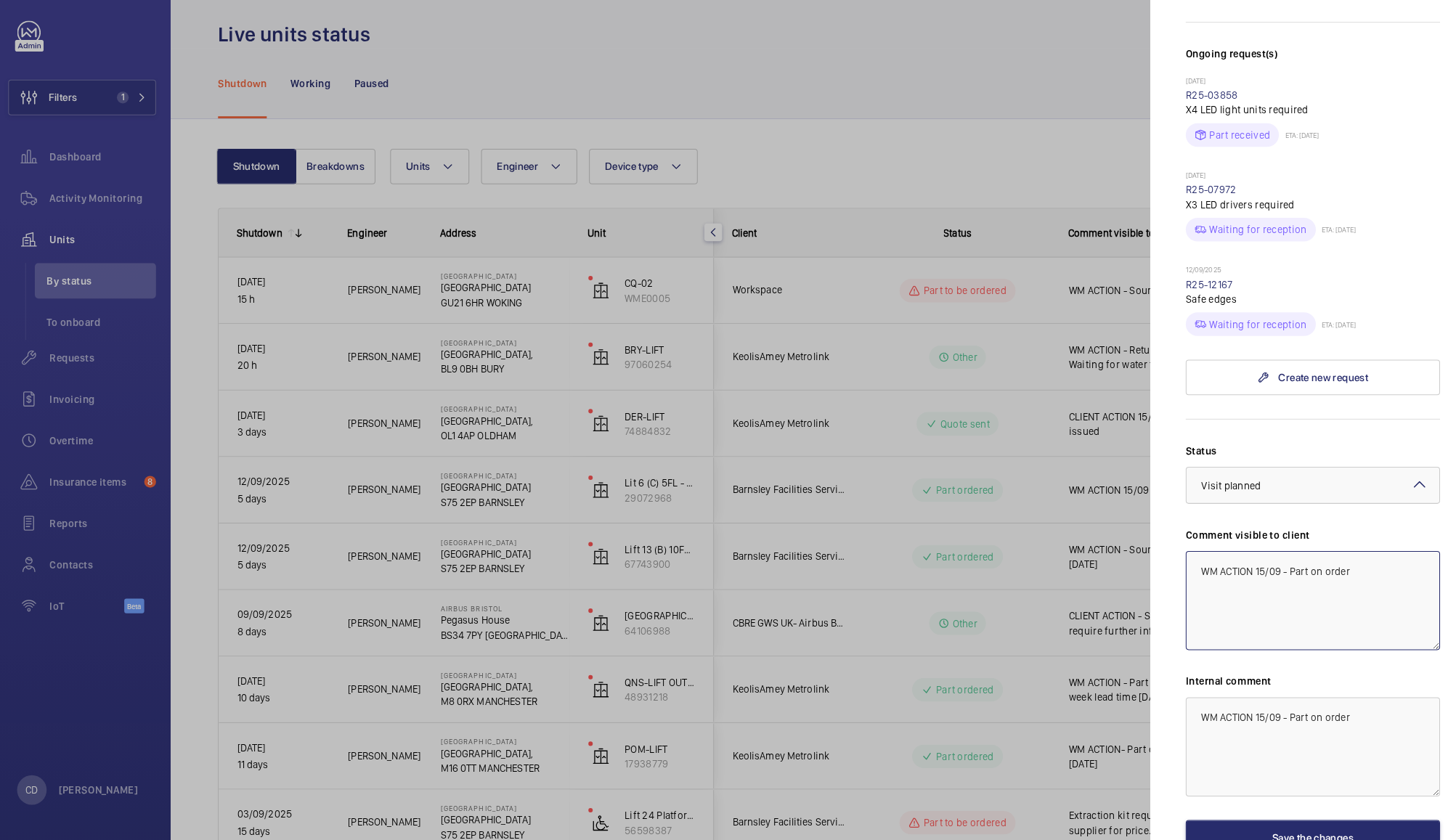
click at [1353, 580] on textarea "WM ACTION 15/09 - Part on order" at bounding box center [1296, 605] width 250 height 97
type textarea "WM ACTION 18/09 - visit planned [DATE]"
paste textarea "8/09 - visit planned [DATE]"
type textarea "WM ACTION 18/09 - visit planned [DATE]"
click at [1334, 825] on button "Save the changes" at bounding box center [1296, 838] width 250 height 35
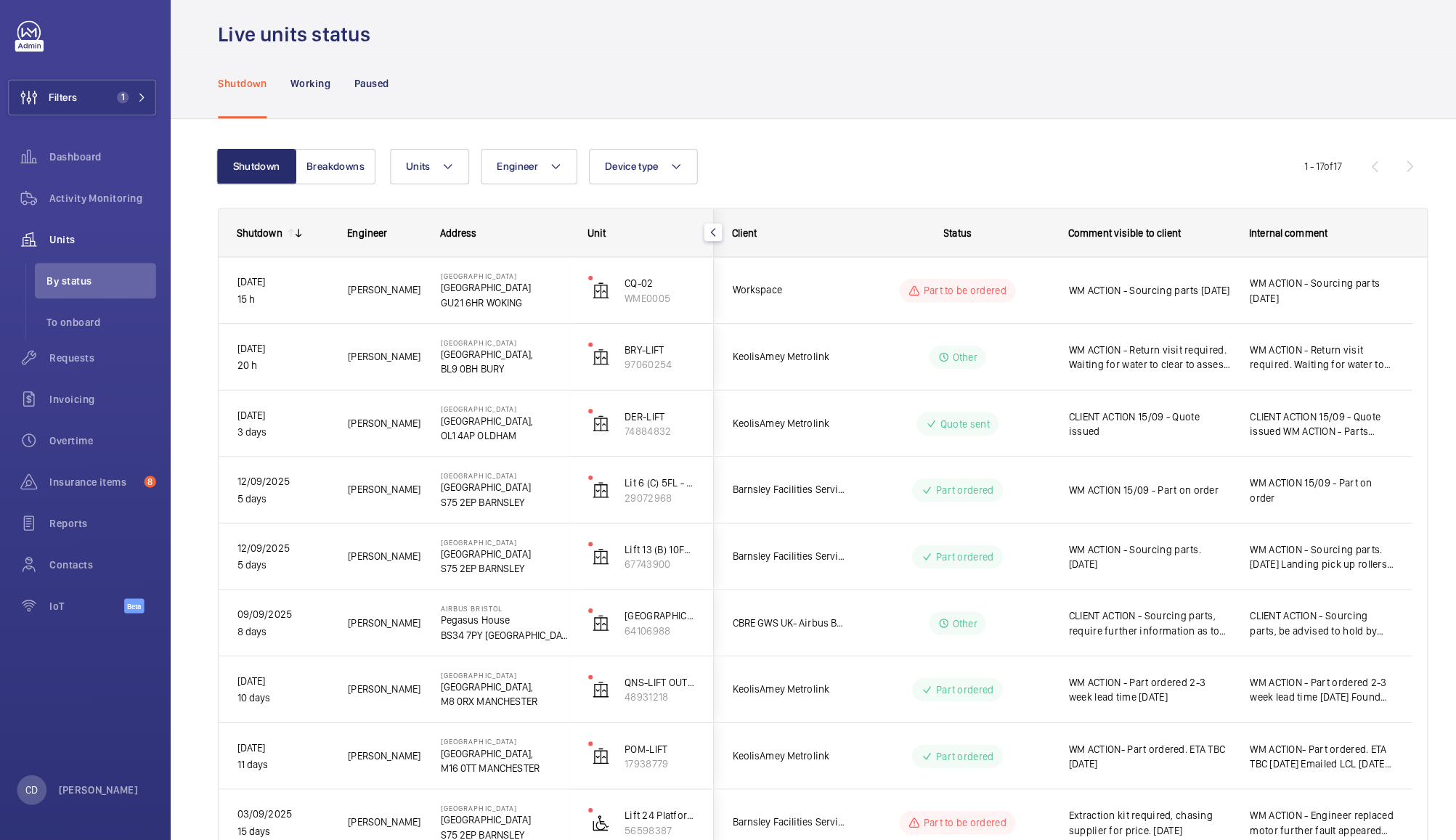
scroll to position [0, 0]
click at [1169, 631] on span "CLIENT ACTION - Sourcing parts, require further information as to why this was …" at bounding box center [1136, 626] width 159 height 29
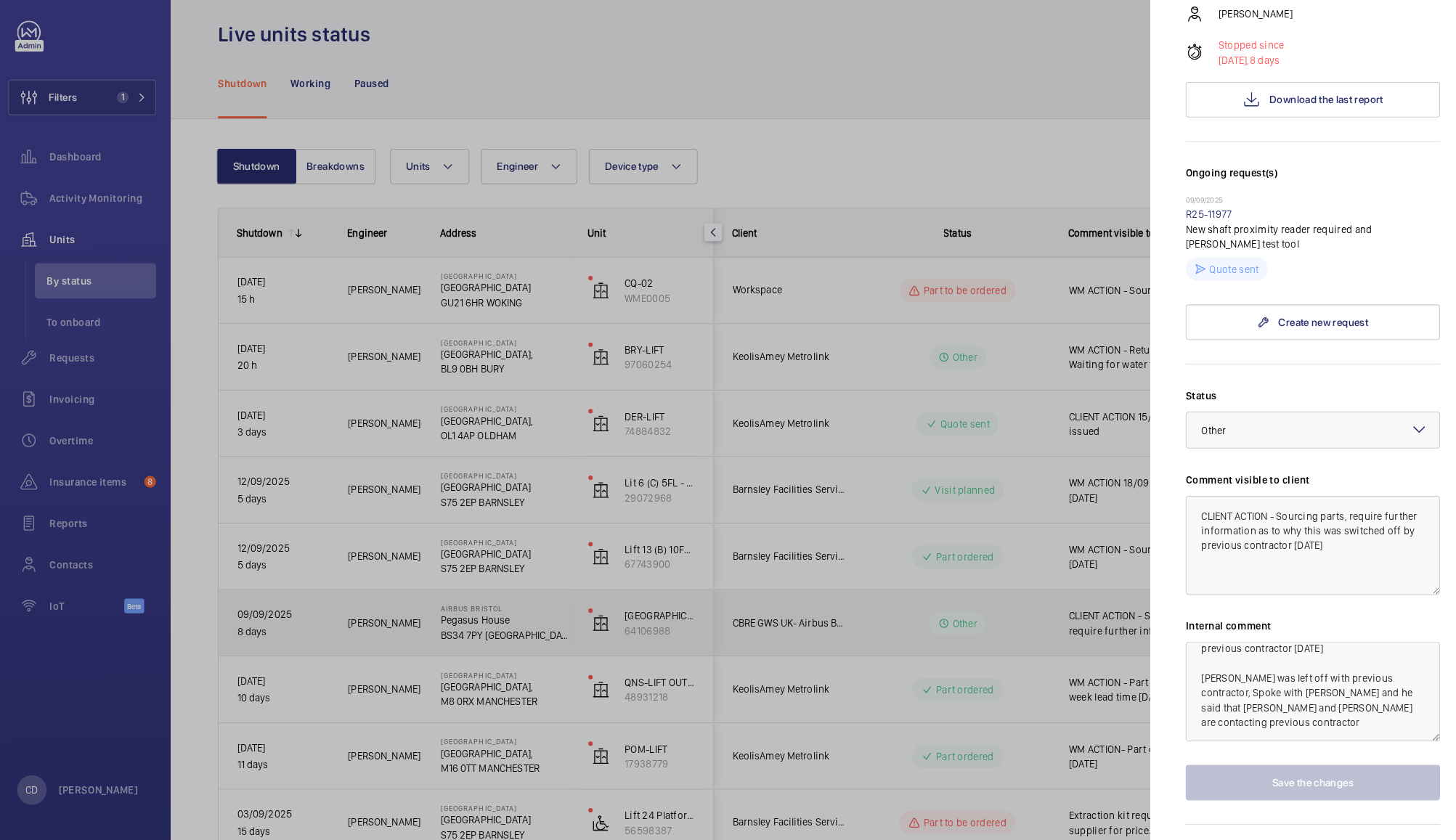
scroll to position [265, 0]
click at [1306, 530] on textarea "CLIENT ACTION - Sourcing parts, require further information as to why this was …" at bounding box center [1296, 554] width 250 height 97
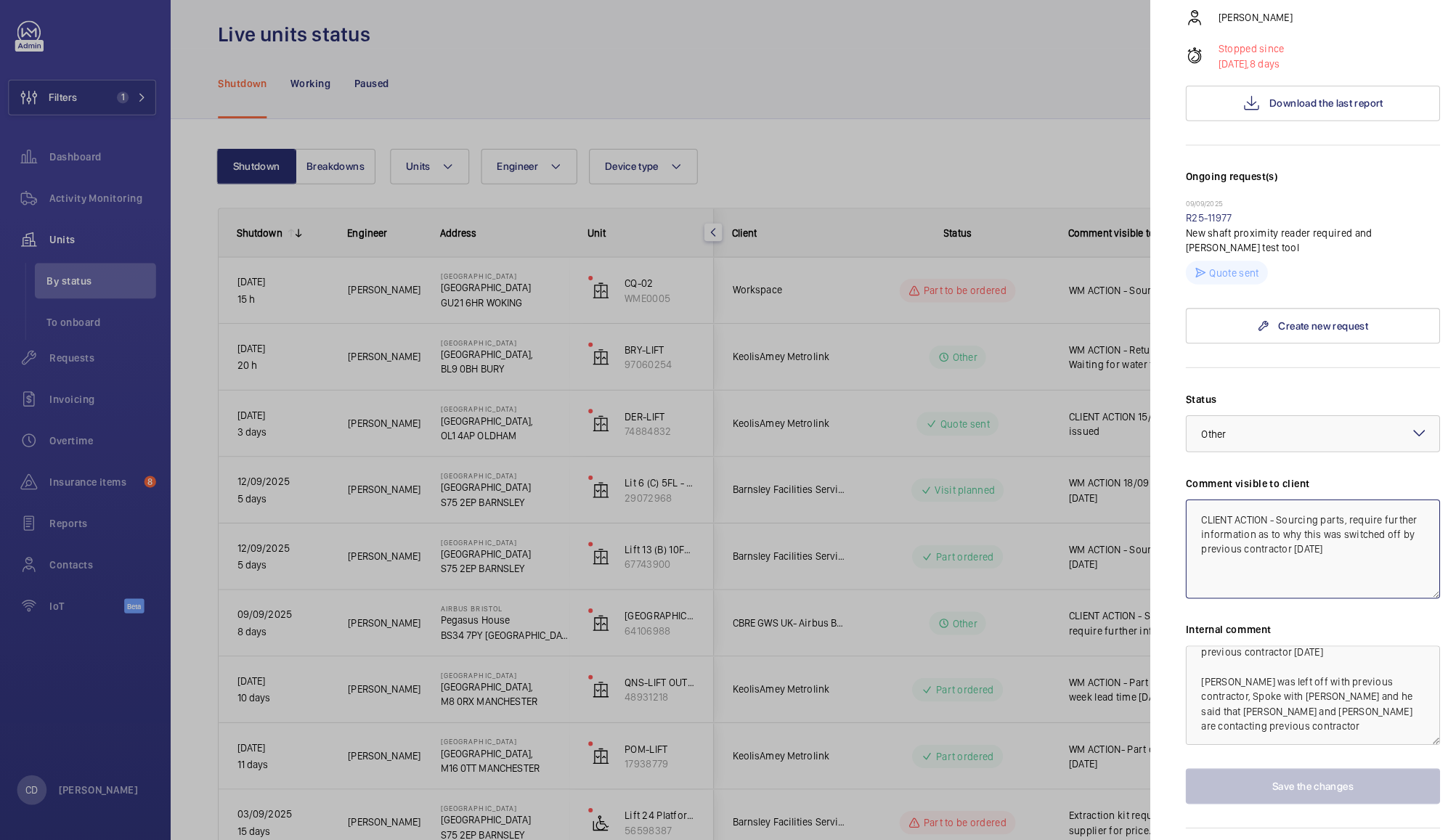
click at [1284, 505] on textarea "CLIENT ACTION - Sourcing parts, require further information as to why this was …" at bounding box center [1296, 554] width 250 height 97
click at [1283, 505] on textarea "CLIENT ACTION - Sourcing parts, require further information as to why this was …" at bounding box center [1296, 554] width 250 height 97
type textarea "CLIENT ACTION - Quote issued to client who are in touch with previous company w…"
click at [1320, 770] on button "Save the changes" at bounding box center [1296, 787] width 250 height 35
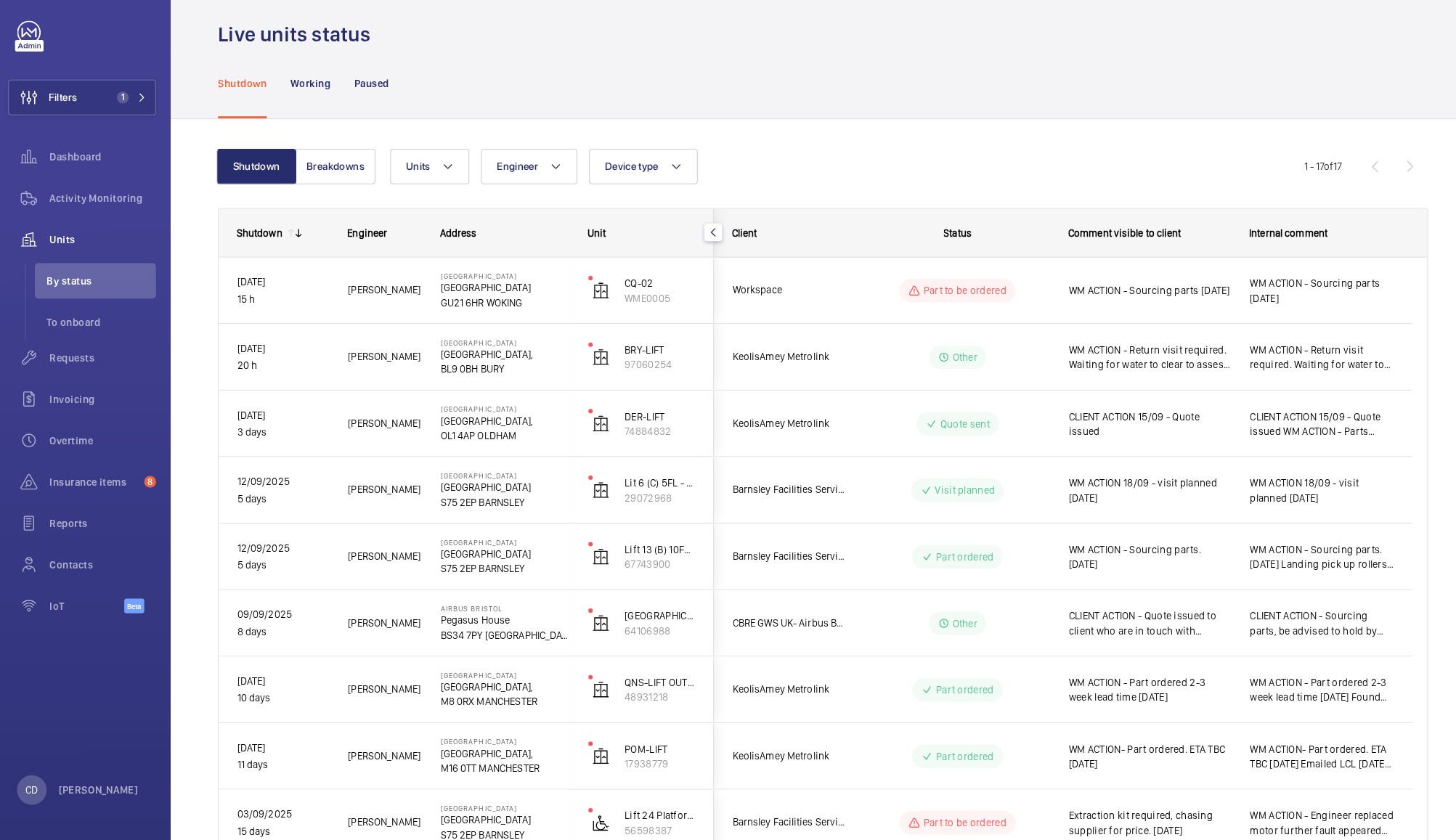
click at [1145, 277] on div "WM ACTION - Sourcing parts [DATE]" at bounding box center [1127, 300] width 176 height 63
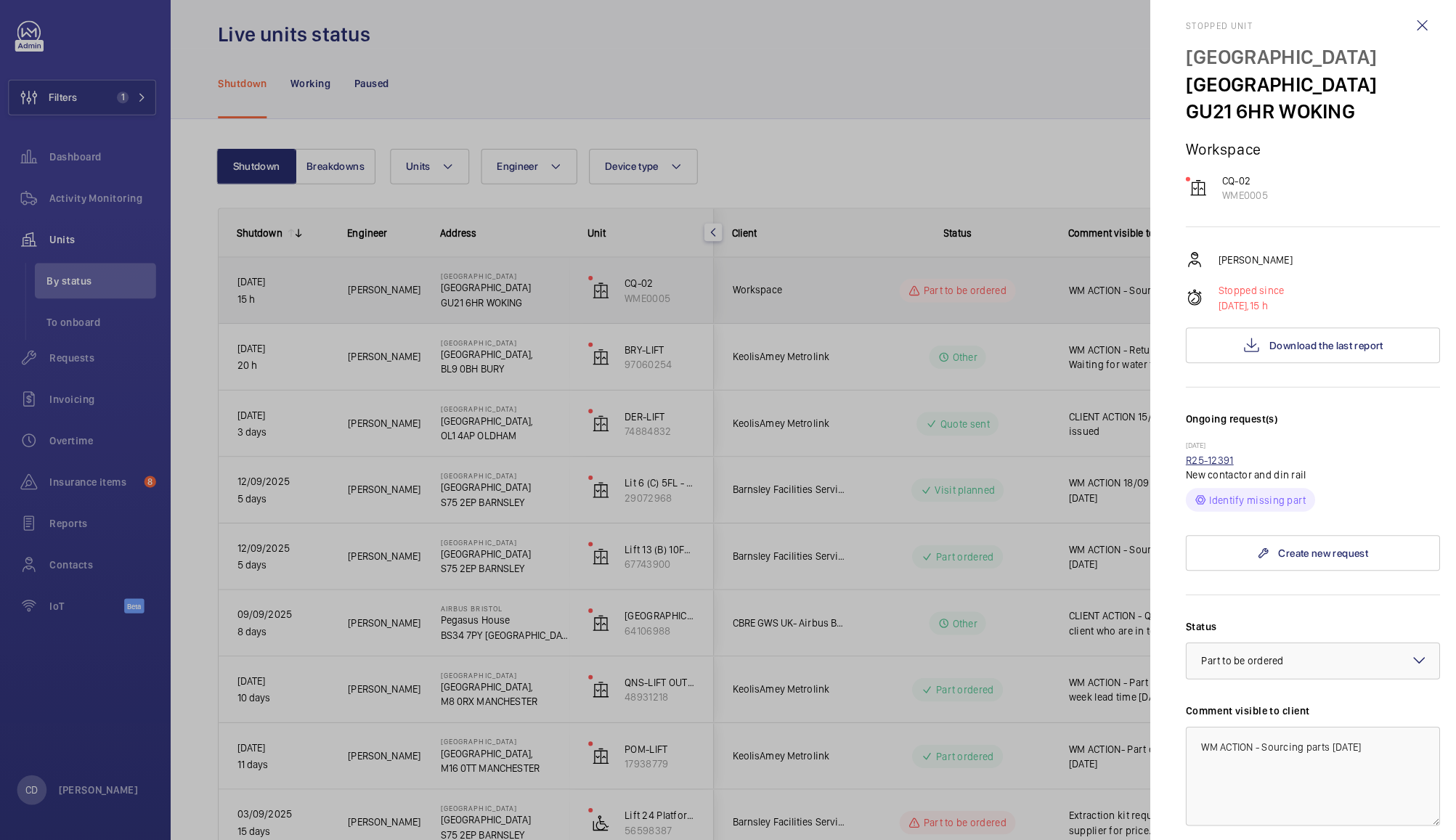
click at [1203, 467] on link "R25-12391" at bounding box center [1195, 466] width 47 height 12
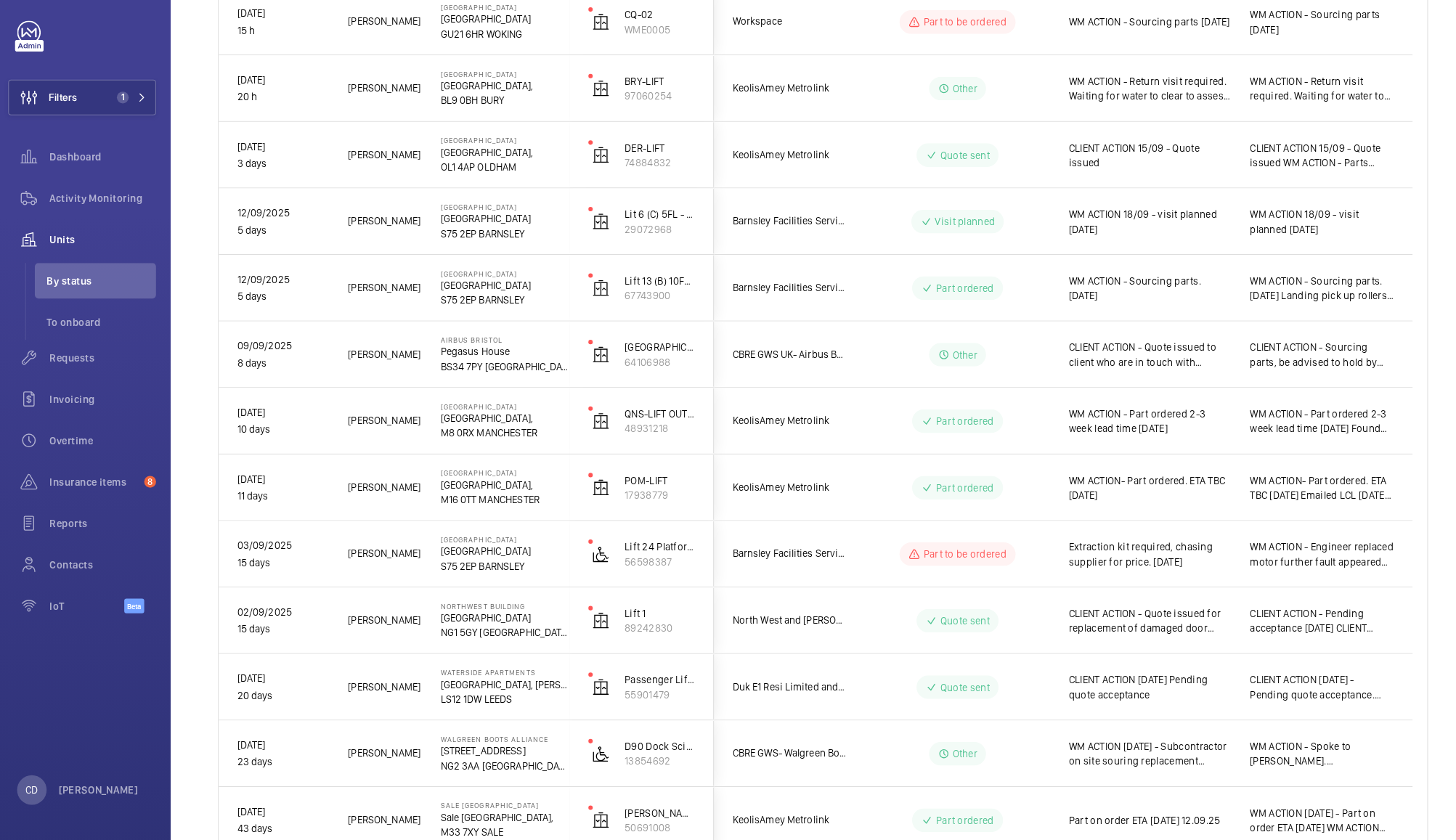
scroll to position [263, 0]
click at [1140, 486] on span "WM ACTION- Part ordered. ETA TBC [DATE]" at bounding box center [1136, 494] width 159 height 29
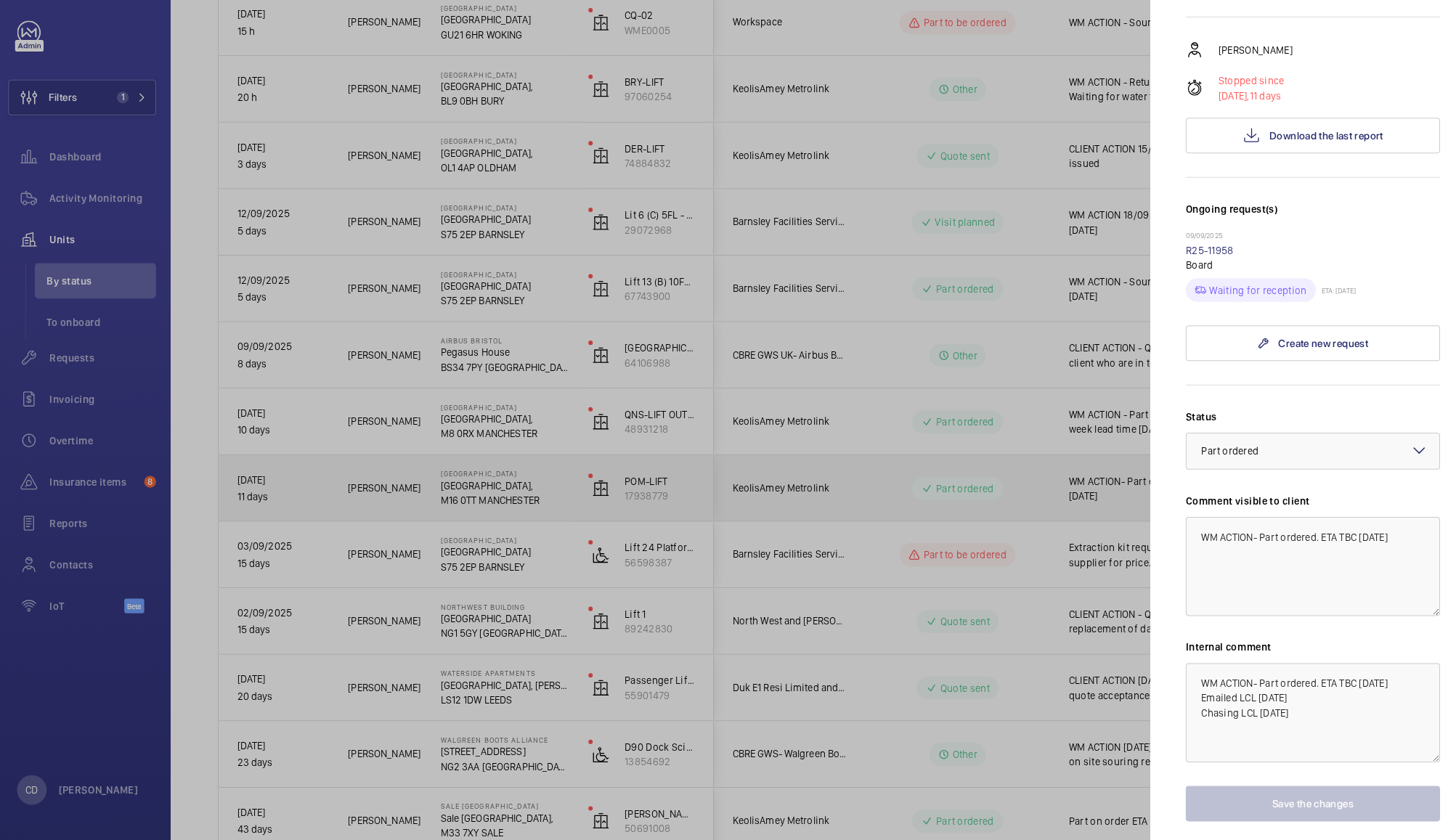
scroll to position [205, 0]
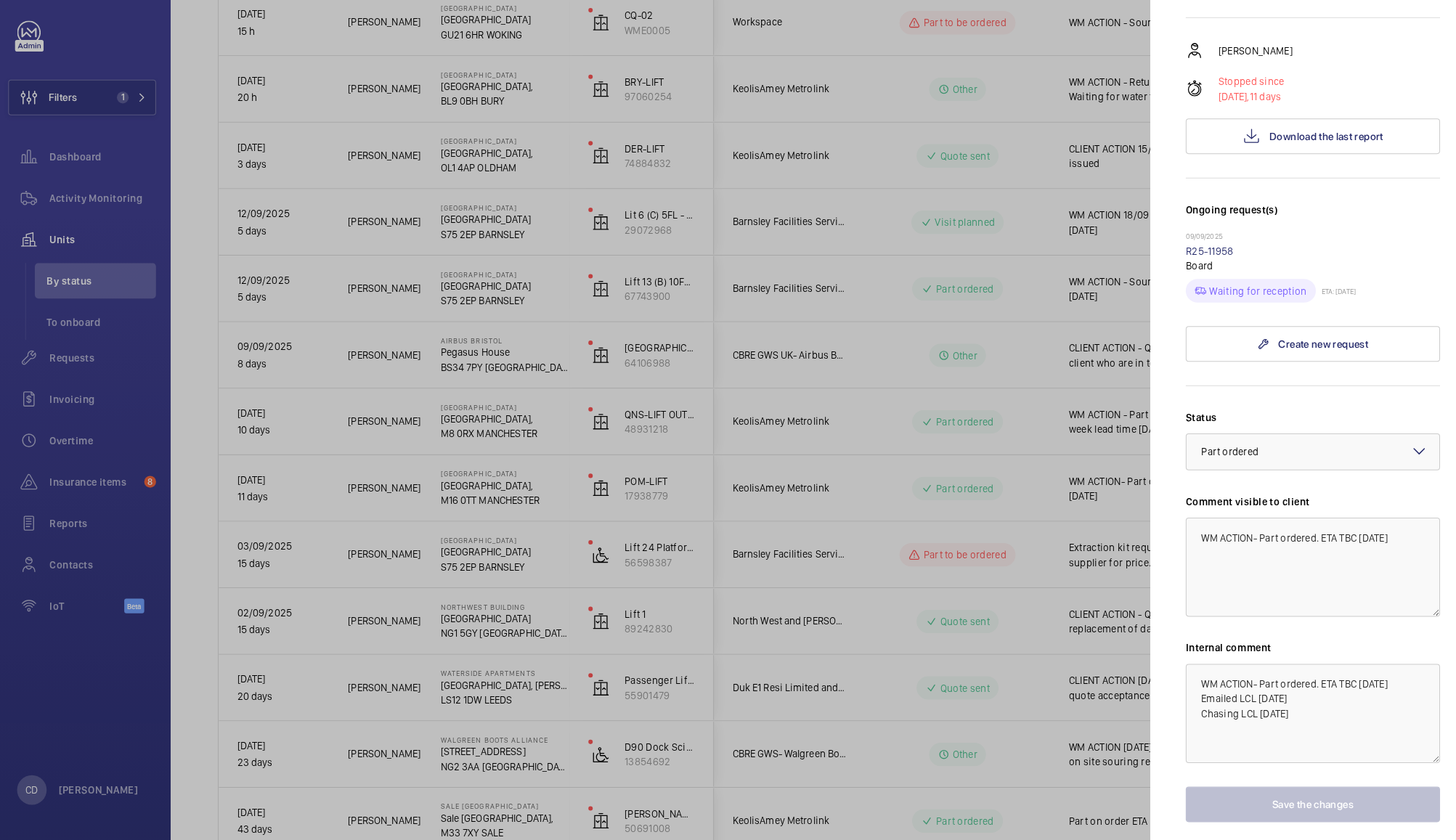
click at [951, 592] on div at bounding box center [728, 420] width 1456 height 840
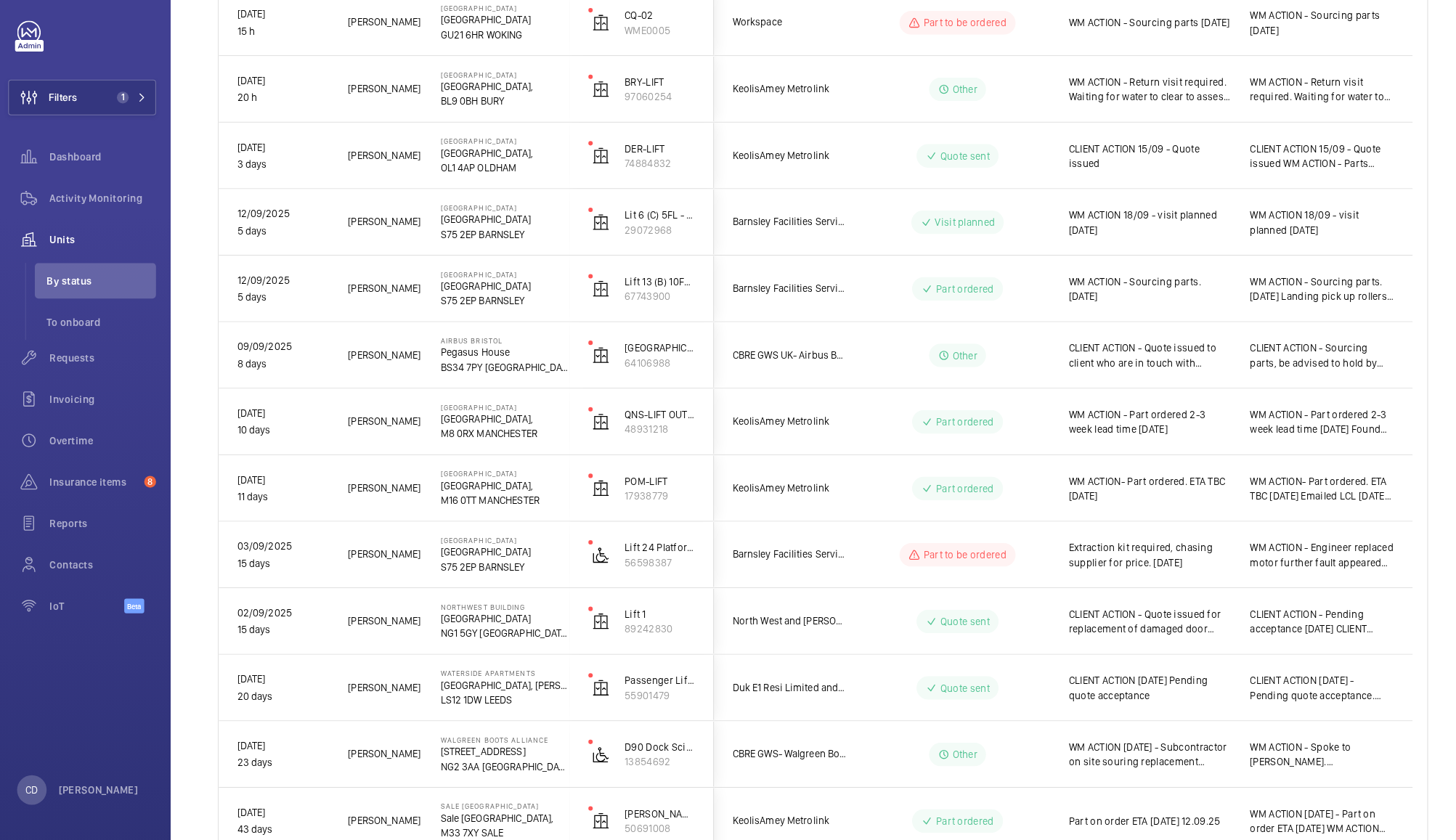
click at [1133, 589] on div "Extraction kit required, chasing supplier for price. [DATE]" at bounding box center [1127, 559] width 176 height 63
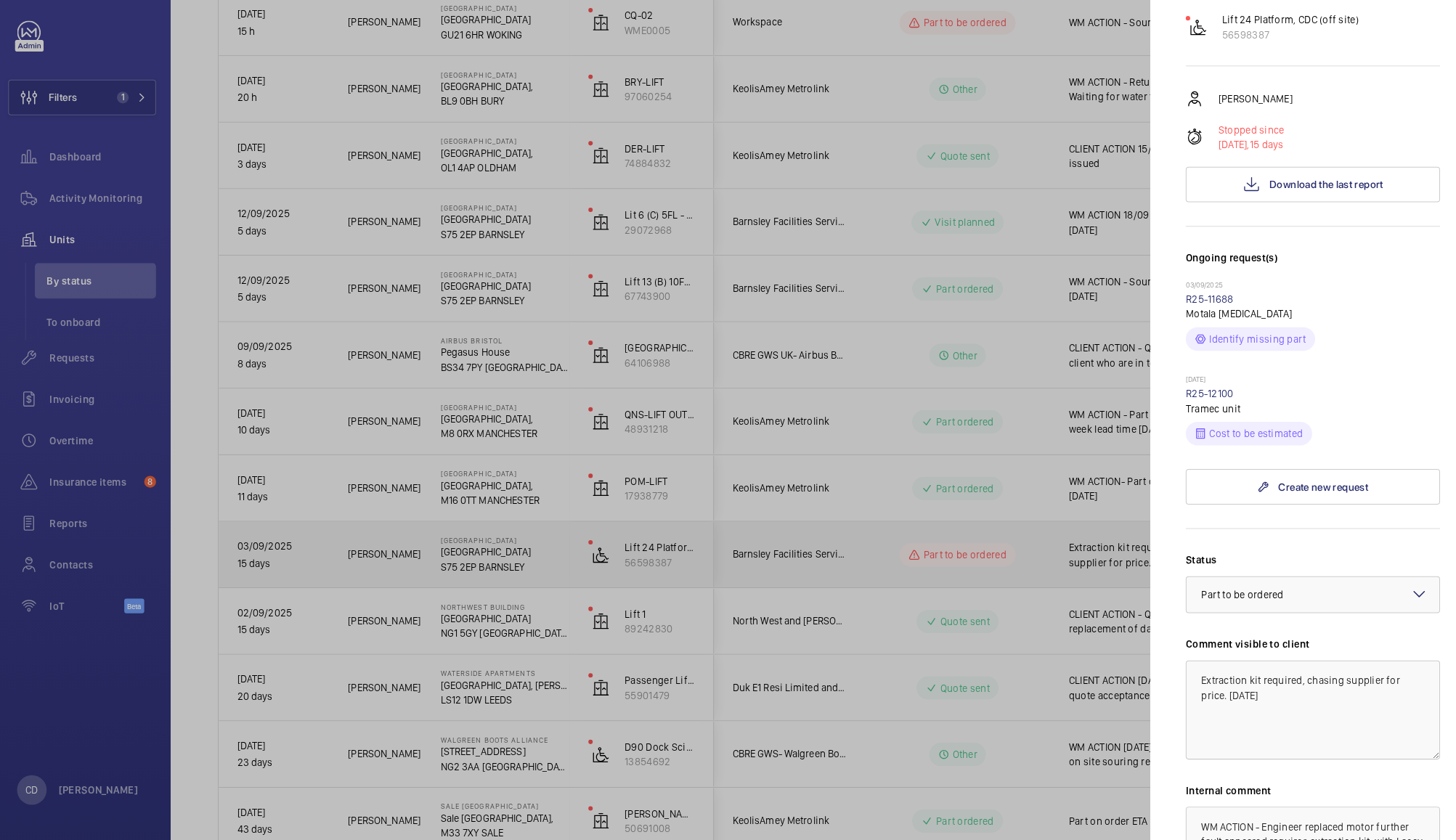
scroll to position [180, 0]
click at [1057, 525] on div at bounding box center [728, 420] width 1456 height 840
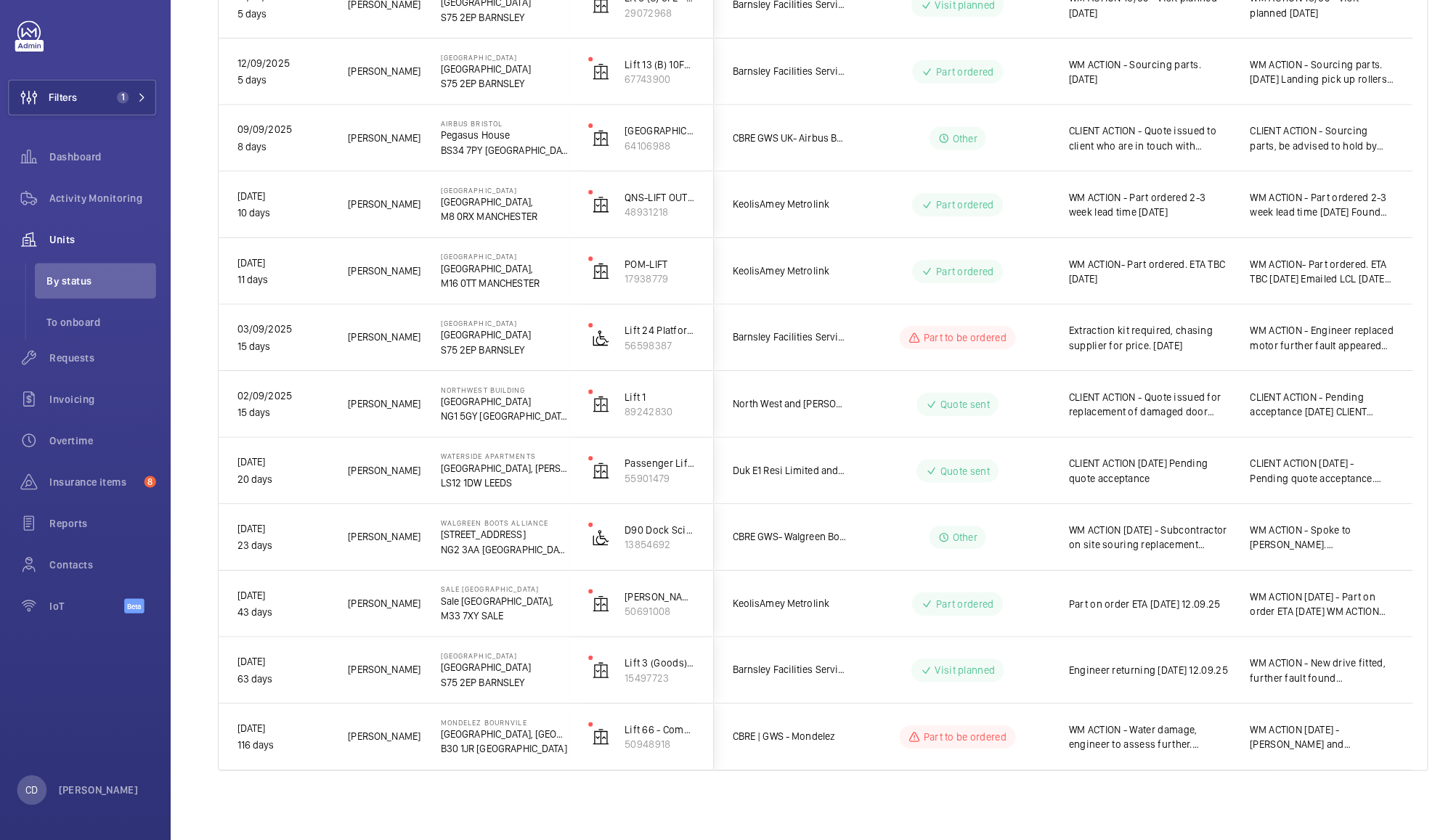
scroll to position [477, 0]
click at [1150, 627] on div "Part on order ETA [DATE] 12.09.25" at bounding box center [1127, 606] width 176 height 63
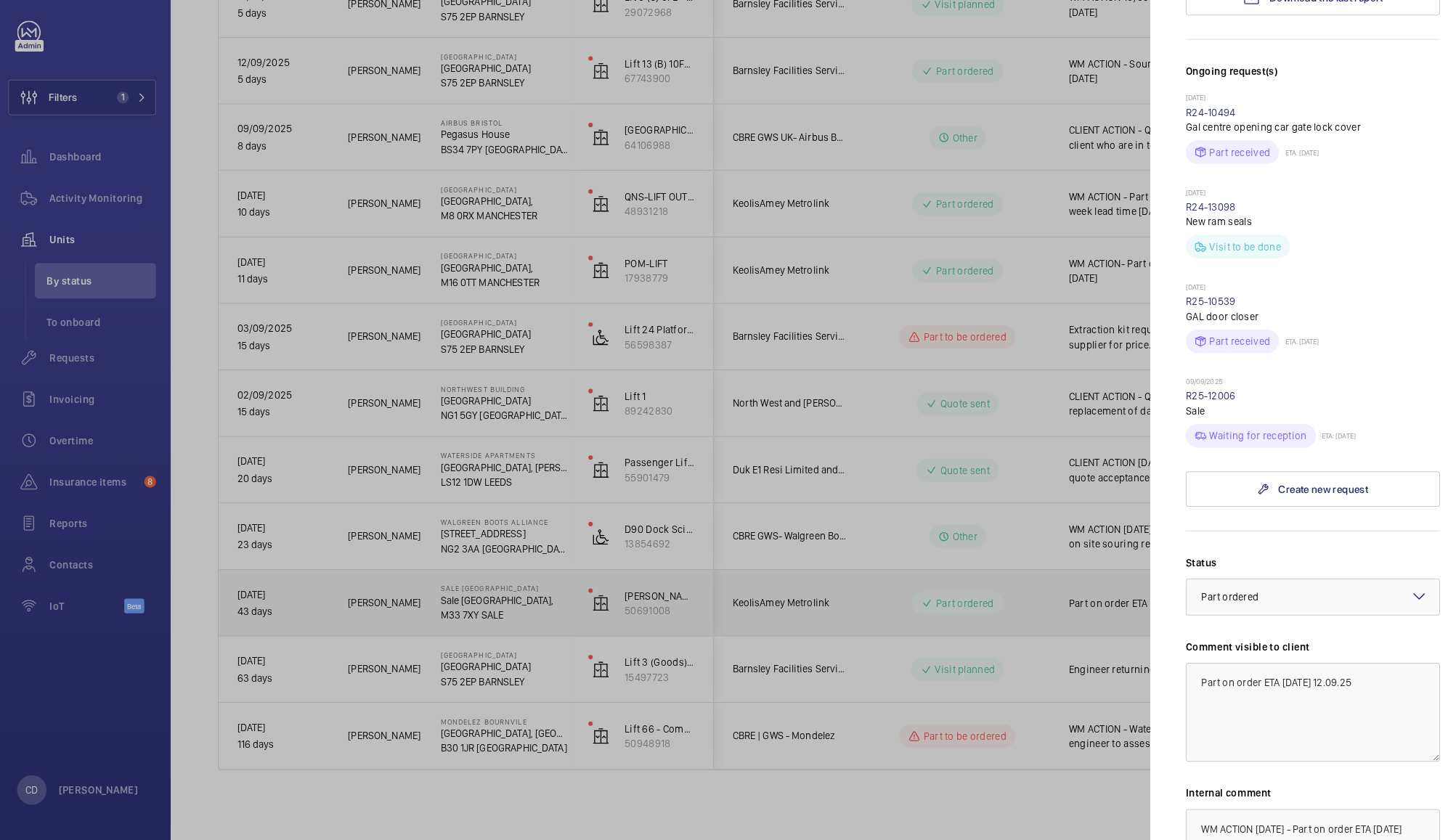
scroll to position [350, 0]
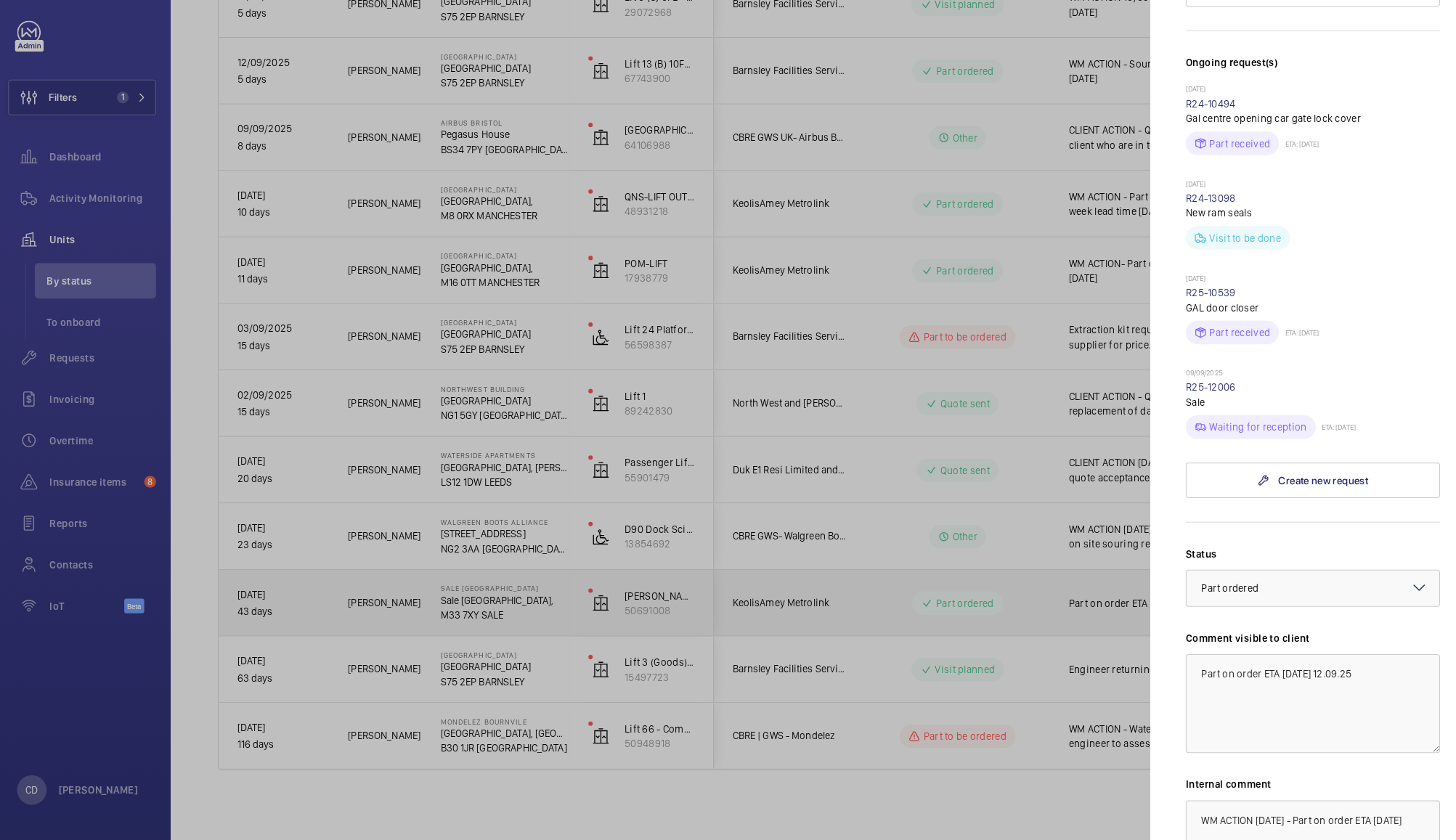
click at [1051, 597] on div at bounding box center [728, 420] width 1456 height 840
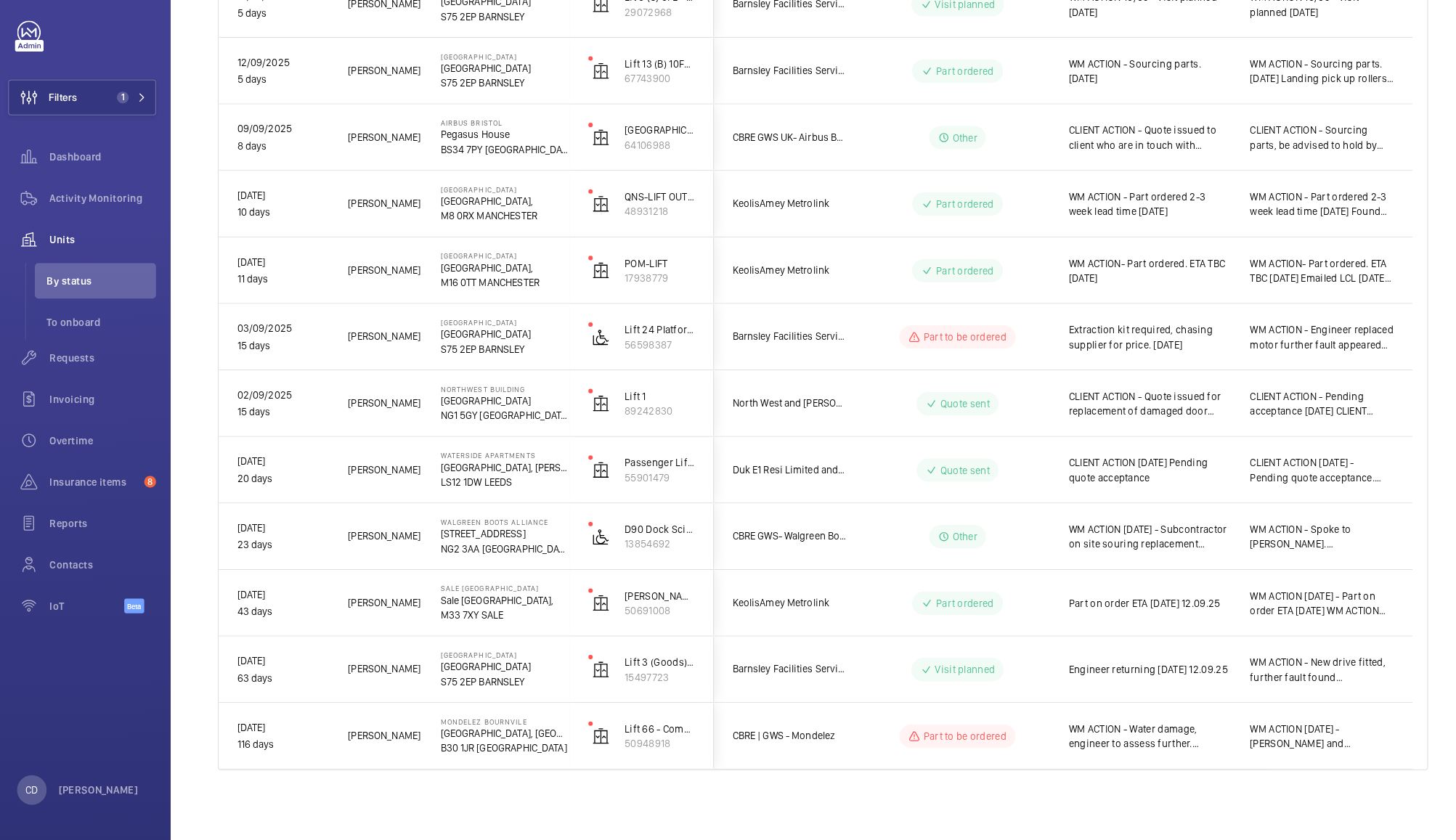
click at [1134, 674] on span "Engineer returning [DATE] 12.09.25" at bounding box center [1136, 673] width 159 height 15
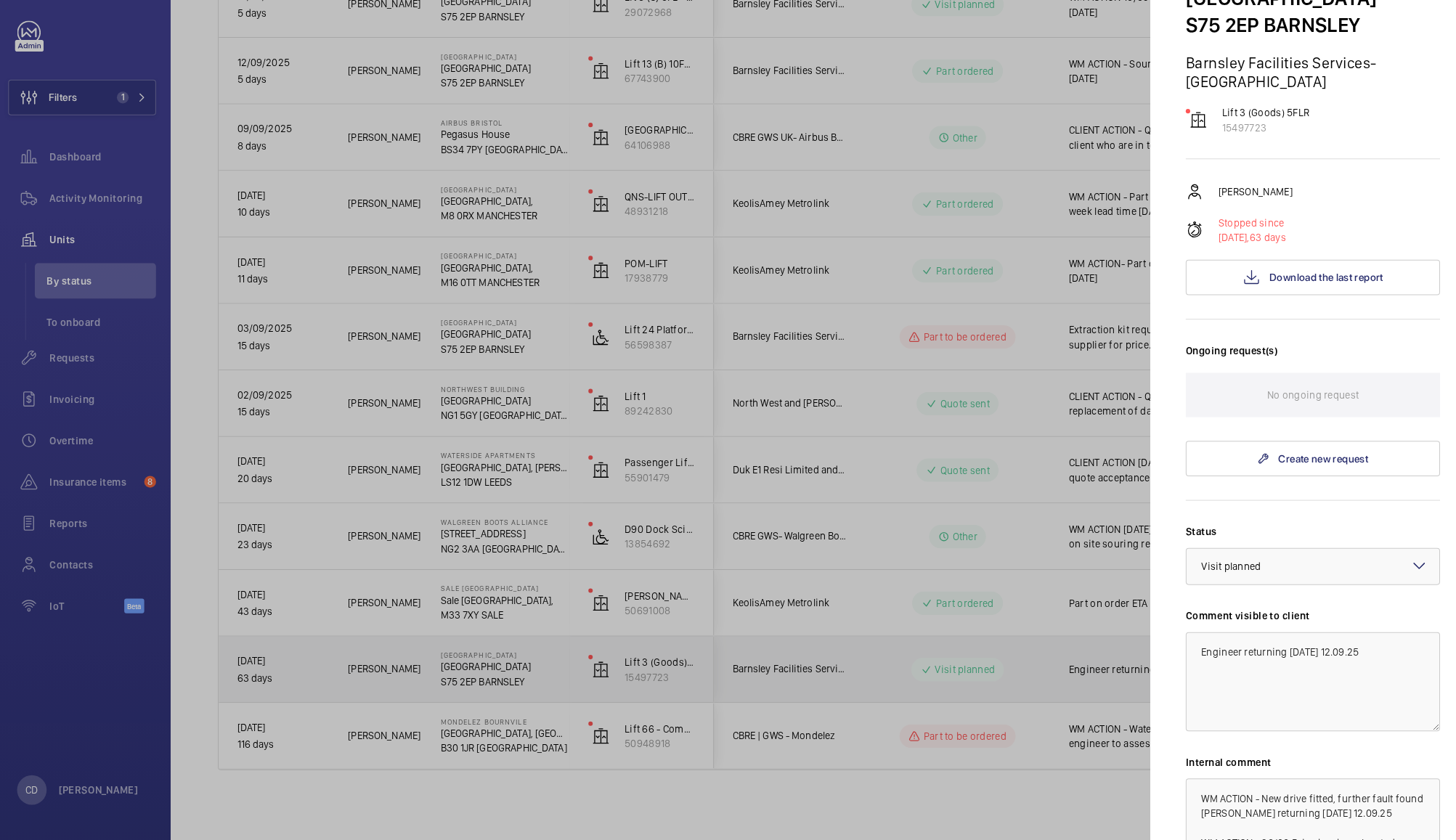
scroll to position [81, 0]
click at [1273, 661] on textarea "Engineer returning [DATE] 12.09.25" at bounding box center [1296, 687] width 250 height 97
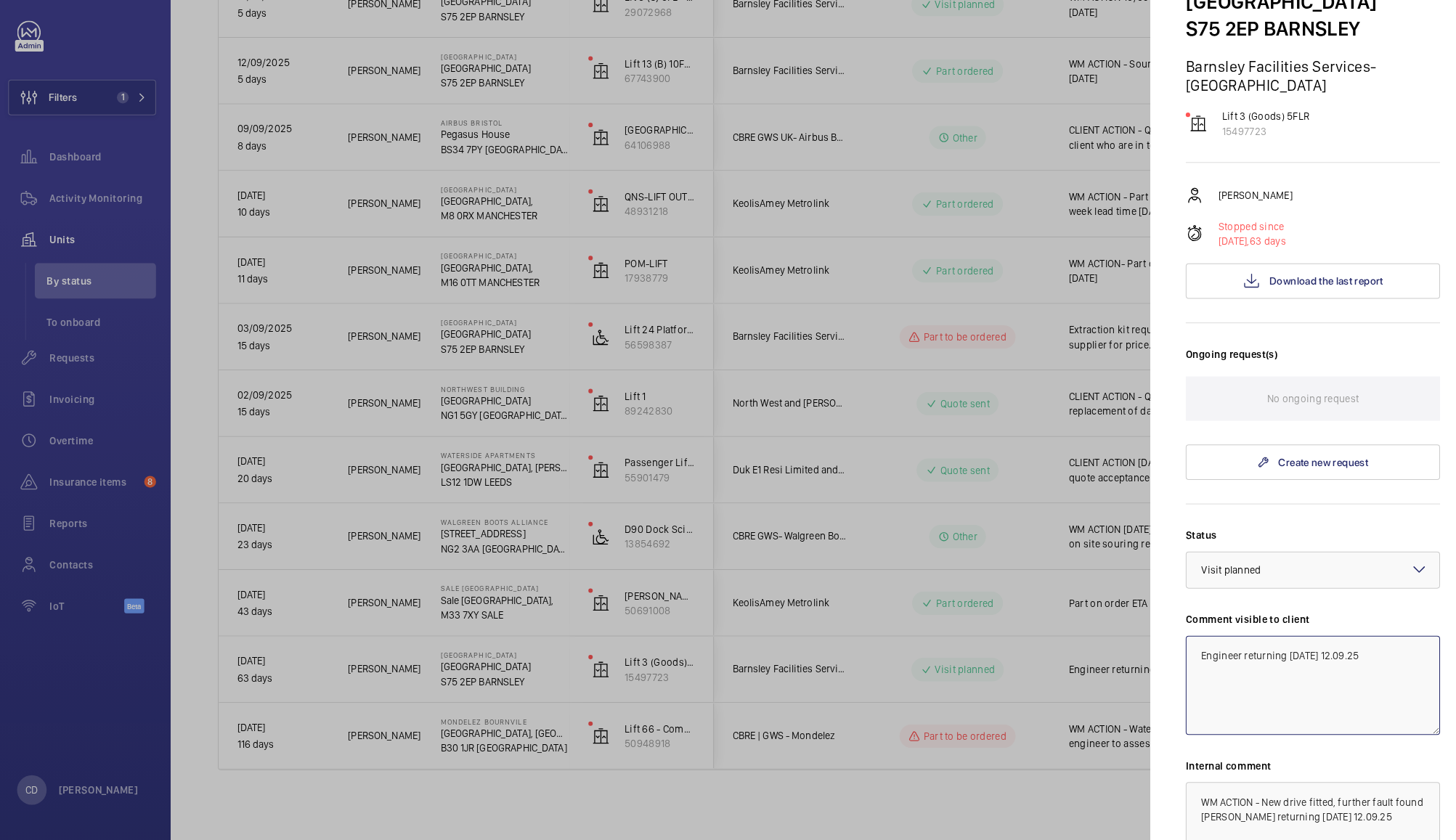
click at [1365, 662] on textarea "Engineer returning [DATE] 12.09.25" at bounding box center [1296, 687] width 250 height 97
type textarea "Engineer returning [DATE]"
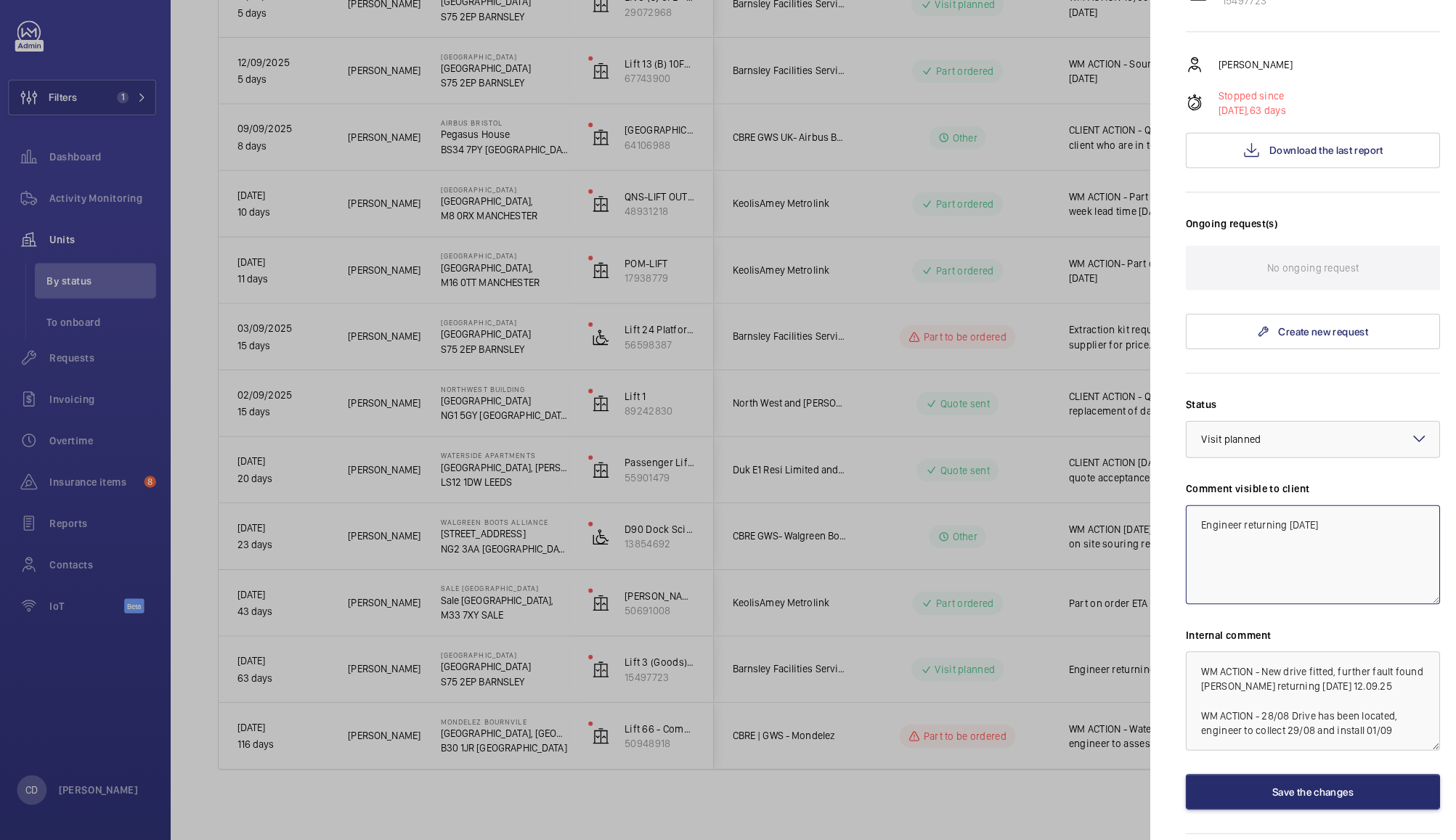
scroll to position [261, 0]
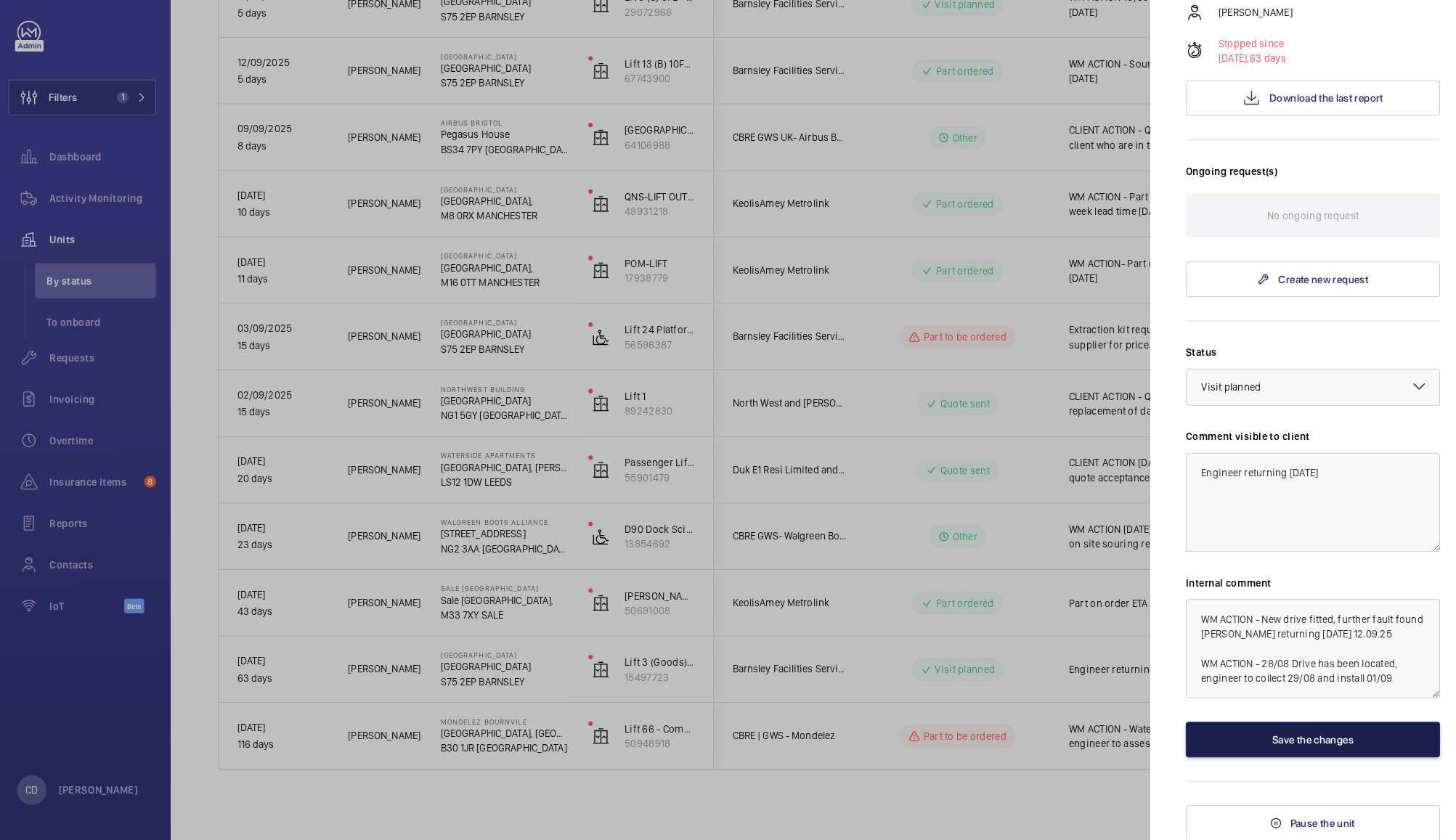
click at [1282, 729] on button "Save the changes" at bounding box center [1296, 741] width 250 height 35
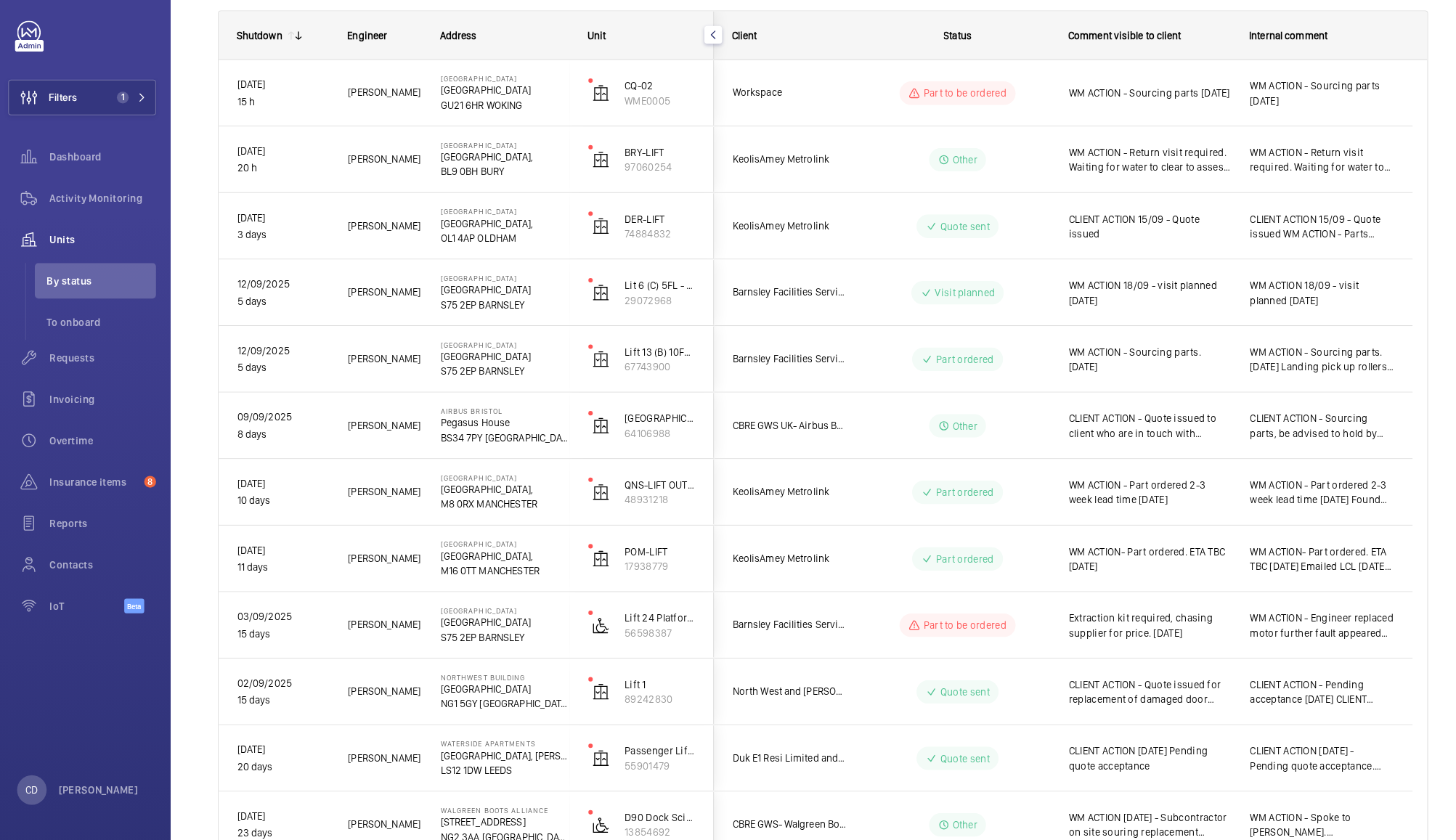
scroll to position [0, 0]
